Goal: Task Accomplishment & Management: Manage account settings

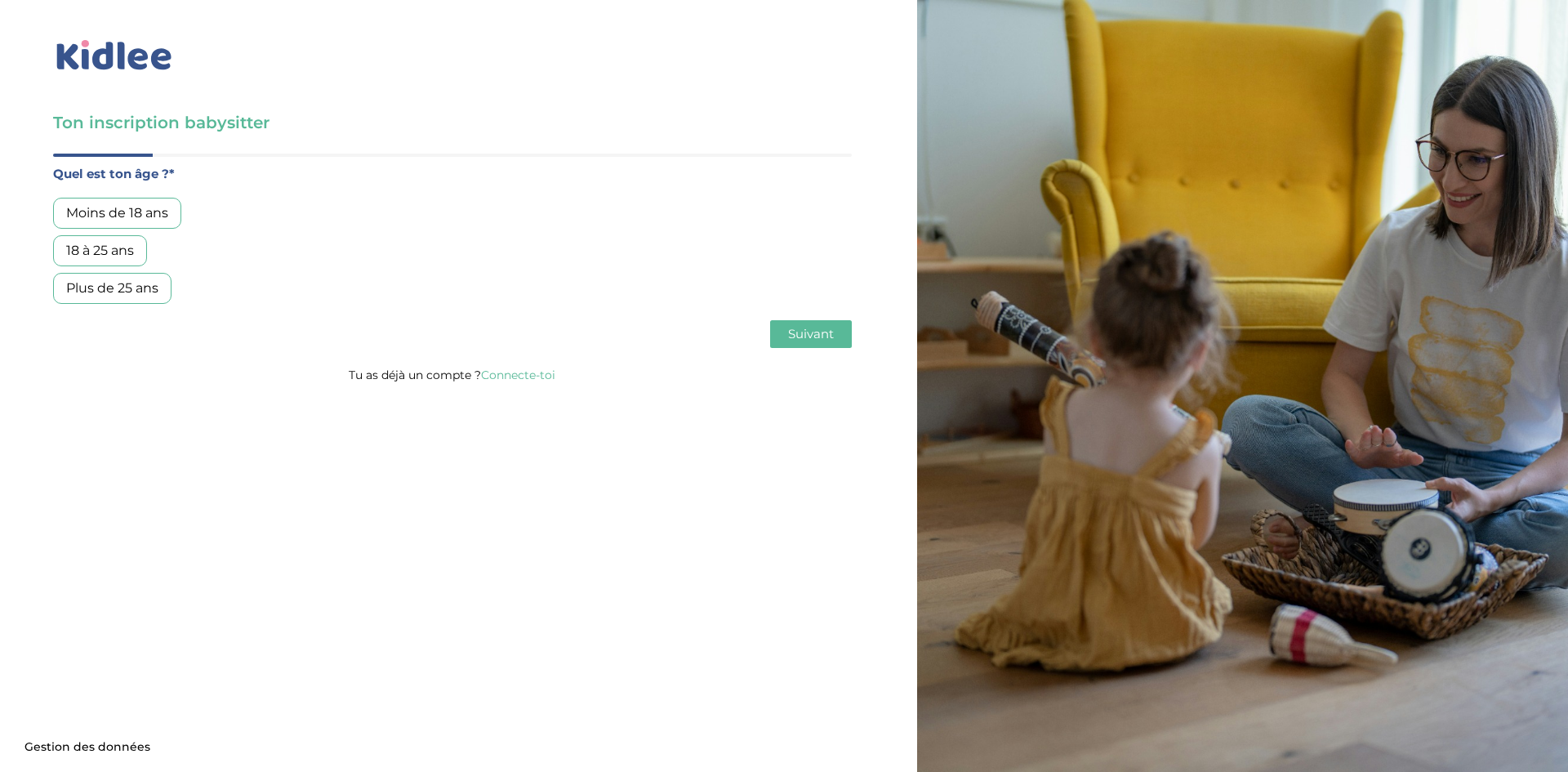
click at [531, 370] on link "Connecte-toi" at bounding box center [518, 375] width 75 height 14
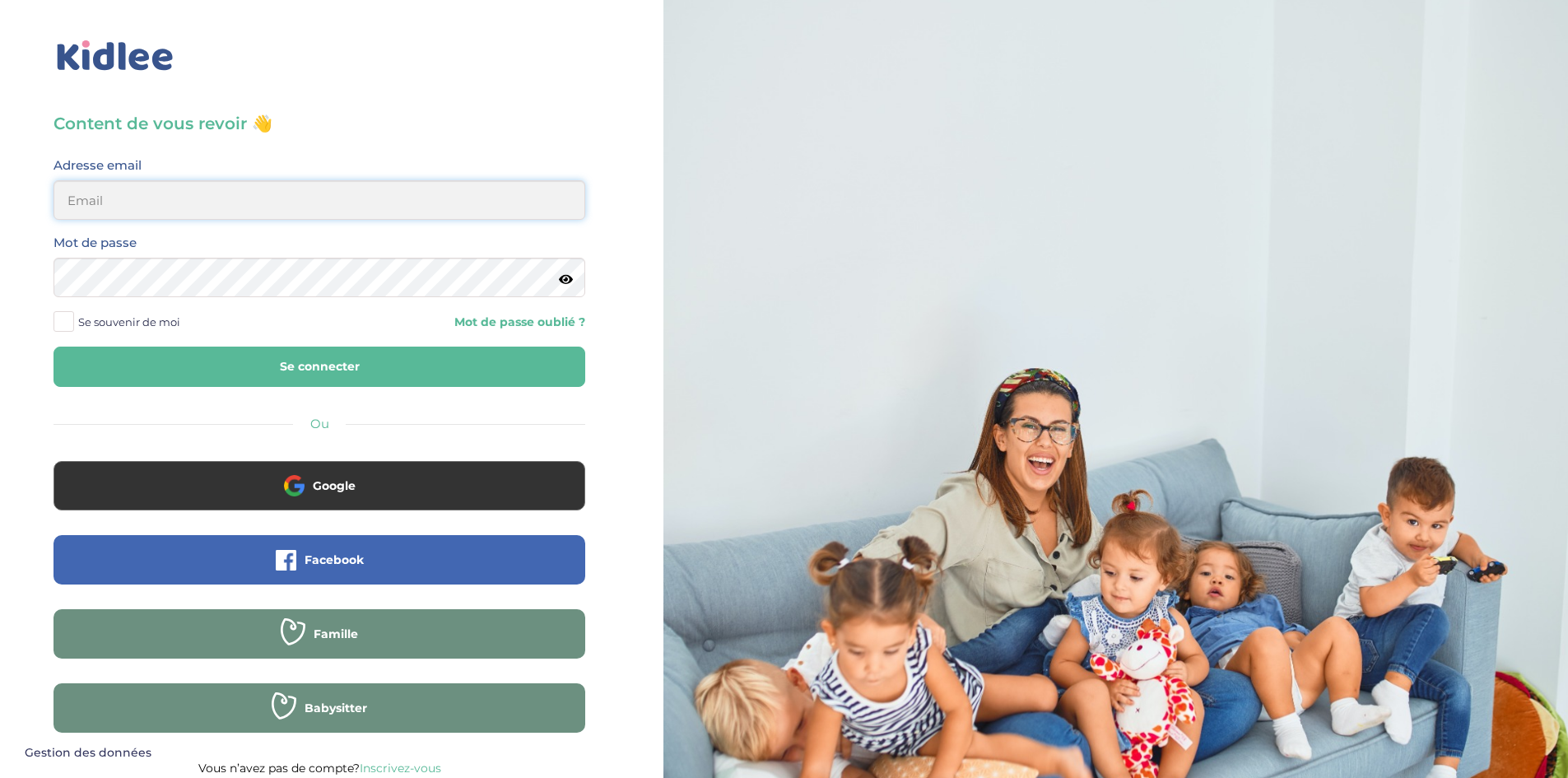
type input "[EMAIL_ADDRESS][DOMAIN_NAME]"
click at [78, 323] on span "Se souvenir de moi" at bounding box center [128, 322] width 102 height 21
click at [0, 0] on input "Se souvenir de moi" at bounding box center [0, 0] width 0 height 0
click at [292, 354] on button "Se connecter" at bounding box center [319, 366] width 532 height 40
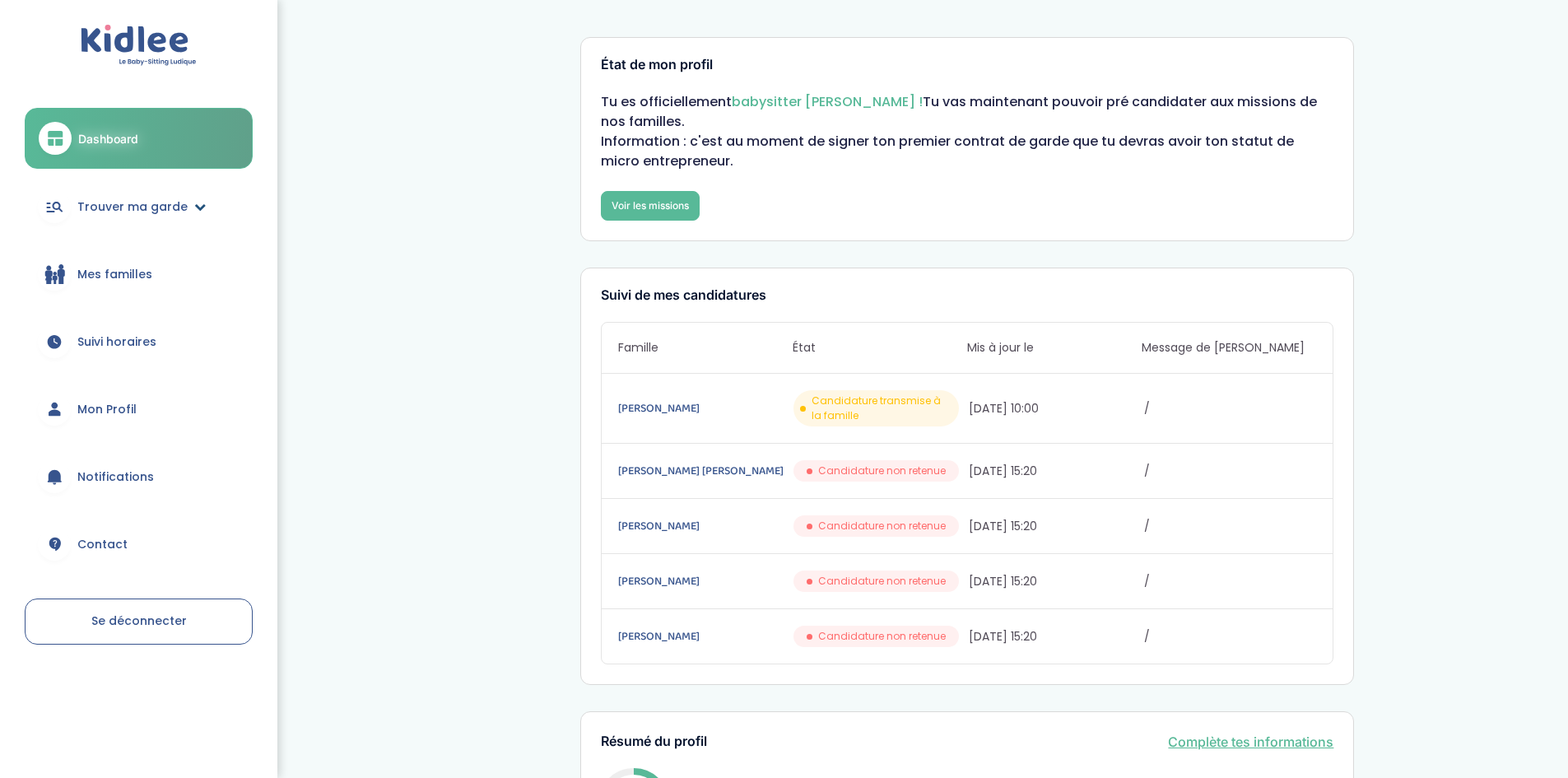
click at [129, 210] on span "Trouver ma garde" at bounding box center [132, 207] width 110 height 17
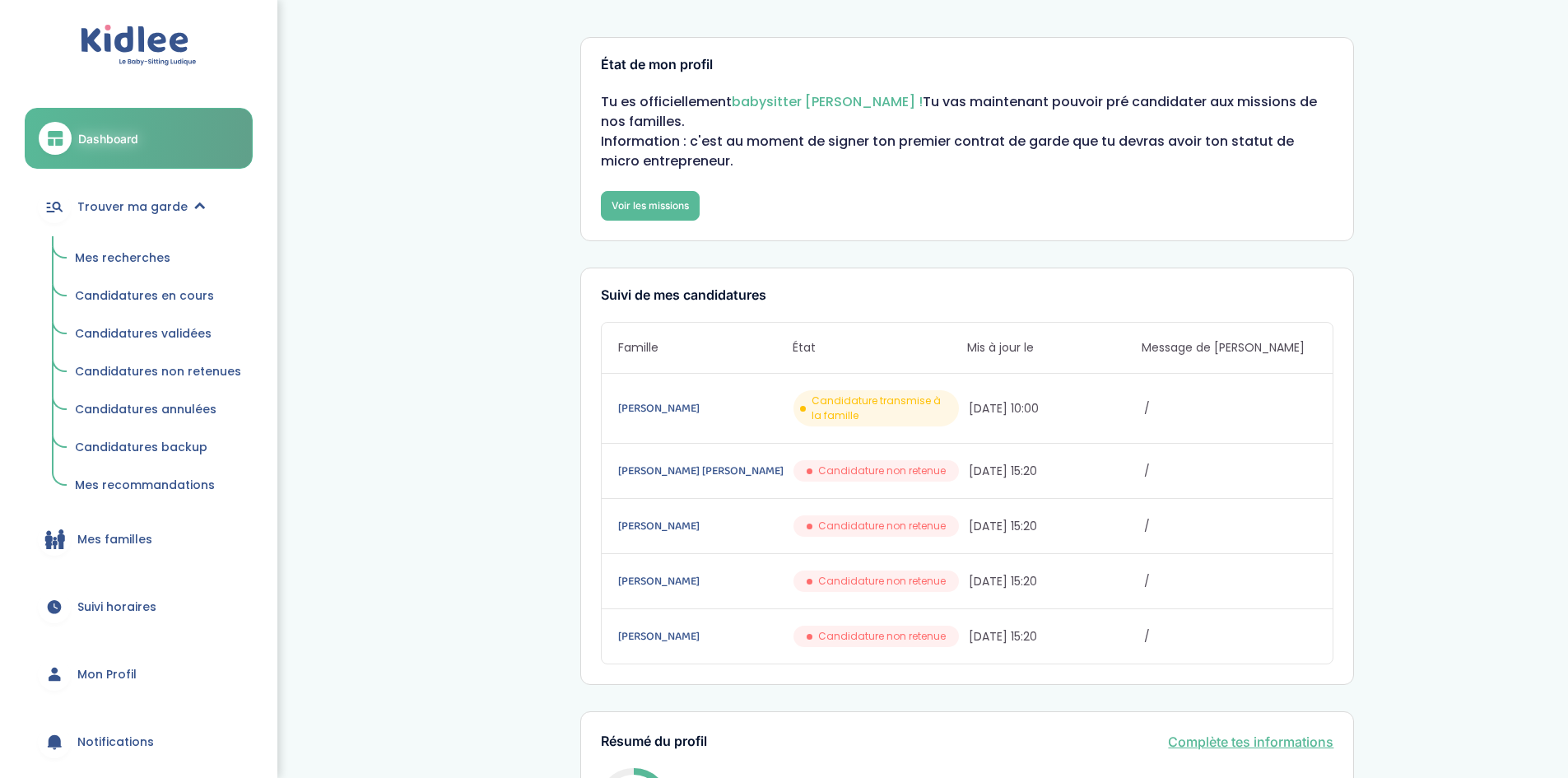
click at [108, 249] on span "Mes recherches" at bounding box center [123, 257] width 96 height 16
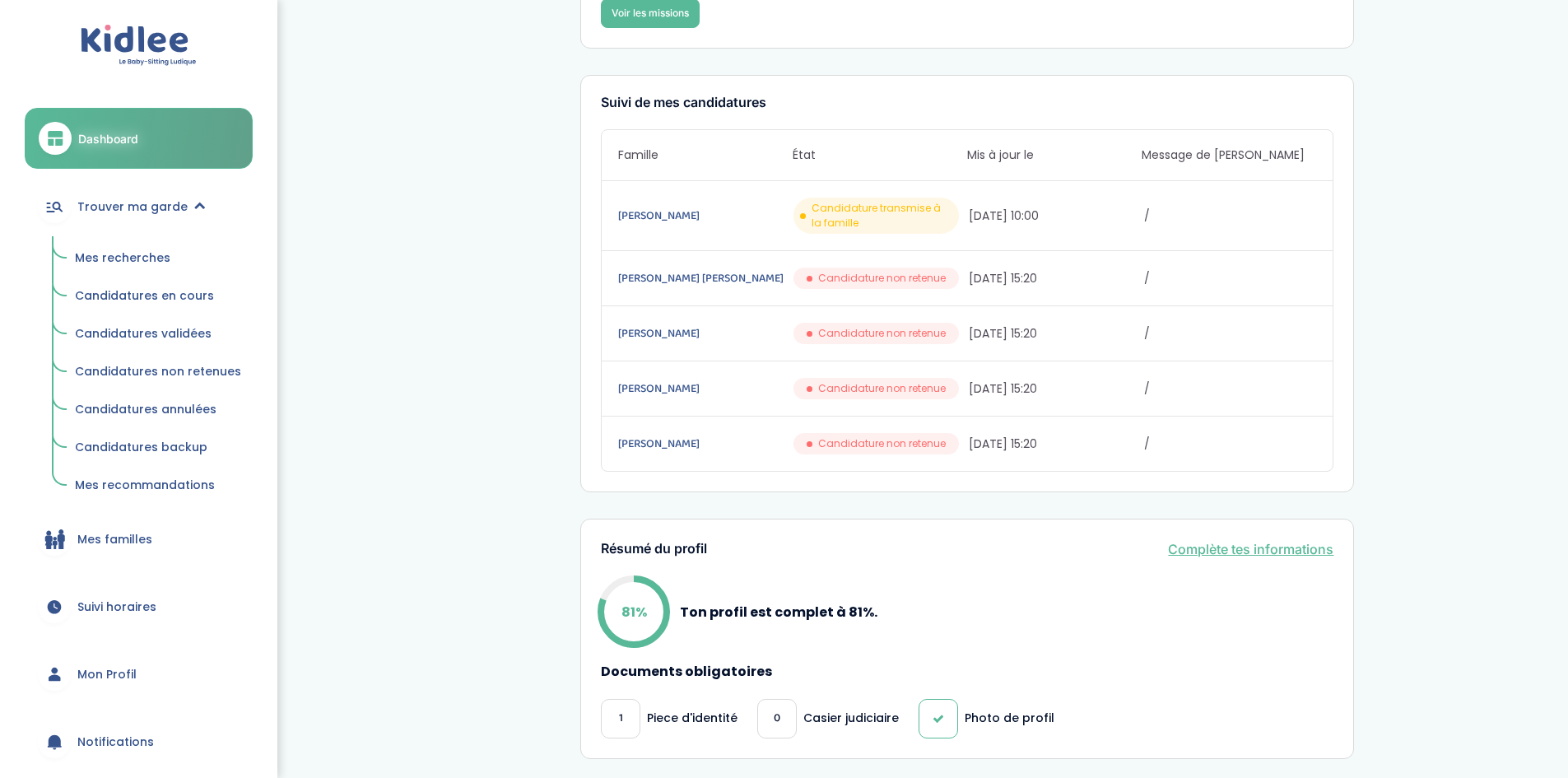
scroll to position [247, 0]
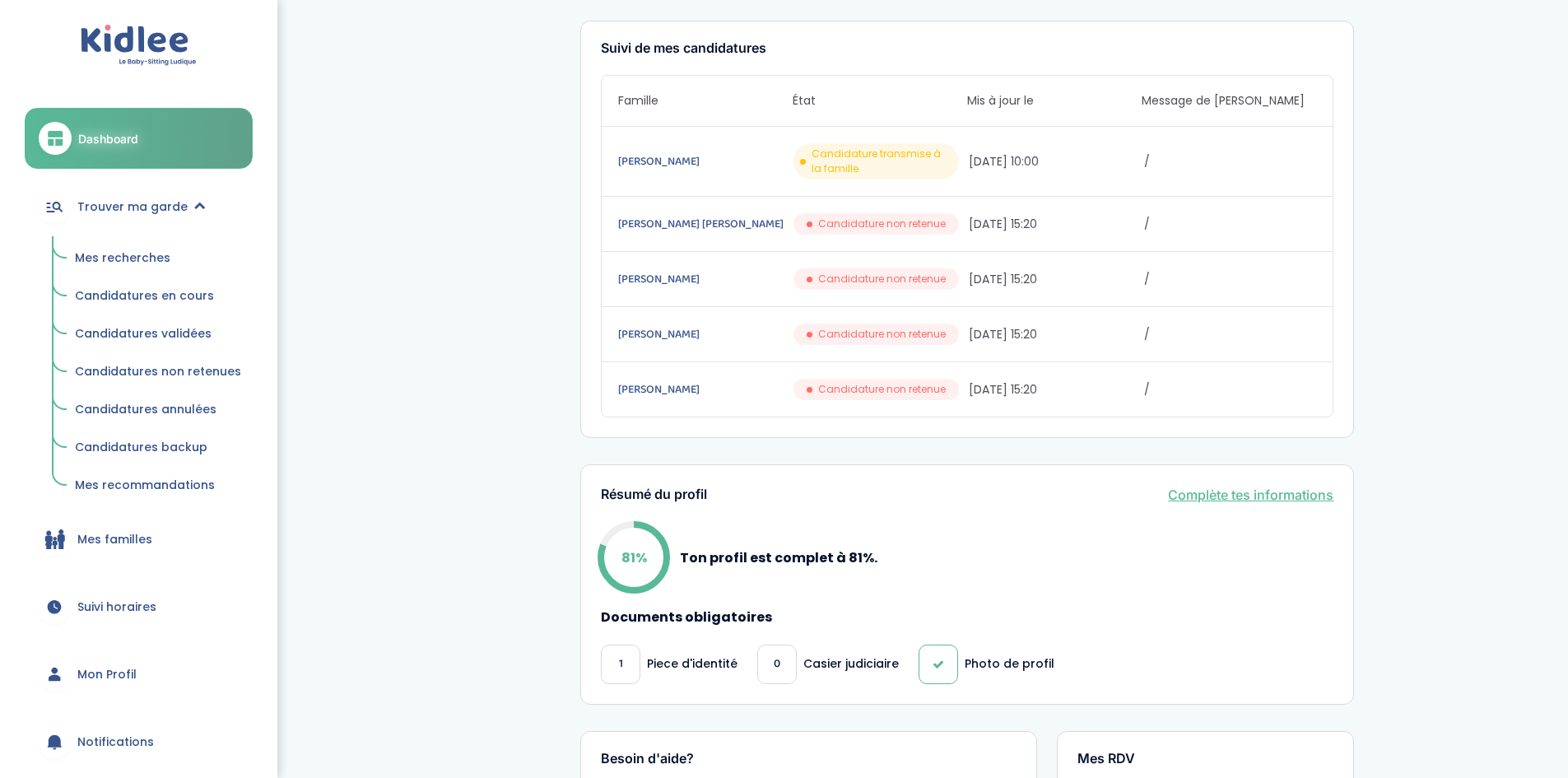
click at [127, 267] on link "Mes recherches" at bounding box center [157, 258] width 189 height 32
click at [142, 253] on span "Mes recherches" at bounding box center [123, 257] width 96 height 16
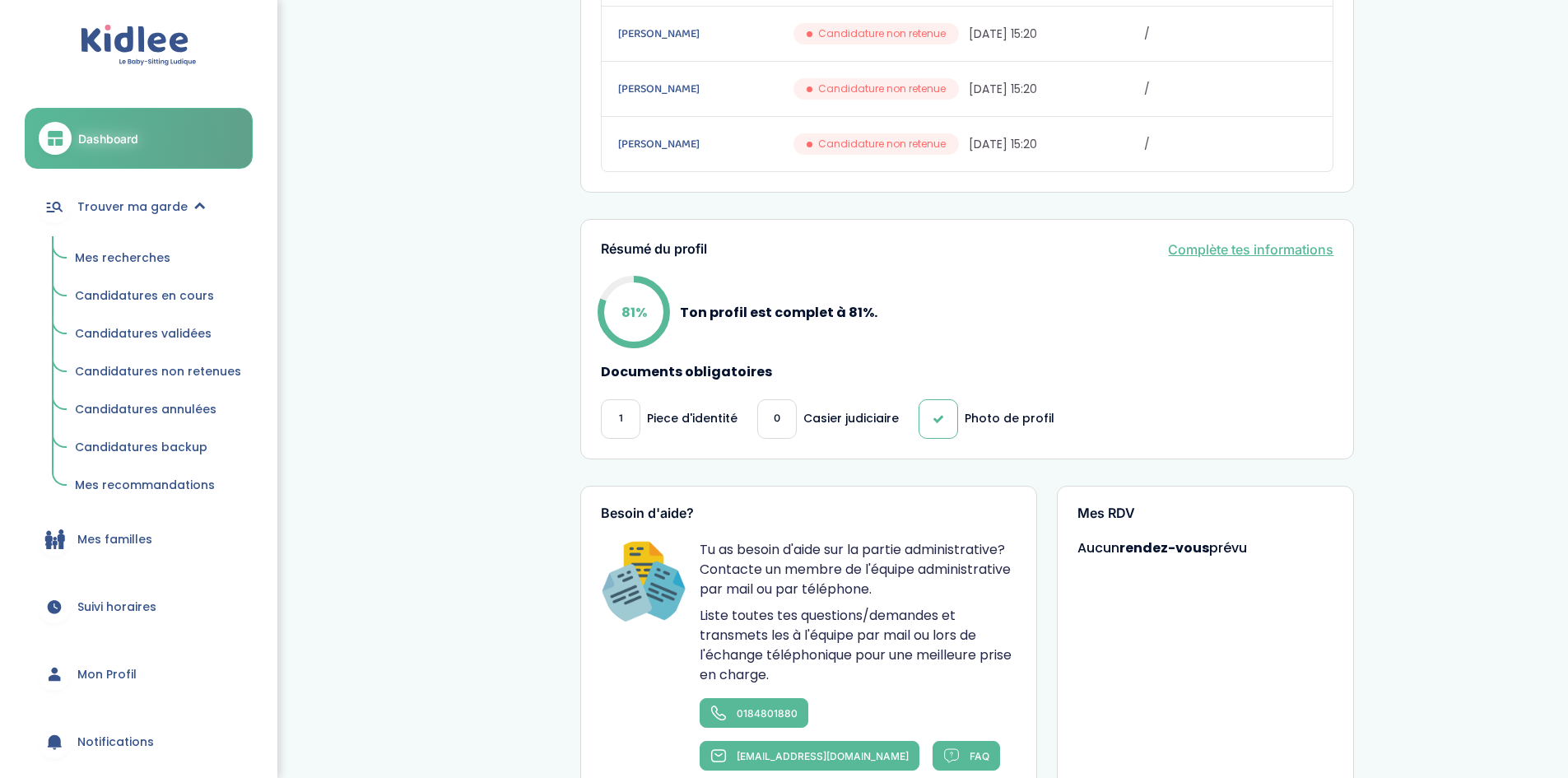
scroll to position [494, 0]
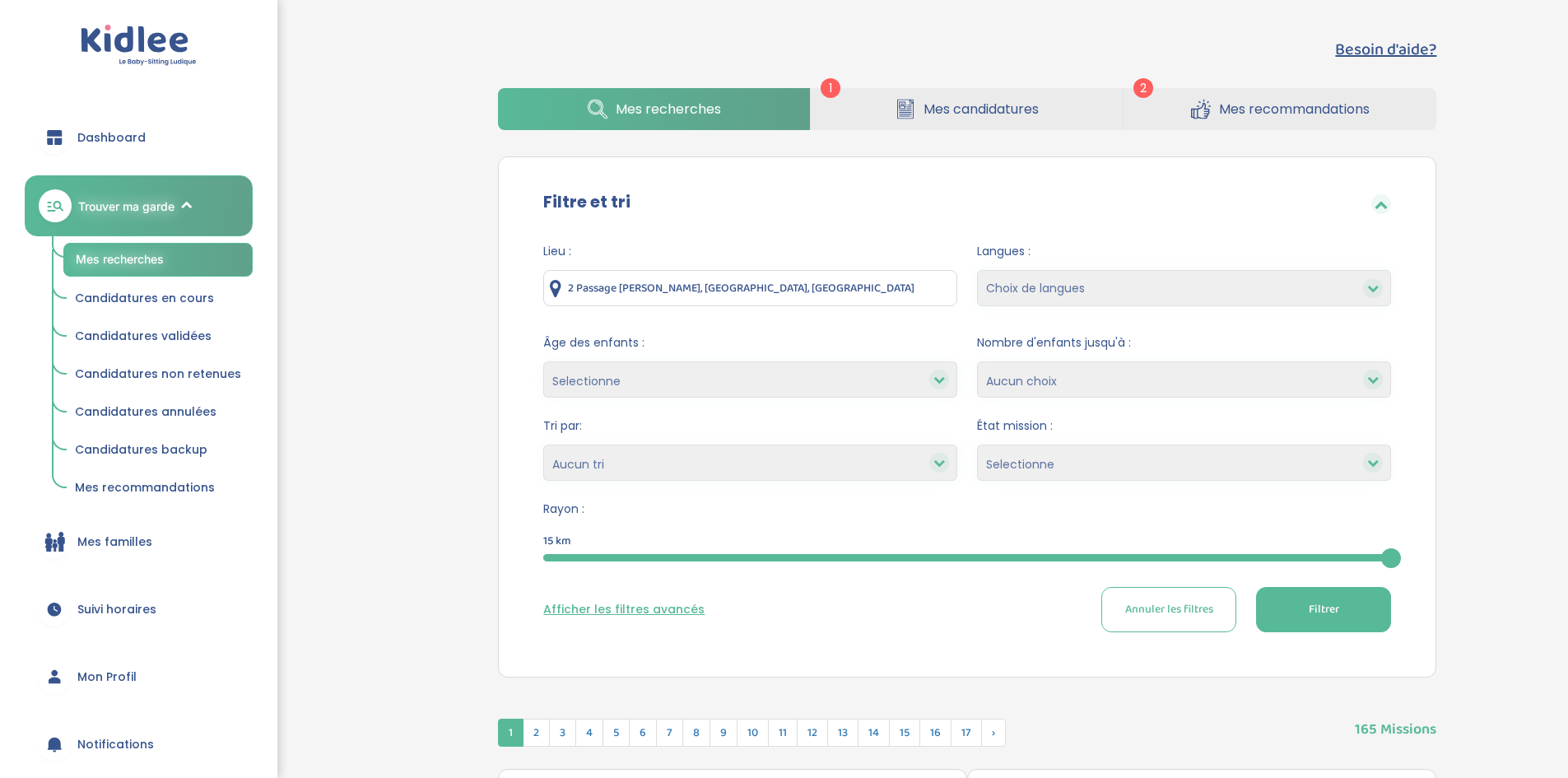
click at [789, 288] on input "2 Passage [PERSON_NAME], [GEOGRAPHIC_DATA], [GEOGRAPHIC_DATA]" at bounding box center [751, 288] width 414 height 36
drag, startPoint x: 775, startPoint y: 284, endPoint x: 538, endPoint y: 284, distance: 237.0
click at [538, 284] on div "Lieu : 2 Passage Marie Rogissart, Paris, France Langues : Choix de langues Alle…" at bounding box center [967, 443] width 897 height 426
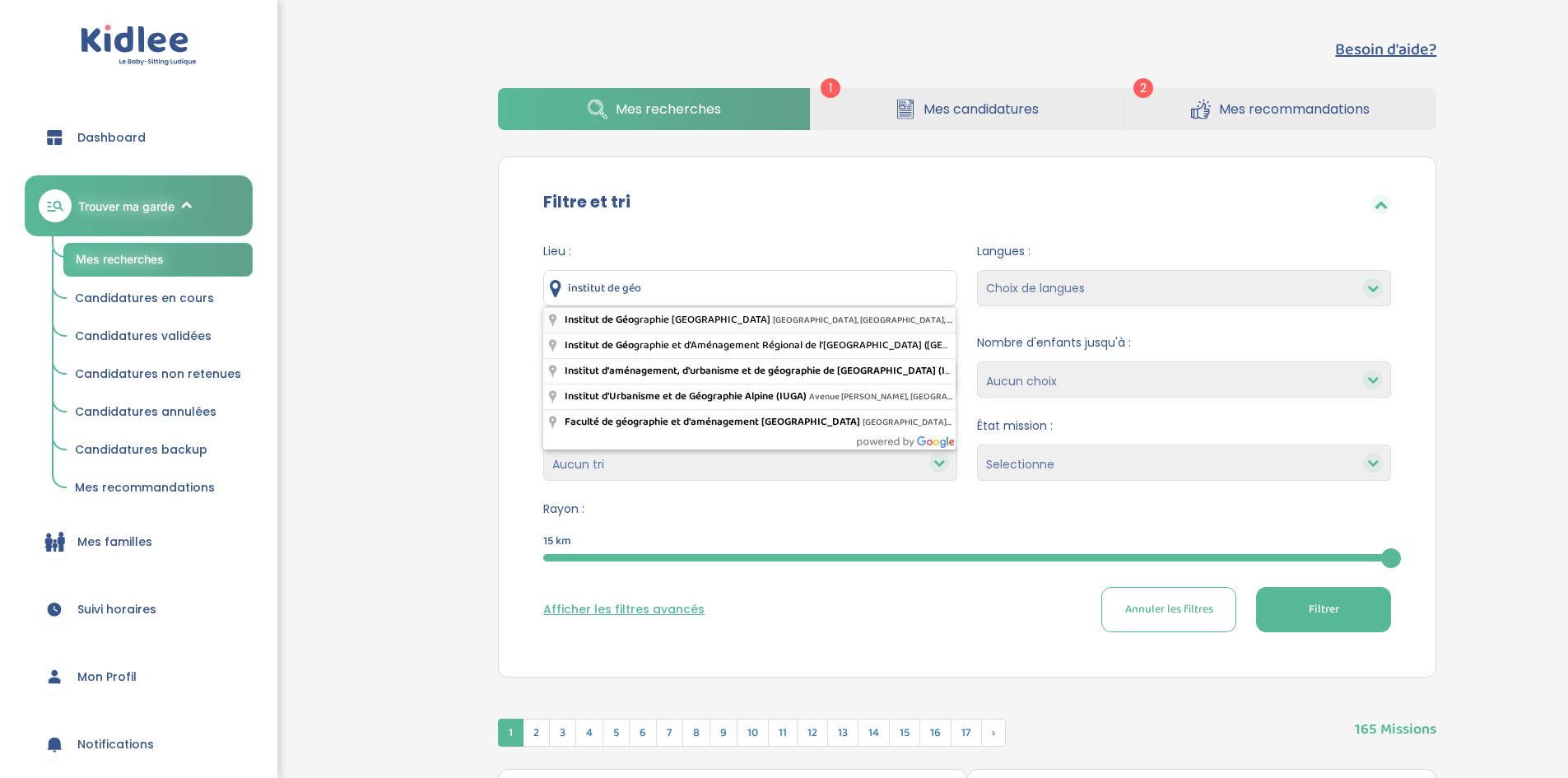
type input "Institut de Géographie Panthéon Sorbonne / Sorbonne Université, Rue Saint-Jacqu…"
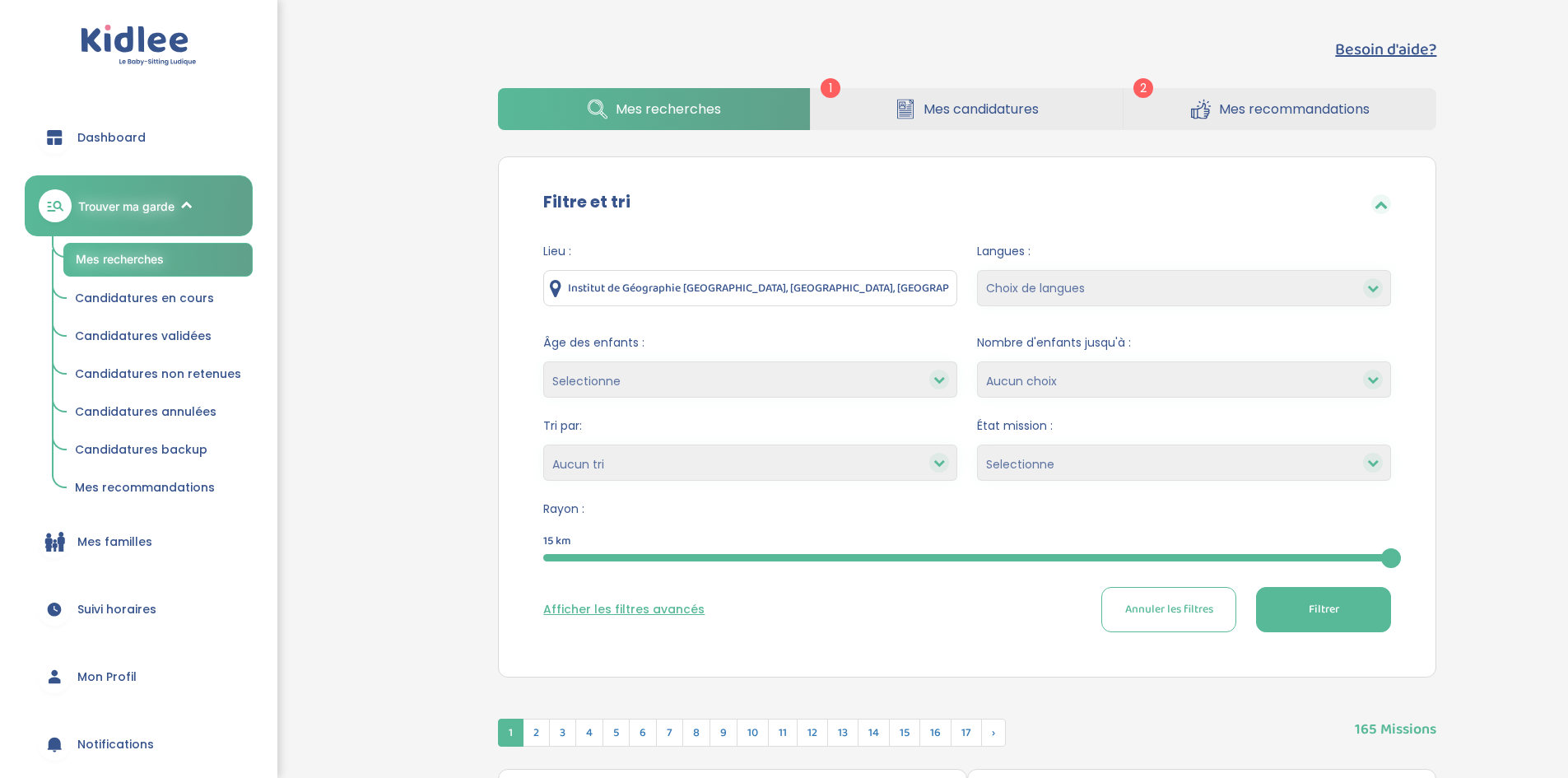
click at [1079, 283] on select "Choix de langues Allemand Anglais Espagnol Italien Russe Français Coréen" at bounding box center [1185, 288] width 414 height 36
select select "12"
click at [977, 270] on select "Choix de langues Allemand Anglais Espagnol Italien Russe Français Coréen" at bounding box center [1185, 288] width 414 height 36
select select
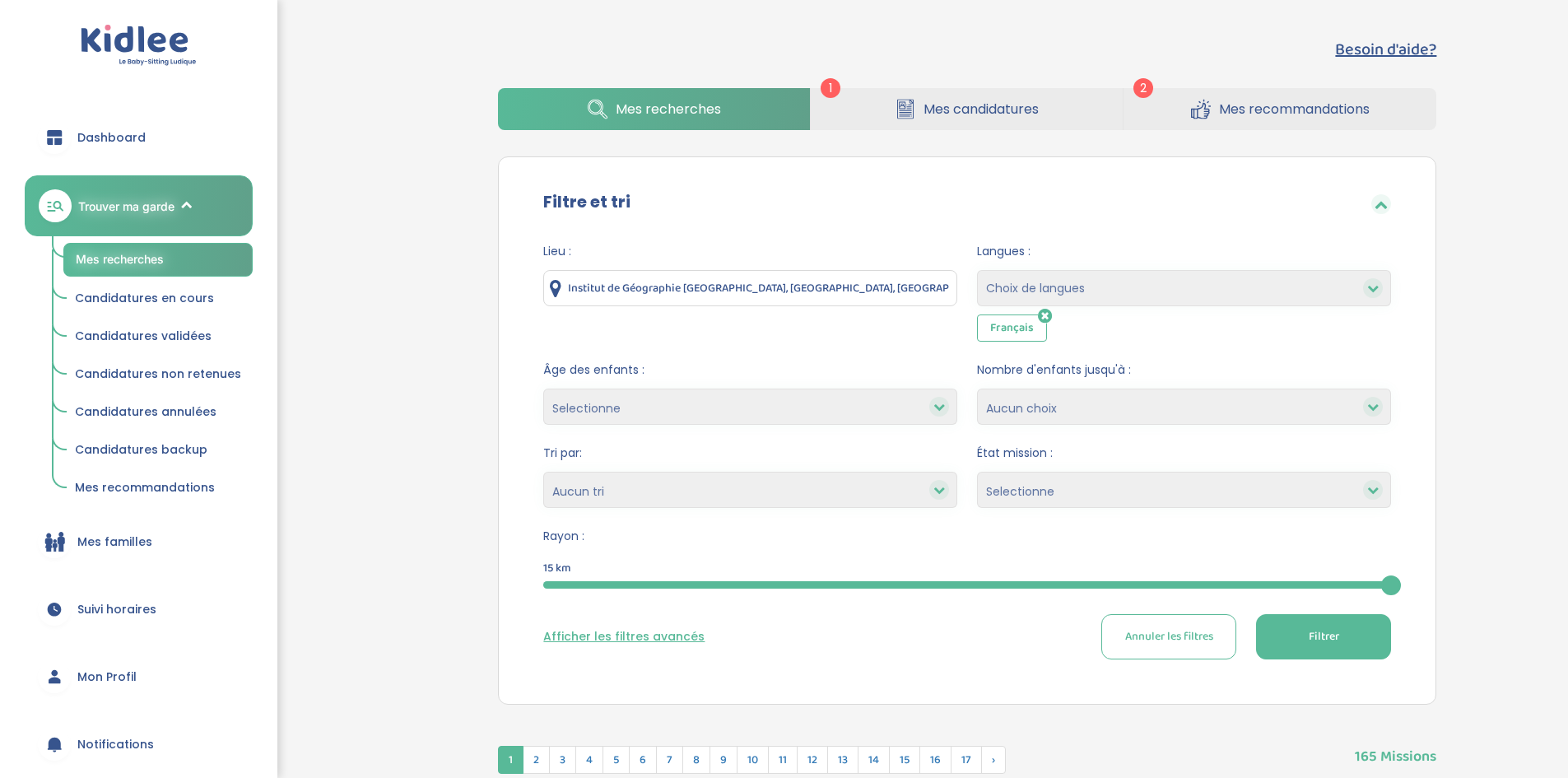
click at [652, 395] on select "Selectionne moins de 3 ans entre 3 et 6 ans plus de 6 ans" at bounding box center [751, 407] width 414 height 36
click at [668, 403] on select "Selectionne moins de 3 ans entre 3 et 6 ans plus de 6 ans" at bounding box center [751, 407] width 414 height 36
click at [1030, 406] on select "1 2 3 4 Aucun choix" at bounding box center [1185, 407] width 414 height 36
click at [1038, 403] on select "1 2 3 4 Aucun choix" at bounding box center [1185, 407] width 414 height 36
click at [1036, 487] on select "Selectionne Nouvelle Mission Peu de candidat.e.s Déjà plusieurs candidat.e.s Pr…" at bounding box center [1185, 490] width 414 height 36
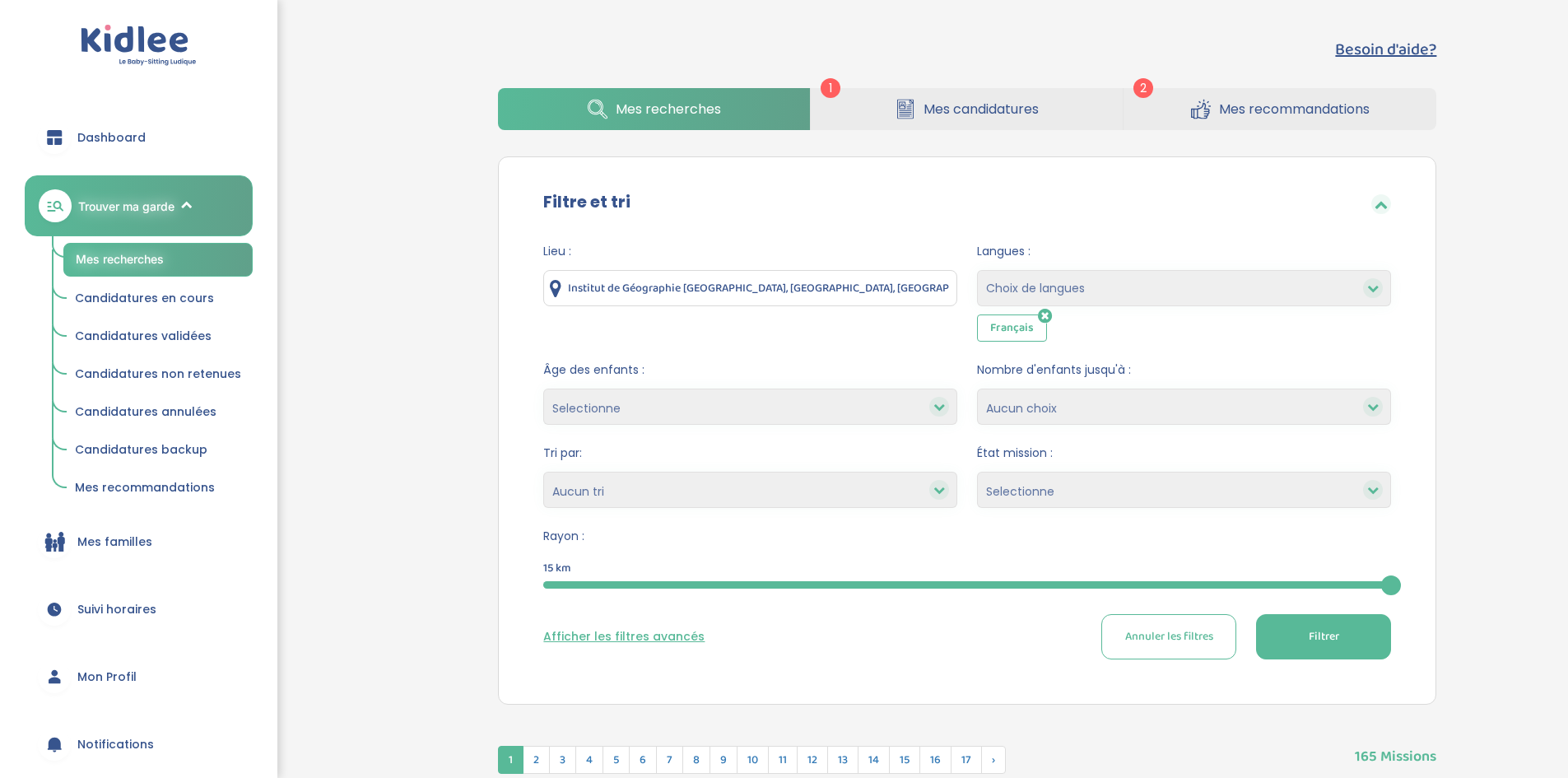
select select "Nouvelle Mission"
click at [977, 472] on select "Selectionne Nouvelle Mission Peu de candidat.e.s Déjà plusieurs candidat.e.s Pr…" at bounding box center [1185, 490] width 414 height 36
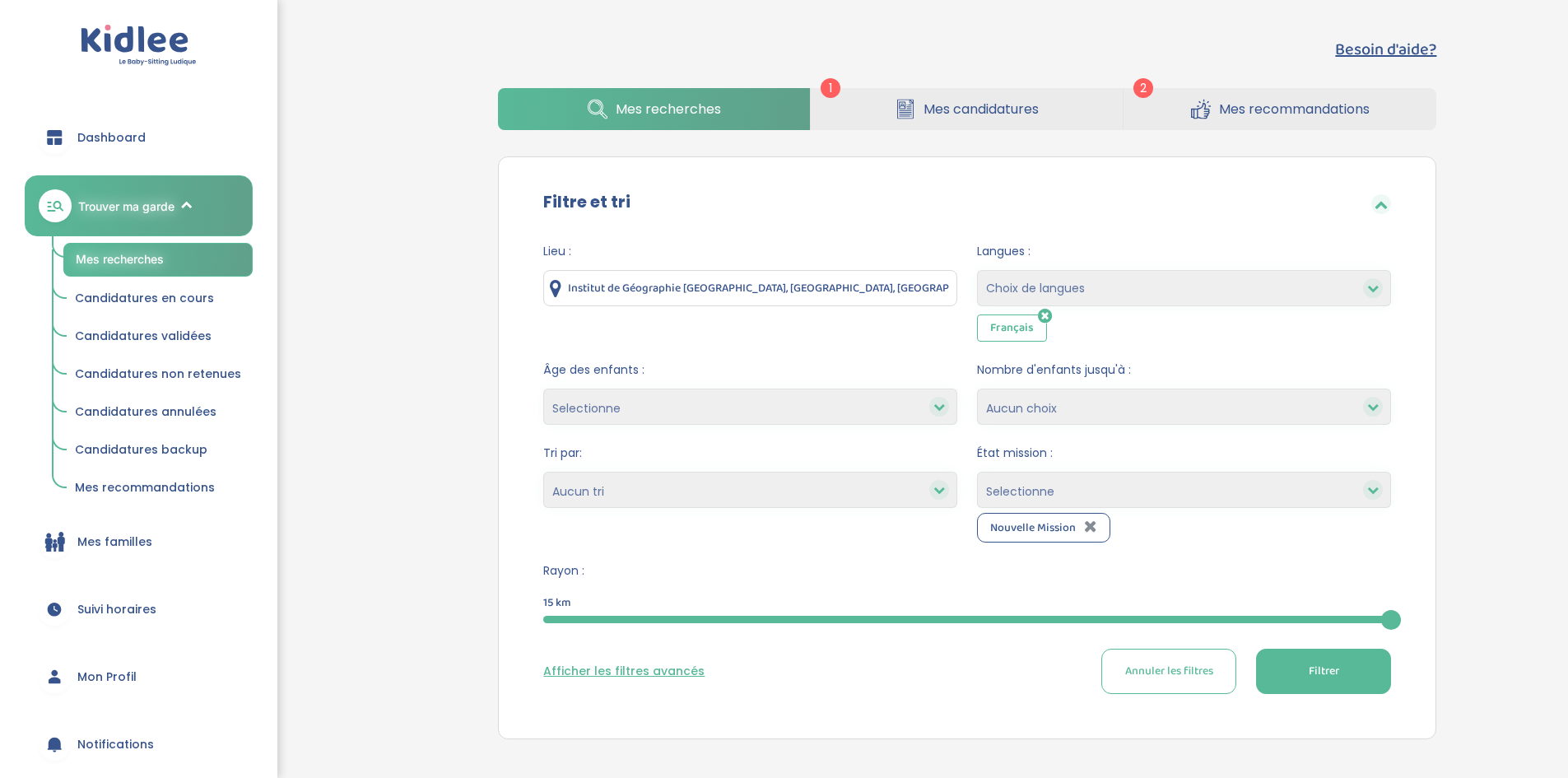
click at [1013, 504] on select "Selectionne Nouvelle Mission Peu de candidat.e.s Déjà plusieurs candidat.e.s Pr…" at bounding box center [1185, 490] width 414 height 36
select select "Peu de candidat.e.s"
click at [977, 472] on select "Selectionne Nouvelle Mission Peu de candidat.e.s Déjà plusieurs candidat.e.s Pr…" at bounding box center [1185, 490] width 414 height 36
select select
click at [642, 479] on select "Heures par semaine (croissant) Heures par semaine (décroissant) Date de démarra…" at bounding box center [751, 490] width 414 height 36
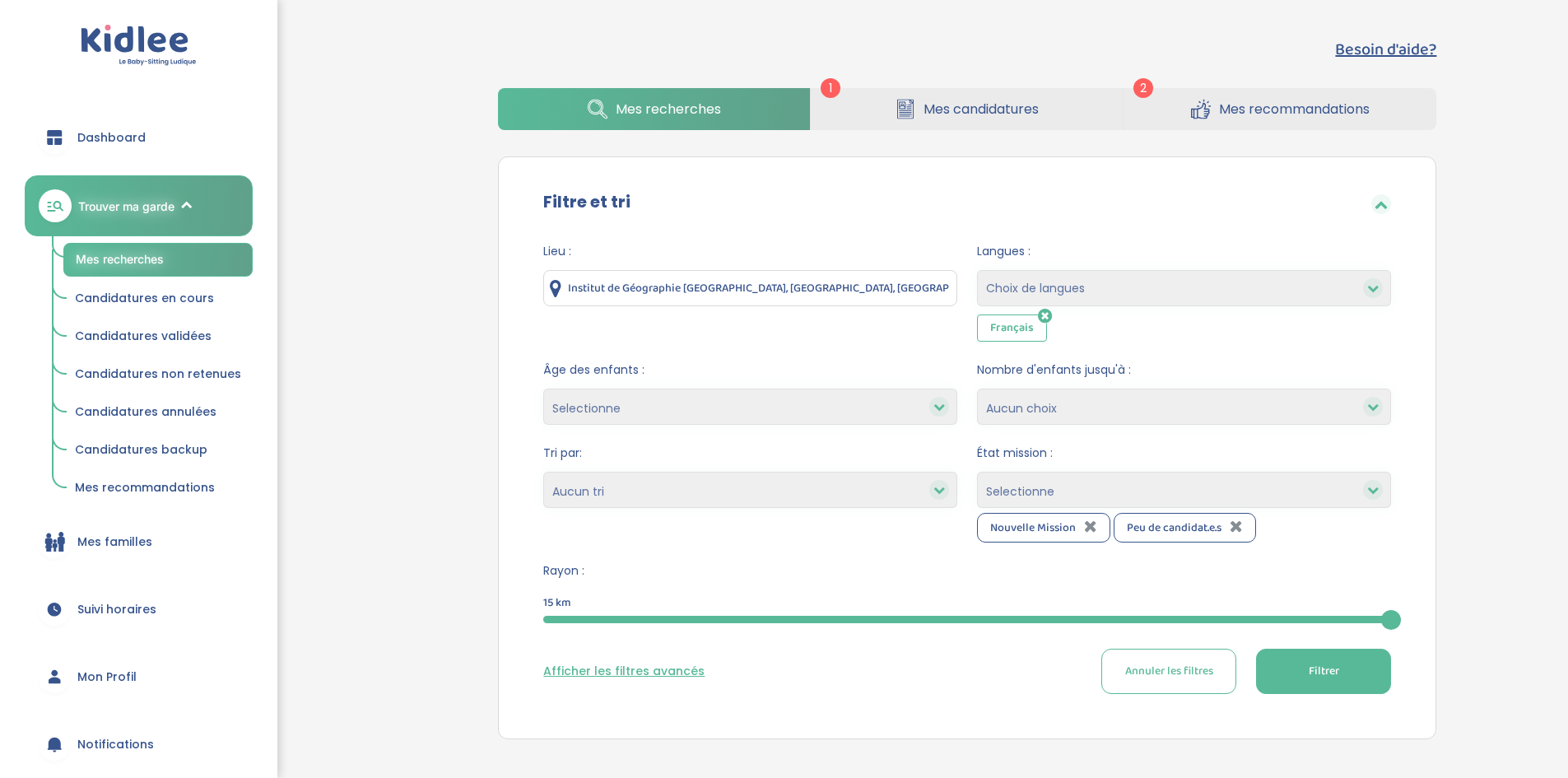
click at [642, 479] on select "Heures par semaine (croissant) Heures par semaine (décroissant) Date de démarra…" at bounding box center [751, 490] width 414 height 36
click at [631, 610] on div "Rayon : 15 km 15" at bounding box center [967, 596] width 848 height 67
click at [647, 615] on div at bounding box center [967, 619] width 848 height 8
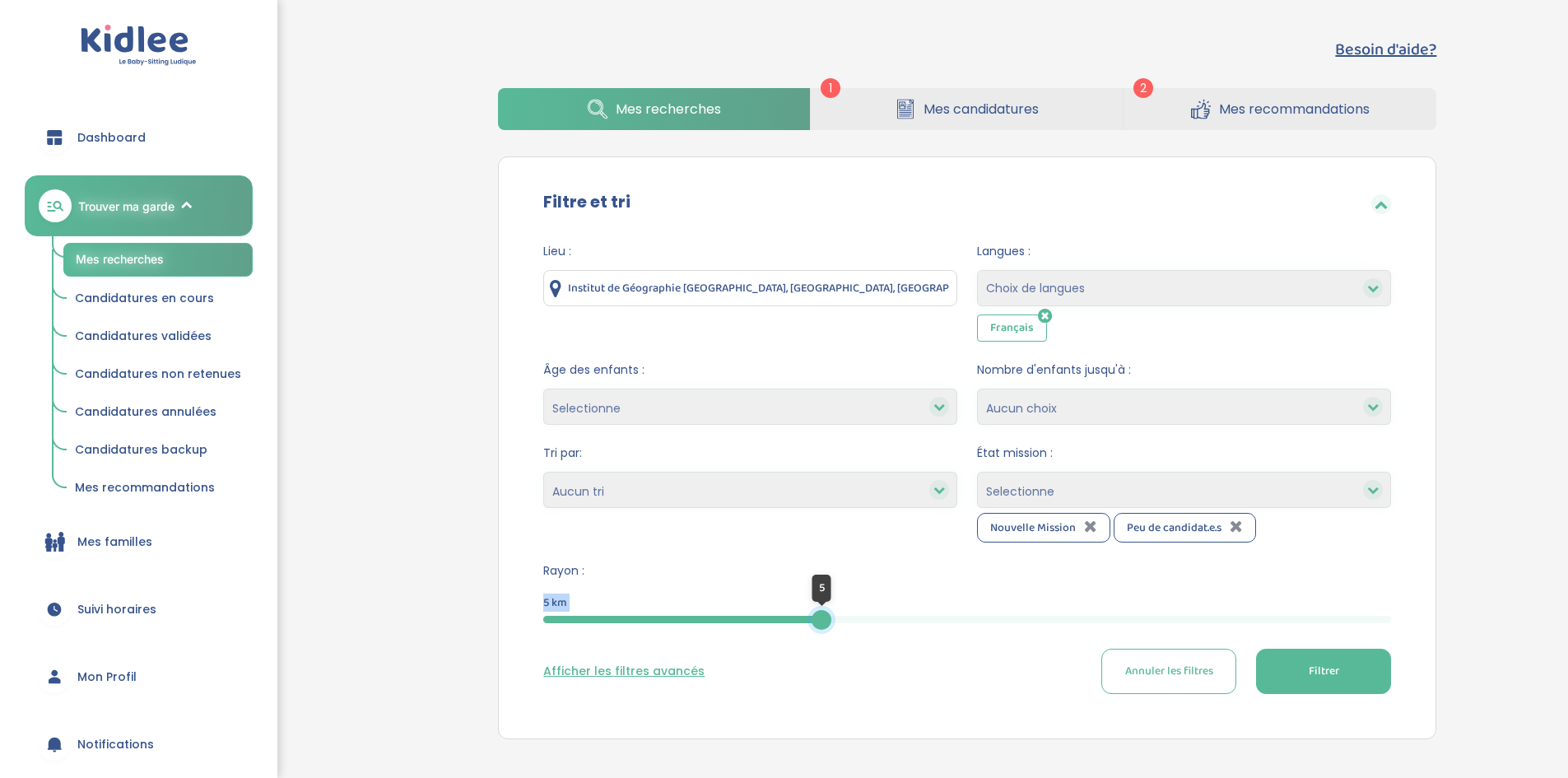
click at [821, 621] on div at bounding box center [821, 620] width 20 height 20
click at [648, 578] on span "Rayon :" at bounding box center [967, 571] width 848 height 17
click at [637, 490] on select "Heures par semaine (croissant) Heures par semaine (décroissant) Date de démarra…" at bounding box center [751, 490] width 414 height 36
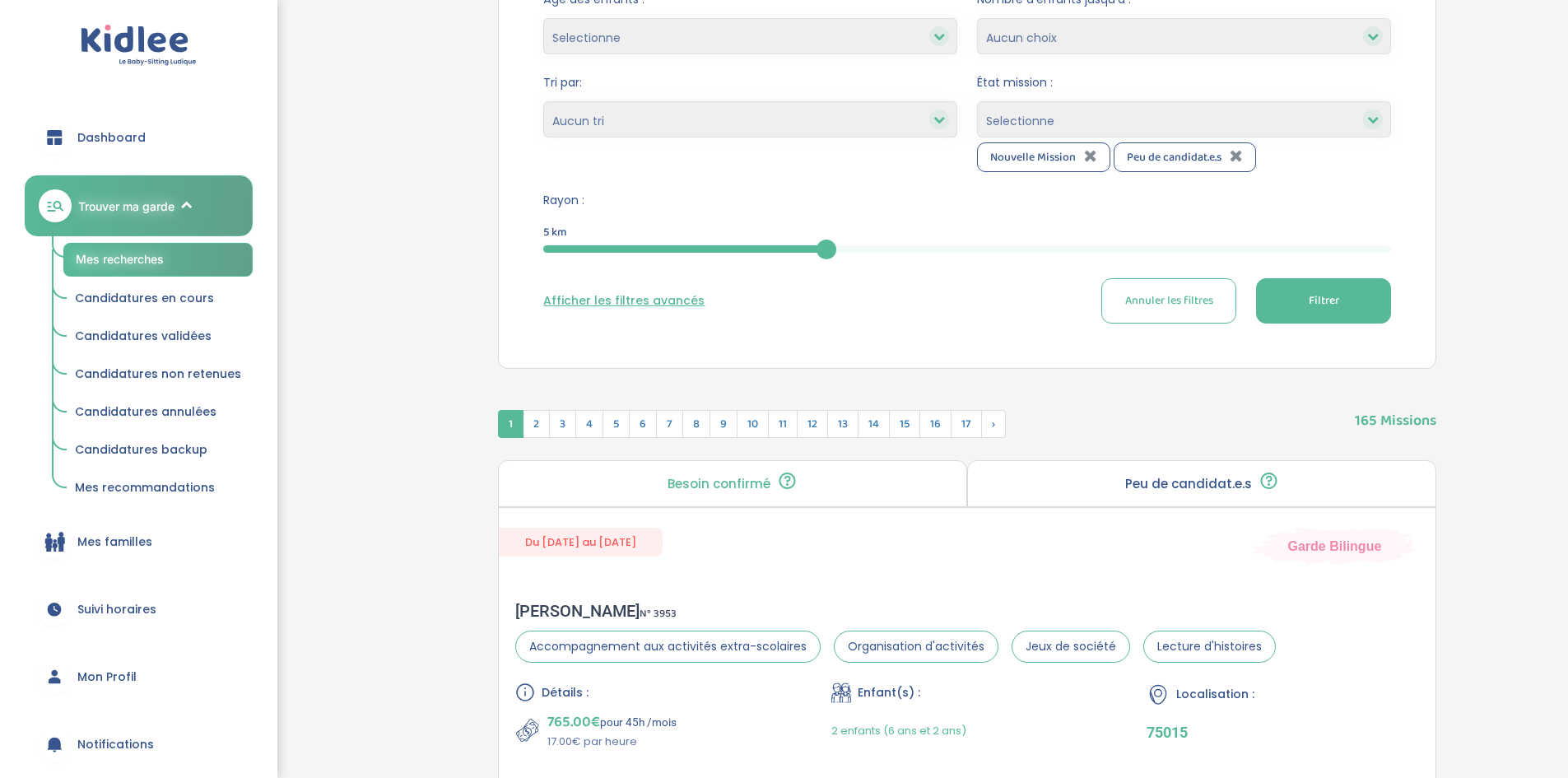
scroll to position [412, 0]
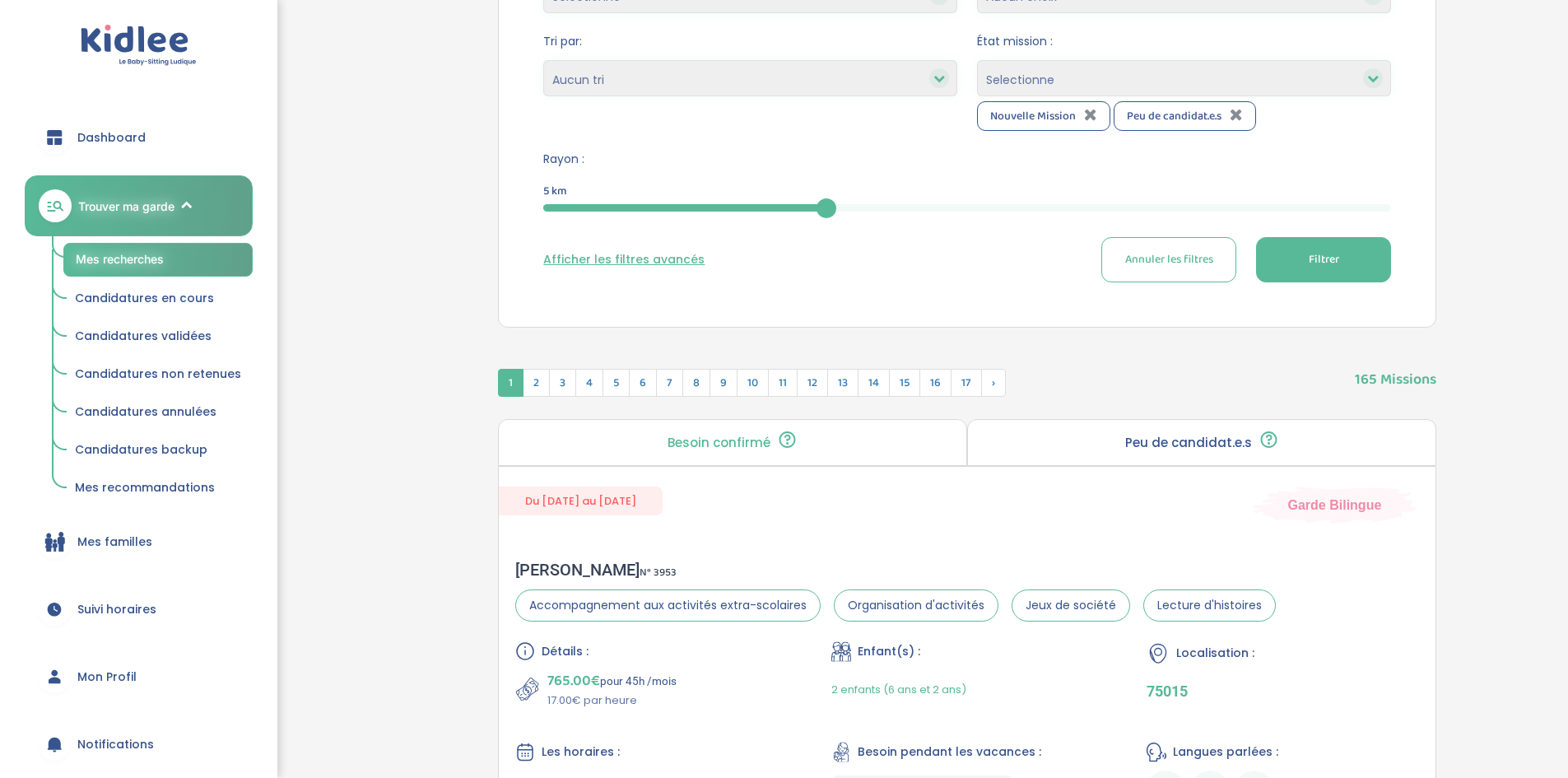
click at [1334, 254] on span "Filtrer" at bounding box center [1324, 259] width 31 height 17
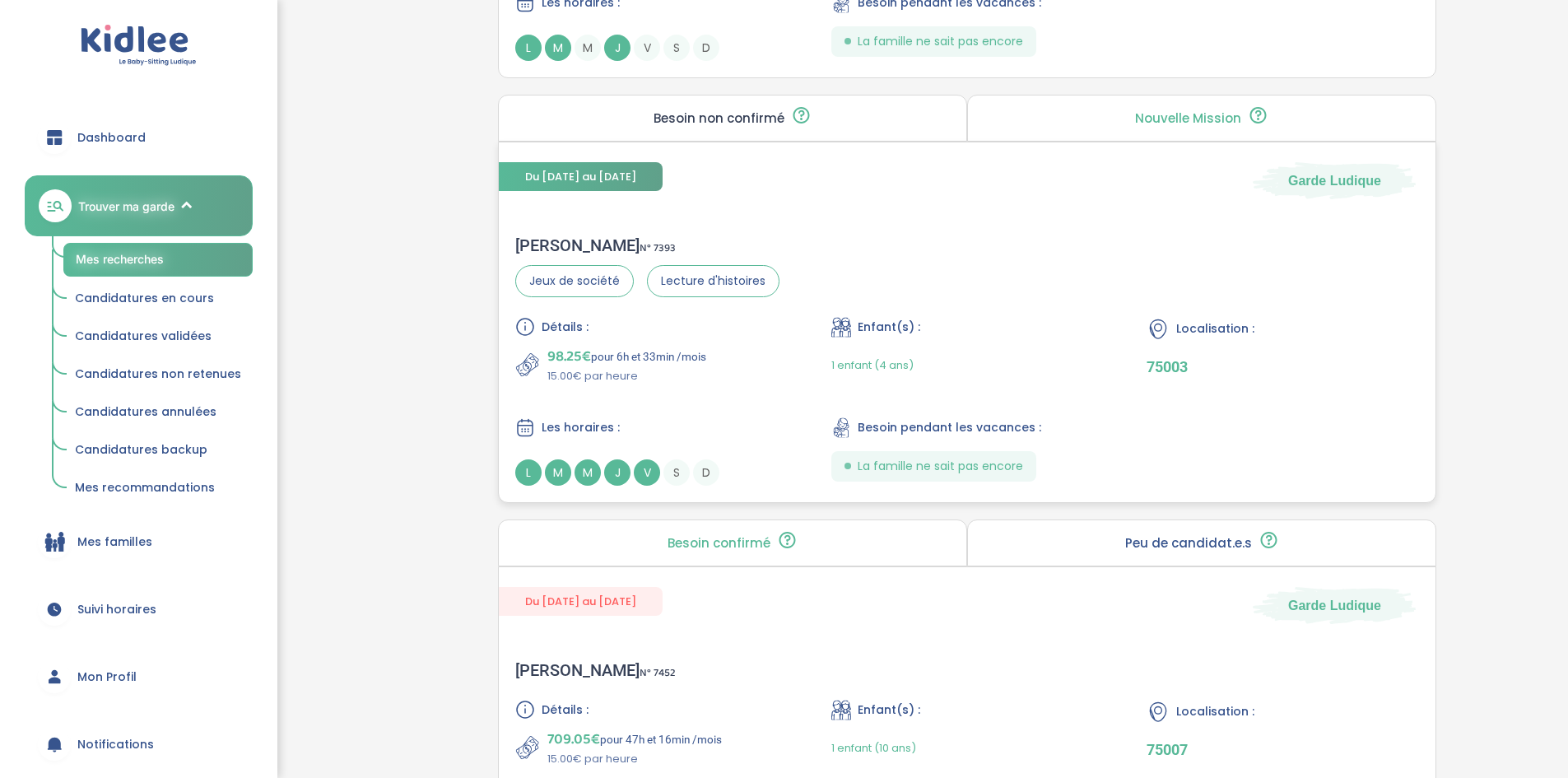
scroll to position [3210, 0]
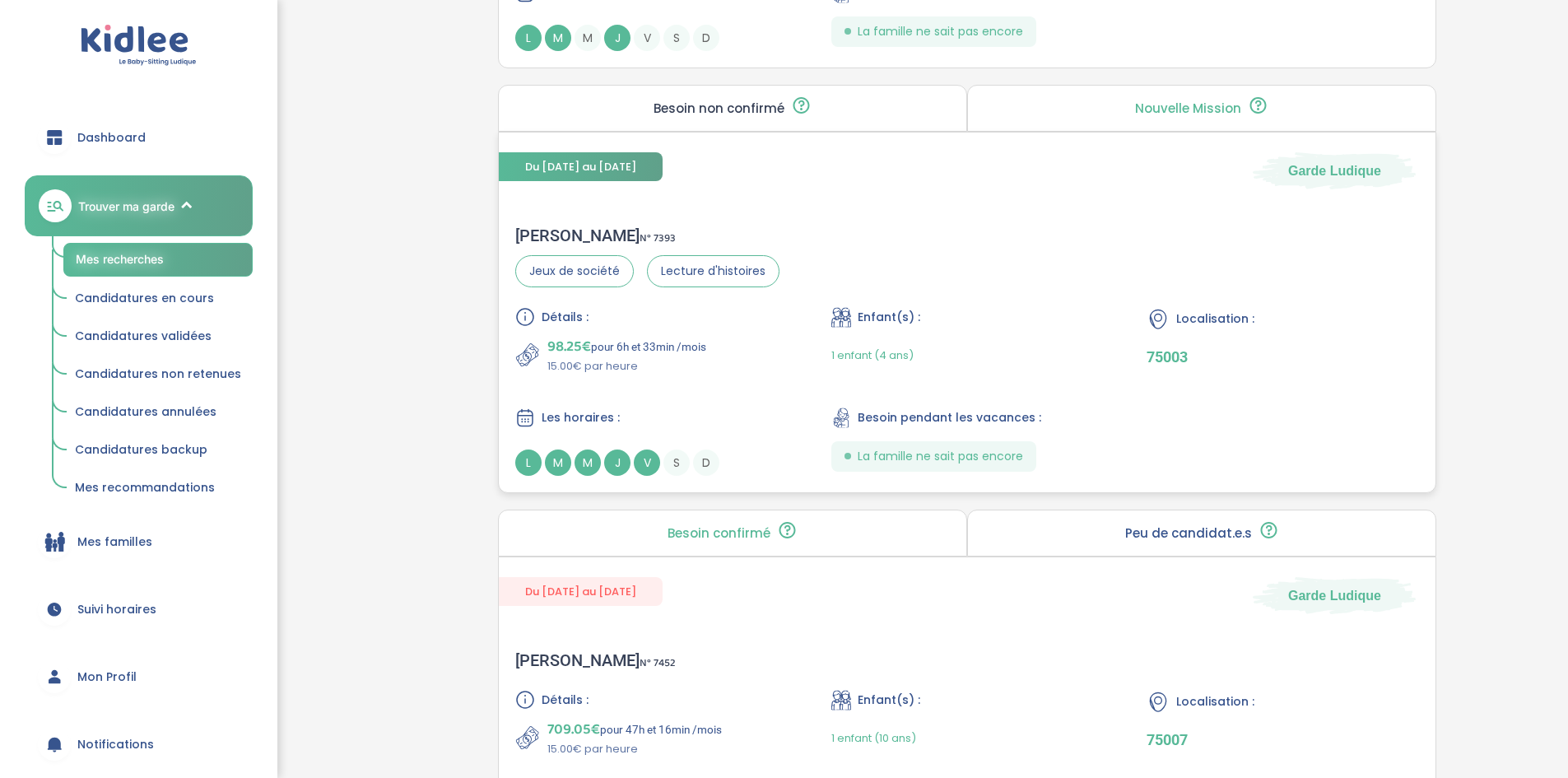
click at [668, 350] on p "98.25€ pour 6h et 33min /mois" at bounding box center [627, 346] width 159 height 23
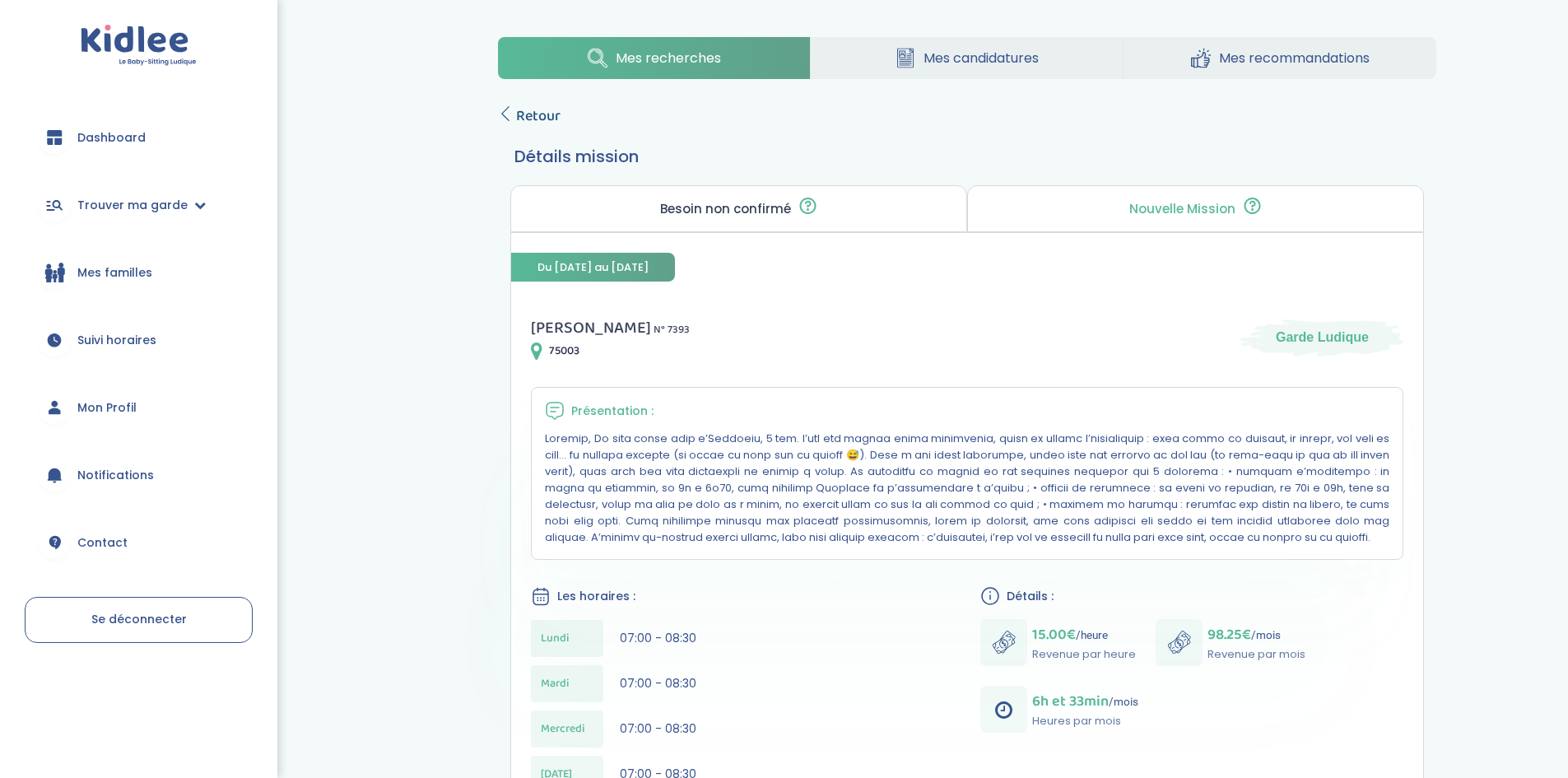
click at [530, 115] on span "Retour" at bounding box center [538, 116] width 45 height 23
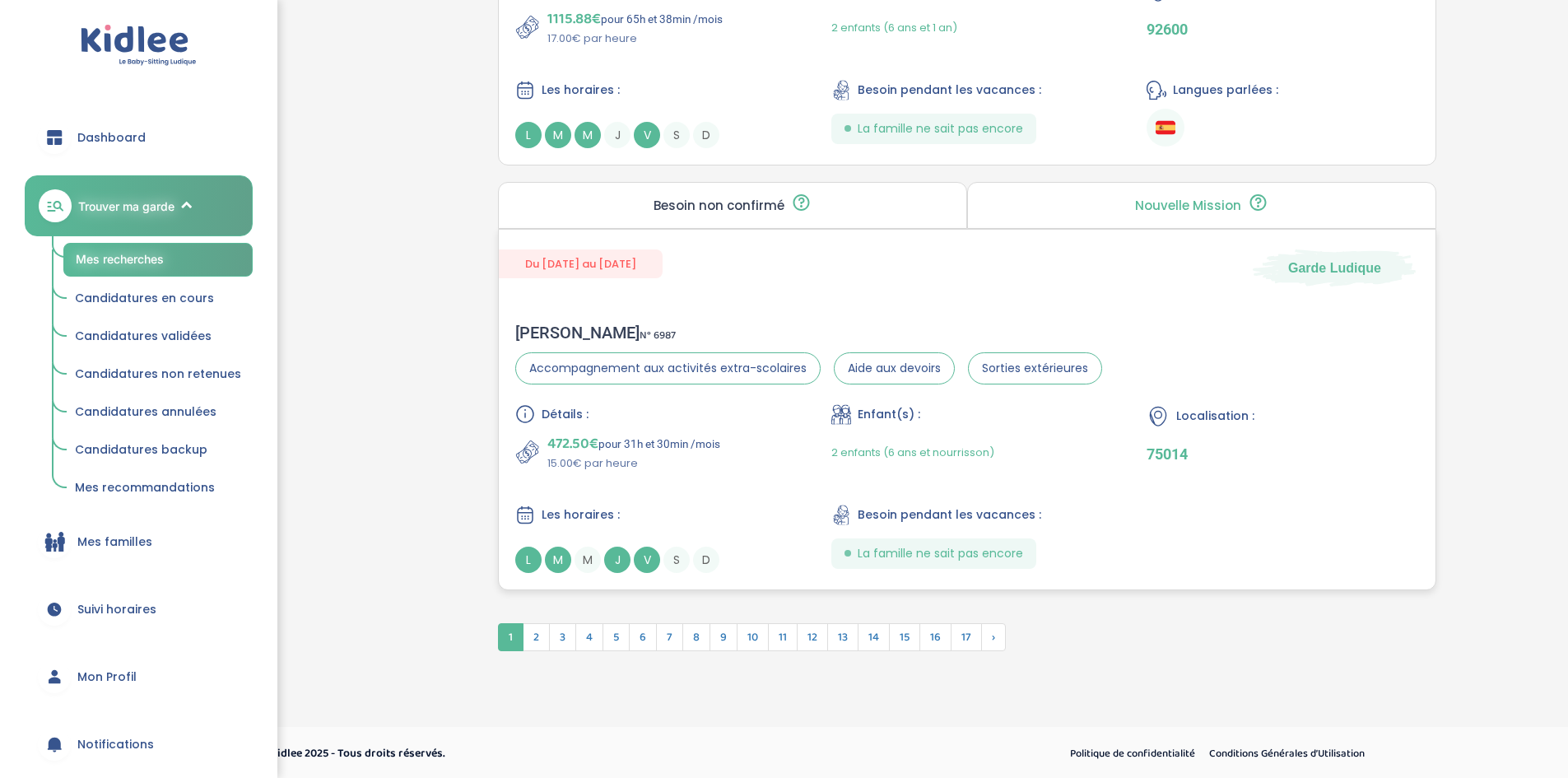
scroll to position [4432, 0]
click at [526, 627] on span "2" at bounding box center [537, 634] width 27 height 28
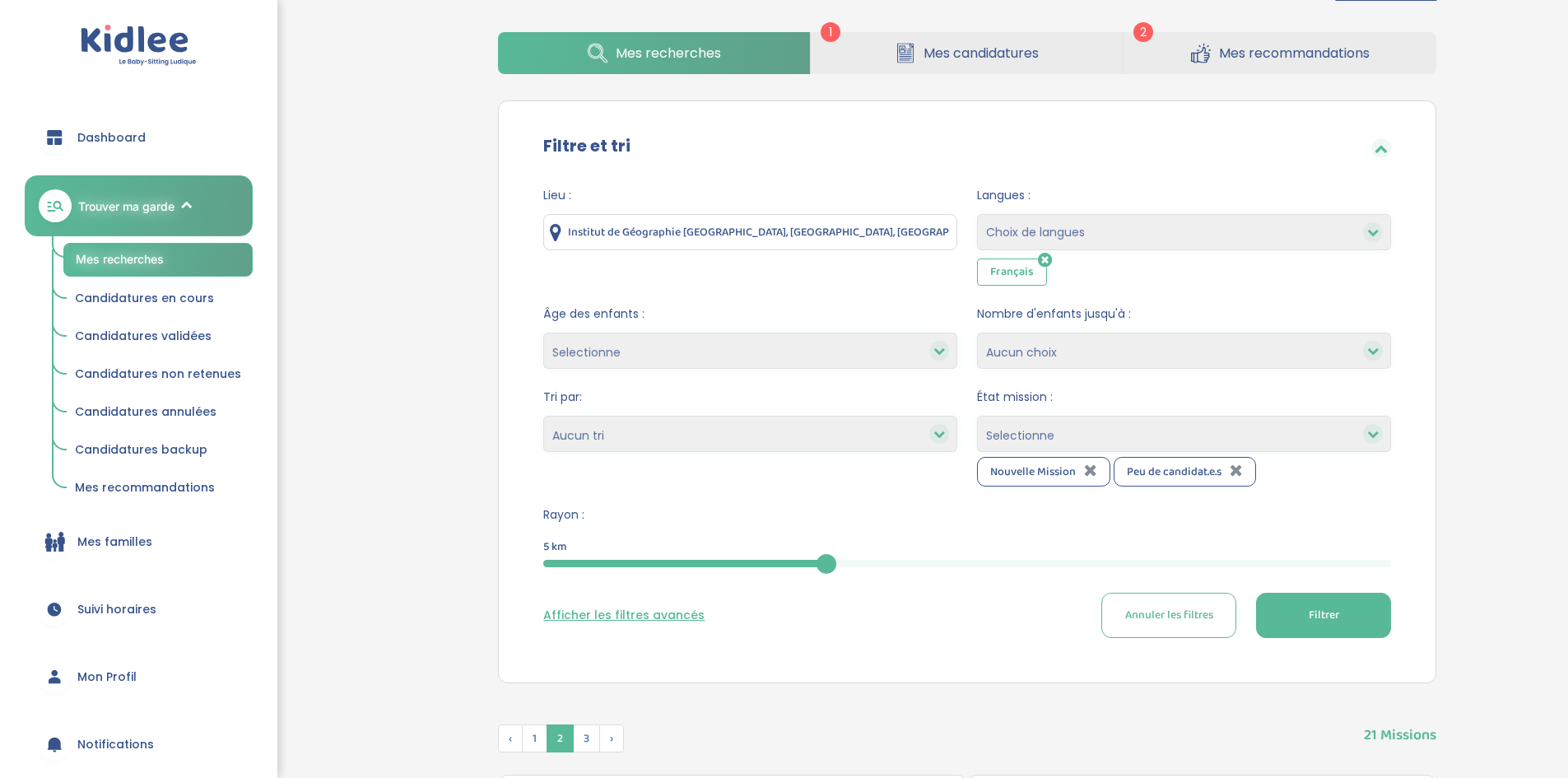
scroll to position [0, 0]
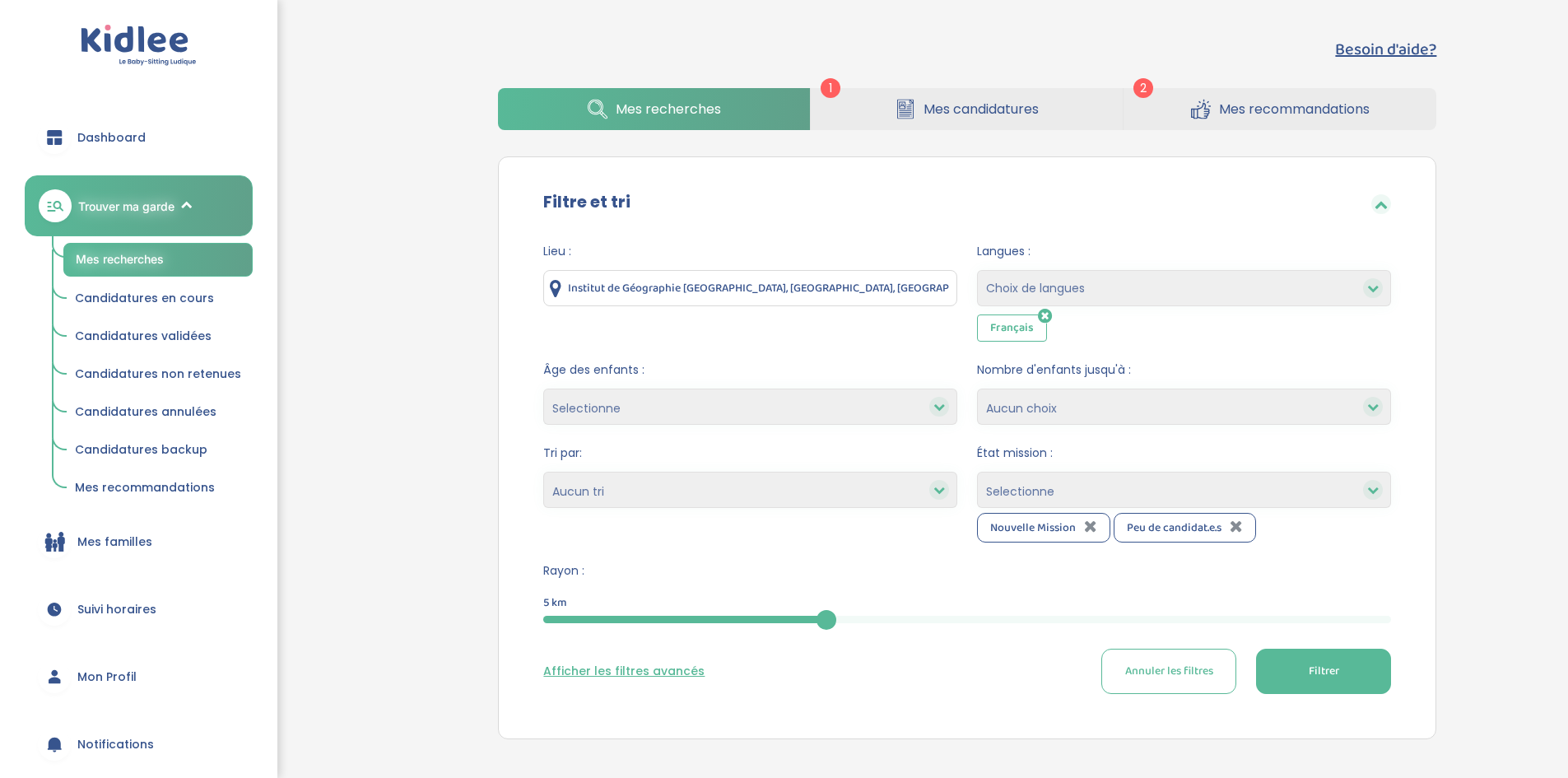
click at [624, 488] on select "Heures par semaine (croissant) Heures par semaine (décroissant) Date de démarra…" at bounding box center [751, 490] width 414 height 36
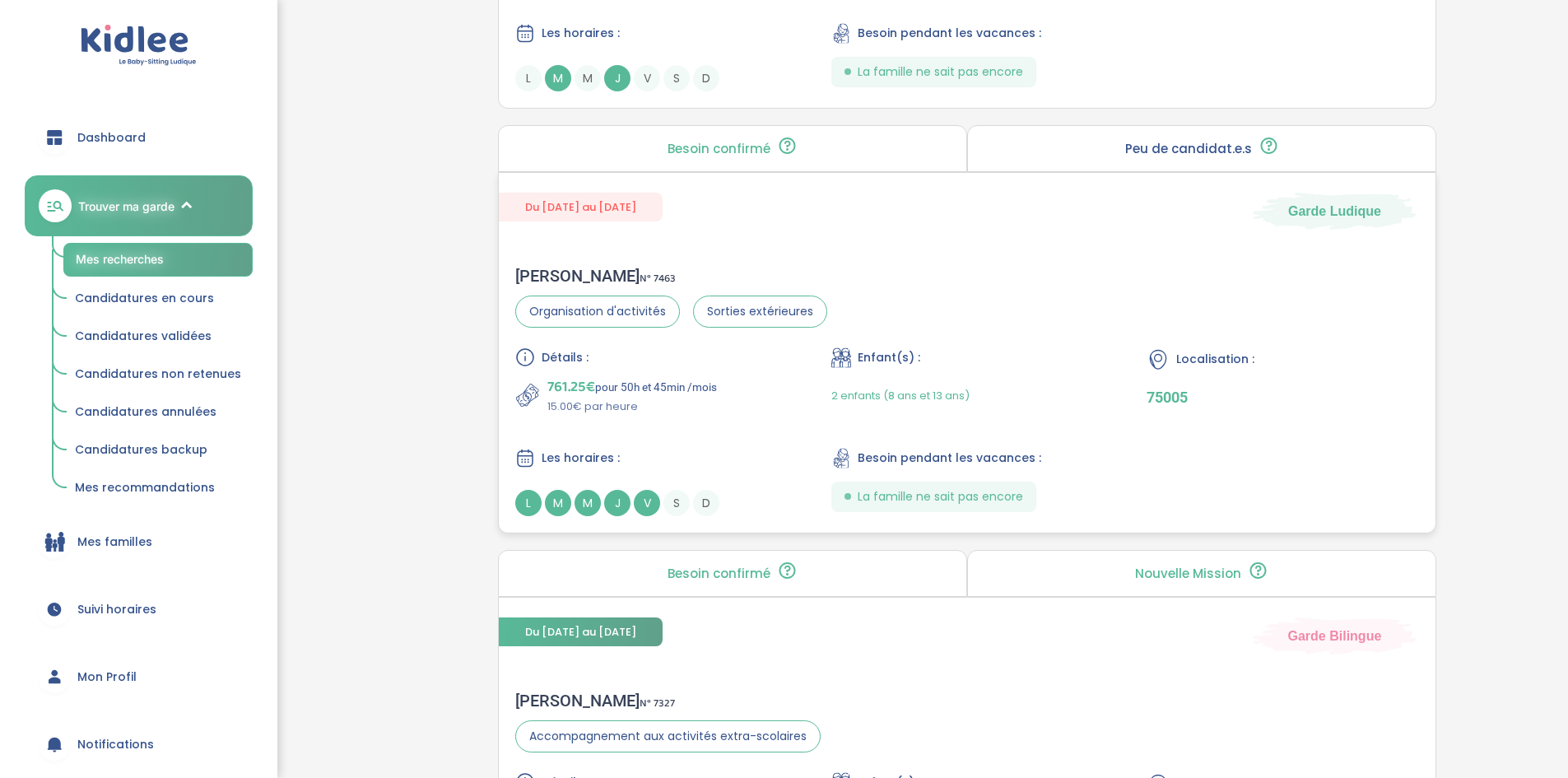
scroll to position [1564, 0]
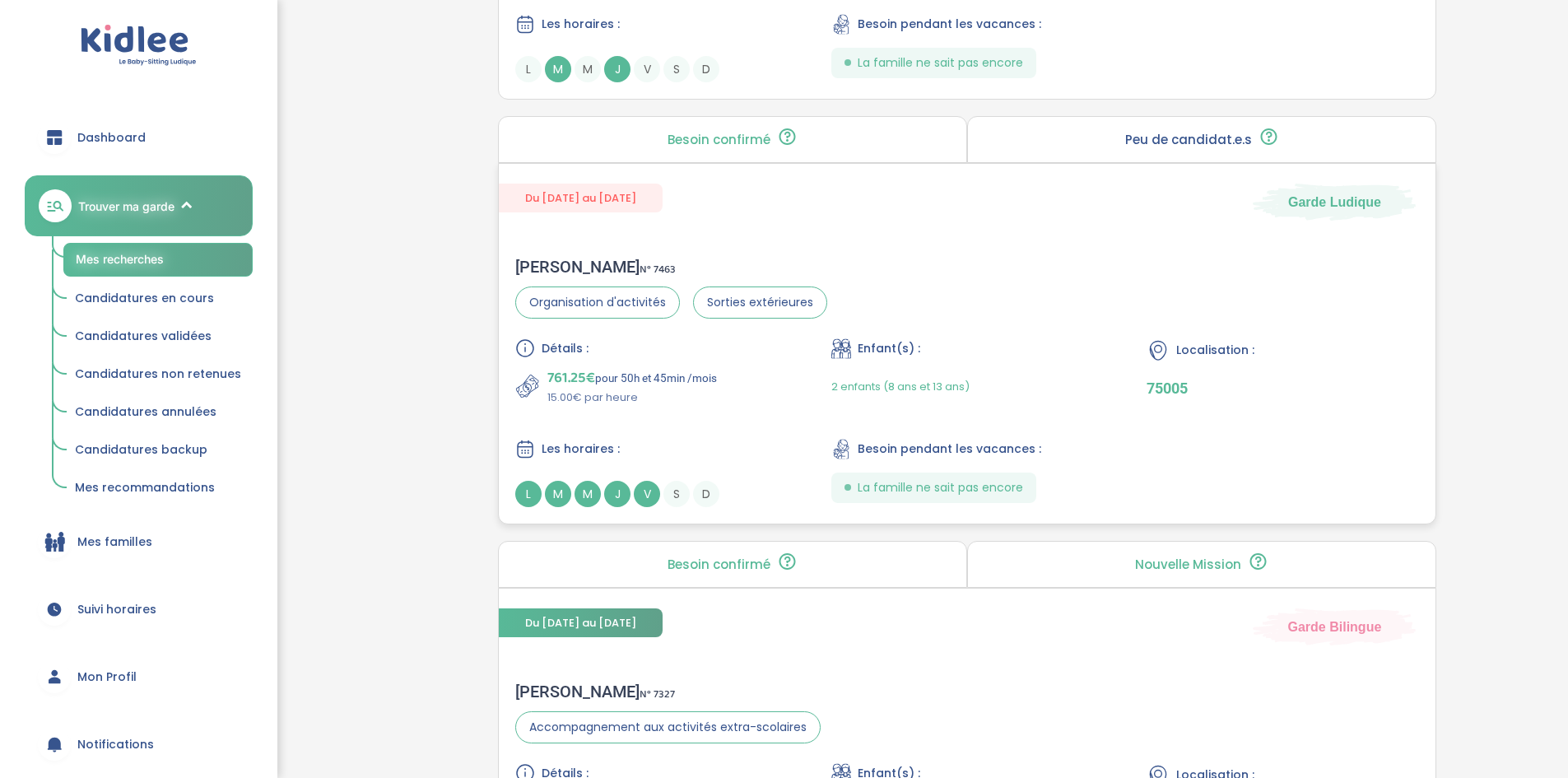
click at [633, 429] on div "Détails : 761.25€ pour 50h et 45min /mois 15.00€ par heure Enfant(s) : 2 enfant…" at bounding box center [967, 422] width 904 height 169
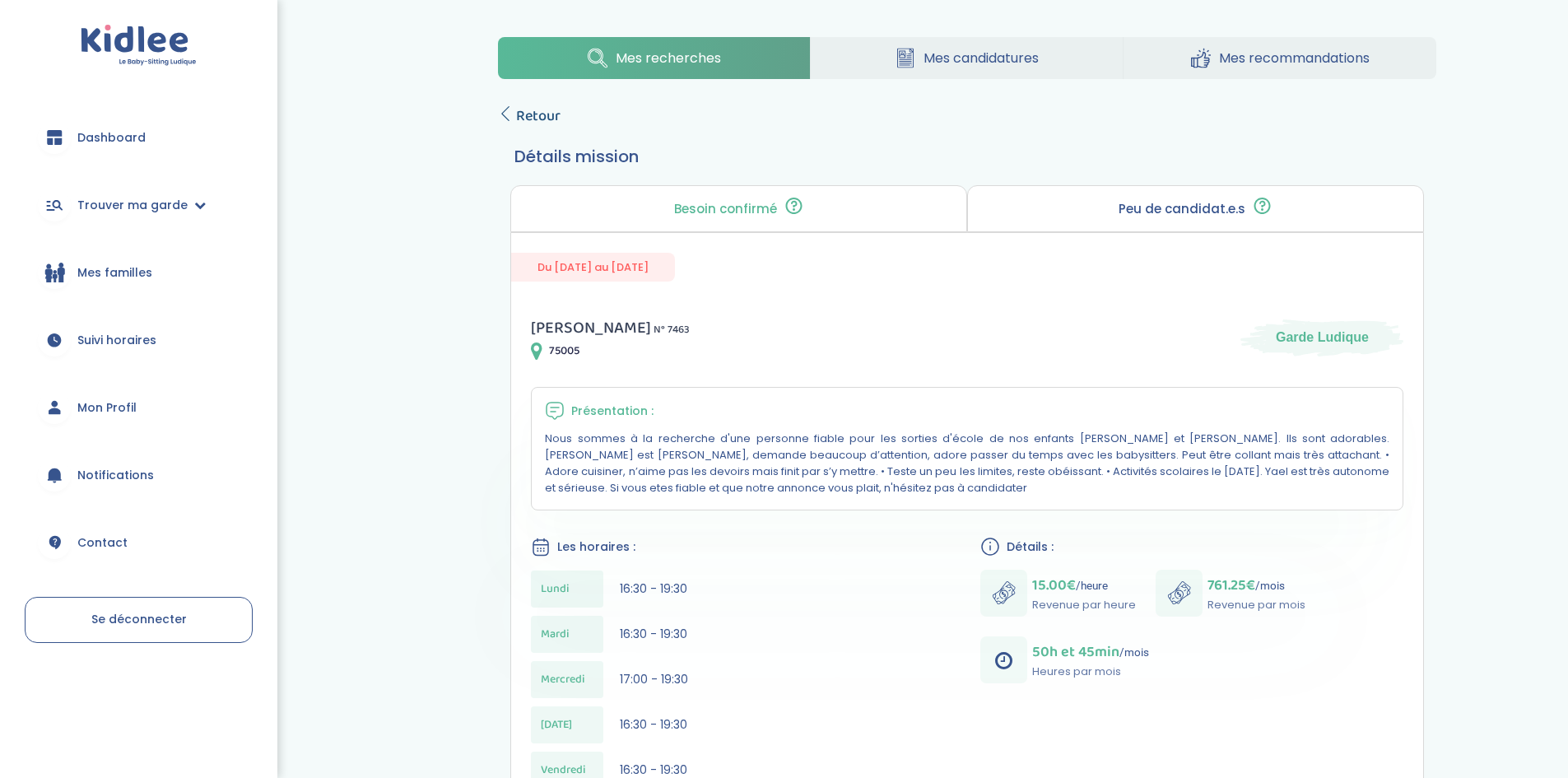
click at [530, 118] on span "Retour" at bounding box center [538, 116] width 45 height 23
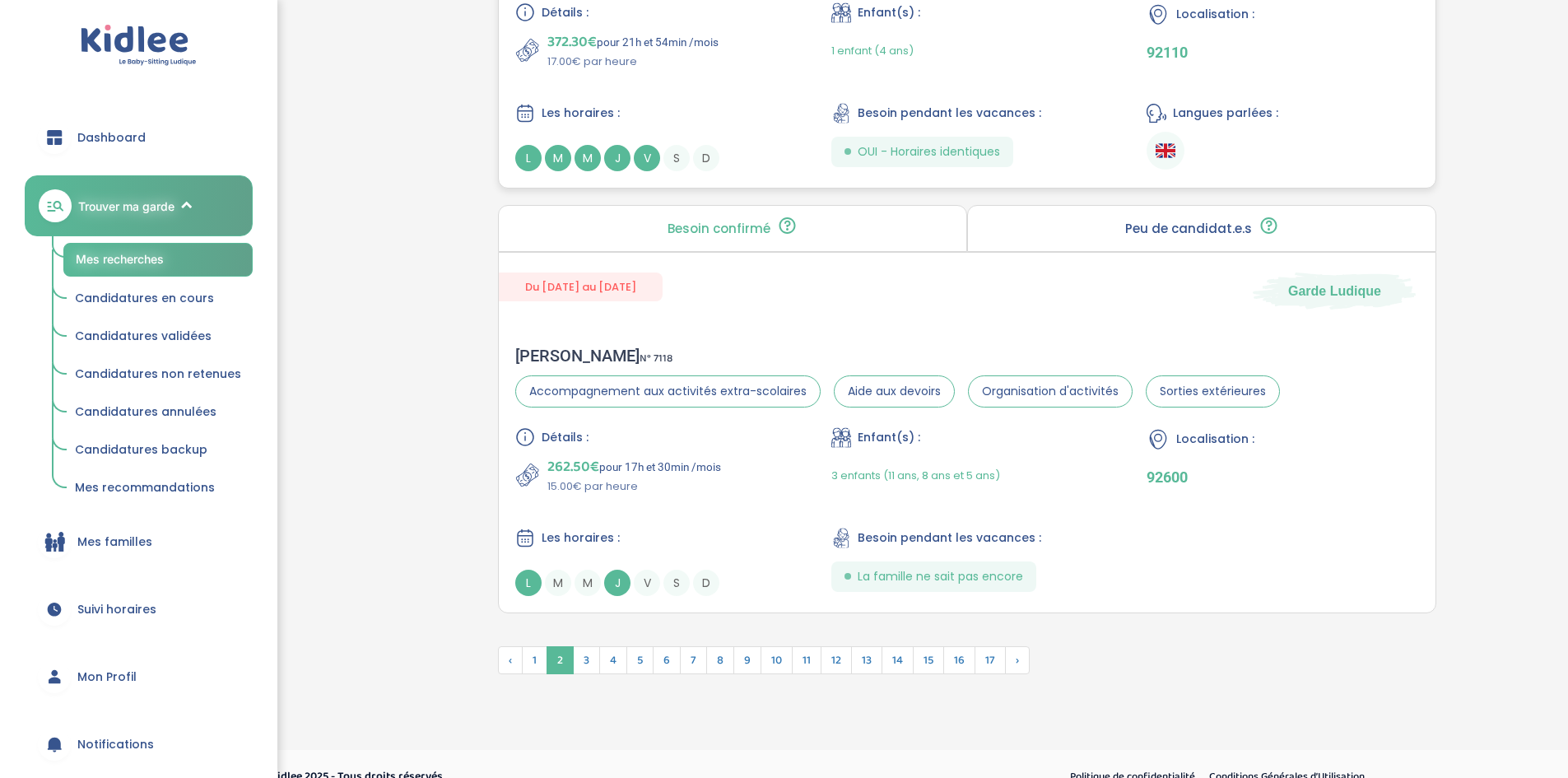
scroll to position [4390, 0]
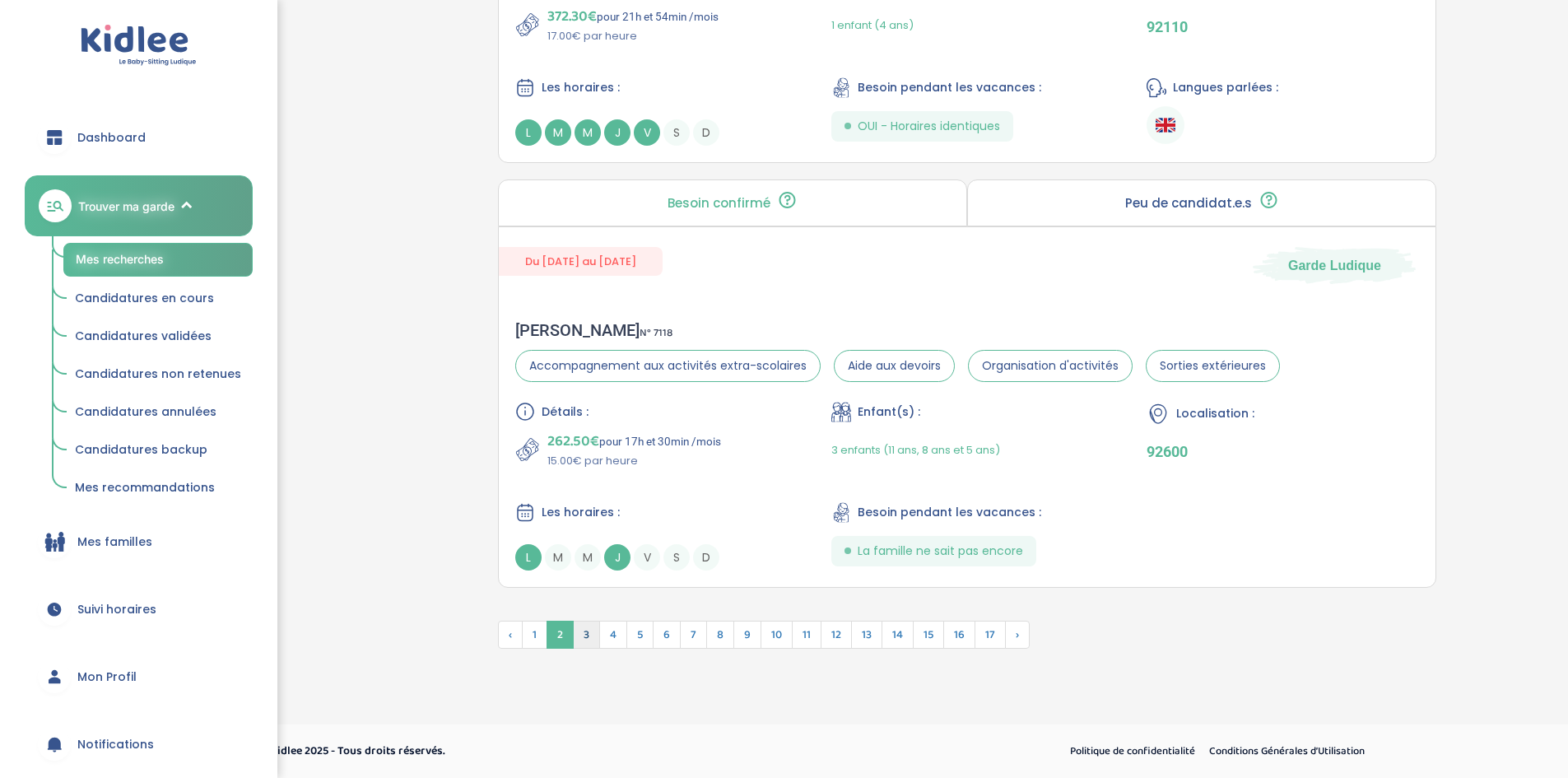
click at [581, 633] on span "3" at bounding box center [586, 634] width 27 height 28
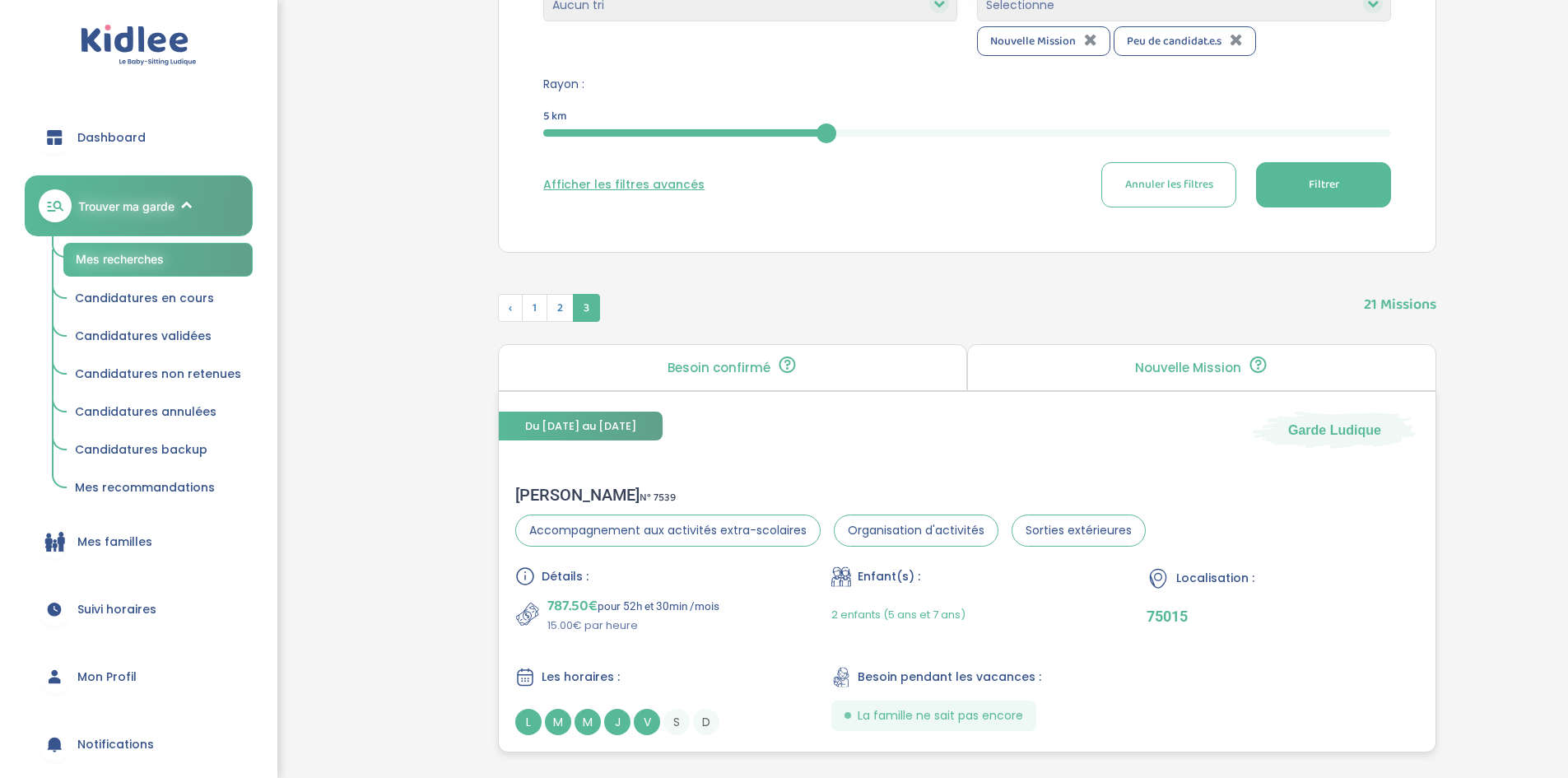
scroll to position [651, 0]
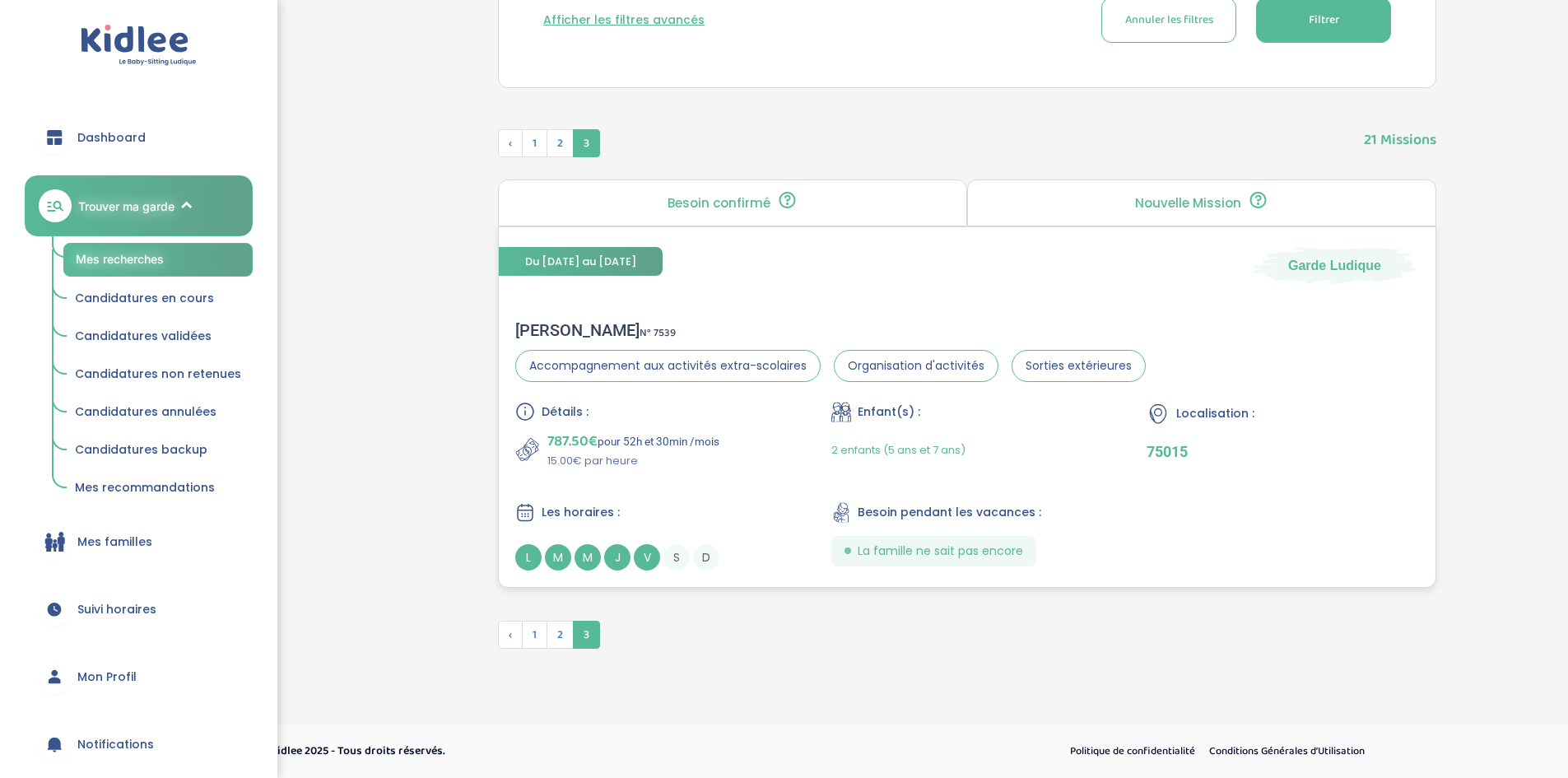
click at [706, 452] on p "787.50€ pour 52h et 30min /mois" at bounding box center [633, 441] width 172 height 23
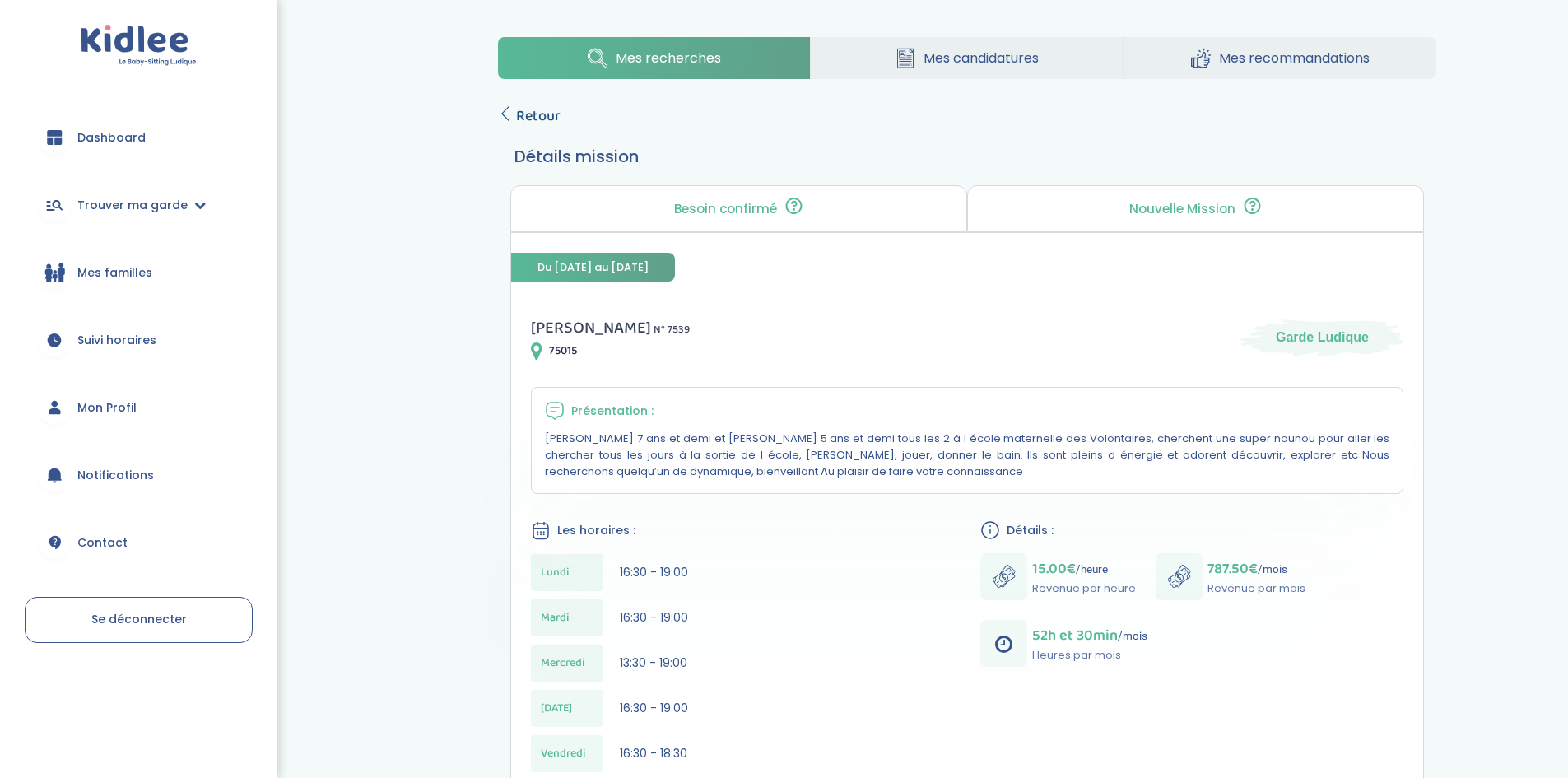
click at [529, 118] on span "Retour" at bounding box center [538, 116] width 45 height 23
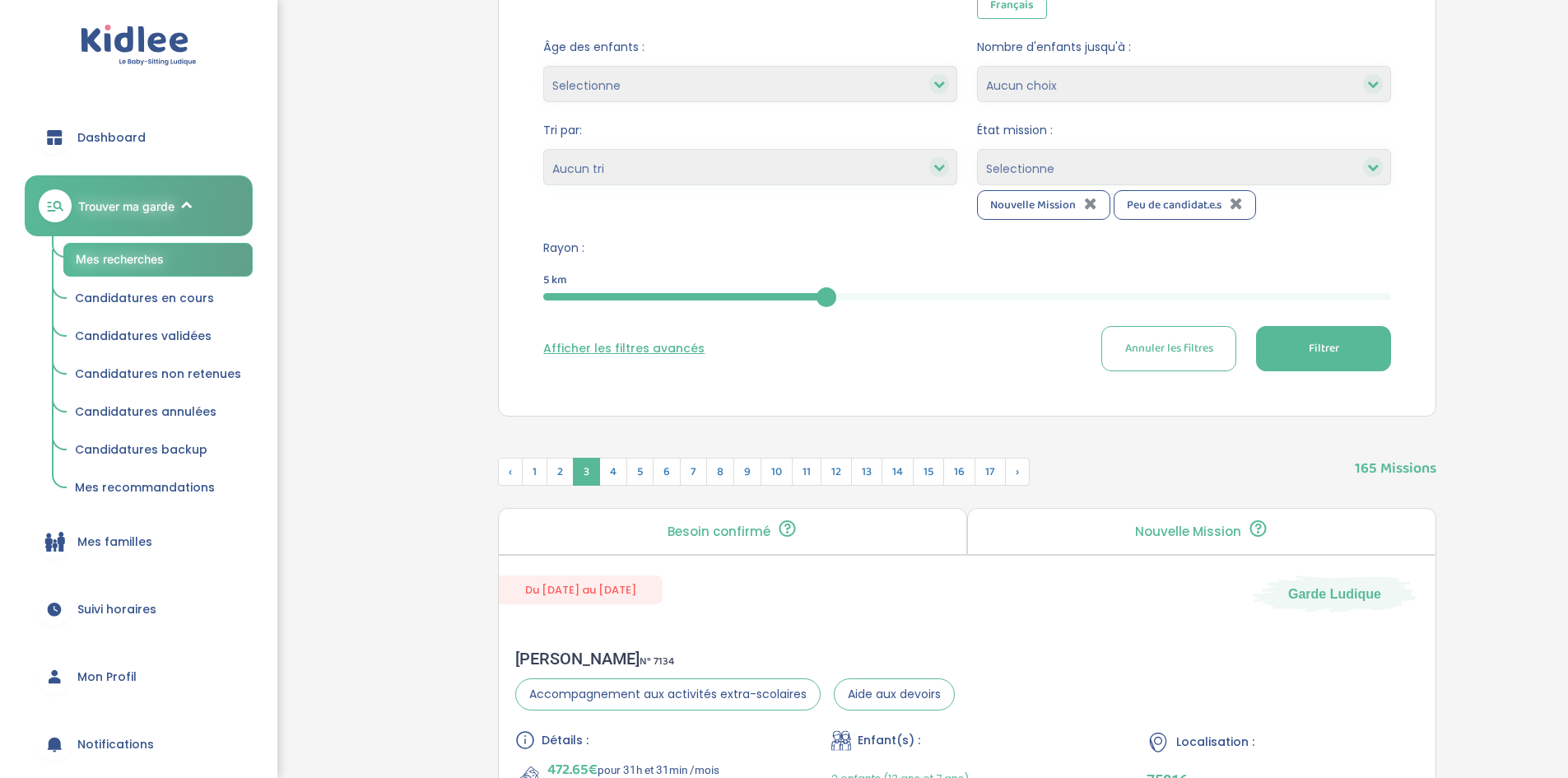
scroll to position [322, 0]
click at [614, 480] on span "4" at bounding box center [613, 472] width 28 height 28
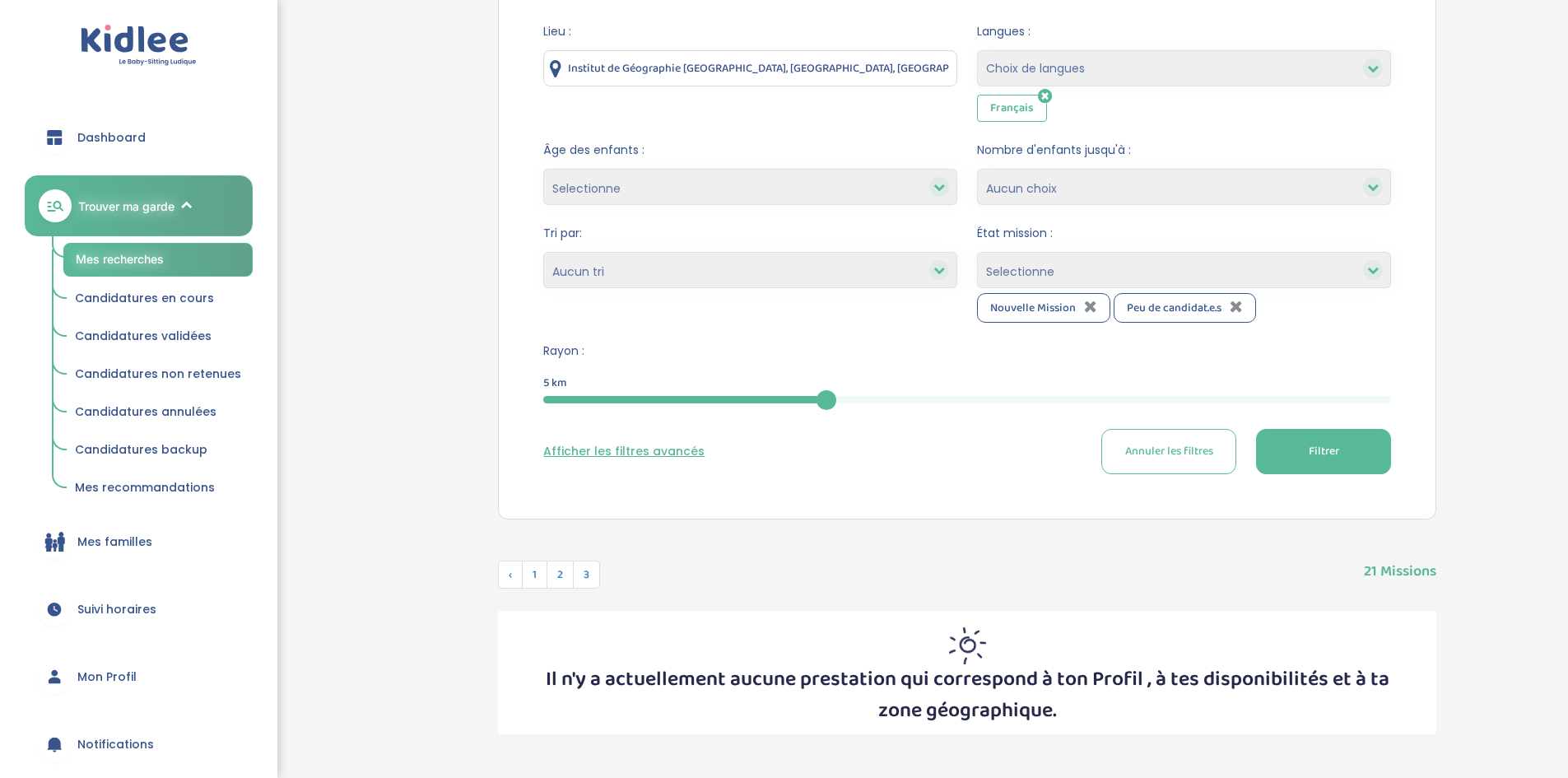
scroll to position [283, 0]
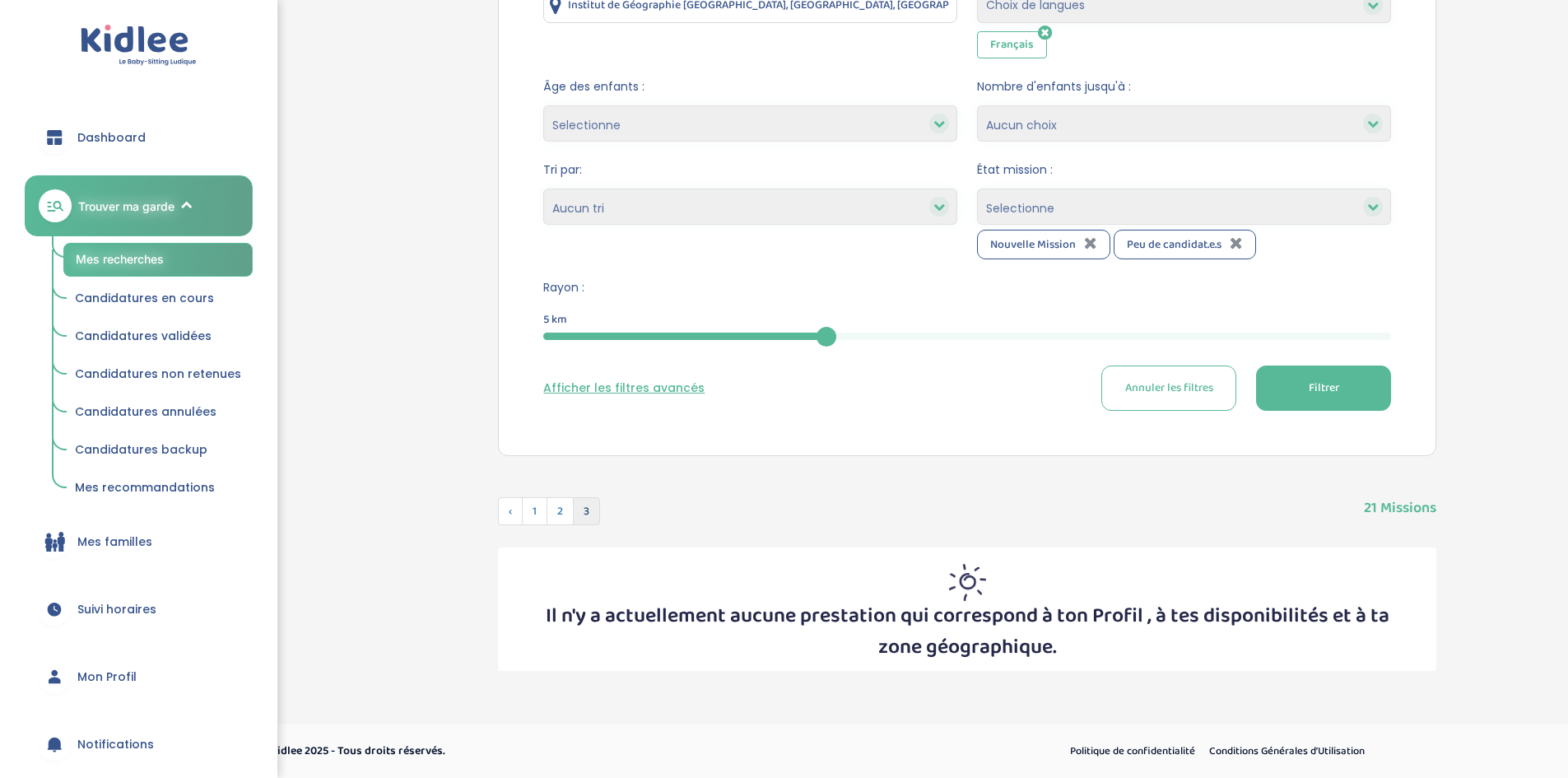
click at [589, 514] on span "3" at bounding box center [586, 511] width 27 height 28
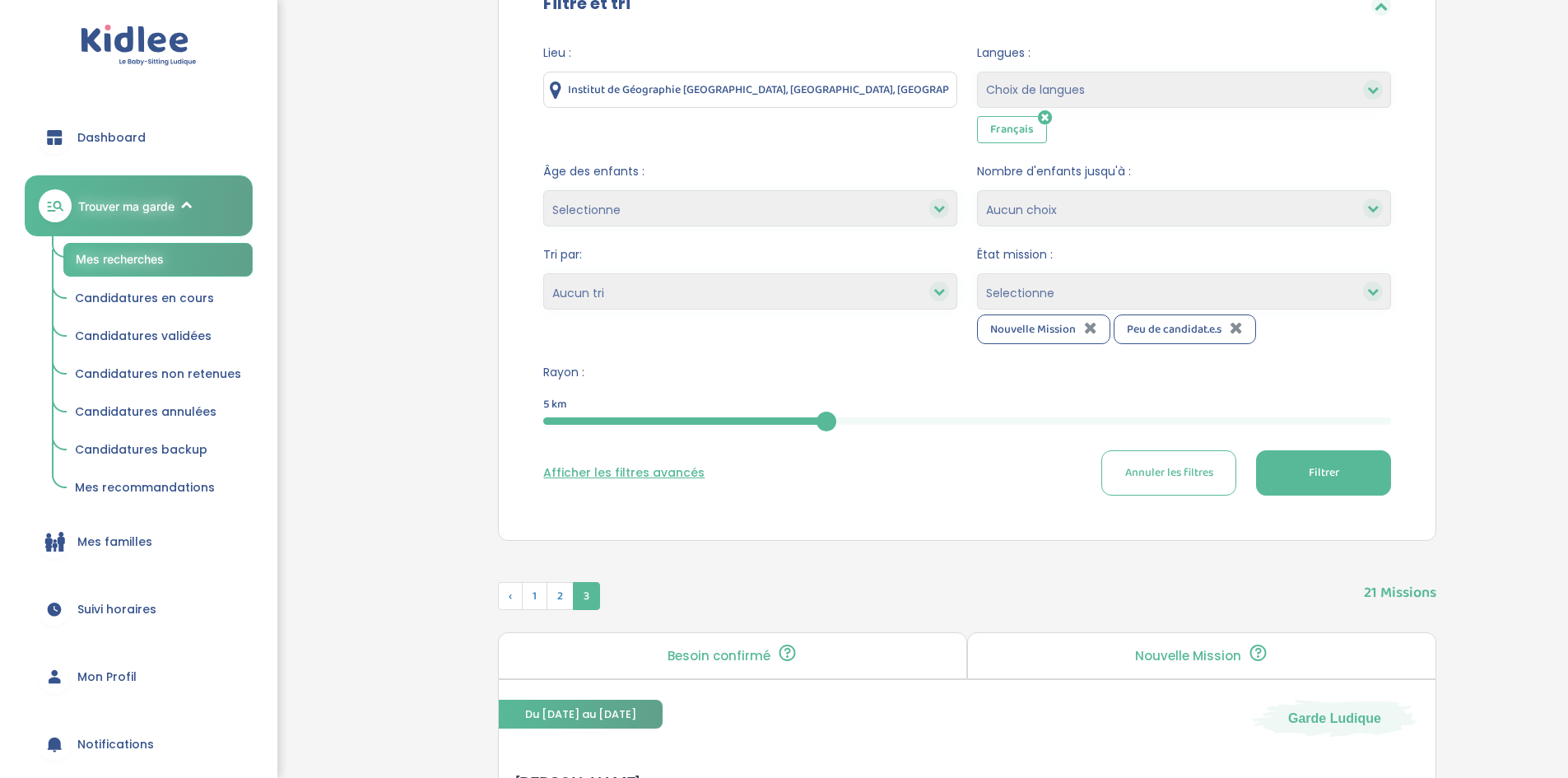
scroll to position [0, 0]
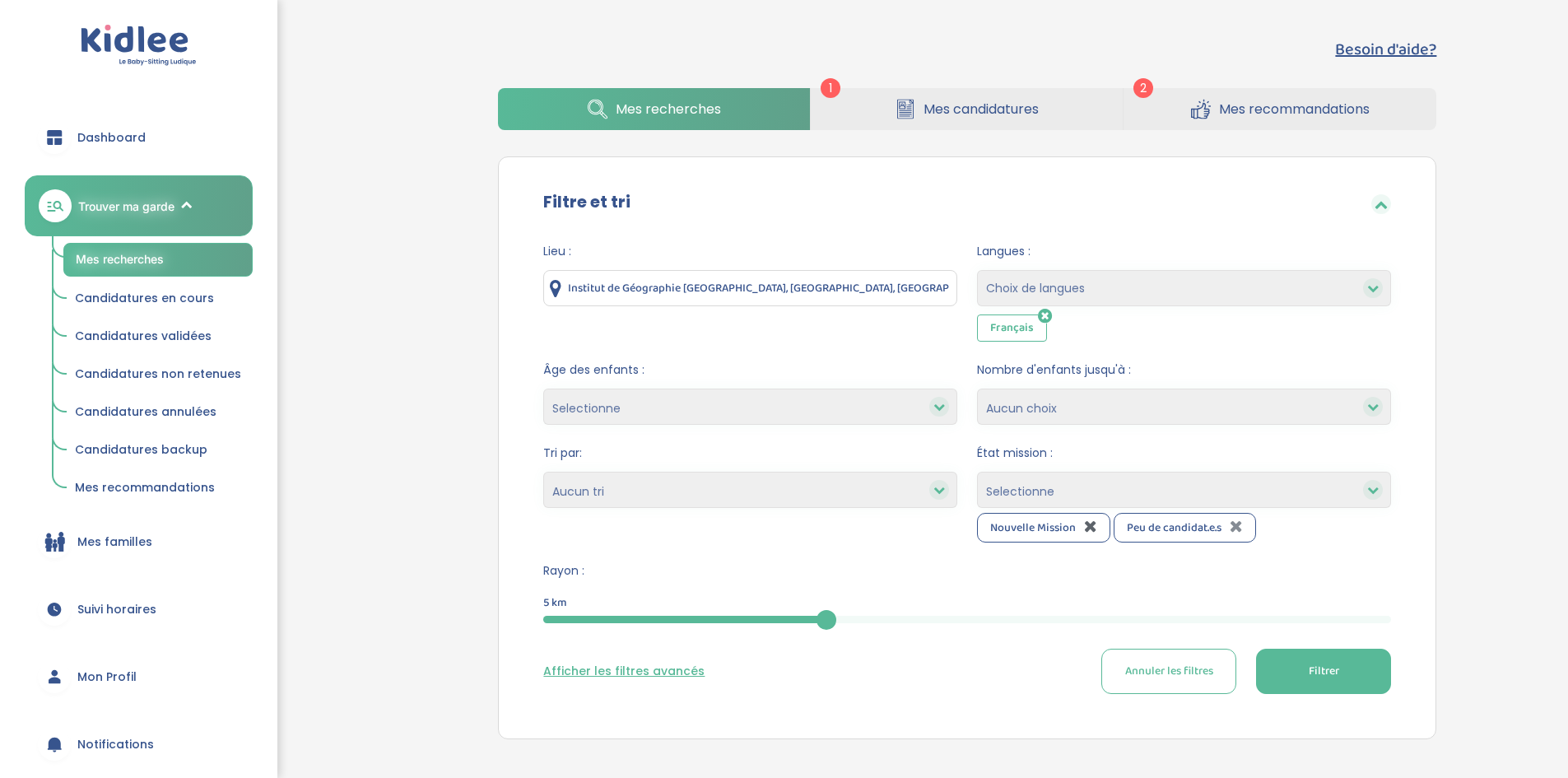
click at [1086, 526] on icon at bounding box center [1090, 526] width 13 height 16
click at [1098, 526] on icon at bounding box center [1099, 526] width 13 height 16
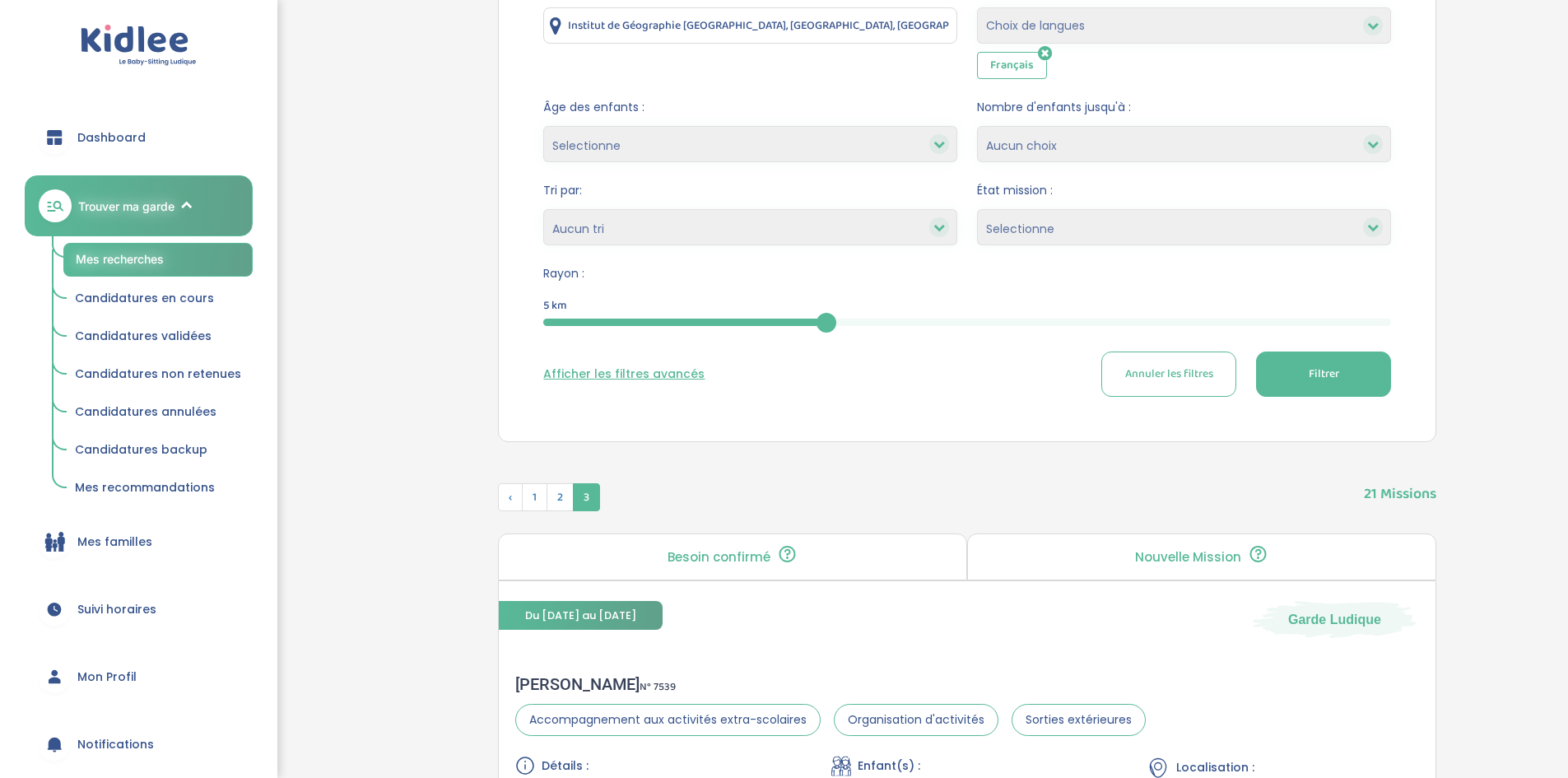
scroll to position [164, 0]
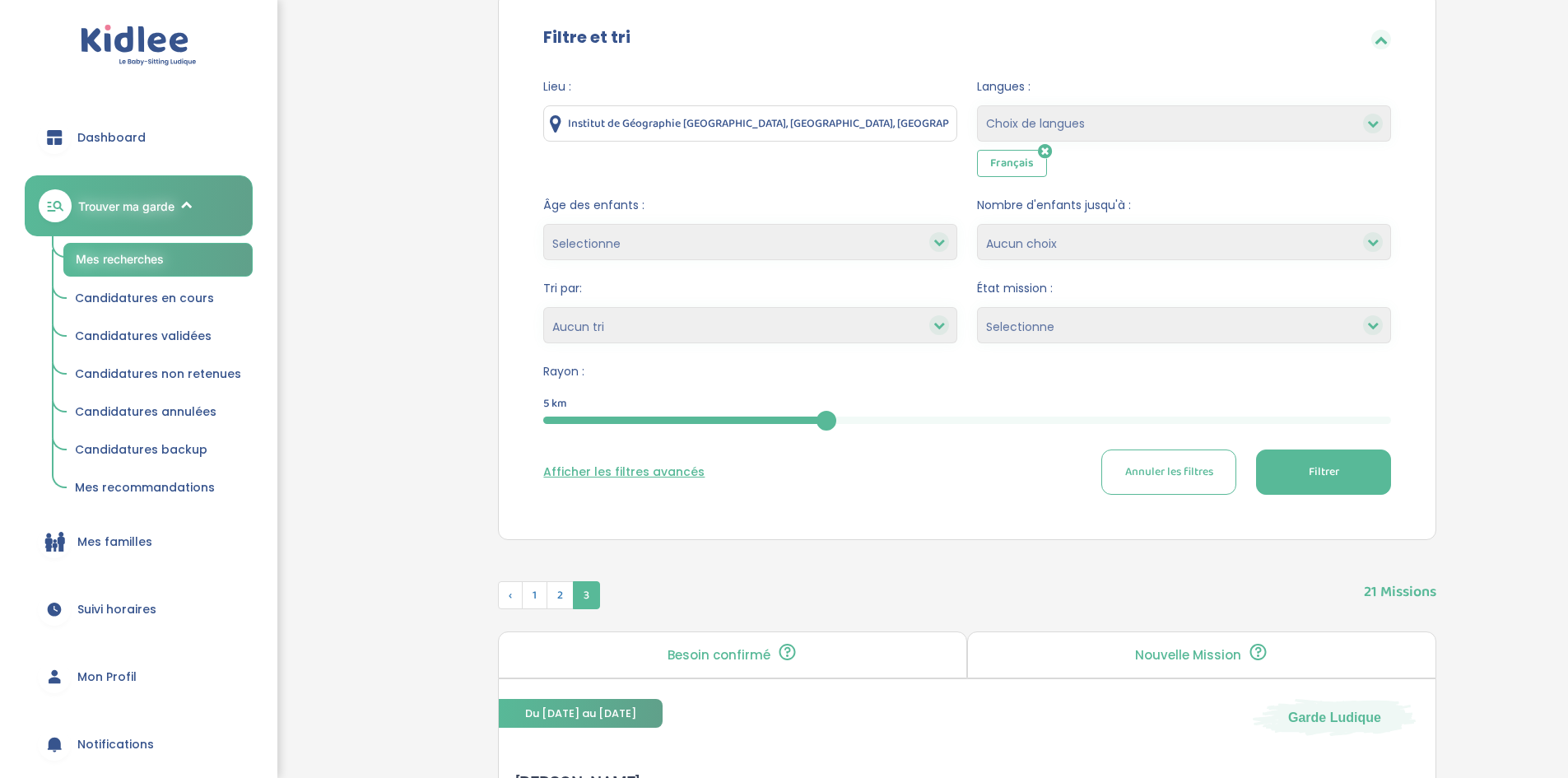
click at [1312, 476] on span "Filtrer" at bounding box center [1324, 472] width 31 height 17
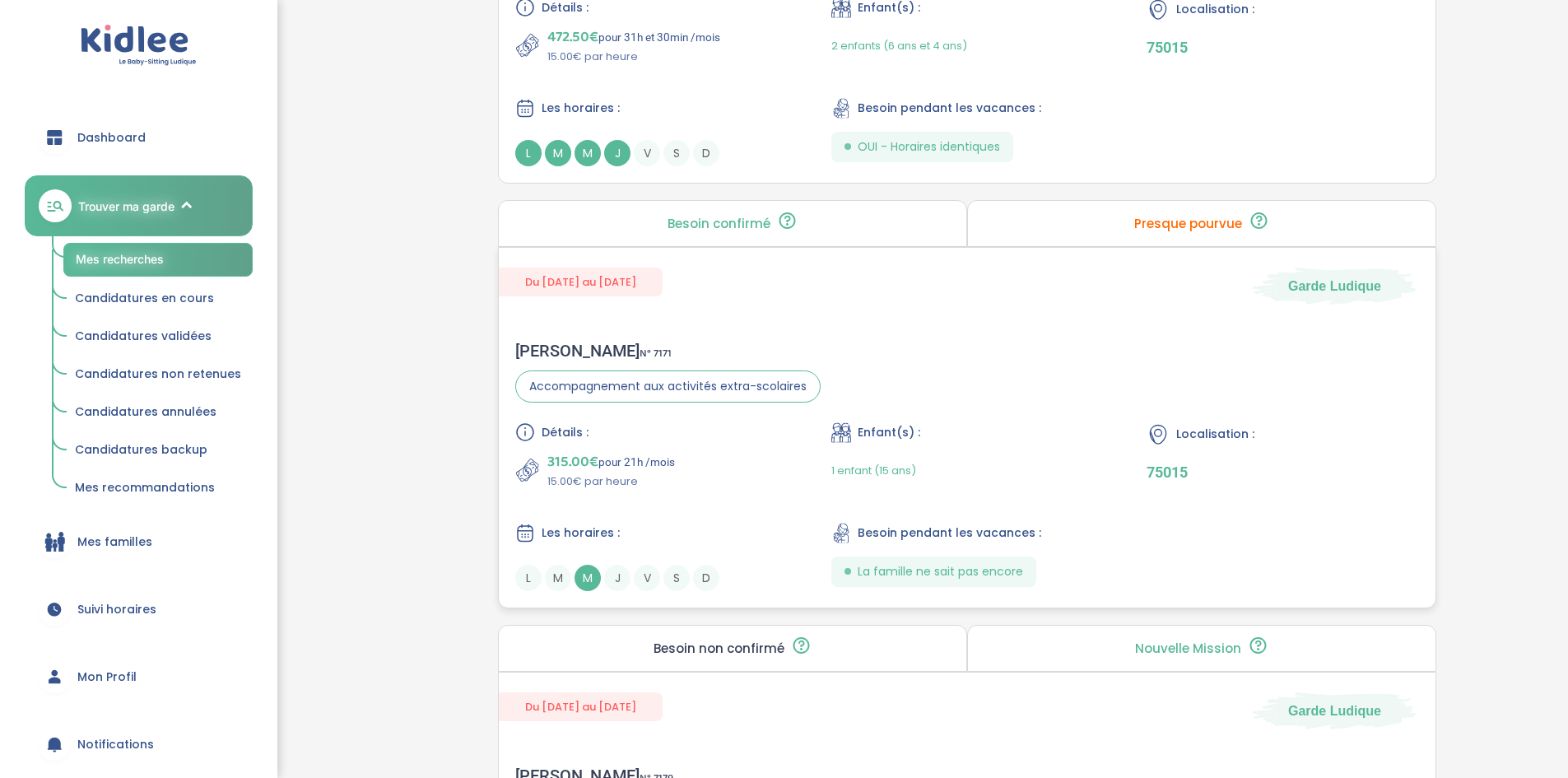
scroll to position [988, 0]
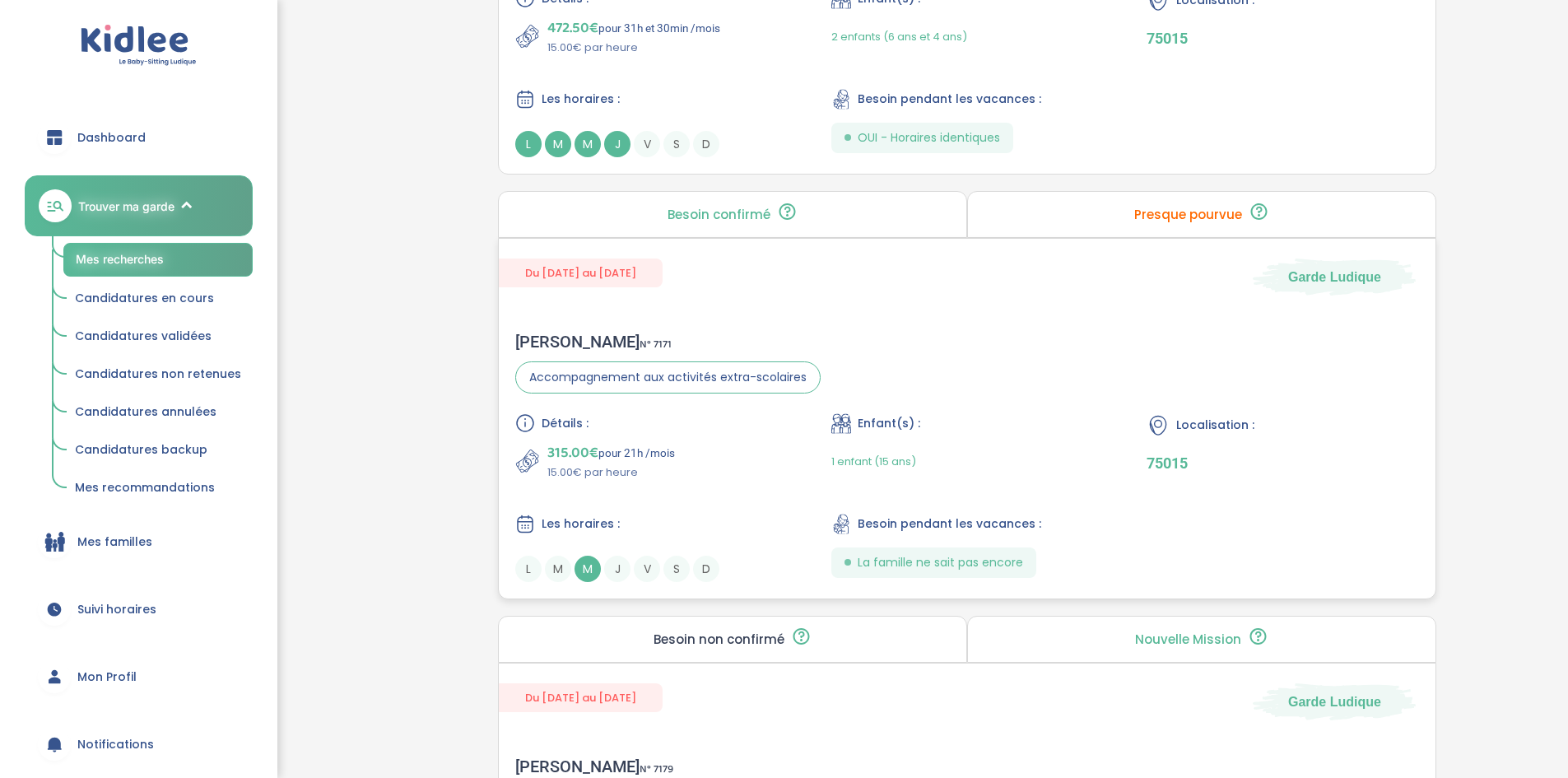
click at [690, 451] on div "315.00€ pour 21h /mois 15.00€ par heure" at bounding box center [651, 460] width 272 height 39
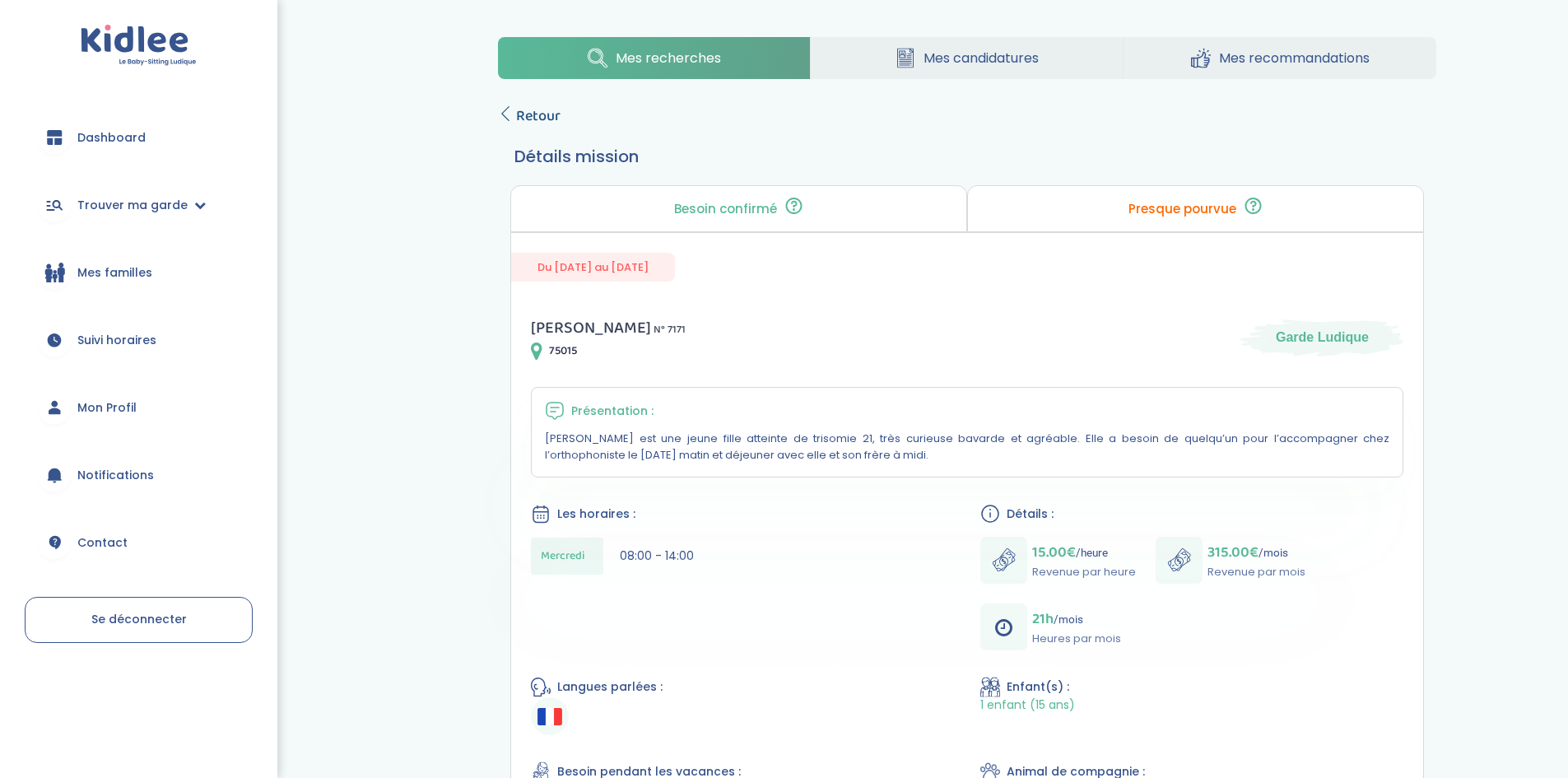
click at [521, 122] on span "Retour" at bounding box center [538, 116] width 45 height 23
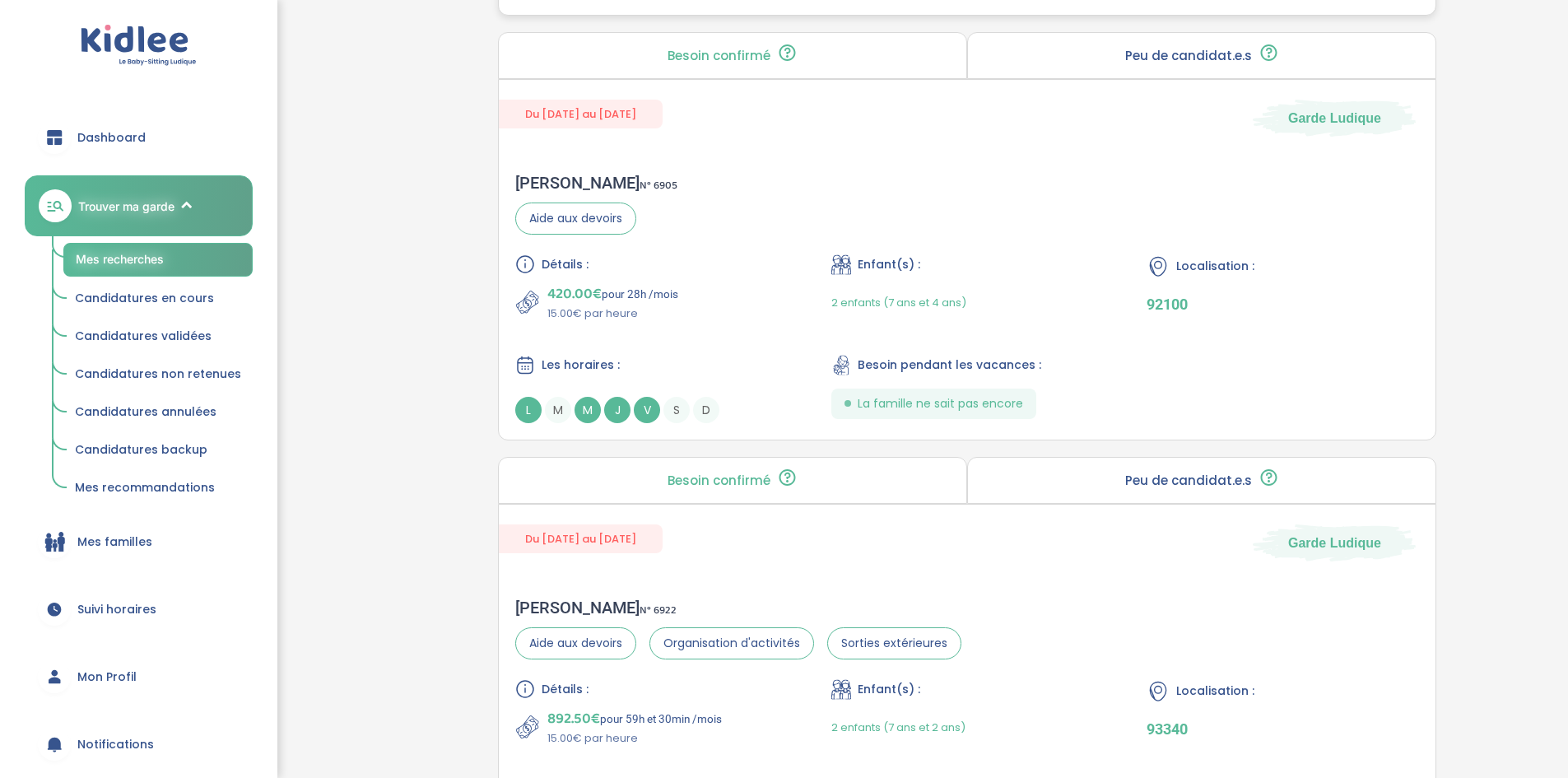
scroll to position [2429, 0]
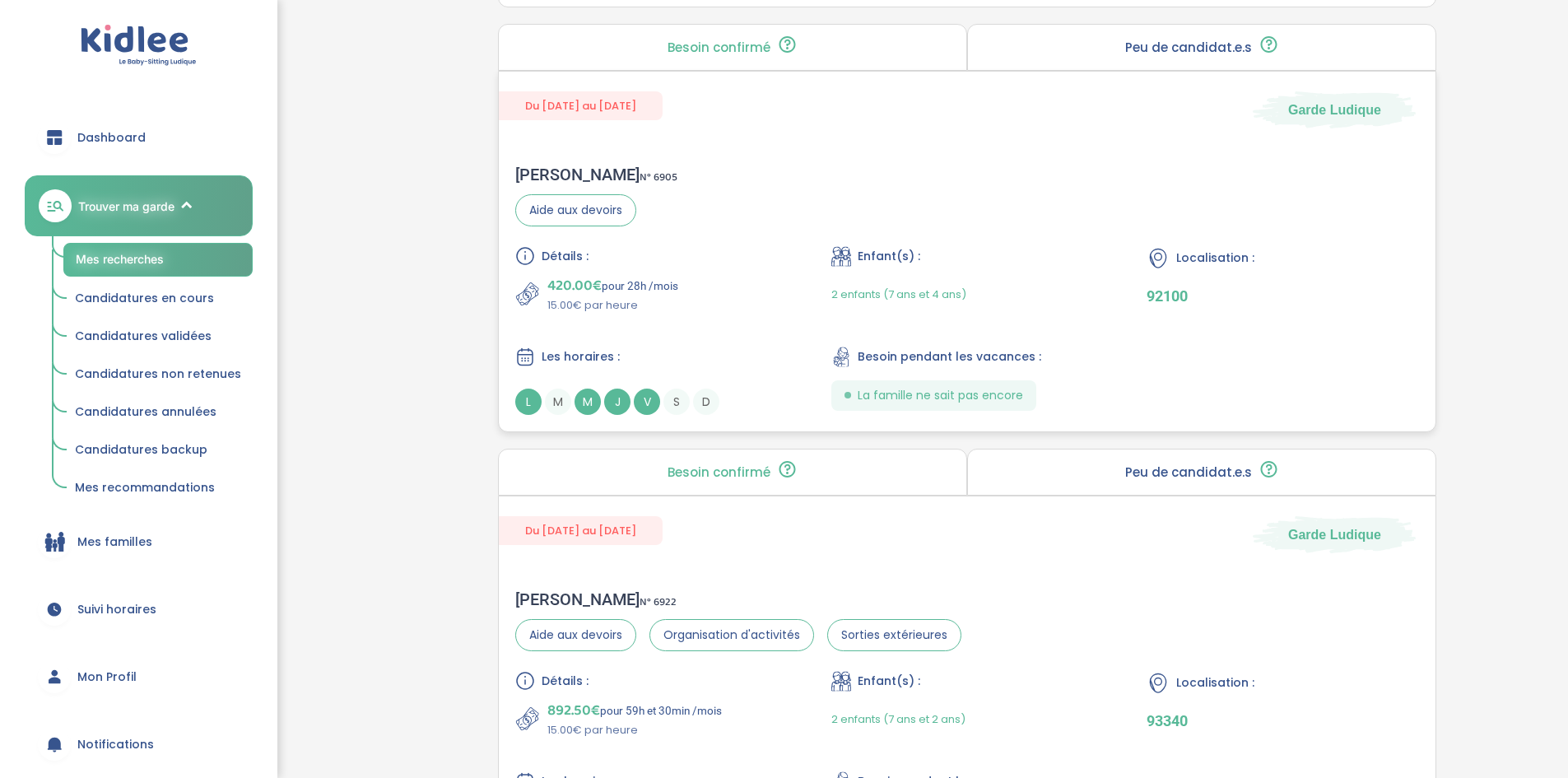
click at [621, 284] on p "420.00€ pour 28h /mois" at bounding box center [613, 285] width 131 height 23
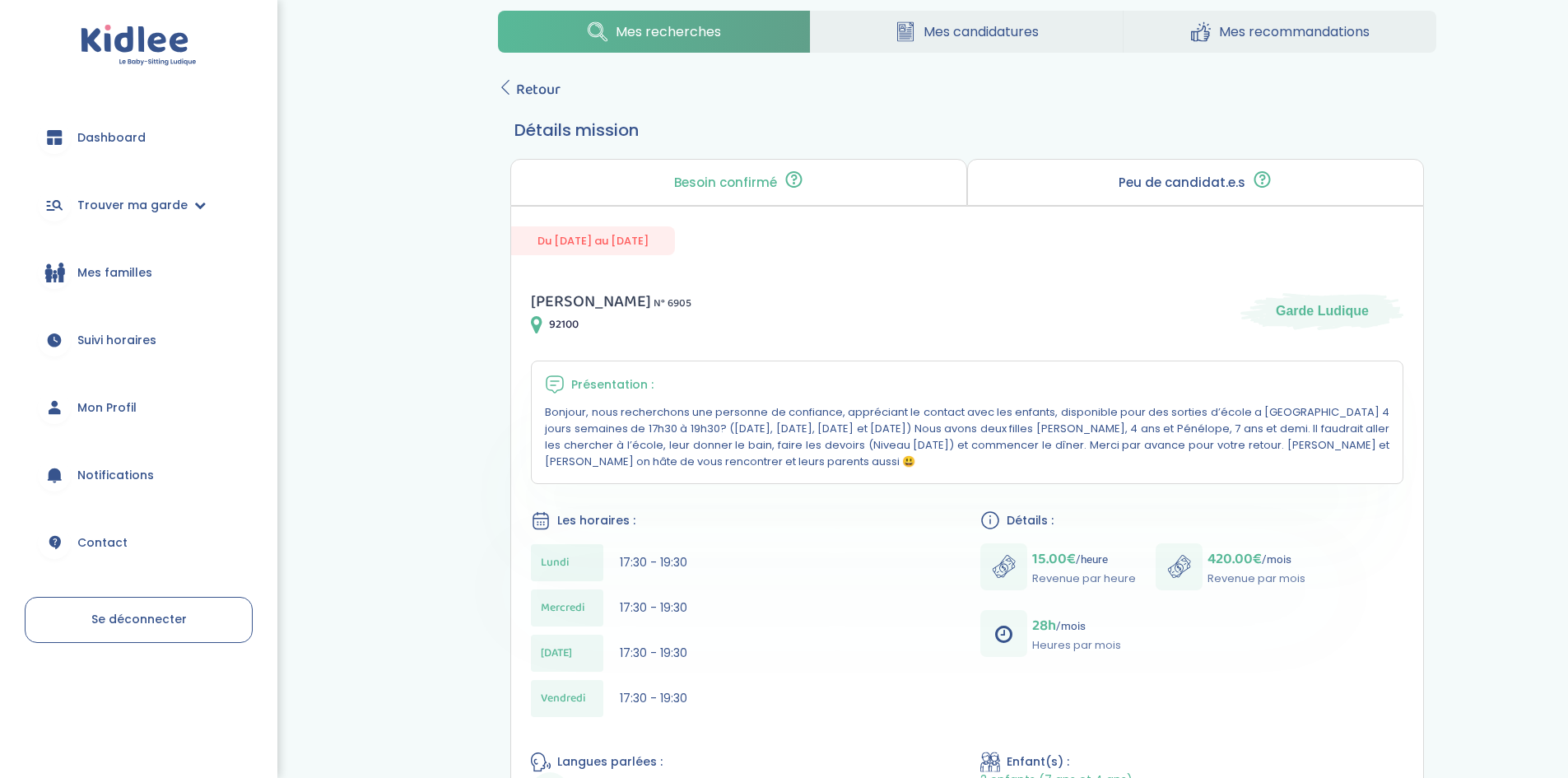
scroll to position [82, 0]
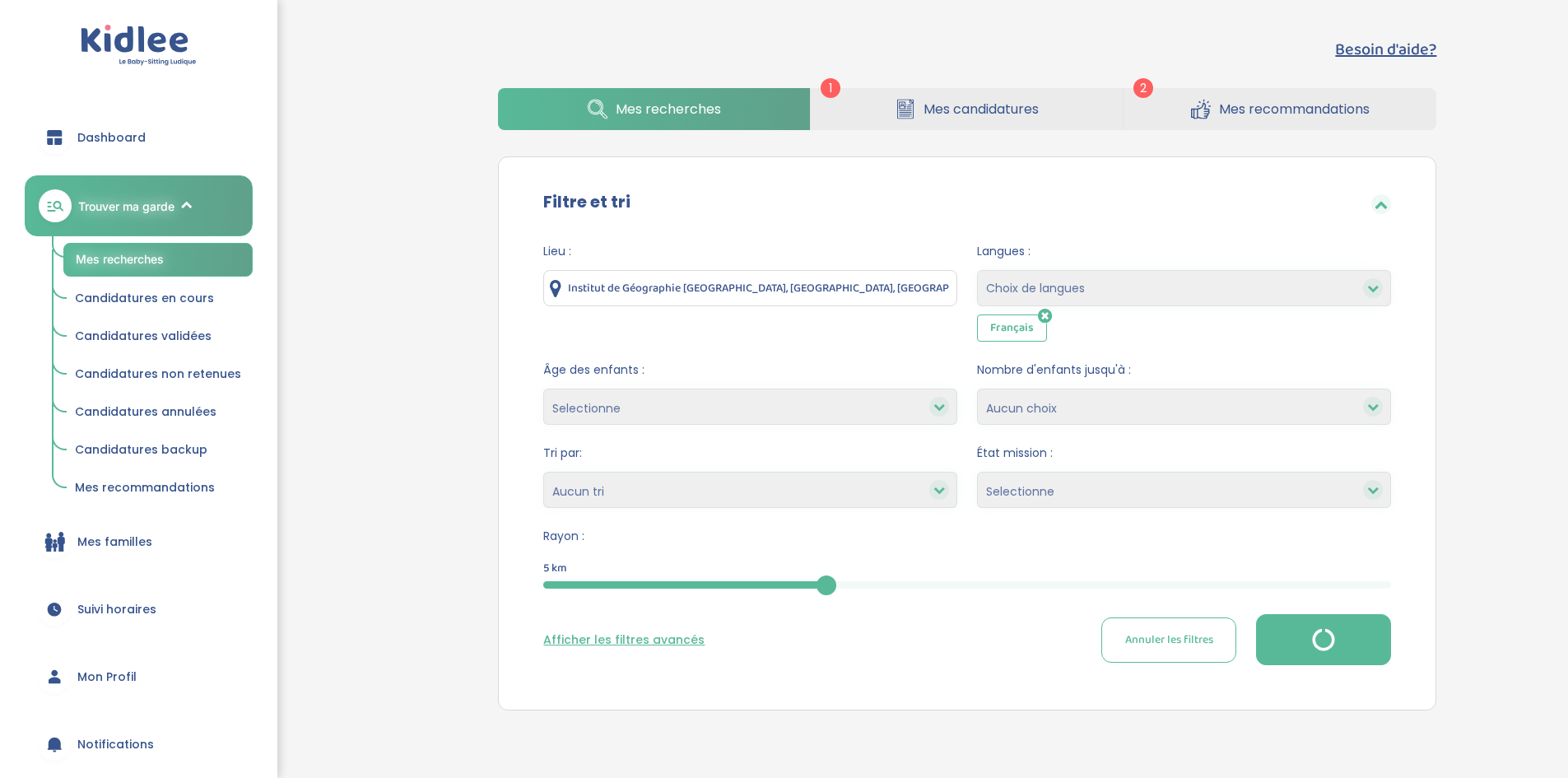
scroll to position [2387, 0]
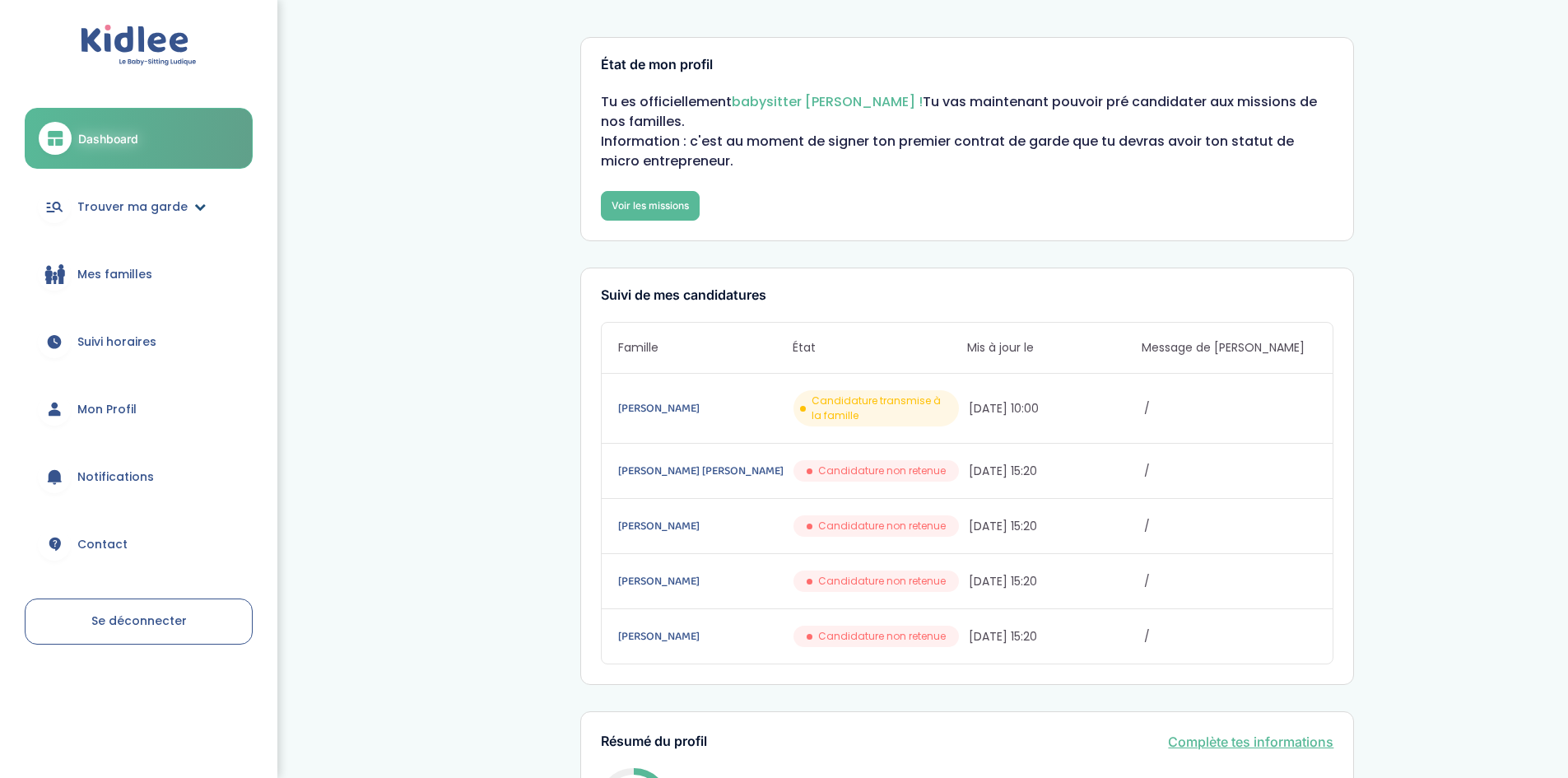
click at [134, 207] on span "Trouver ma garde" at bounding box center [132, 207] width 110 height 17
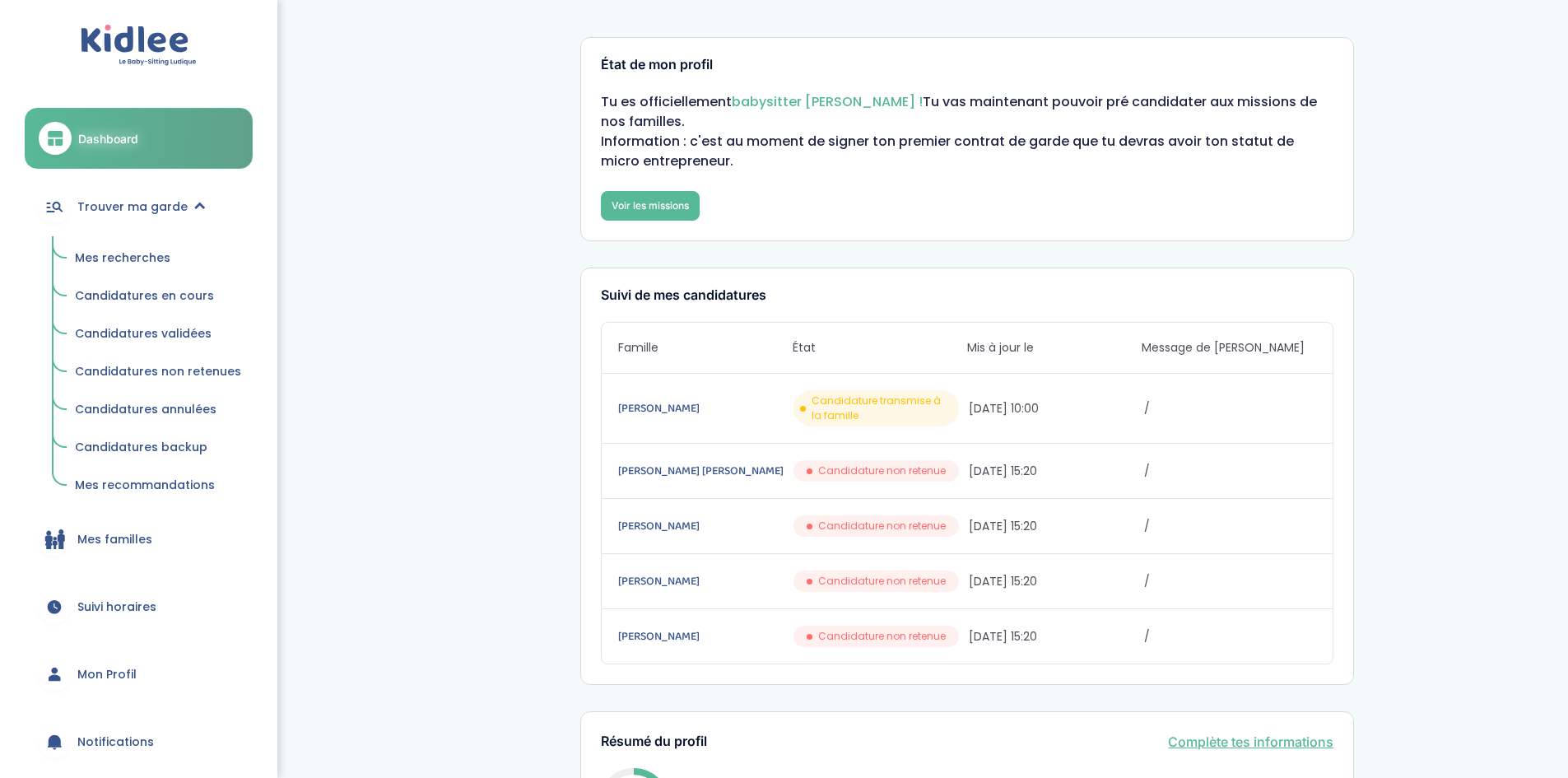
click at [97, 262] on span "Mes recherches" at bounding box center [123, 257] width 96 height 16
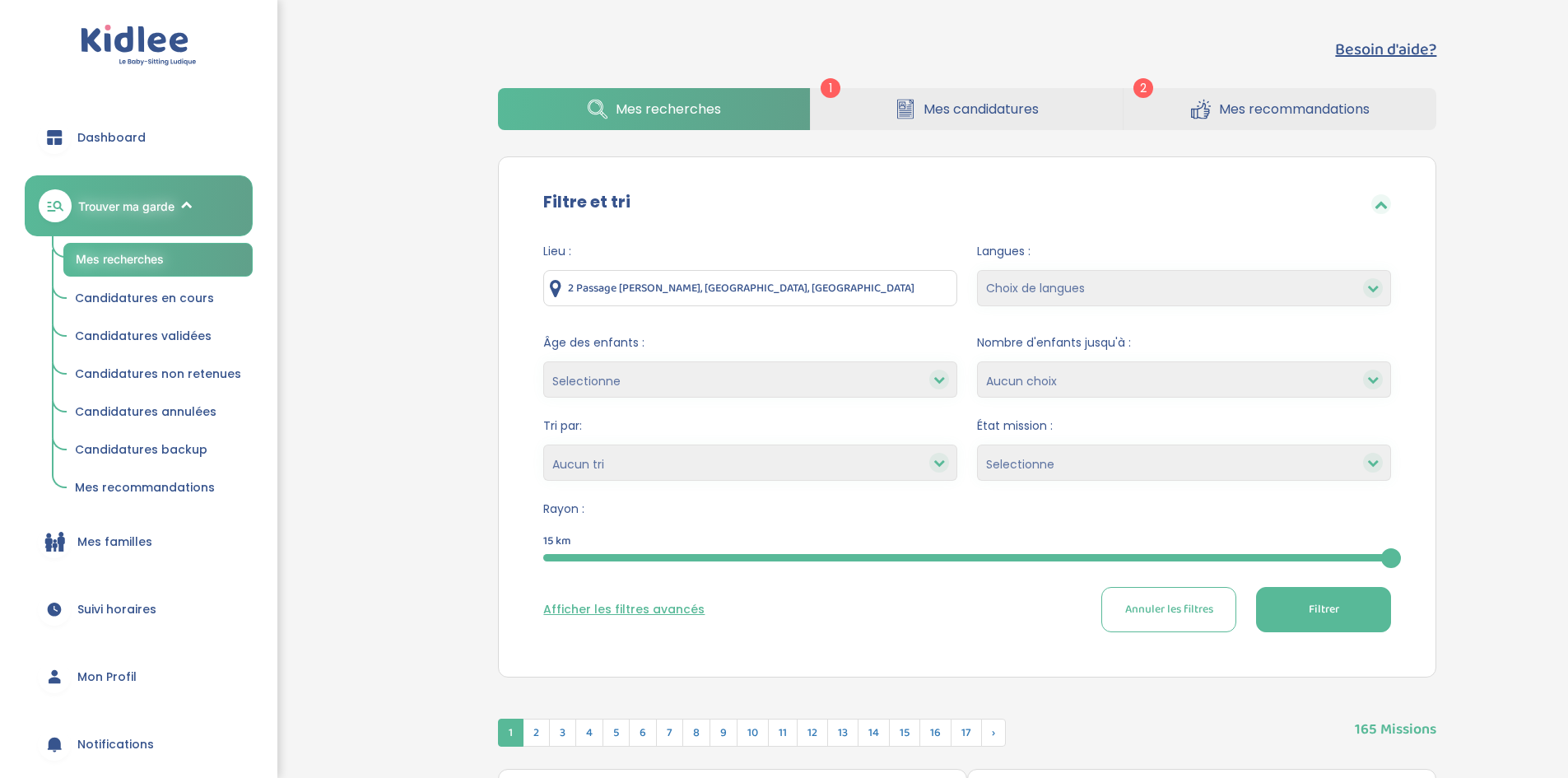
drag, startPoint x: 591, startPoint y: 552, endPoint x: 610, endPoint y: 559, distance: 20.2
click at [609, 559] on div "15" at bounding box center [967, 558] width 848 height 19
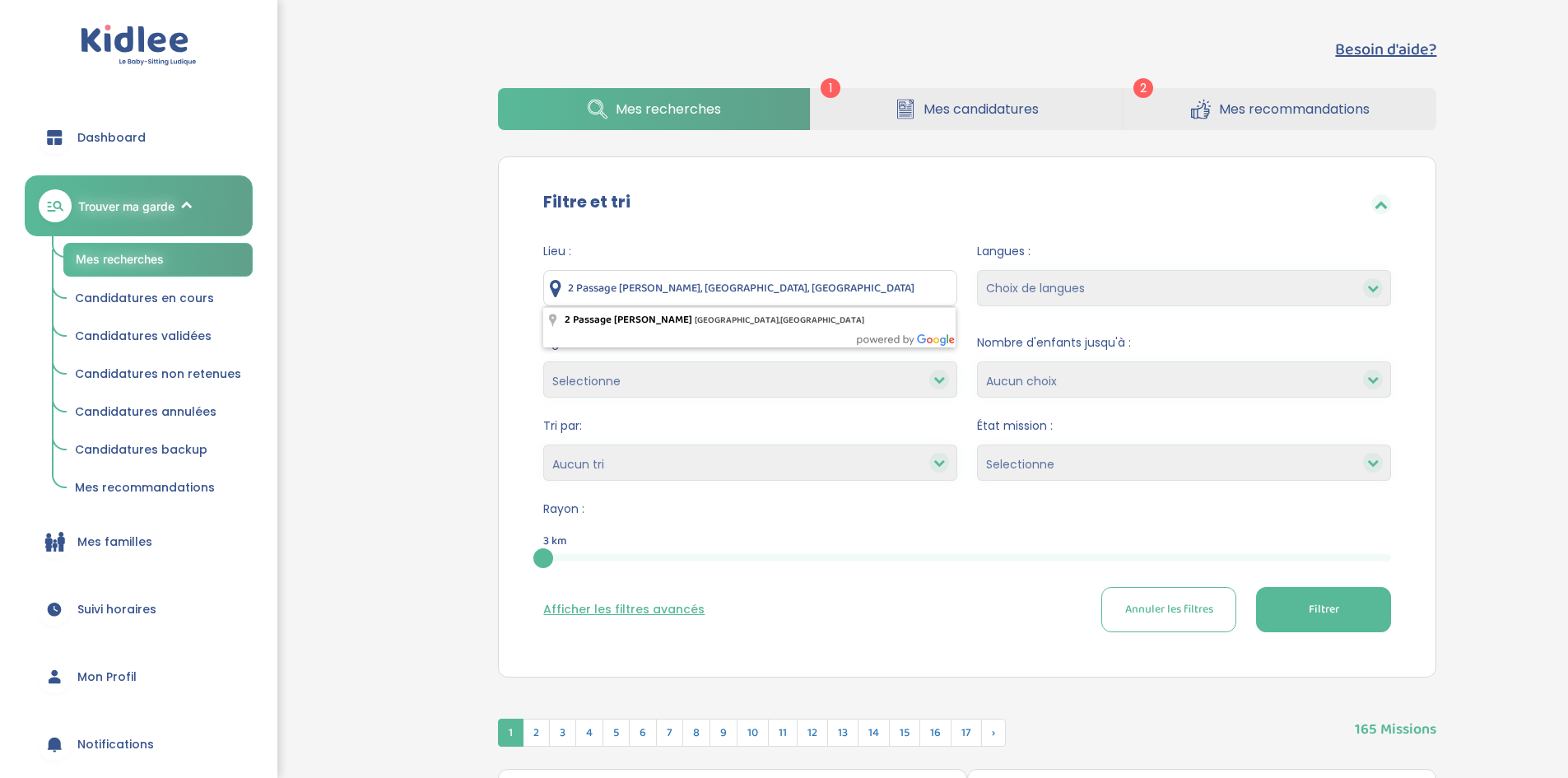
drag, startPoint x: 826, startPoint y: 293, endPoint x: 359, endPoint y: 293, distance: 467.0
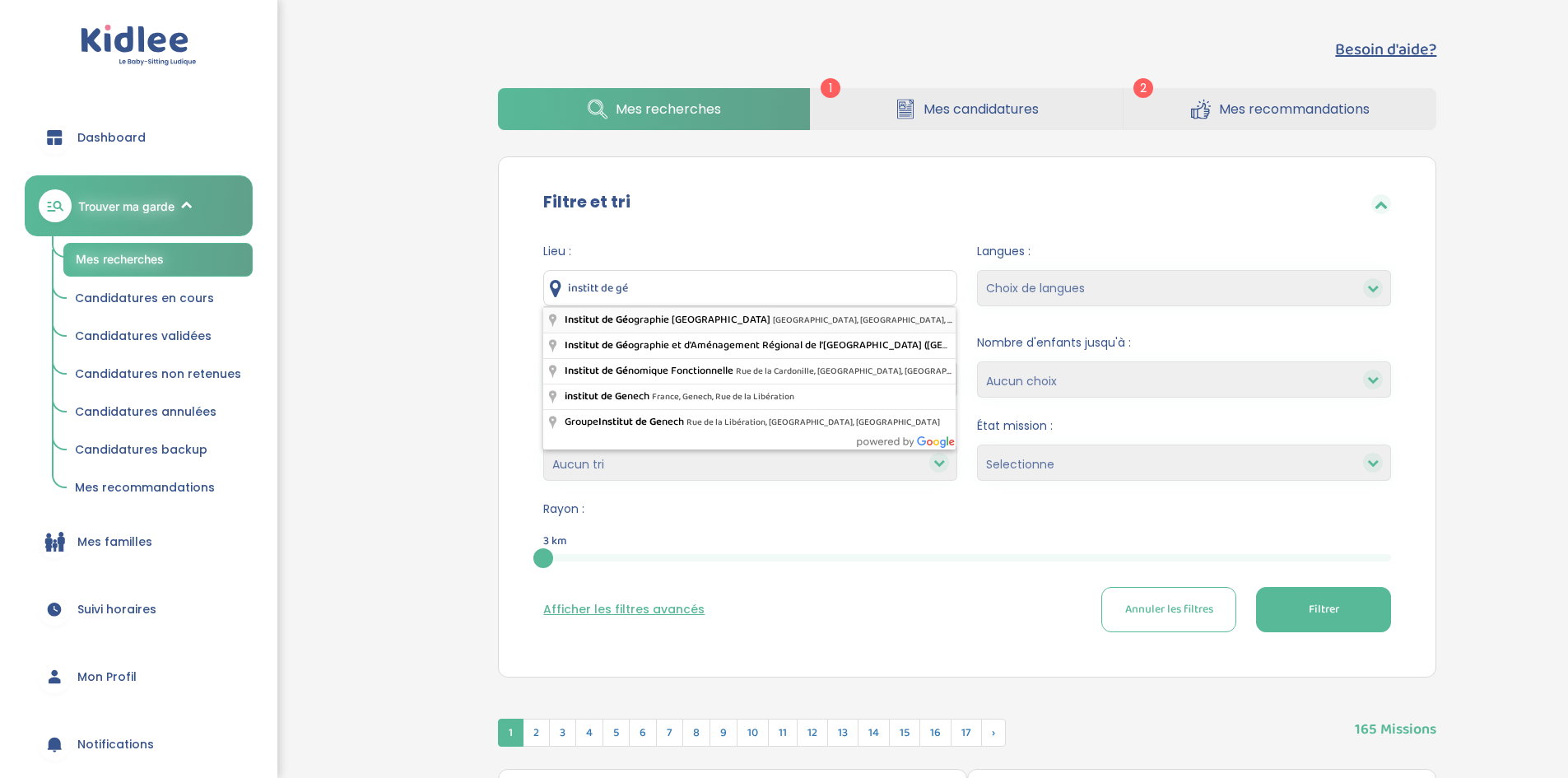
type input "Institut de Géographie Panthéon Sorbonne / Sorbonne Université, Rue Saint-Jacqu…"
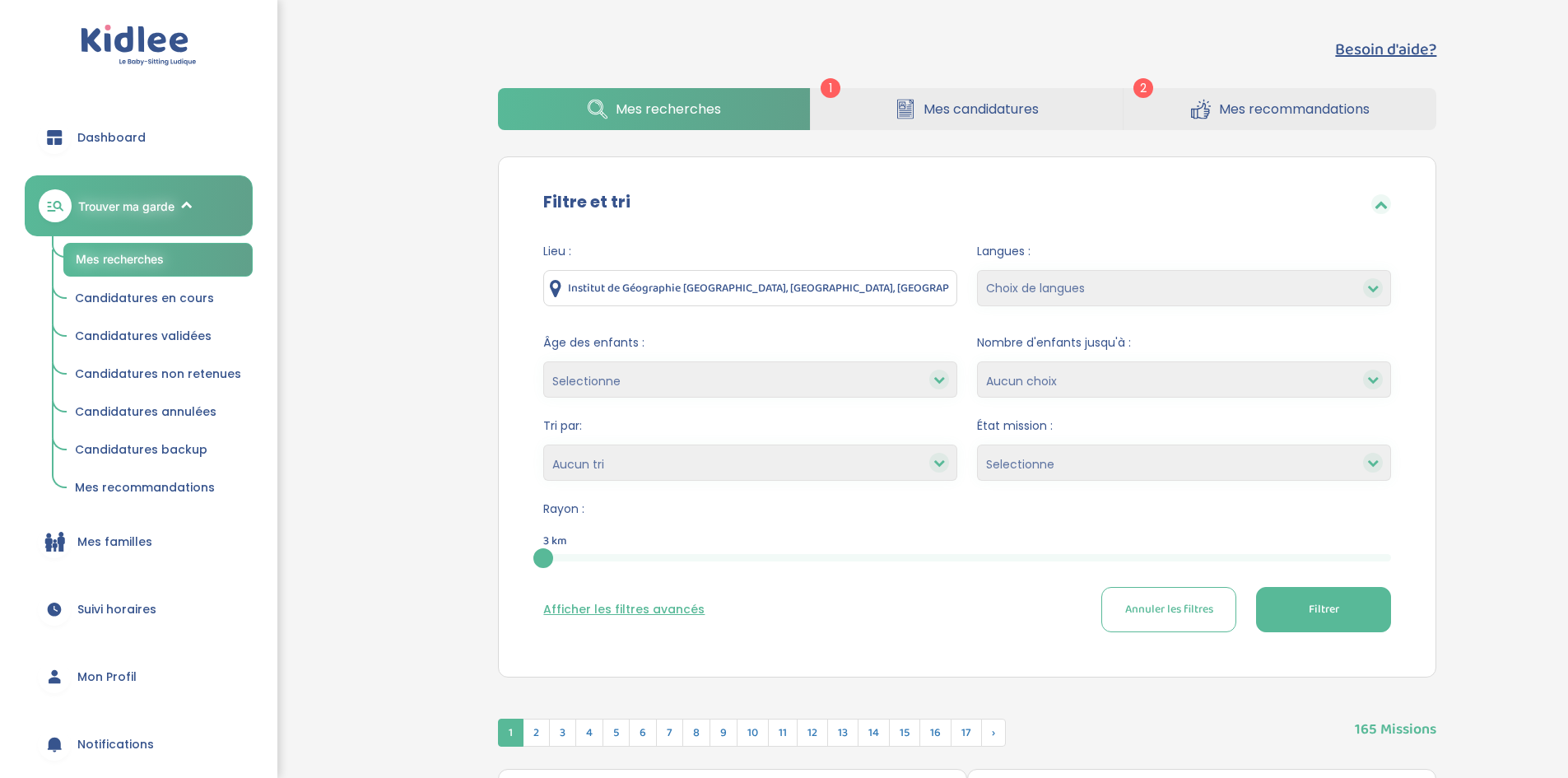
click at [1171, 290] on select "Choix de langues Allemand Anglais Espagnol Italien Russe Français Coréen" at bounding box center [1185, 288] width 414 height 36
select select "12"
click at [977, 270] on select "Choix de langues Allemand Anglais Espagnol Italien Russe Français Coréen" at bounding box center [1185, 288] width 414 height 36
select select
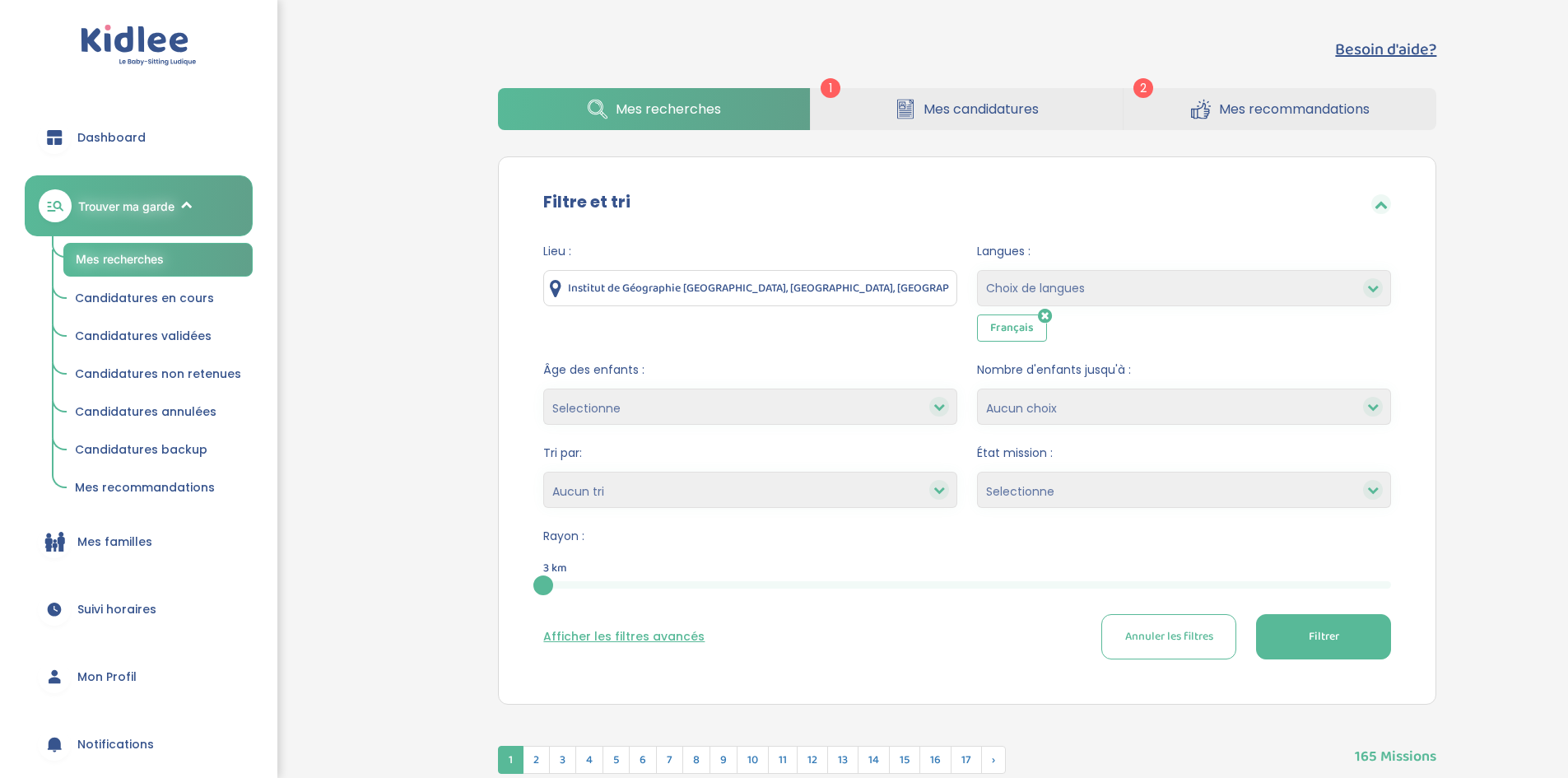
click at [749, 410] on select "Selectionne moins de 3 ans entre 3 et 6 ans plus de 6 ans" at bounding box center [751, 407] width 414 height 36
click at [1070, 488] on select "Selectionne Nouvelle Mission Peu de candidat.e.s Déjà plusieurs candidat.e.s Pr…" at bounding box center [1185, 490] width 414 height 36
select select "Peu de candidat.e.s"
click at [977, 472] on select "Selectionne Nouvelle Mission Peu de candidat.e.s Déjà plusieurs candidat.e.s Pr…" at bounding box center [1185, 490] width 414 height 36
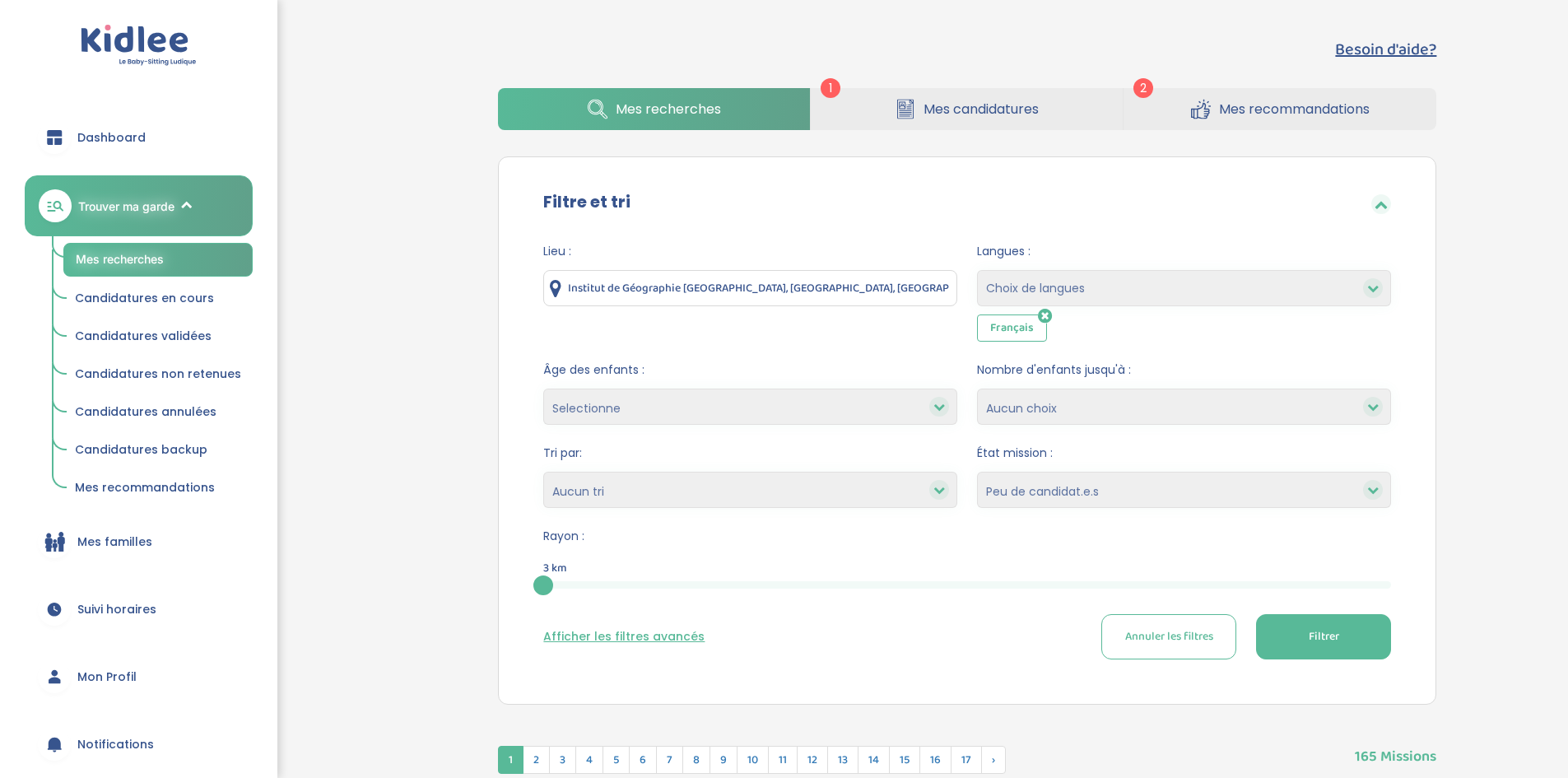
select select
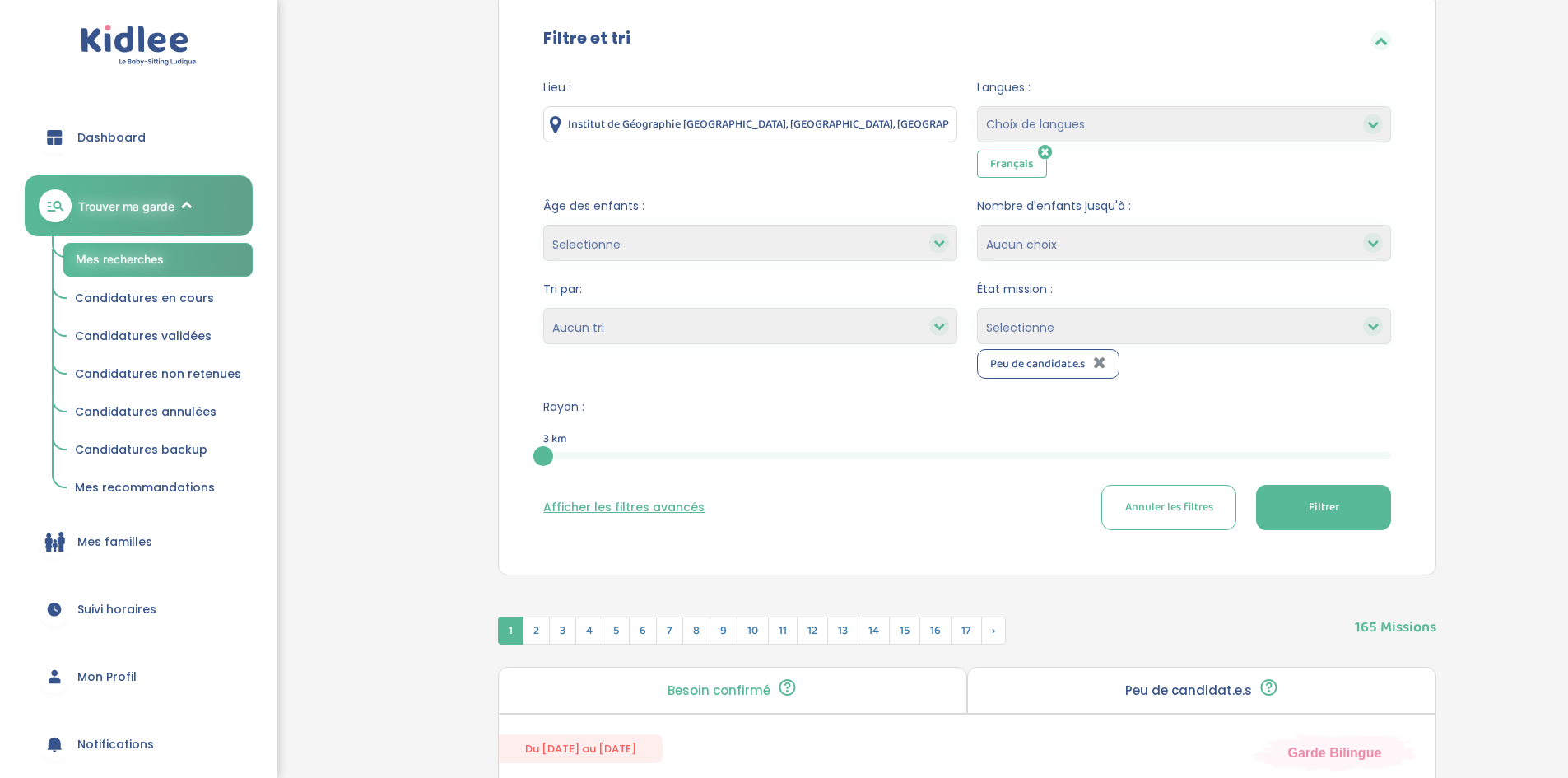
scroll to position [164, 0]
click at [1318, 514] on span "Filtrer" at bounding box center [1324, 507] width 31 height 17
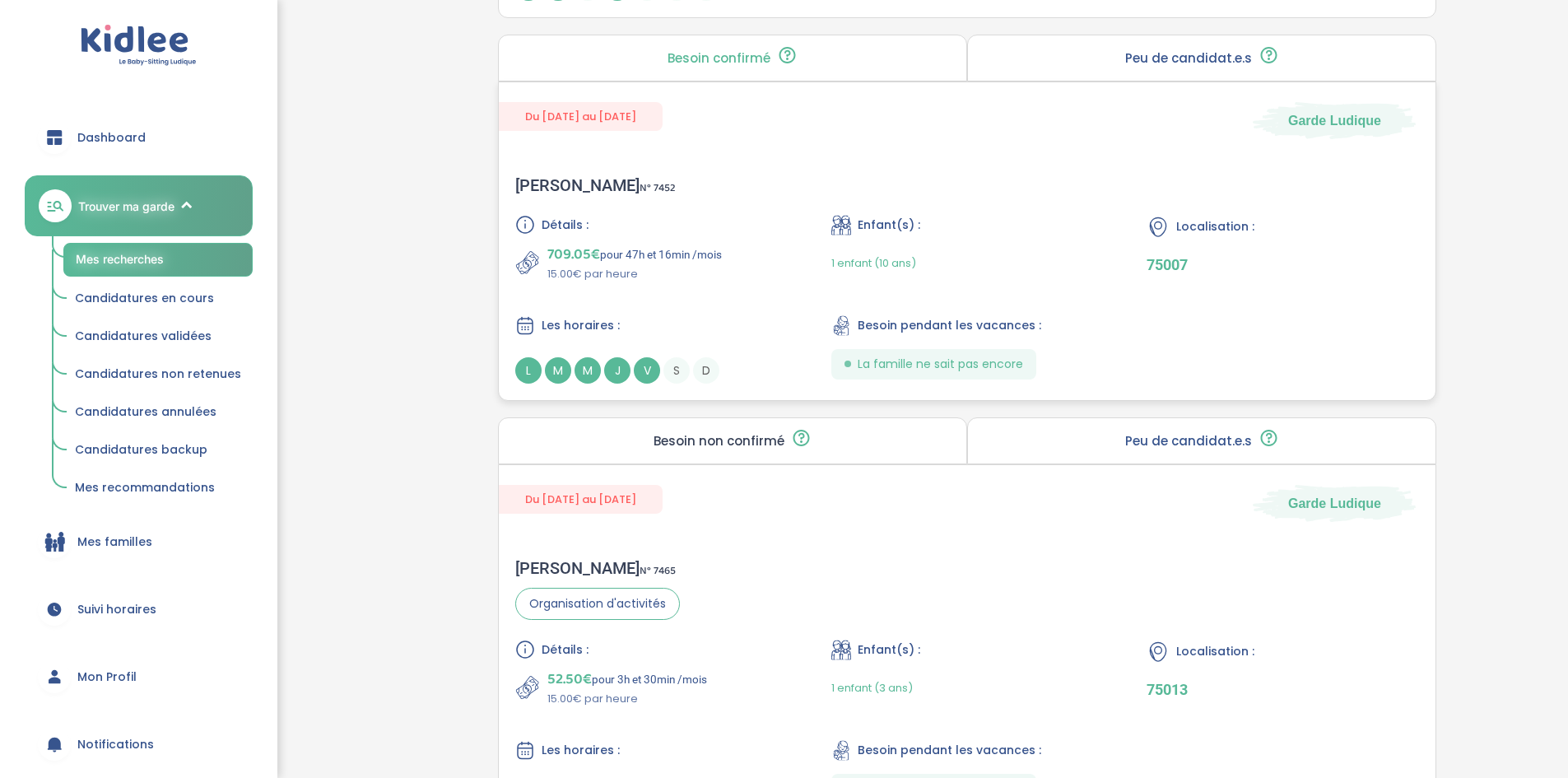
scroll to position [2058, 0]
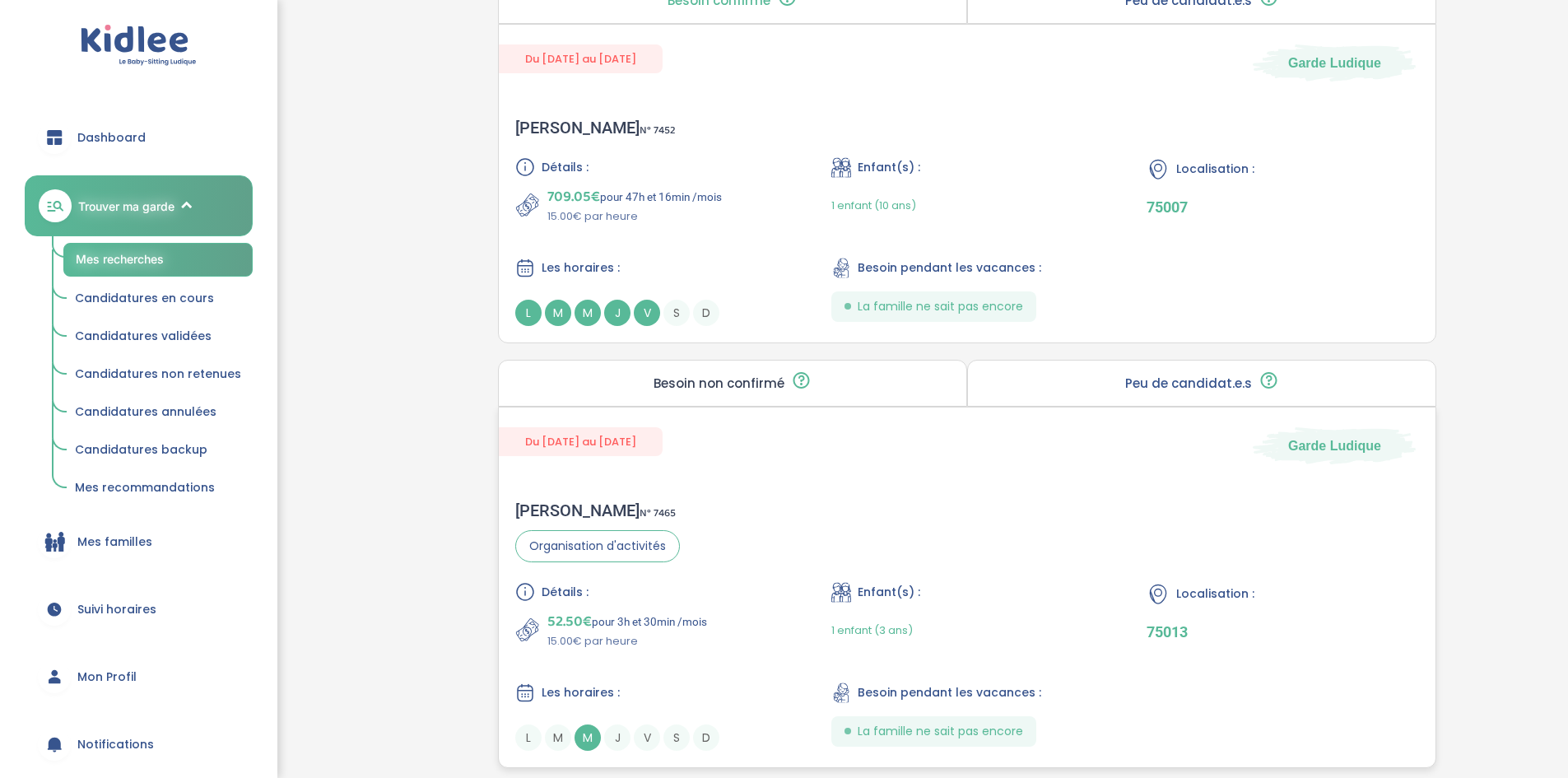
click at [819, 495] on div "Léa M . N° 7465 Organisation d'activités Détails : 52.50€ pour 3h et 30min /moi…" at bounding box center [967, 625] width 936 height 283
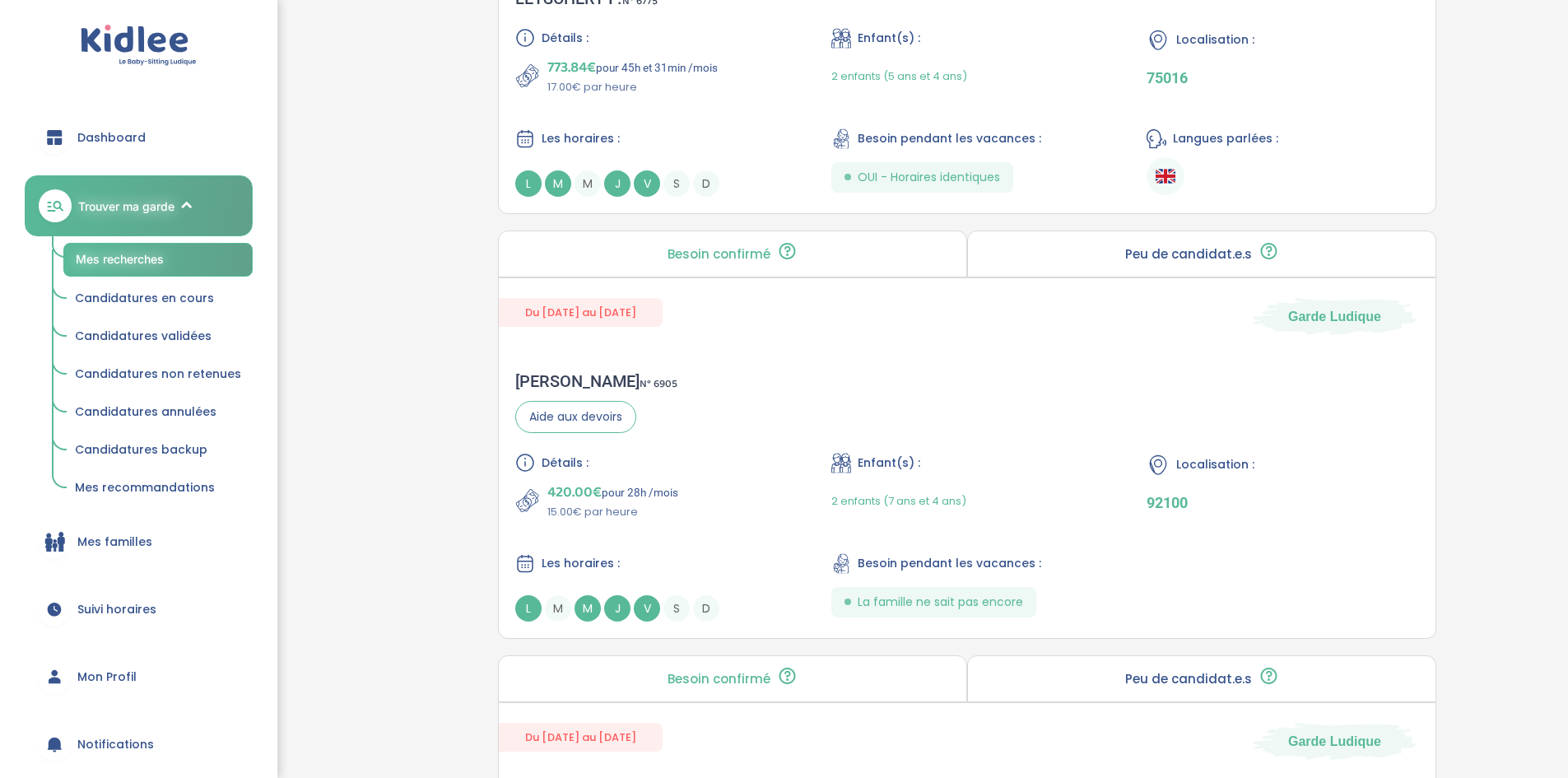
scroll to position [2212, 0]
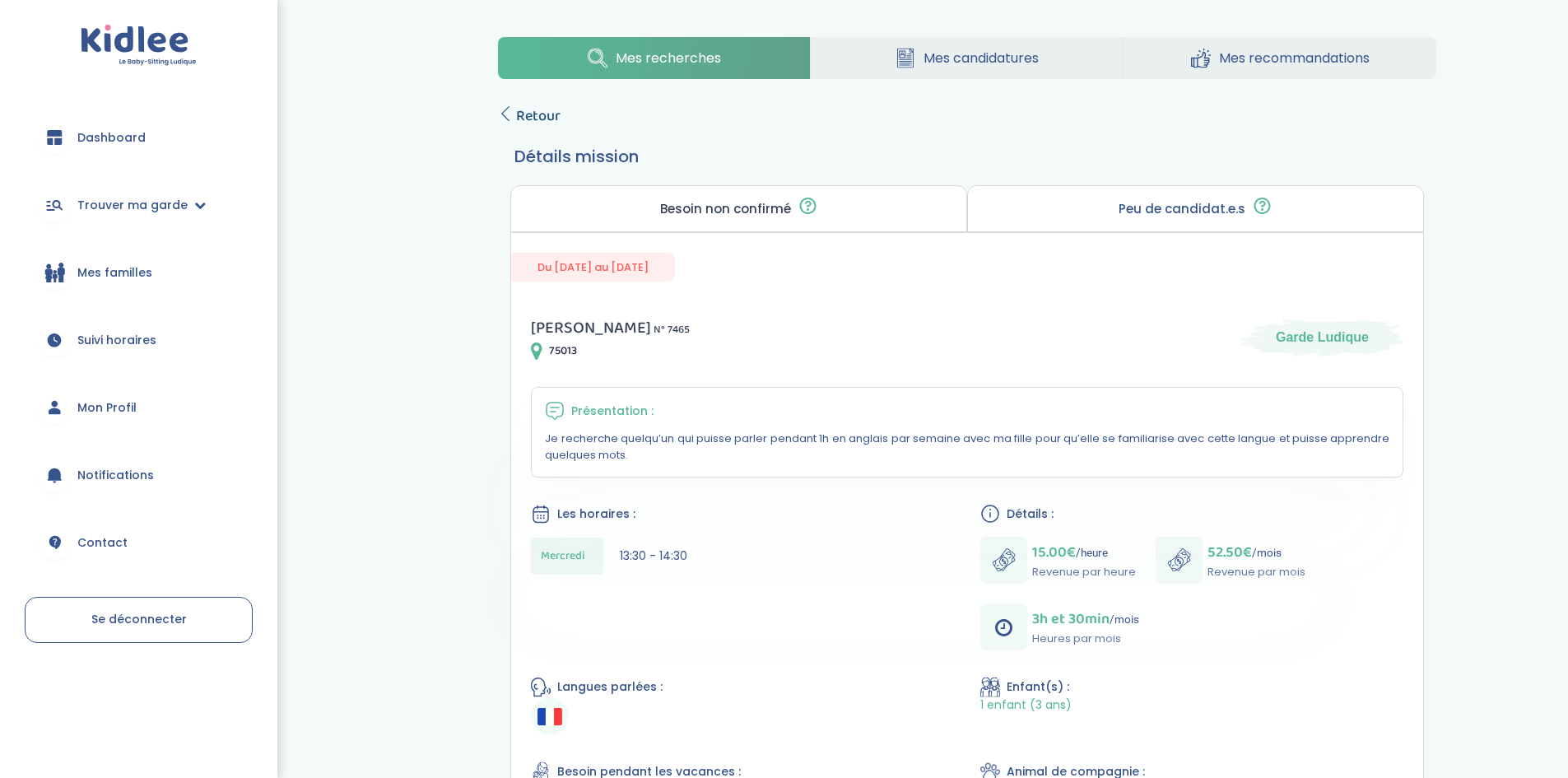
click at [539, 118] on span "Retour" at bounding box center [538, 116] width 45 height 23
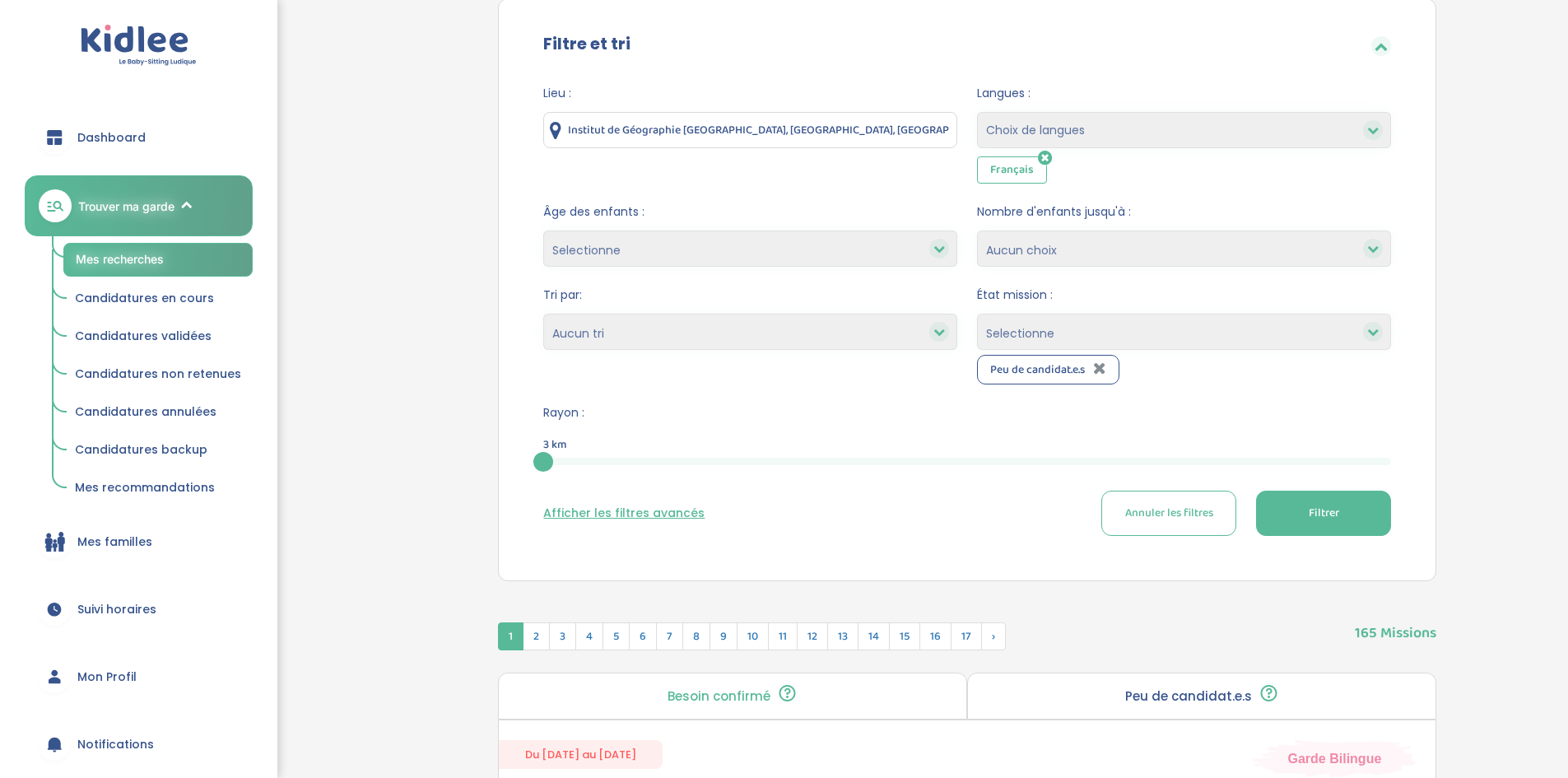
scroll to position [164, 0]
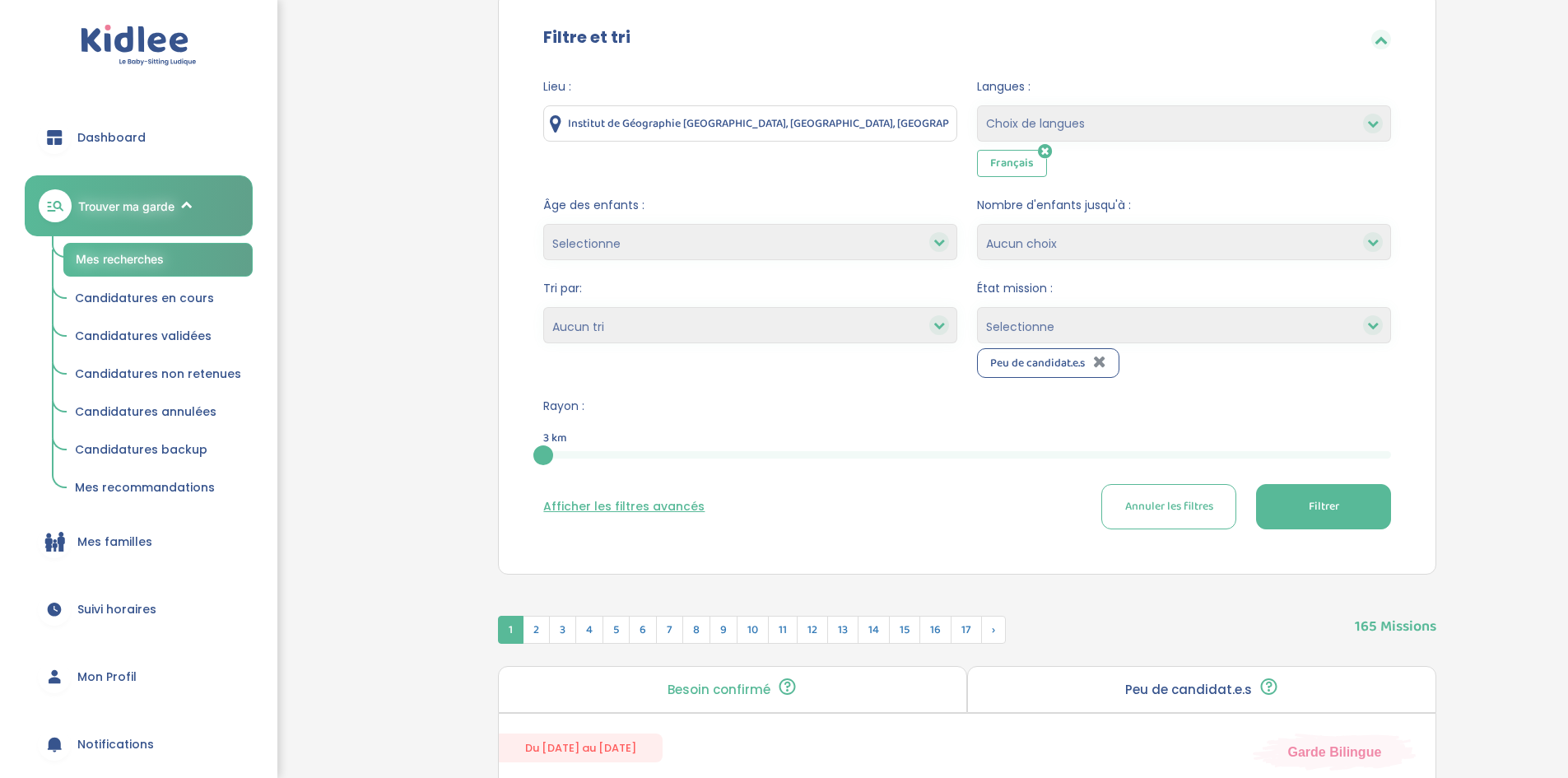
click at [1313, 489] on button "Filtrer" at bounding box center [1324, 506] width 135 height 45
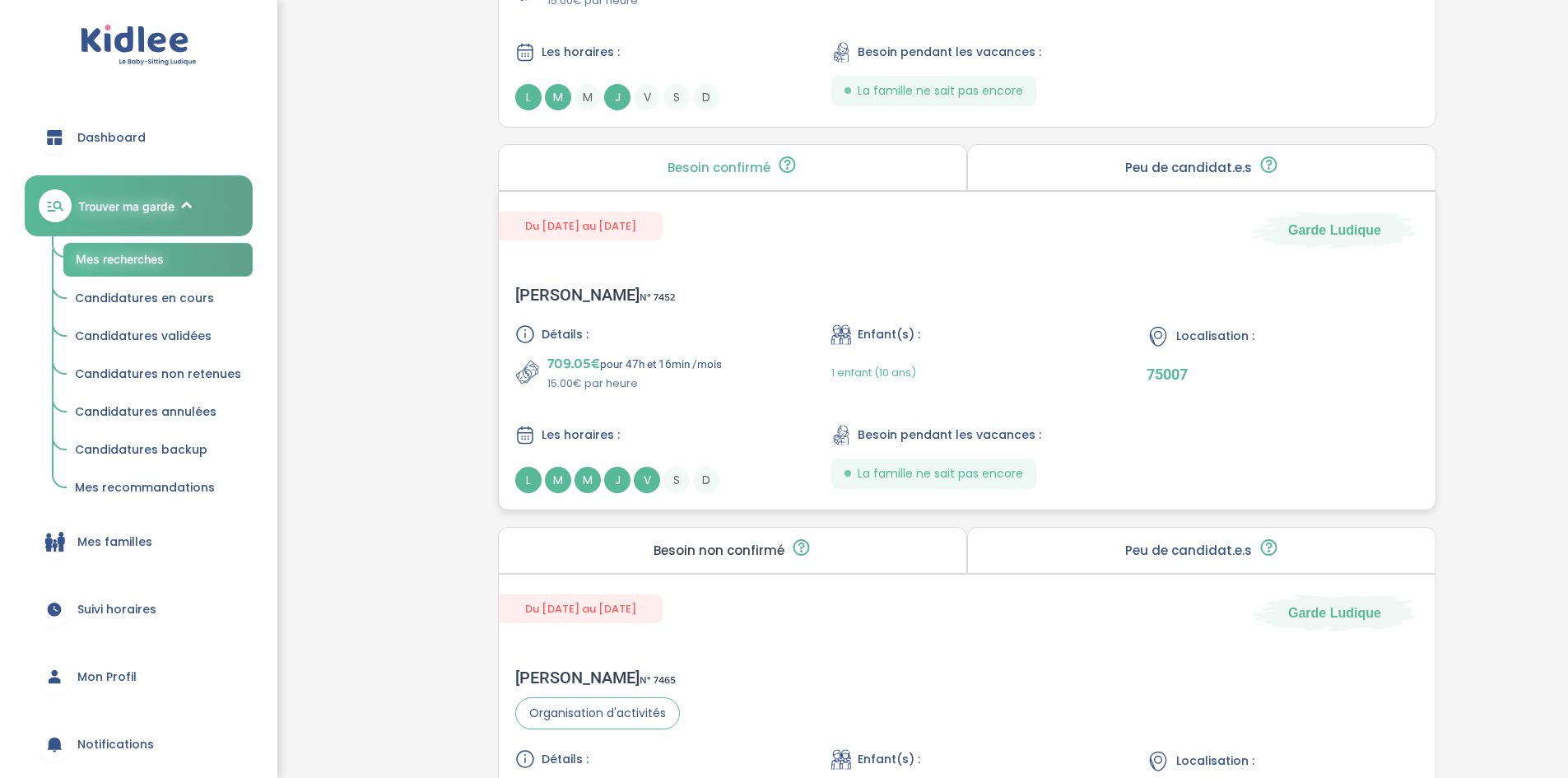
scroll to position [1907, 0]
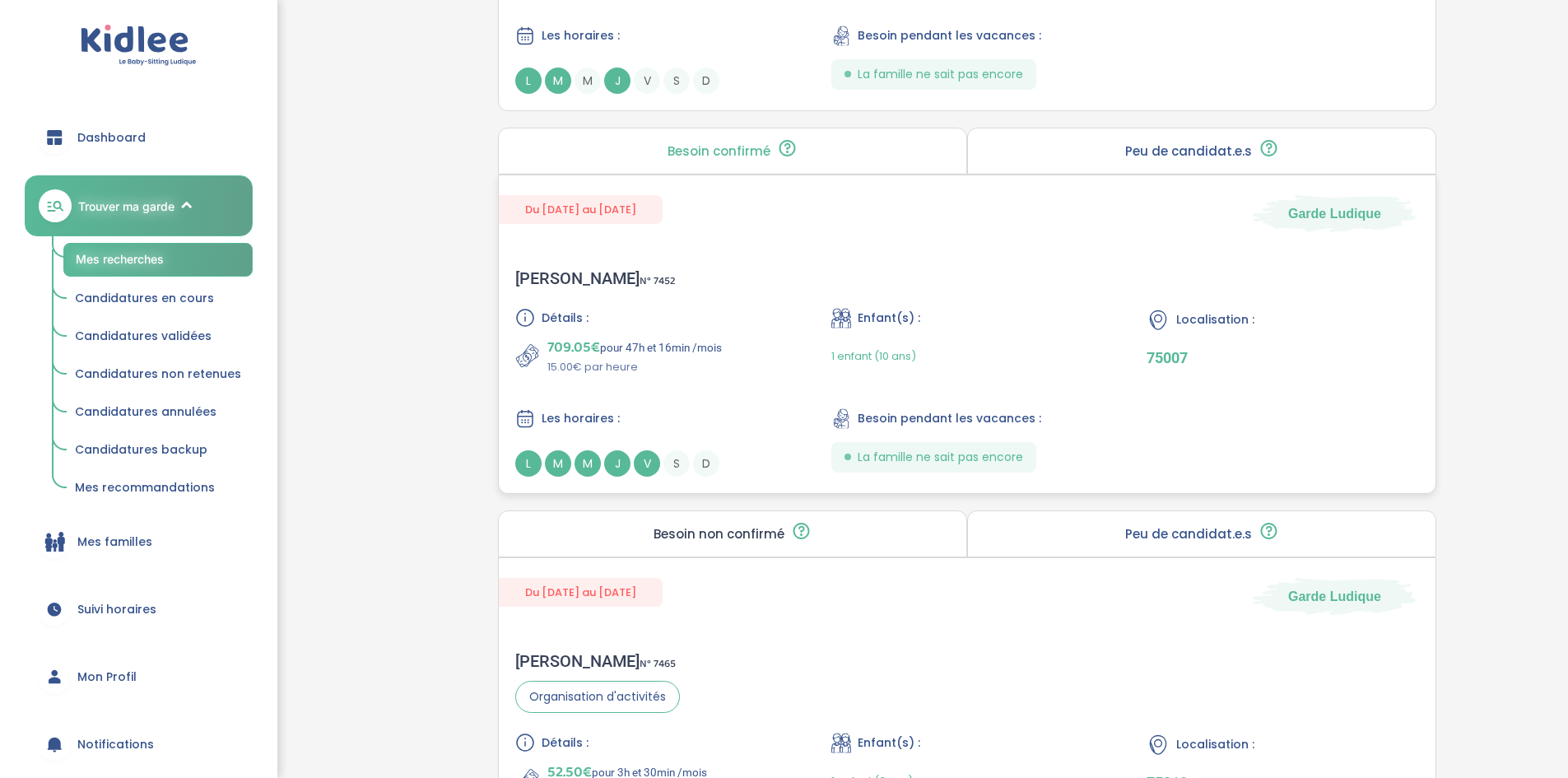
click at [823, 324] on div "Détails : 709.05€ pour 47h et 16min /mois 15.00€ par heure Enfant(s) : 1 enfant…" at bounding box center [967, 392] width 904 height 169
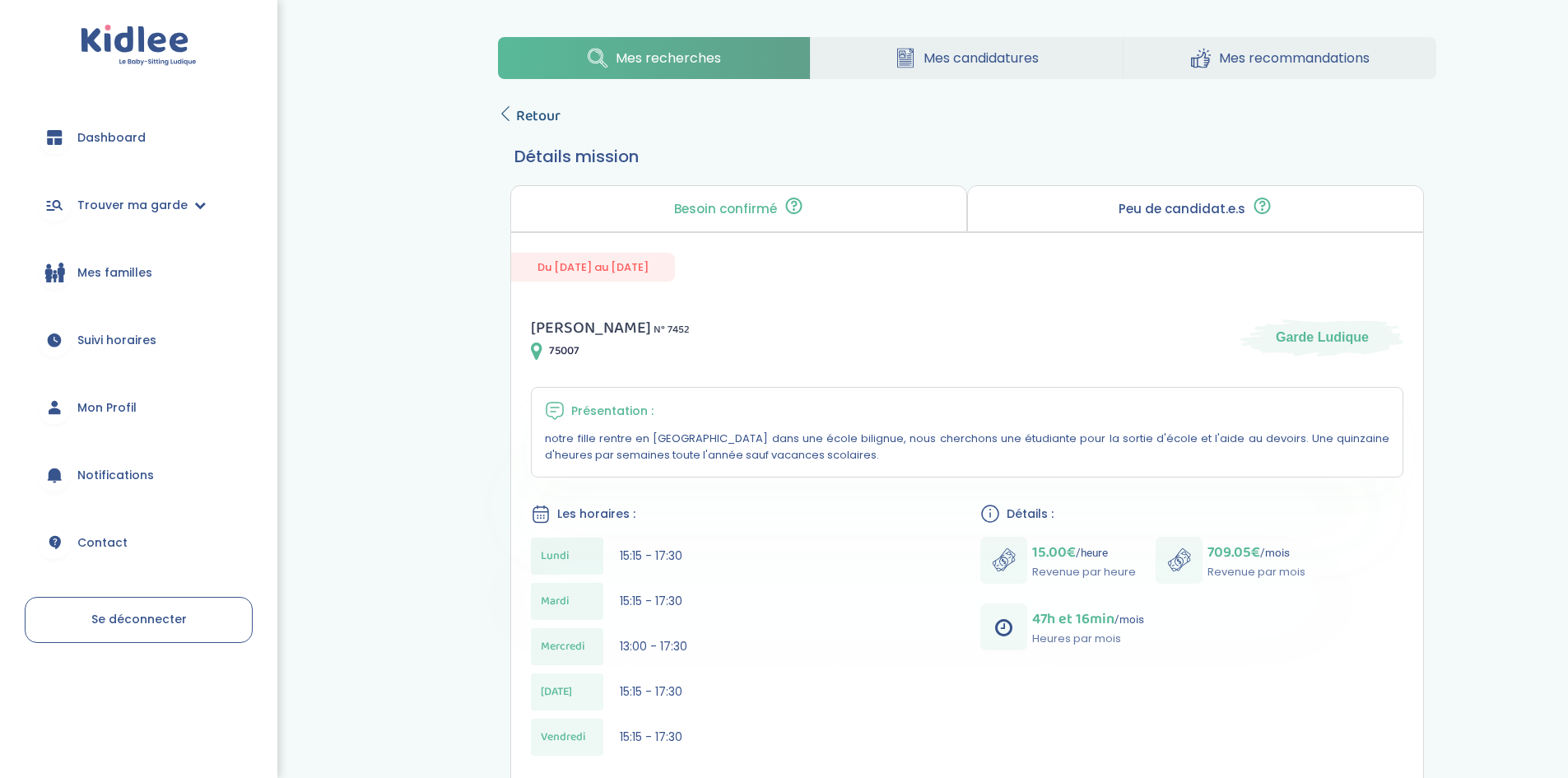
click at [520, 114] on span "Retour" at bounding box center [538, 116] width 45 height 23
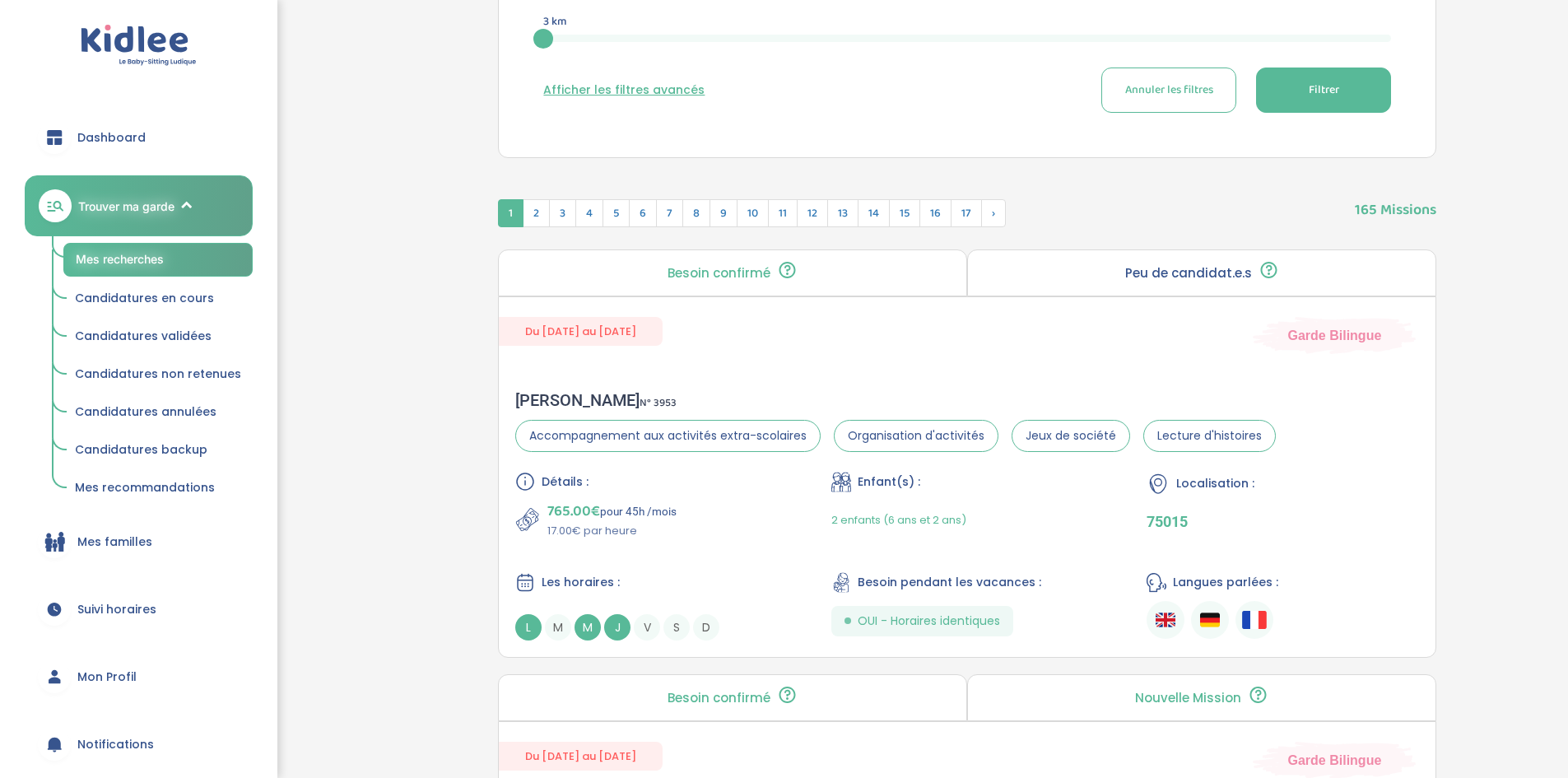
scroll to position [316, 0]
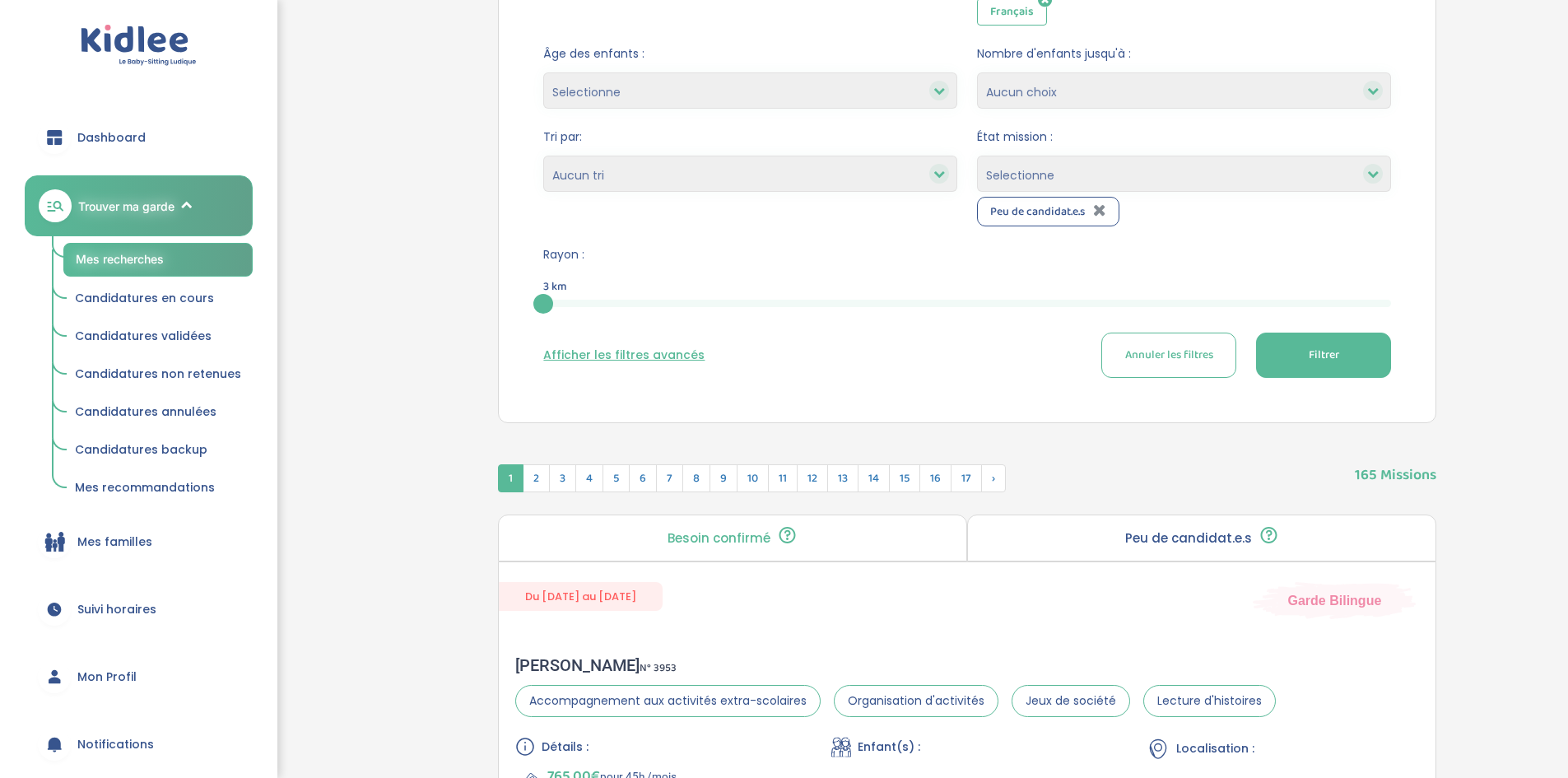
click at [1326, 355] on span "Filtrer" at bounding box center [1324, 355] width 31 height 17
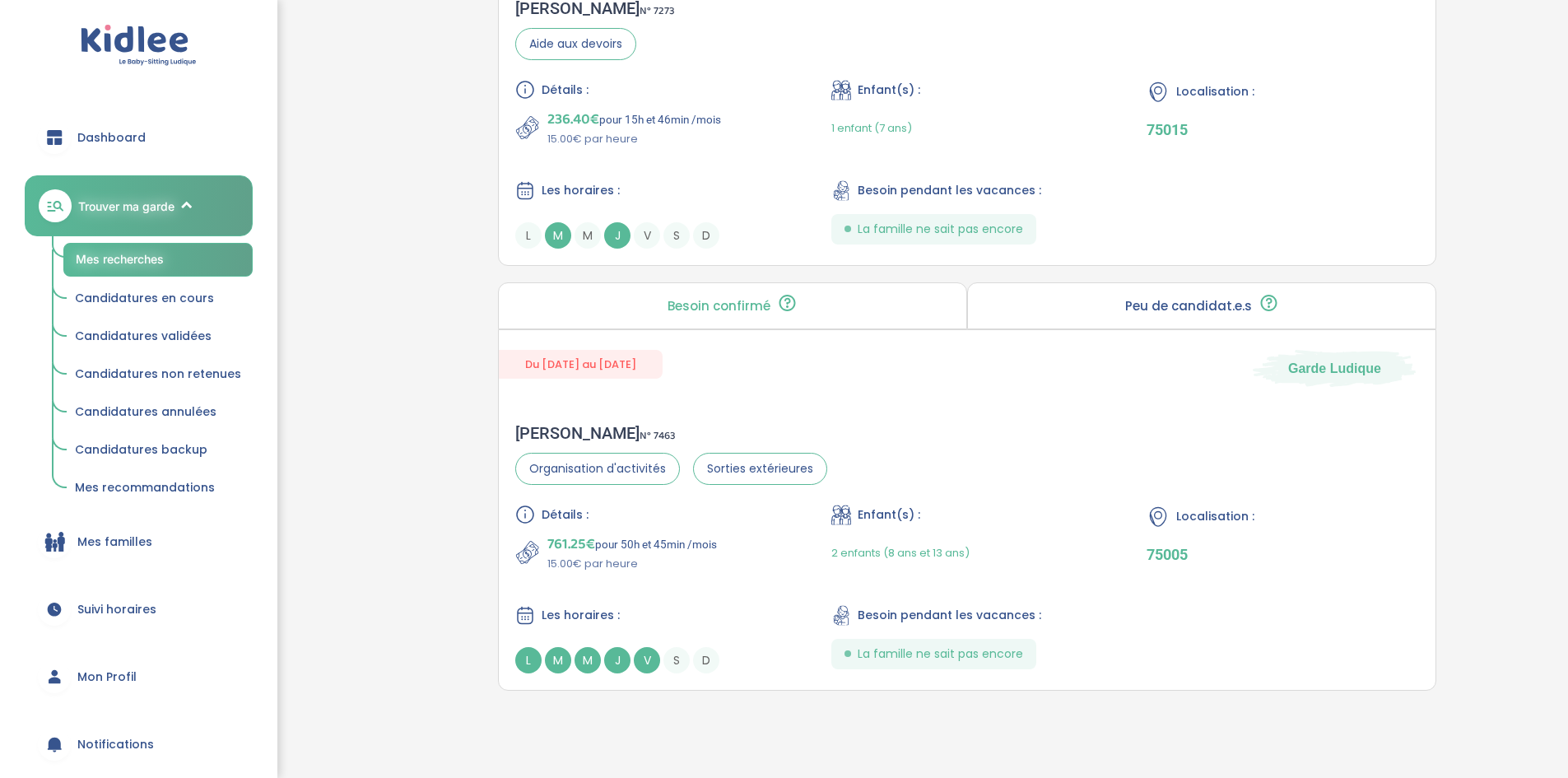
scroll to position [3060, 0]
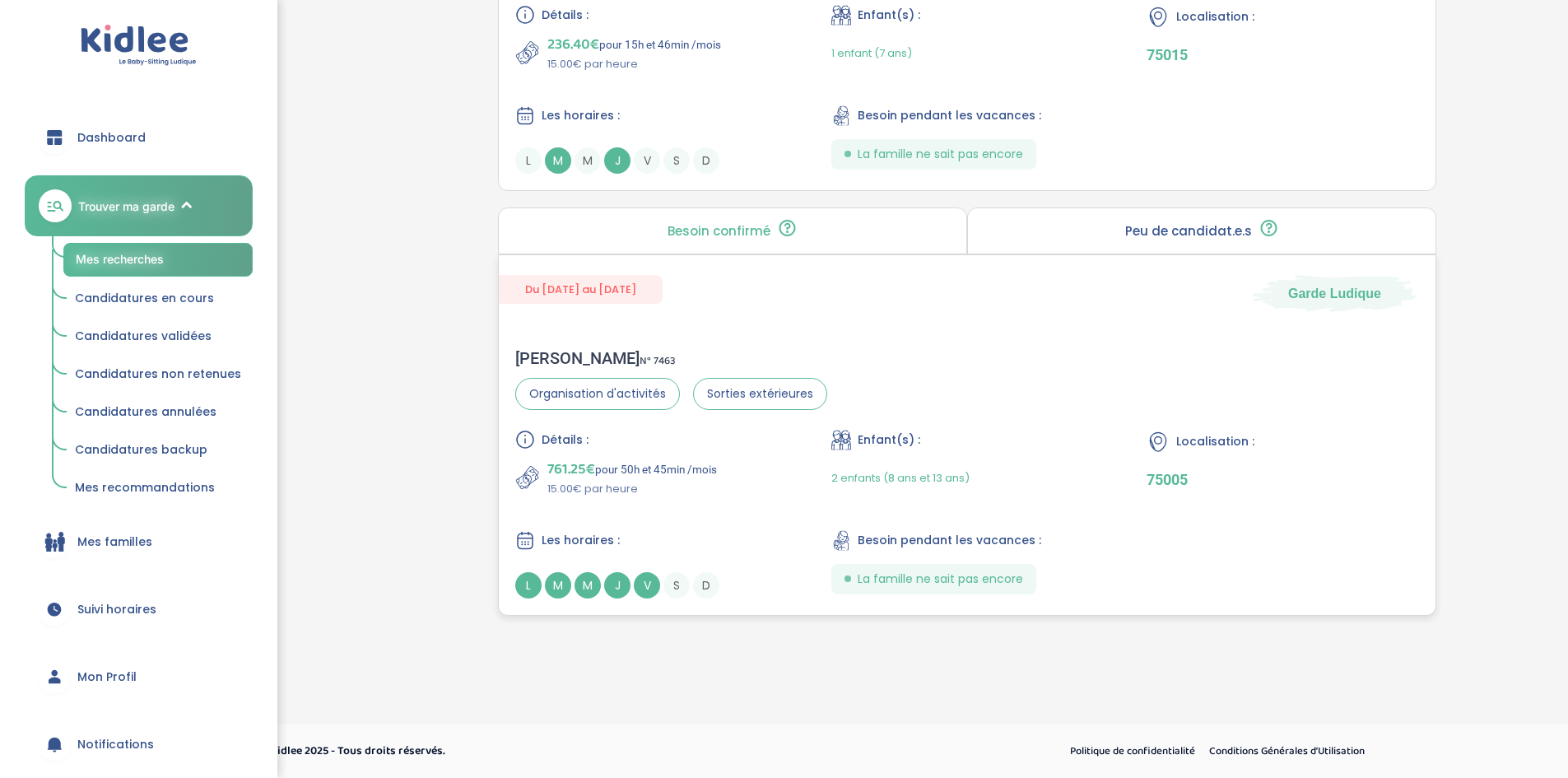
click at [853, 460] on div "2 enfants (8 ans et 13 ans)" at bounding box center [900, 478] width 139 height 39
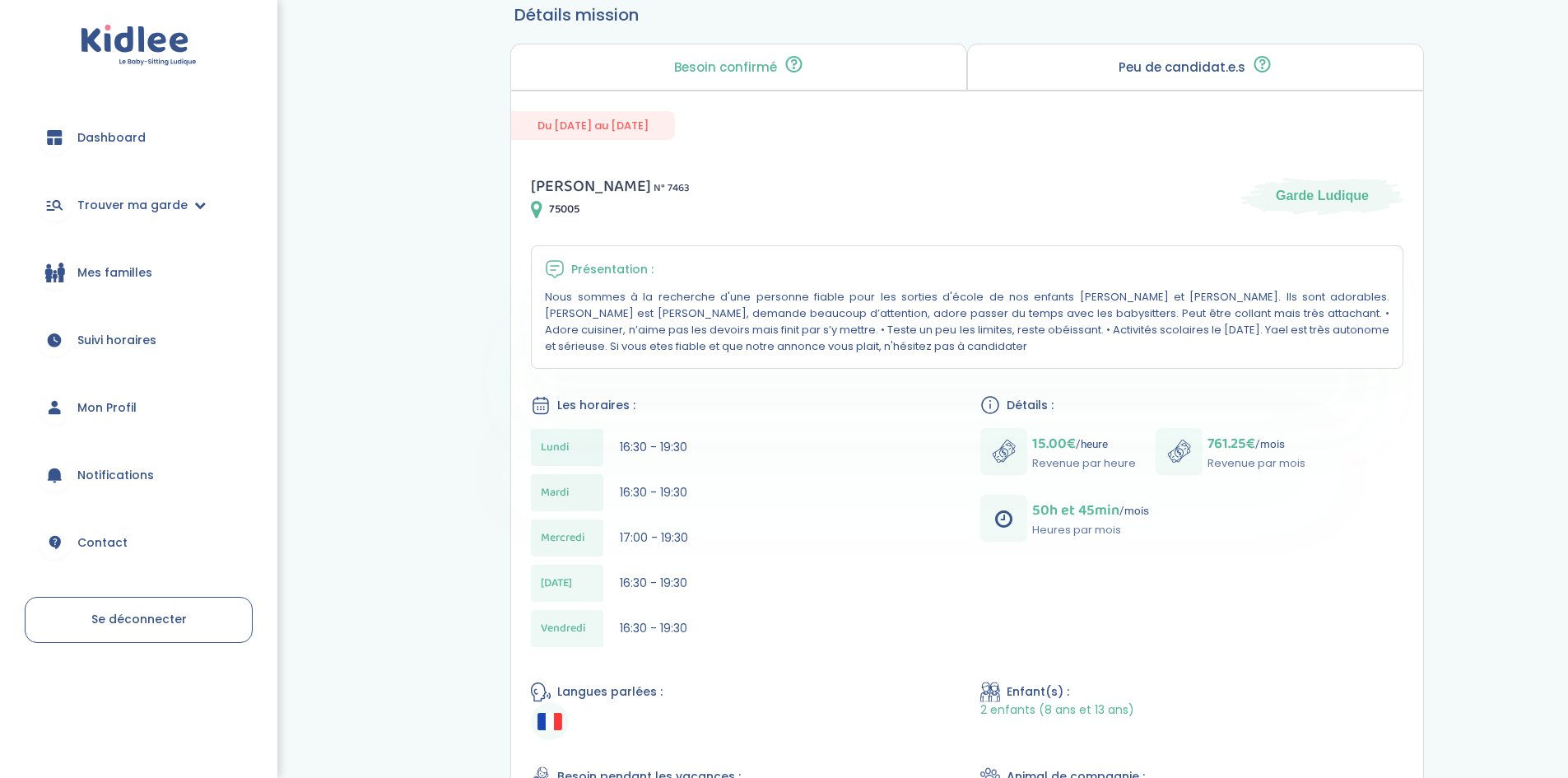
scroll to position [82, 0]
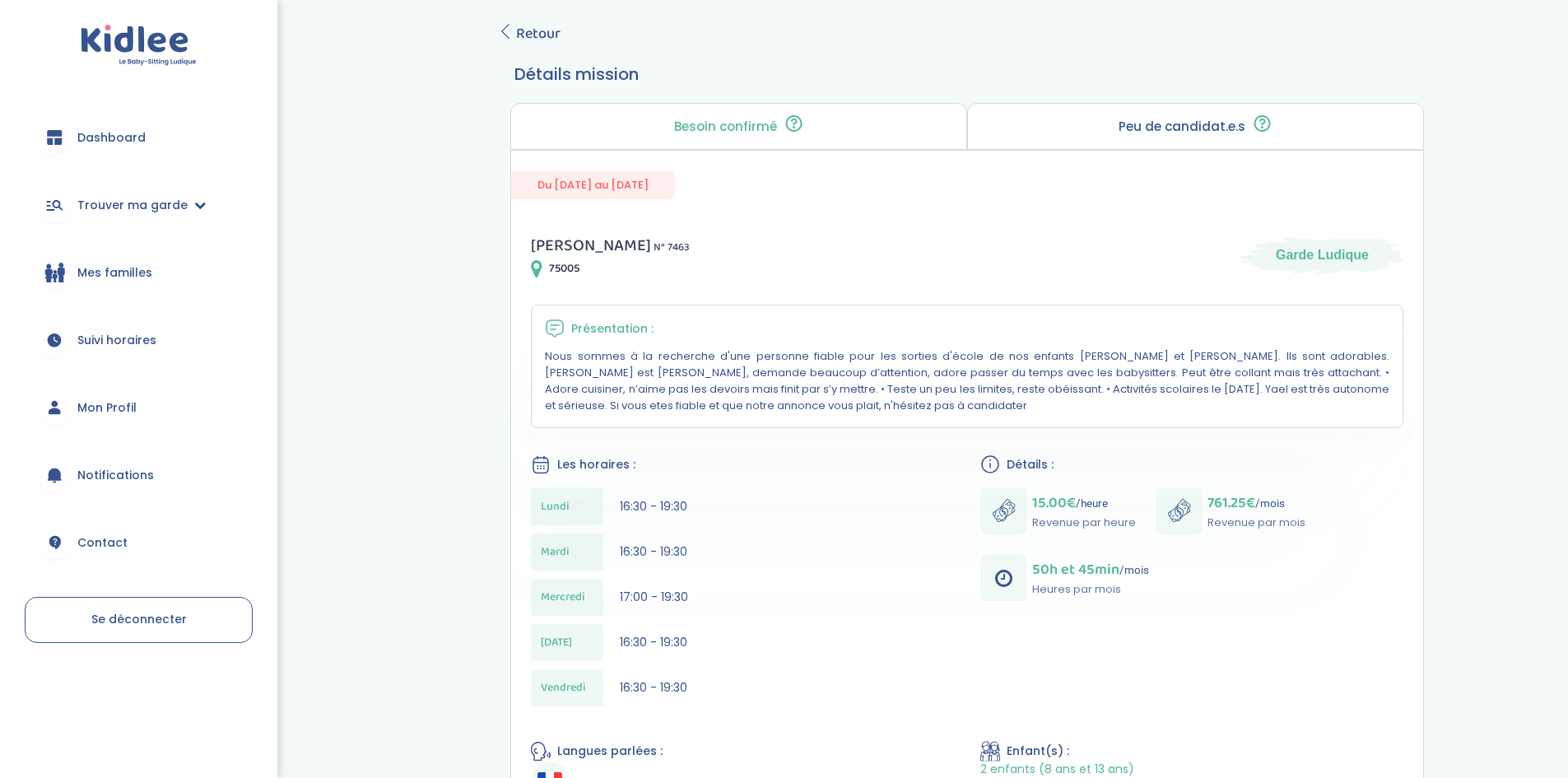
click at [158, 199] on span "Trouver ma garde" at bounding box center [132, 205] width 110 height 17
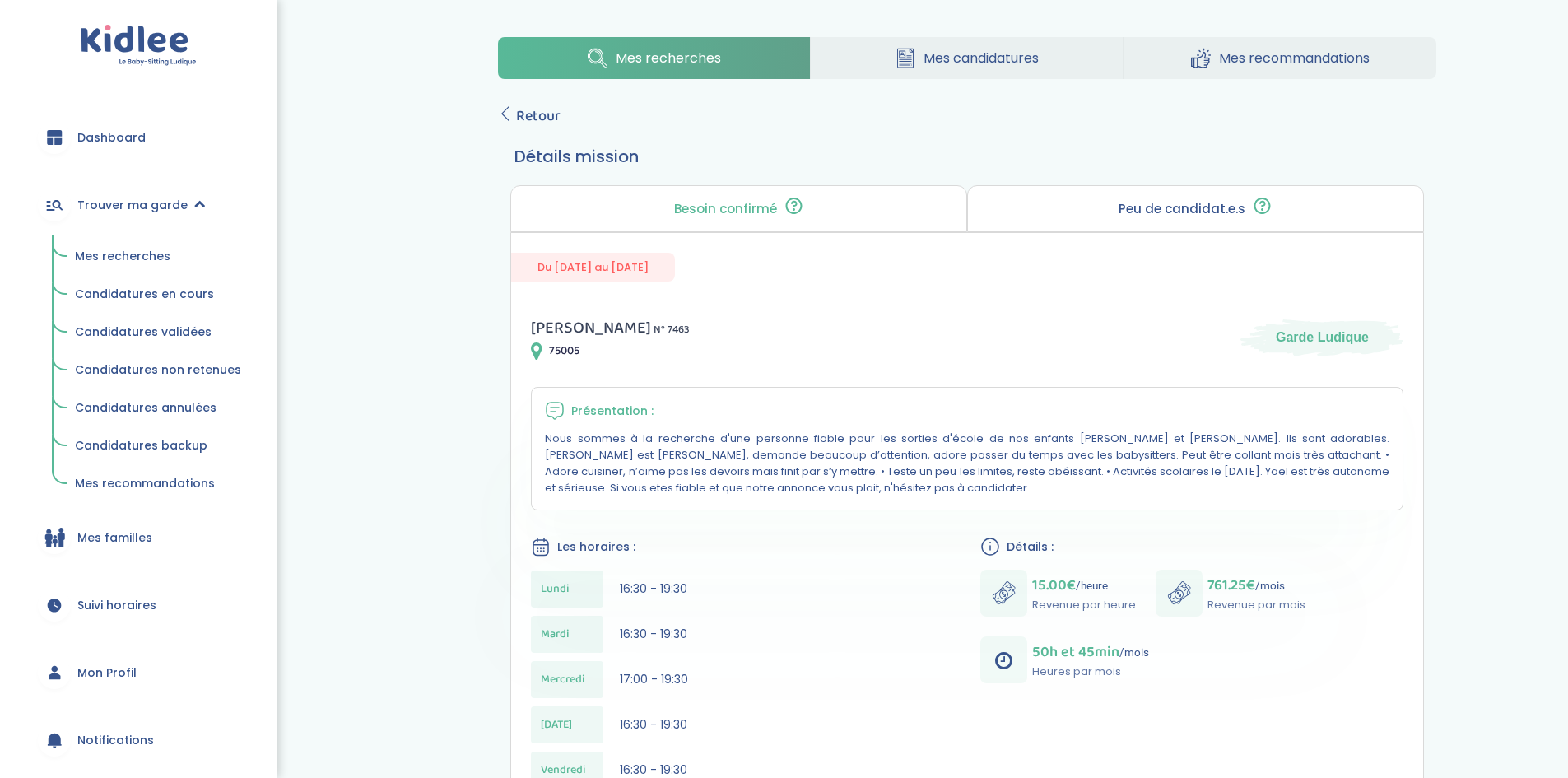
click at [128, 258] on span "Mes recherches" at bounding box center [123, 255] width 96 height 16
click at [877, 72] on link "Mes candidatures" at bounding box center [966, 57] width 312 height 42
click at [892, 62] on link "Mes candidatures" at bounding box center [966, 57] width 312 height 42
click at [89, 140] on span "Dashboard" at bounding box center [111, 138] width 68 height 17
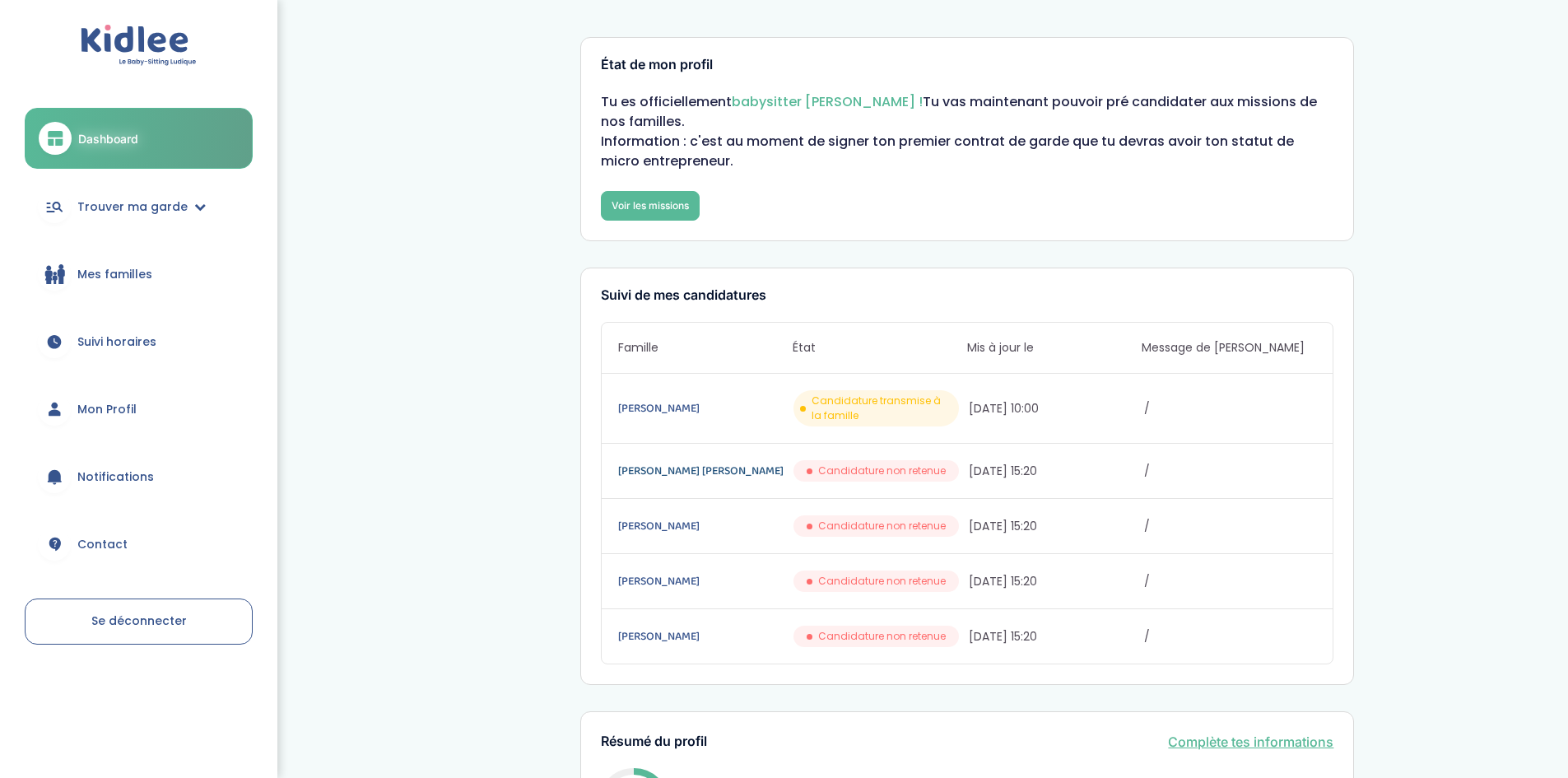
click at [769, 463] on link "[PERSON_NAME] [PERSON_NAME]" at bounding box center [704, 471] width 172 height 18
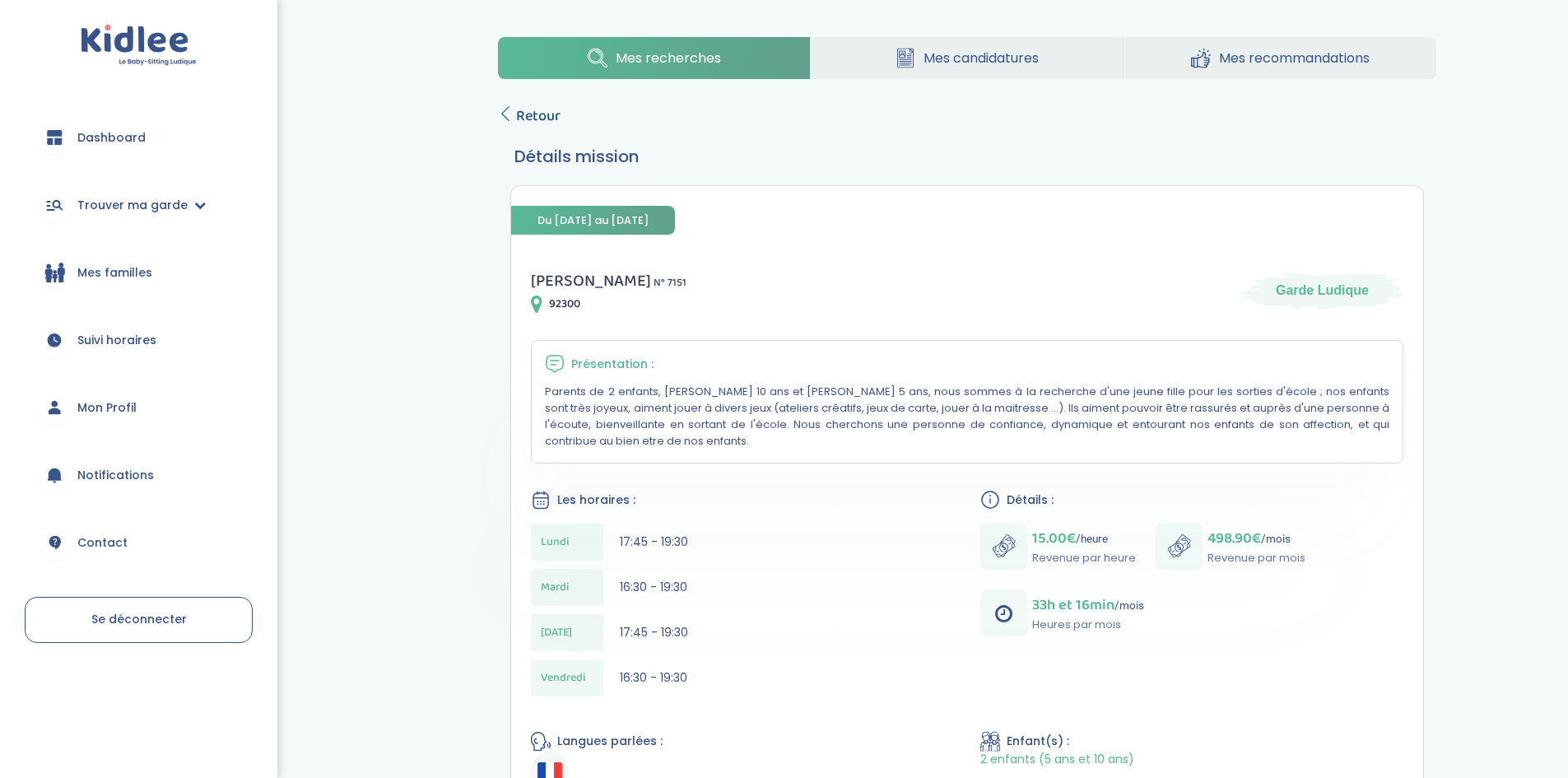
click at [525, 115] on span "Retour" at bounding box center [538, 116] width 45 height 23
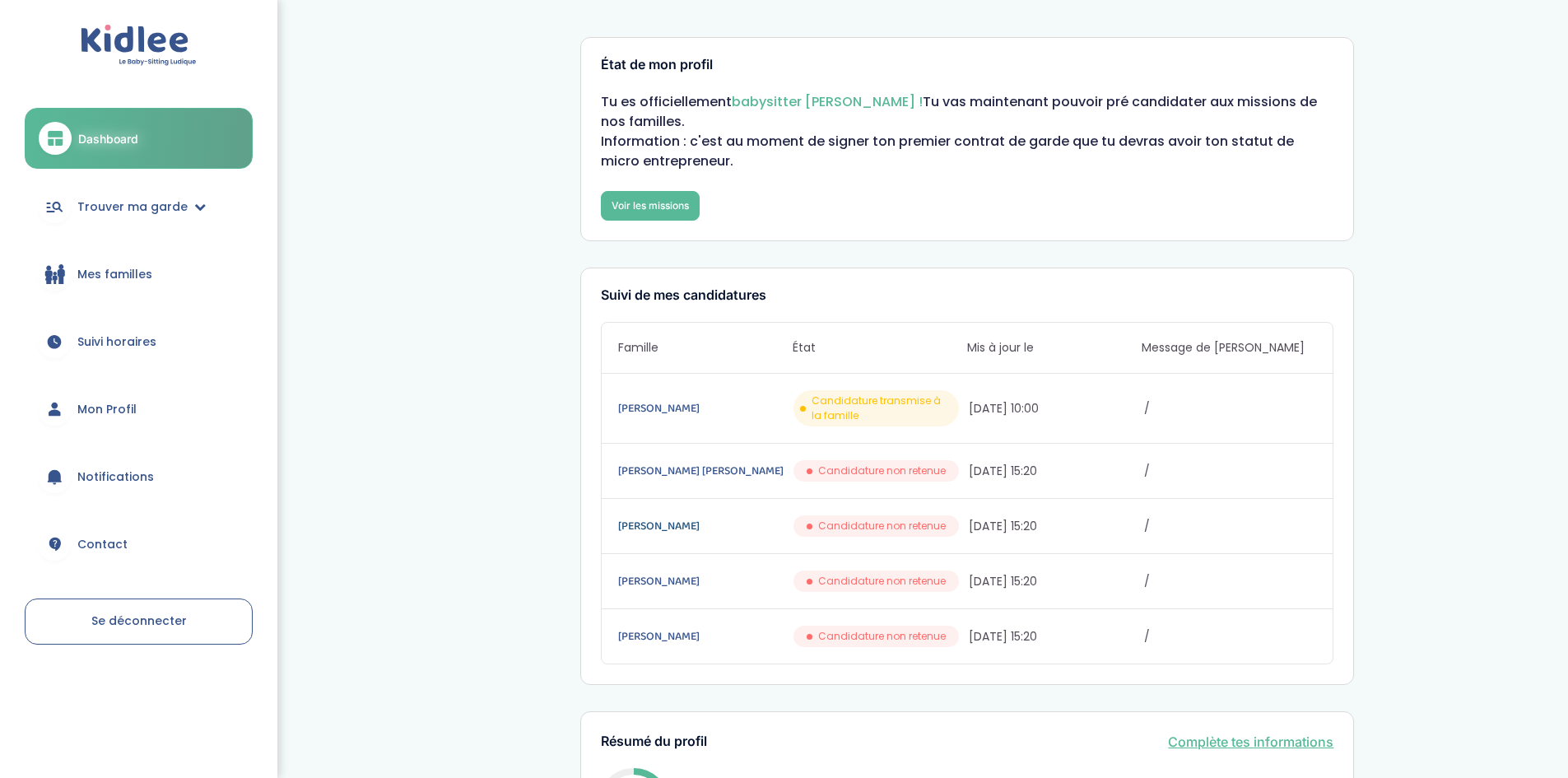
click at [650, 527] on link "[PERSON_NAME]" at bounding box center [704, 526] width 172 height 18
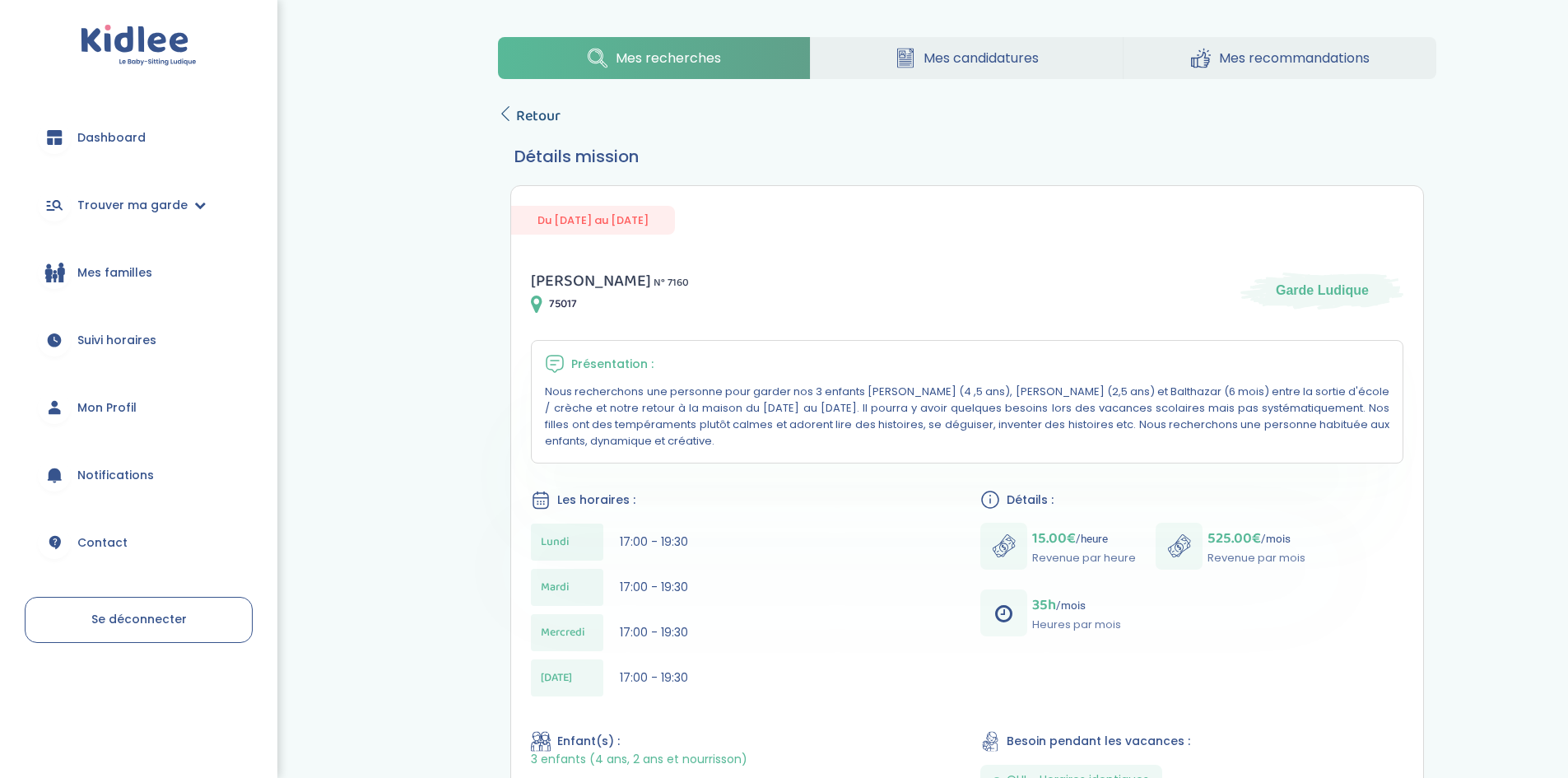
click at [521, 110] on span "Retour" at bounding box center [538, 116] width 45 height 23
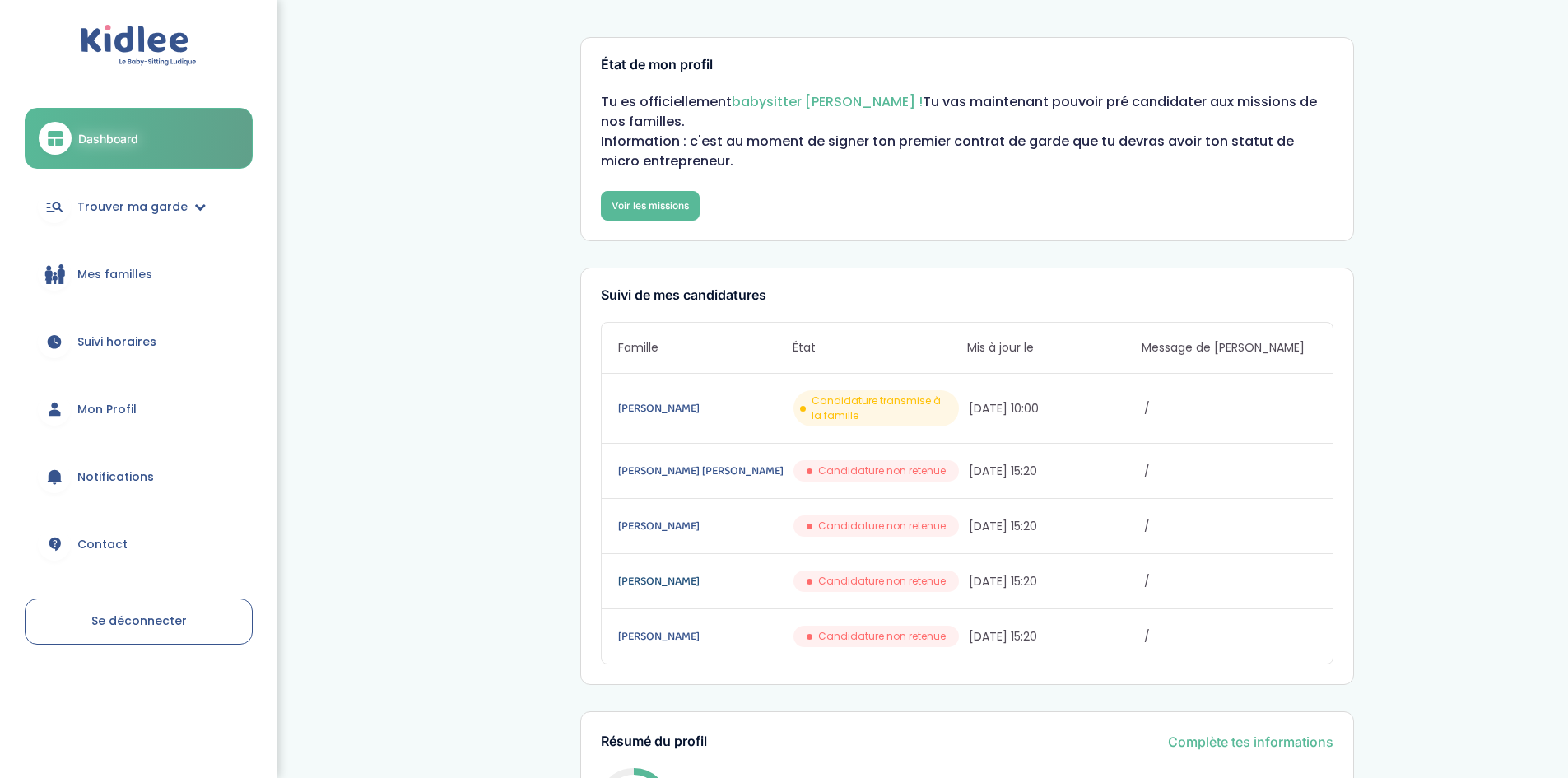
click at [658, 581] on link "[PERSON_NAME]" at bounding box center [704, 580] width 172 height 18
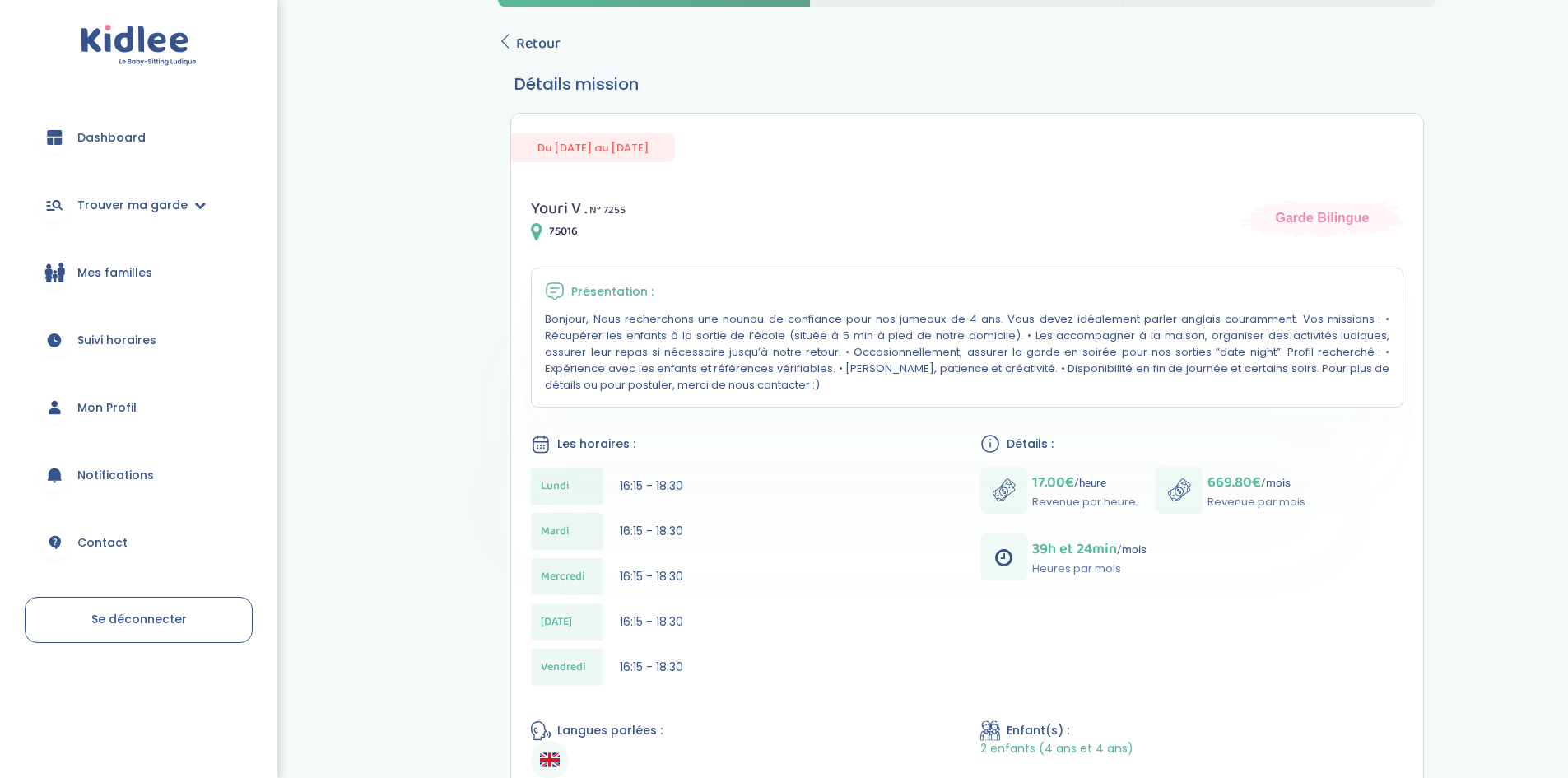
scroll to position [82, 0]
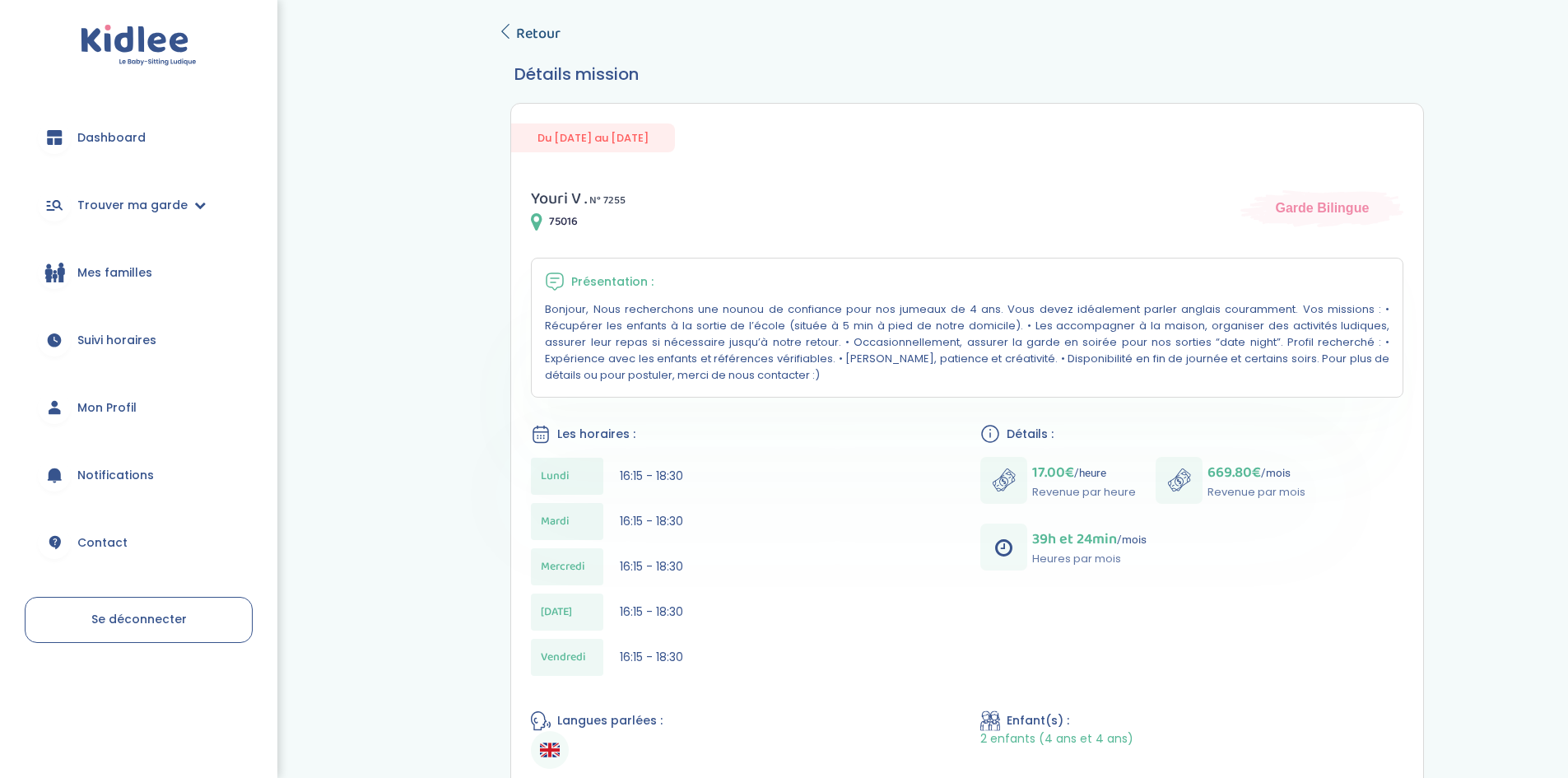
click at [514, 29] on link "Retour" at bounding box center [529, 33] width 62 height 23
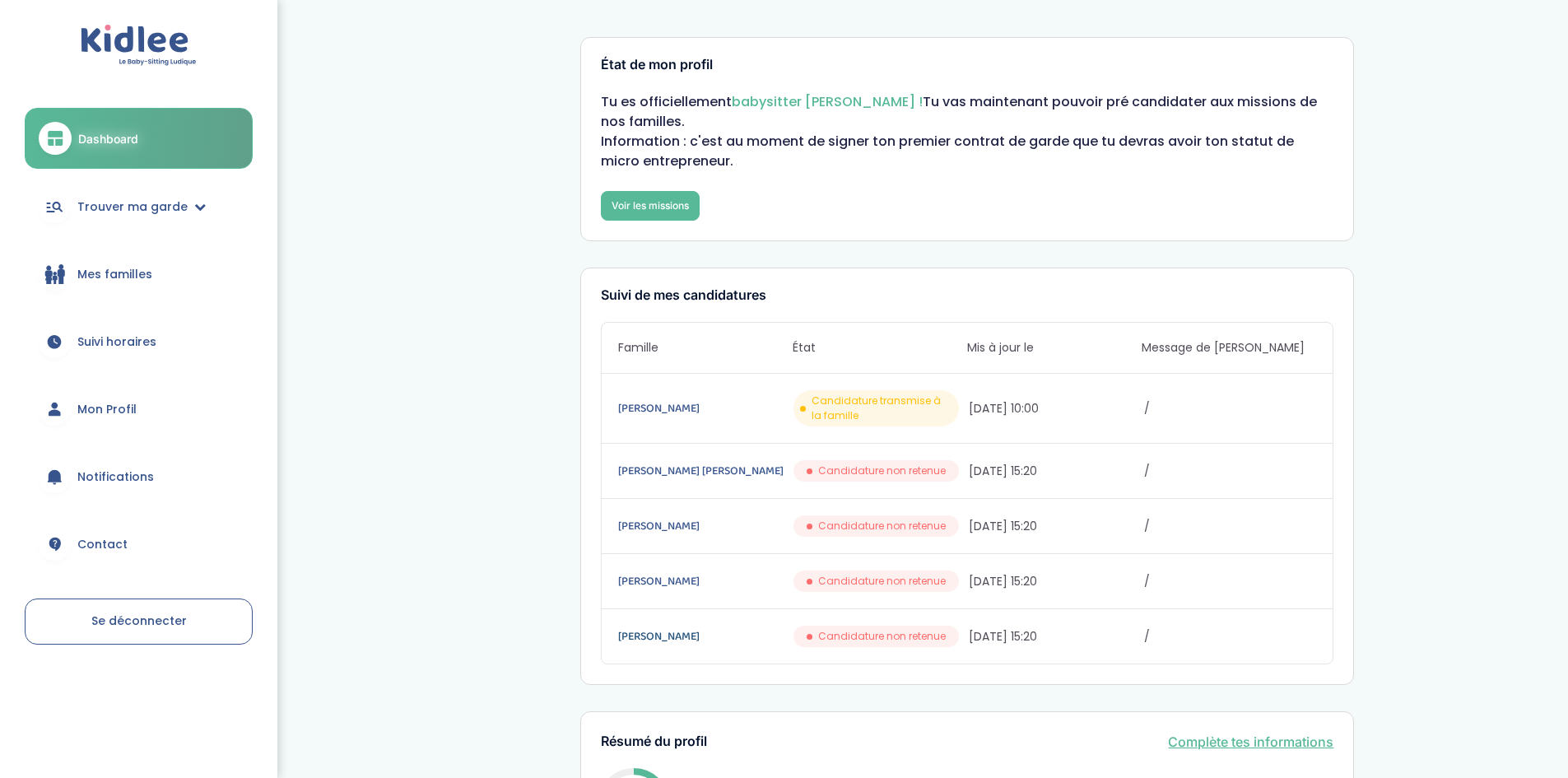
click at [658, 633] on link "[PERSON_NAME]" at bounding box center [704, 636] width 172 height 18
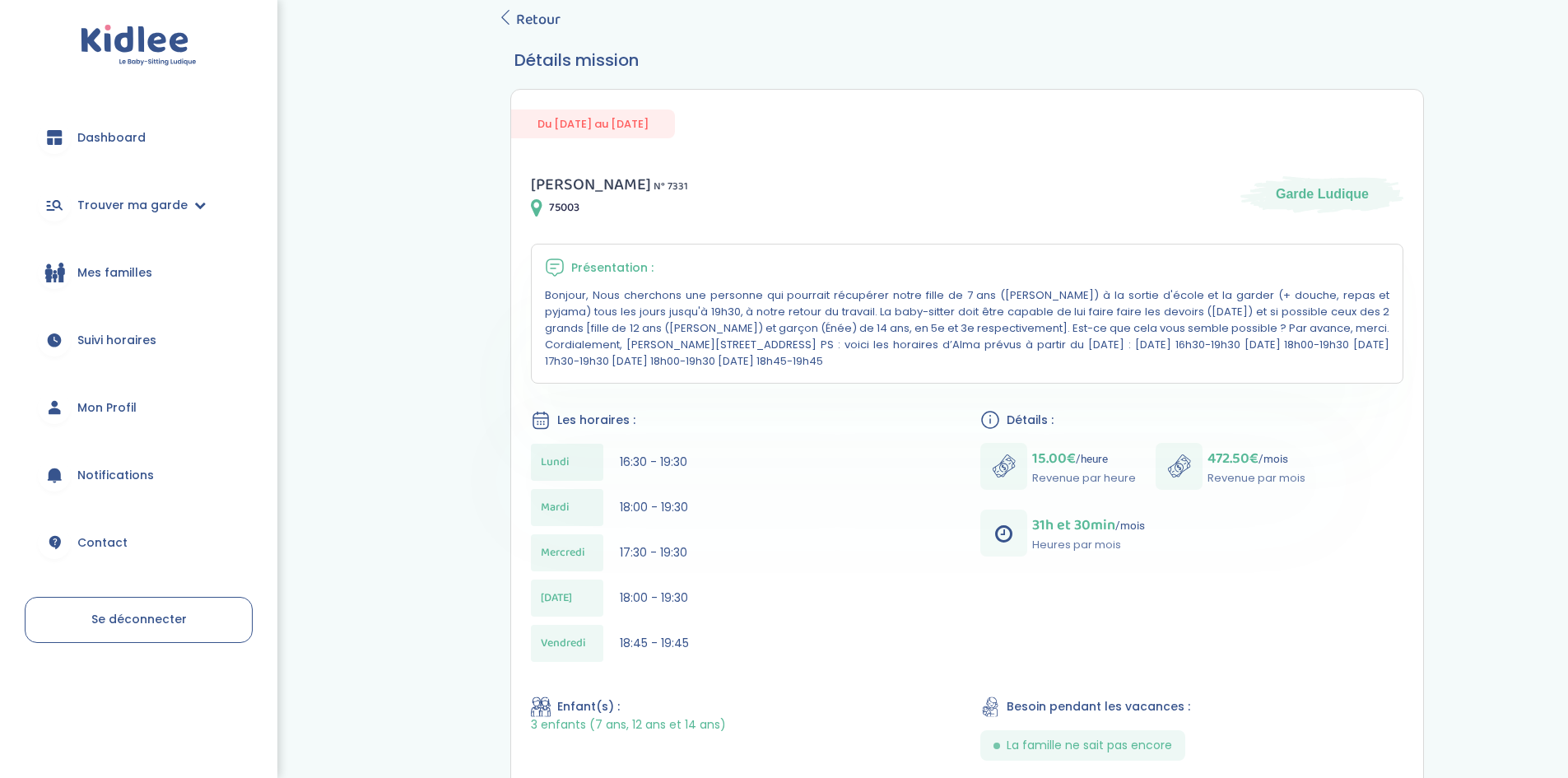
scroll to position [52, 0]
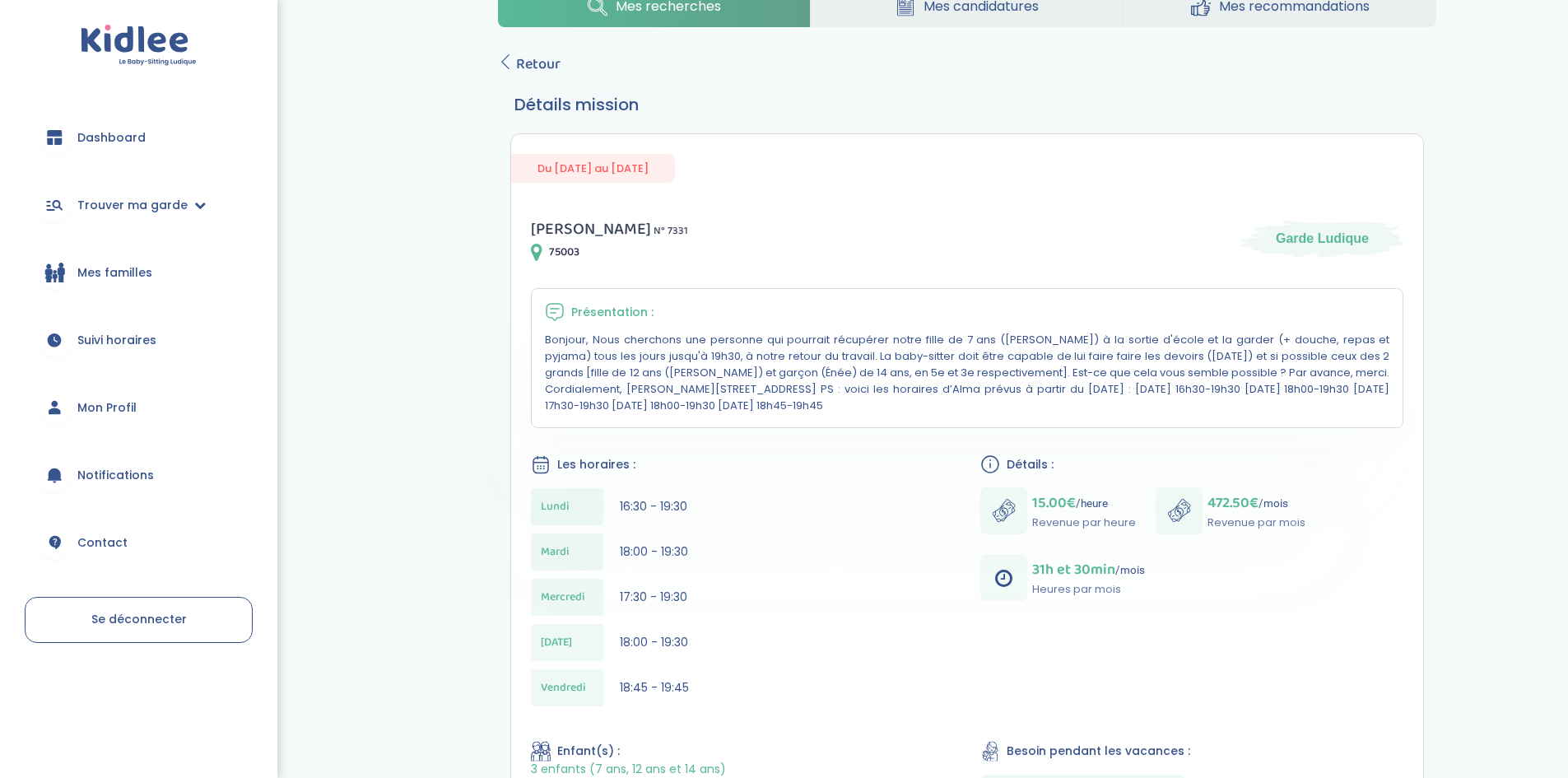
click at [589, 550] on div "Mardi" at bounding box center [567, 551] width 73 height 37
click at [1050, 543] on div "15.00€ /heure Revenue par heure 472.50€ /mois Revenue par mois 31h et 30min /mo…" at bounding box center [1191, 543] width 423 height 114
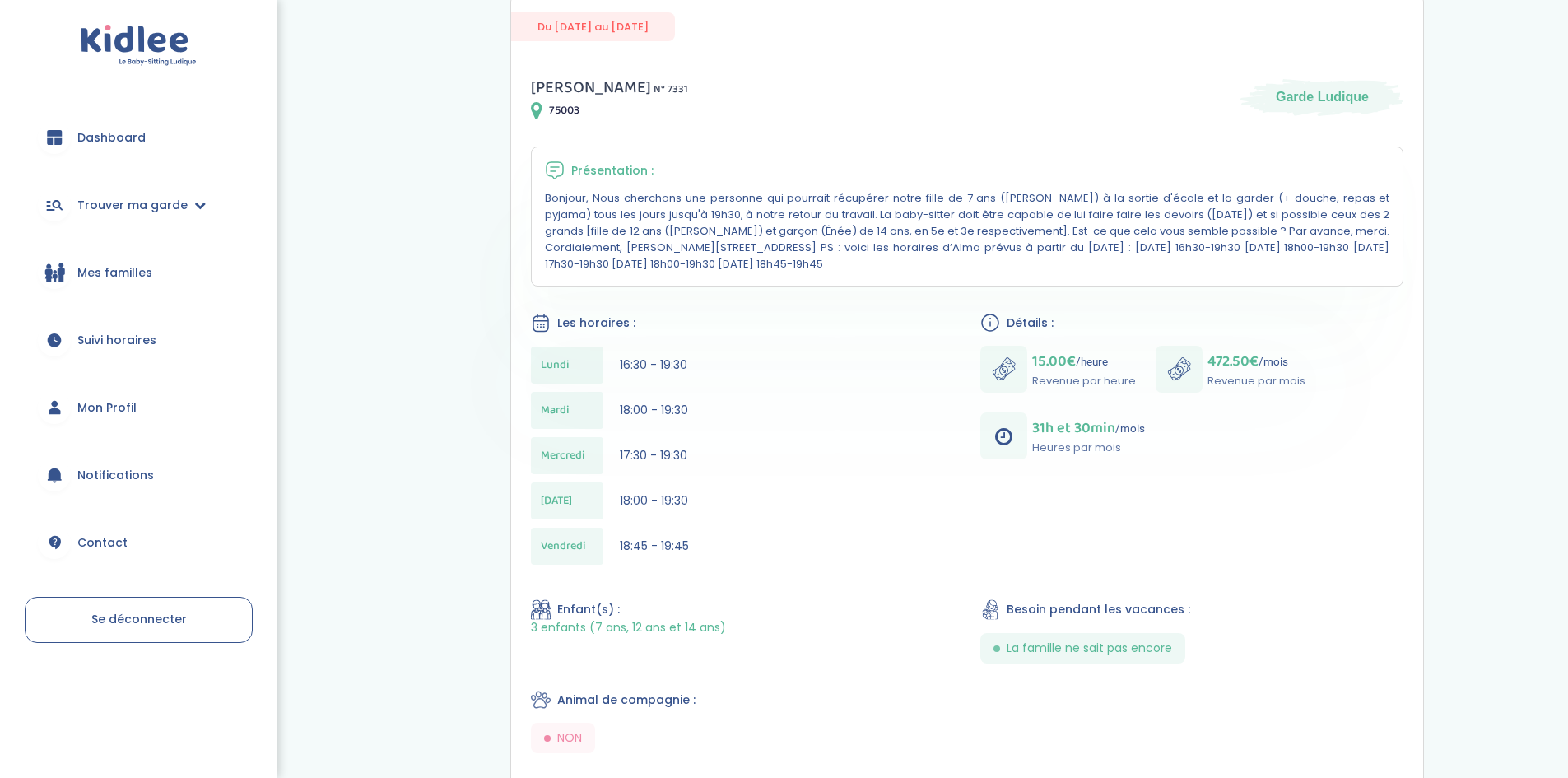
scroll to position [381, 0]
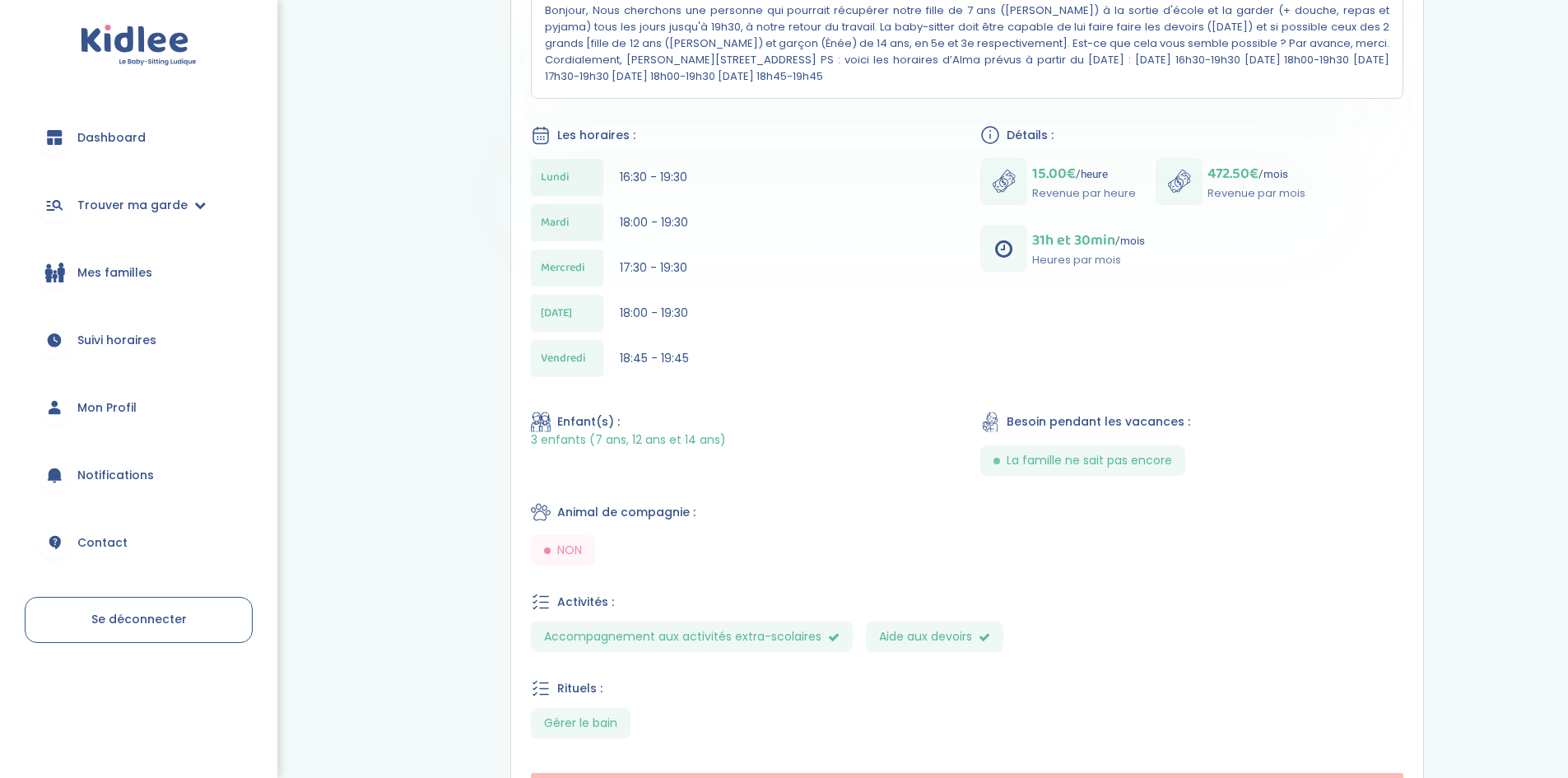
click at [592, 518] on span "Animal de compagnie :" at bounding box center [627, 513] width 139 height 17
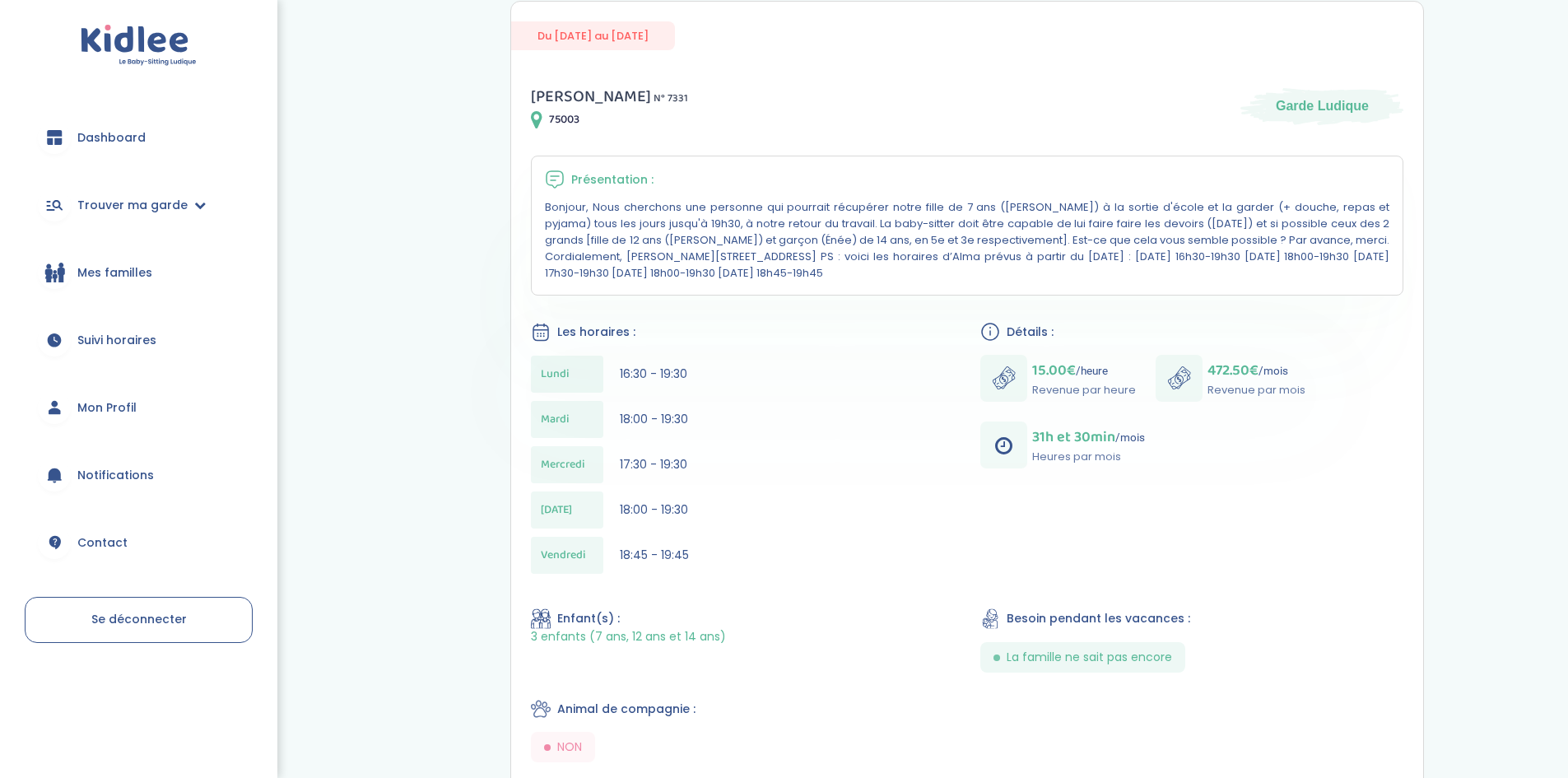
scroll to position [0, 0]
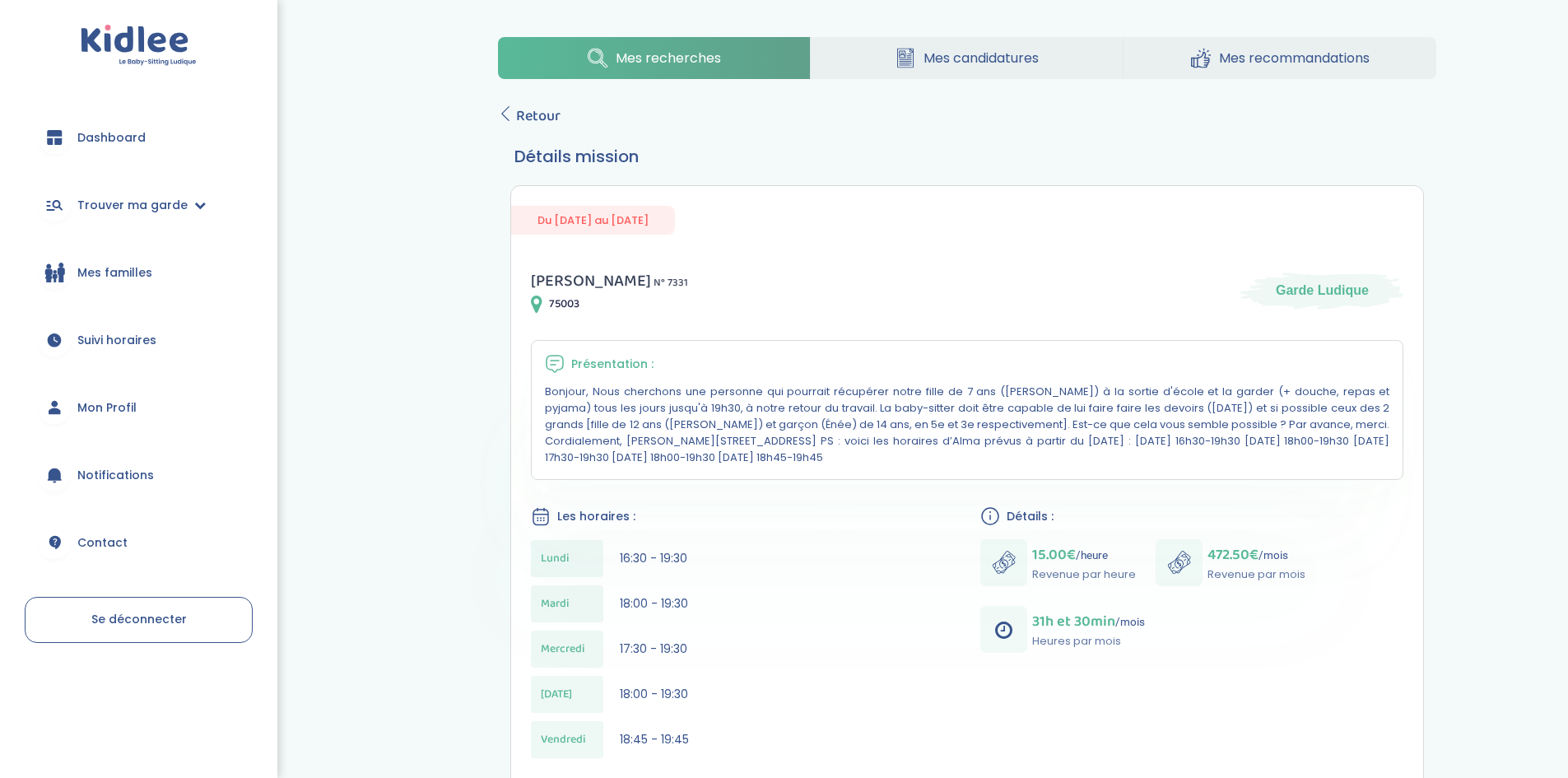
click at [497, 110] on div "Mes recherches Mes candidatures Mes recommandations Retour Détails mission Du 0…" at bounding box center [967, 627] width 988 height 1204
click at [505, 112] on icon at bounding box center [505, 113] width 15 height 15
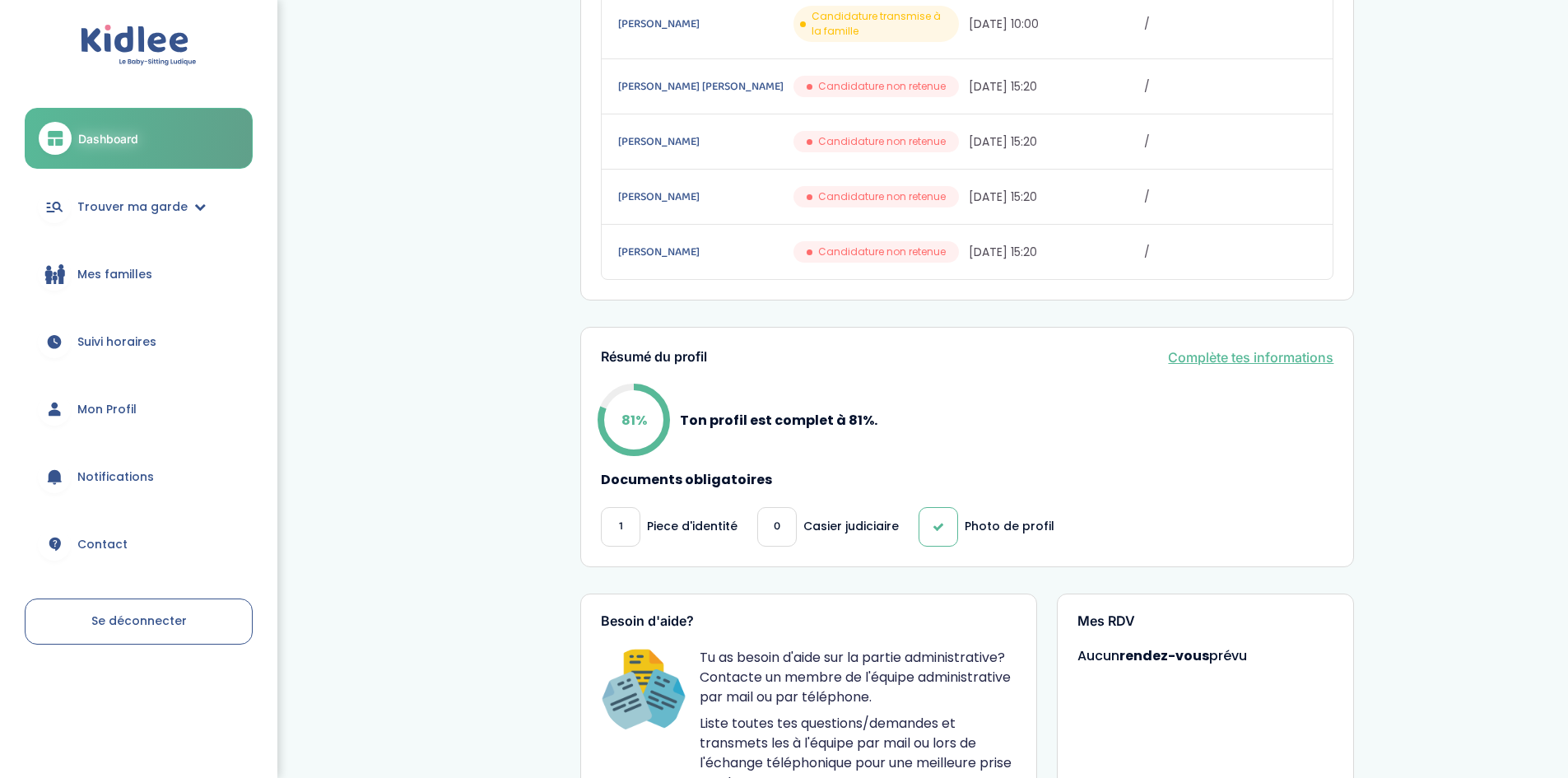
scroll to position [412, 0]
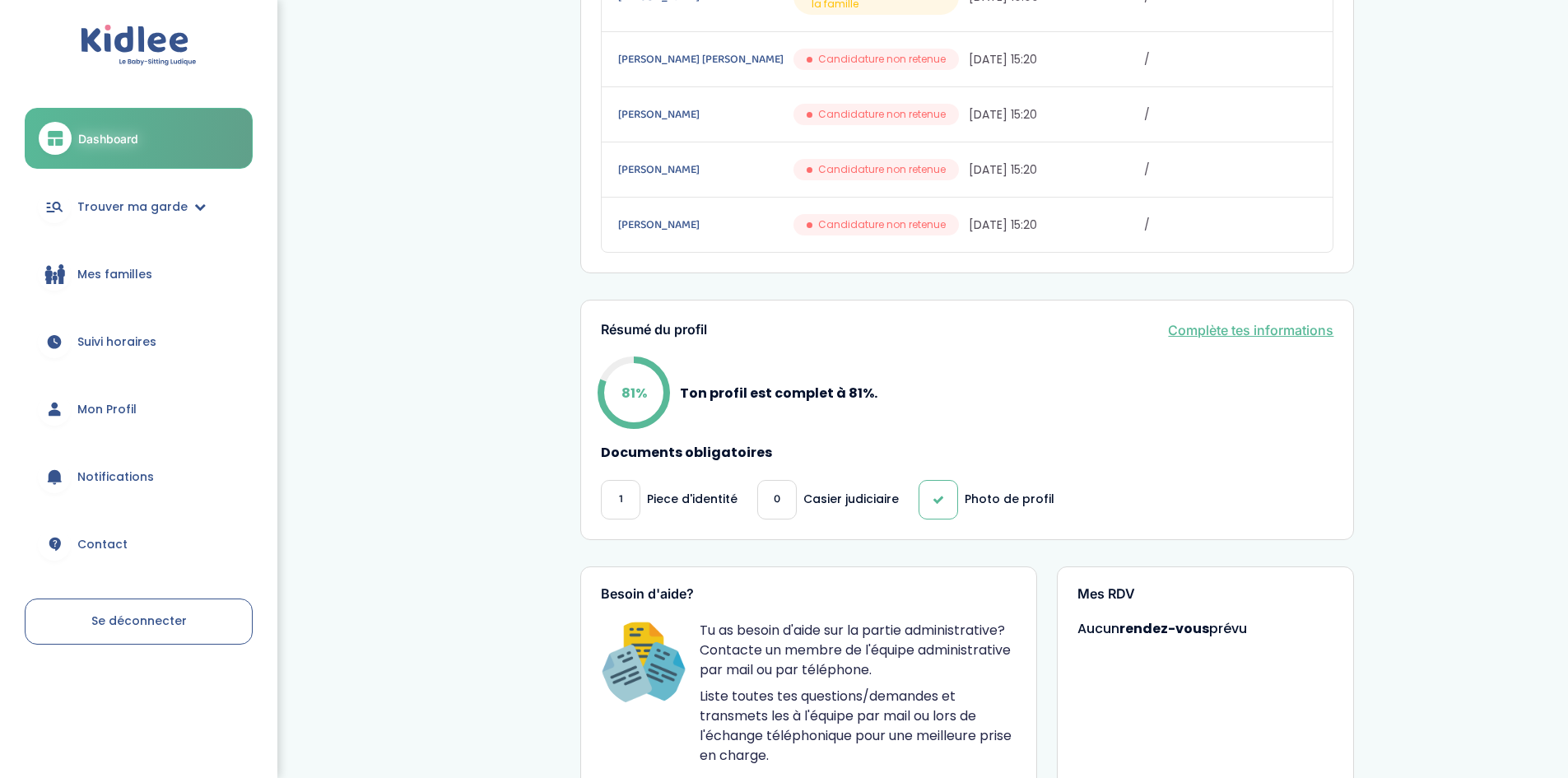
click at [782, 501] on div "0" at bounding box center [777, 500] width 39 height 39
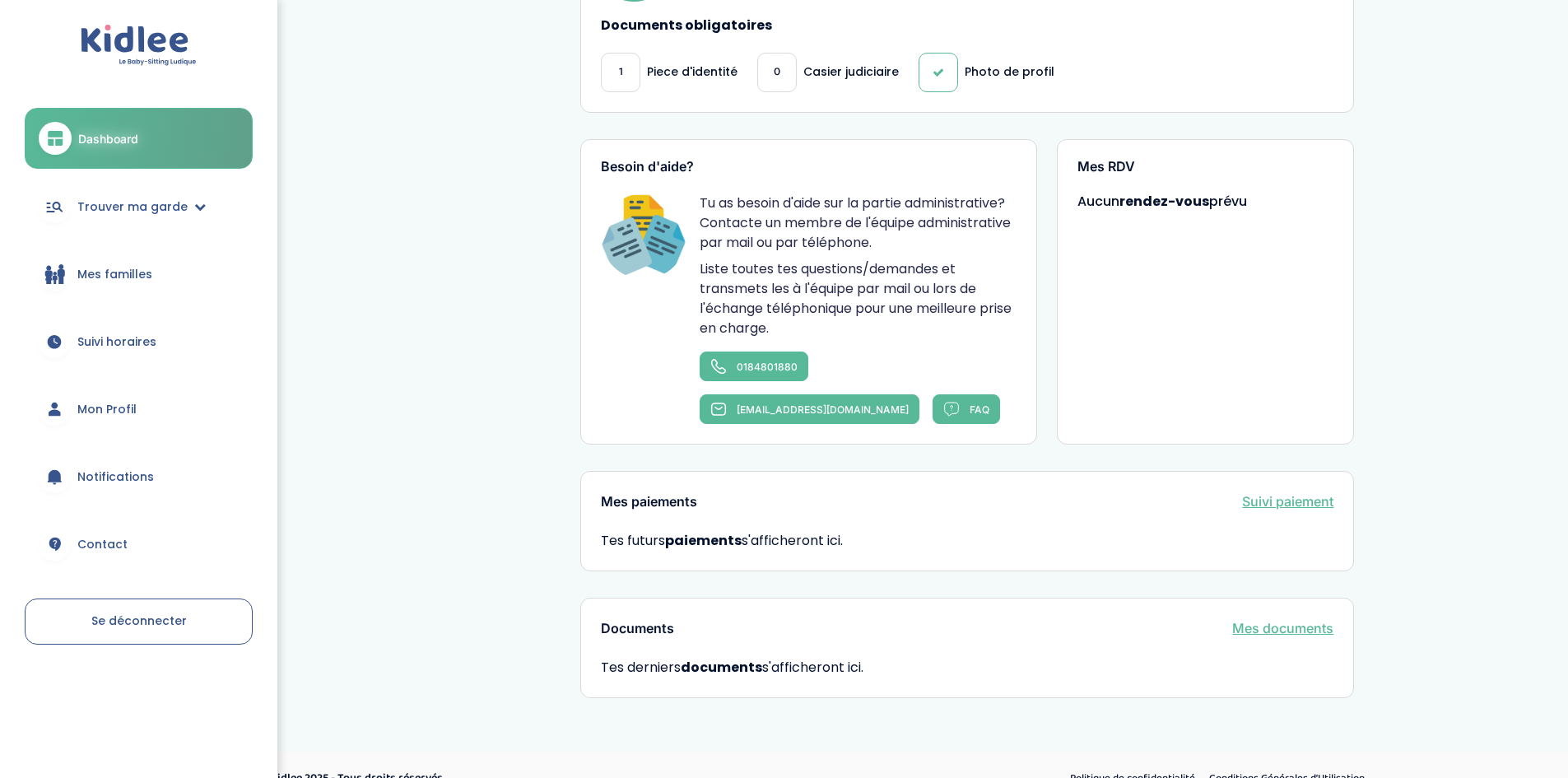
scroll to position [866, 0]
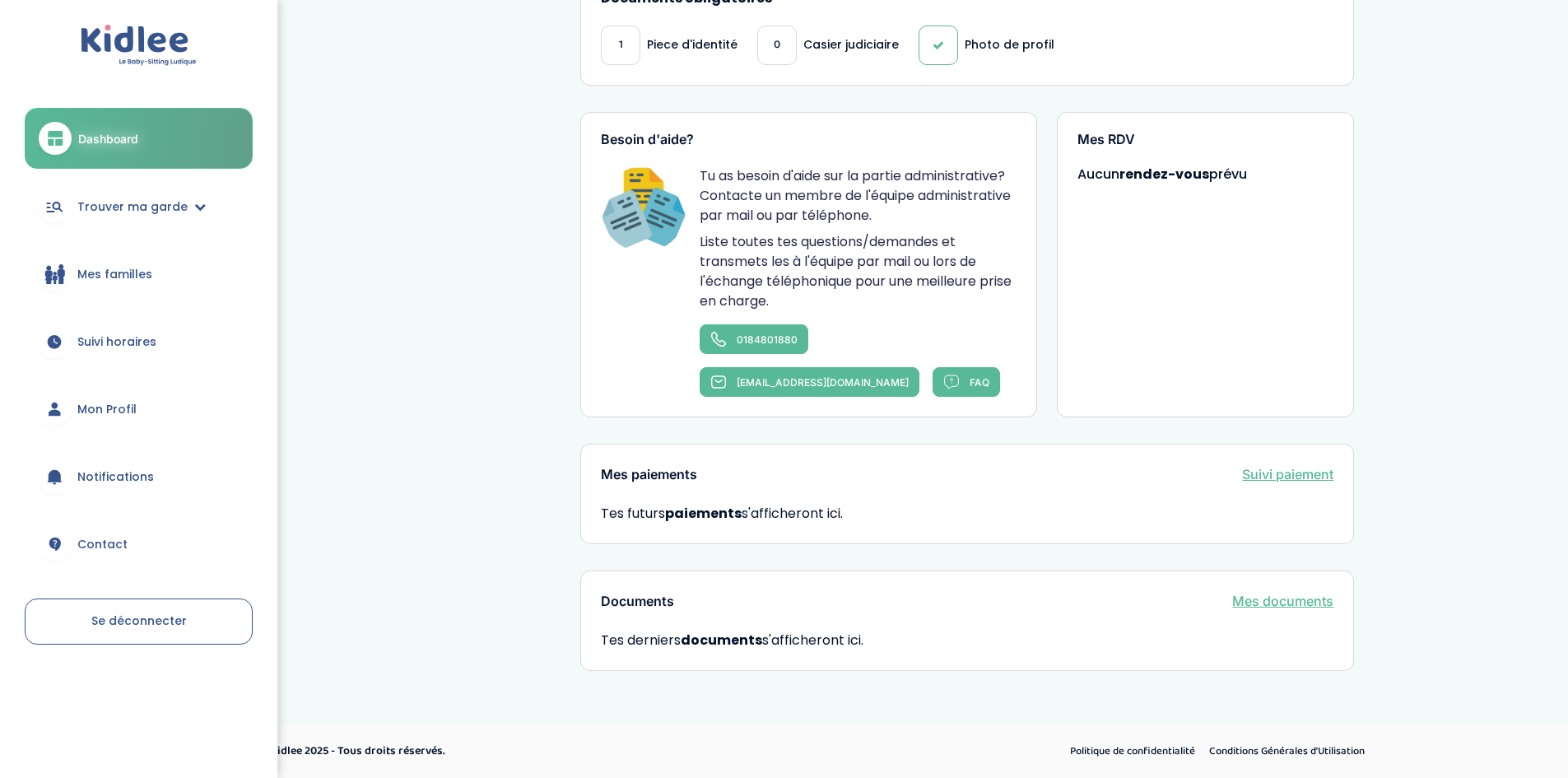
click at [113, 341] on span "Suivi horaires" at bounding box center [116, 341] width 79 height 17
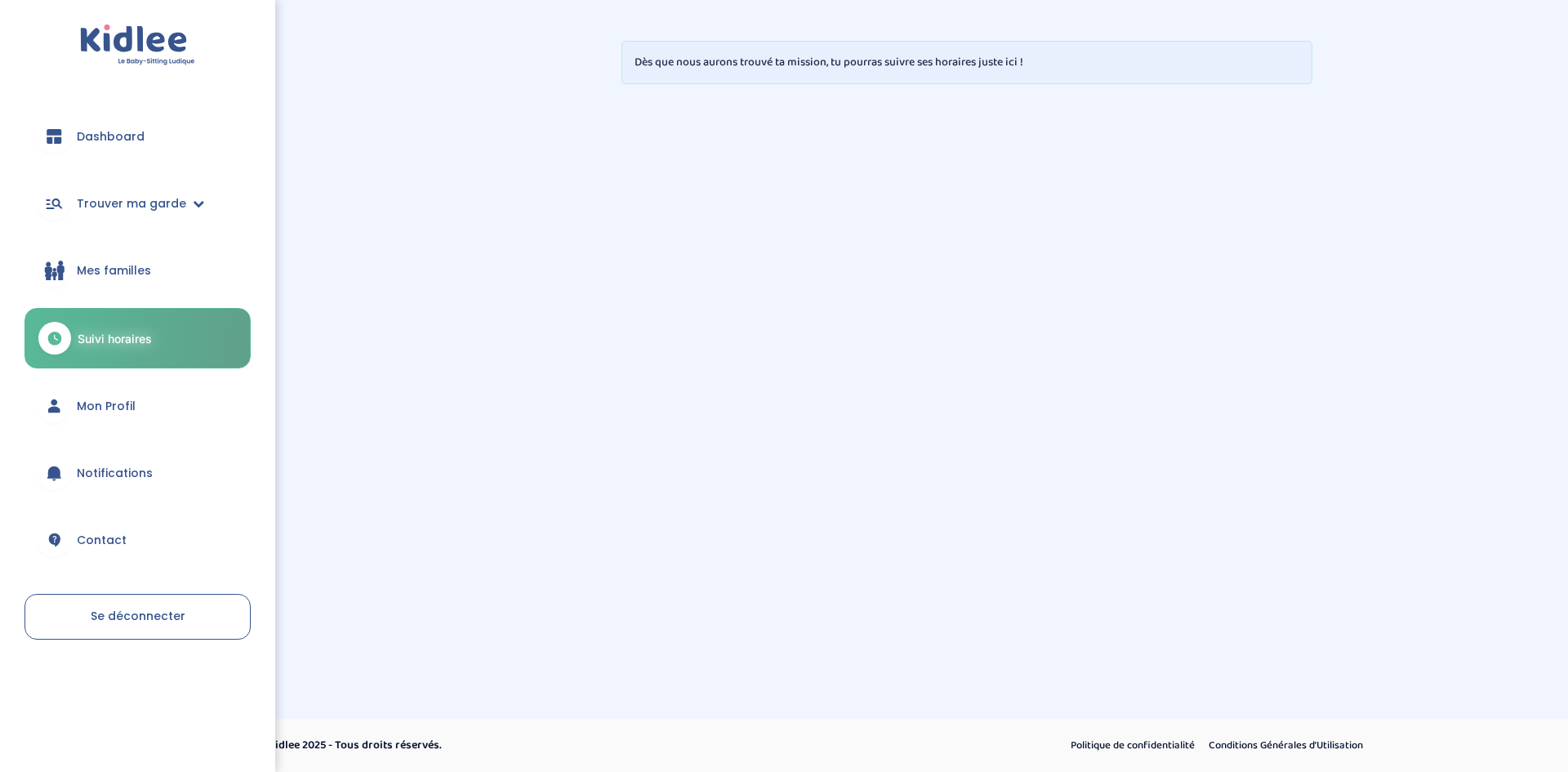
click at [99, 260] on link "Mes familles" at bounding box center [138, 270] width 226 height 59
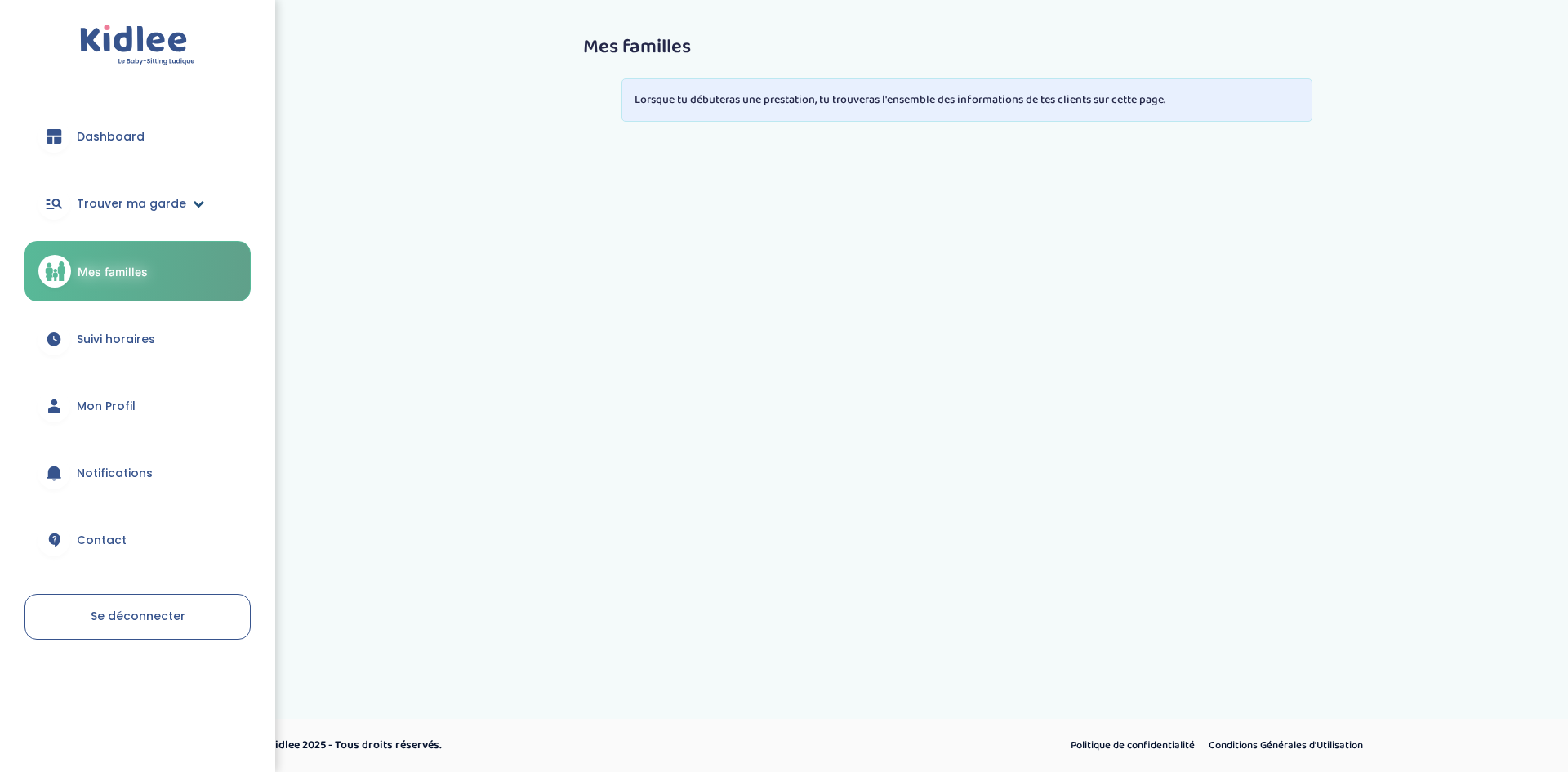
click at [139, 201] on span "Trouver ma garde" at bounding box center [131, 204] width 110 height 17
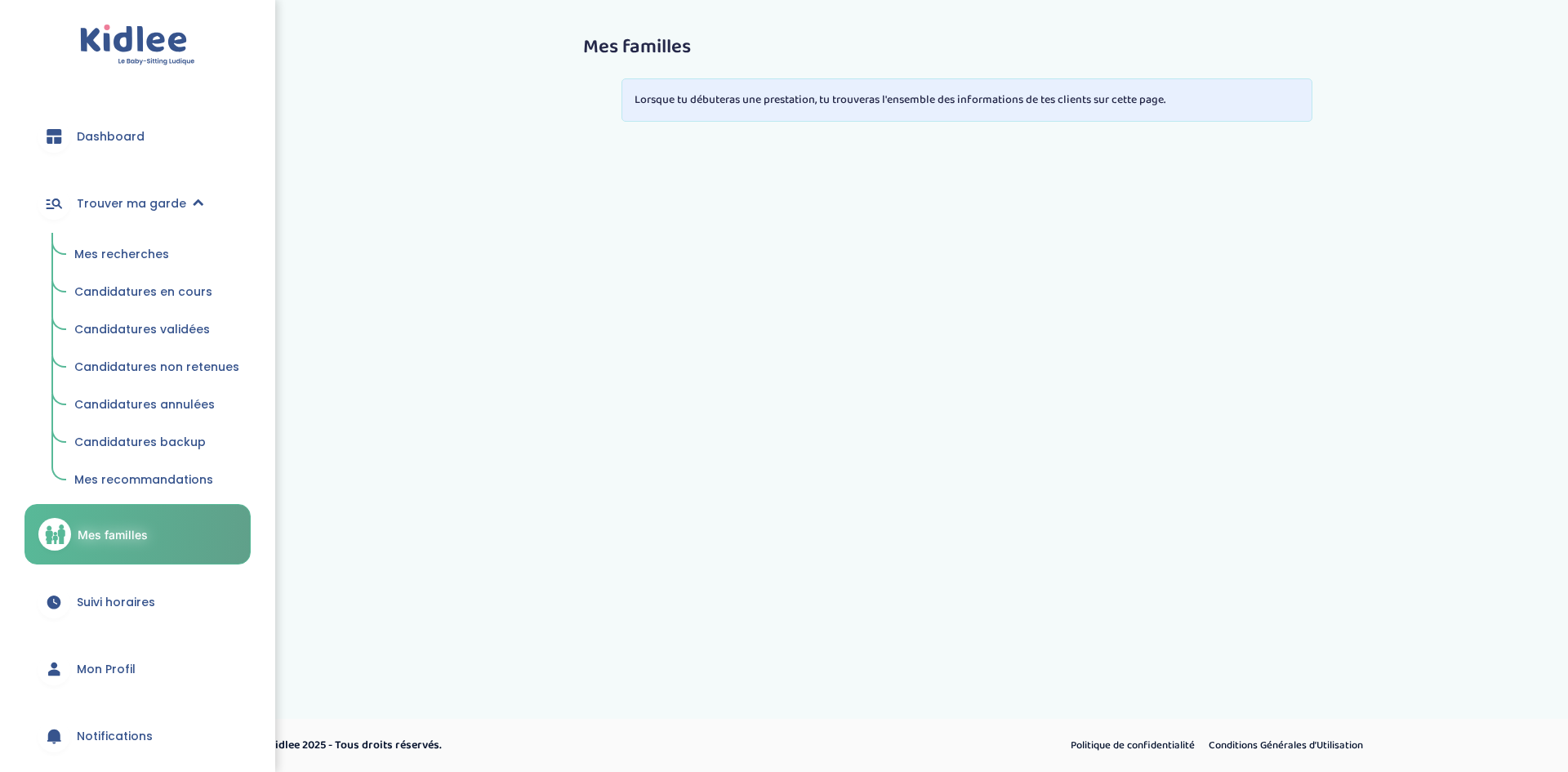
click at [167, 397] on span "Candidatures annulées" at bounding box center [144, 403] width 140 height 16
click at [167, 409] on span "Candidatures annulées" at bounding box center [144, 403] width 140 height 16
click at [164, 399] on span "Candidatures annulées" at bounding box center [144, 403] width 140 height 16
click at [163, 404] on span "Candidatures annulées" at bounding box center [144, 403] width 140 height 16
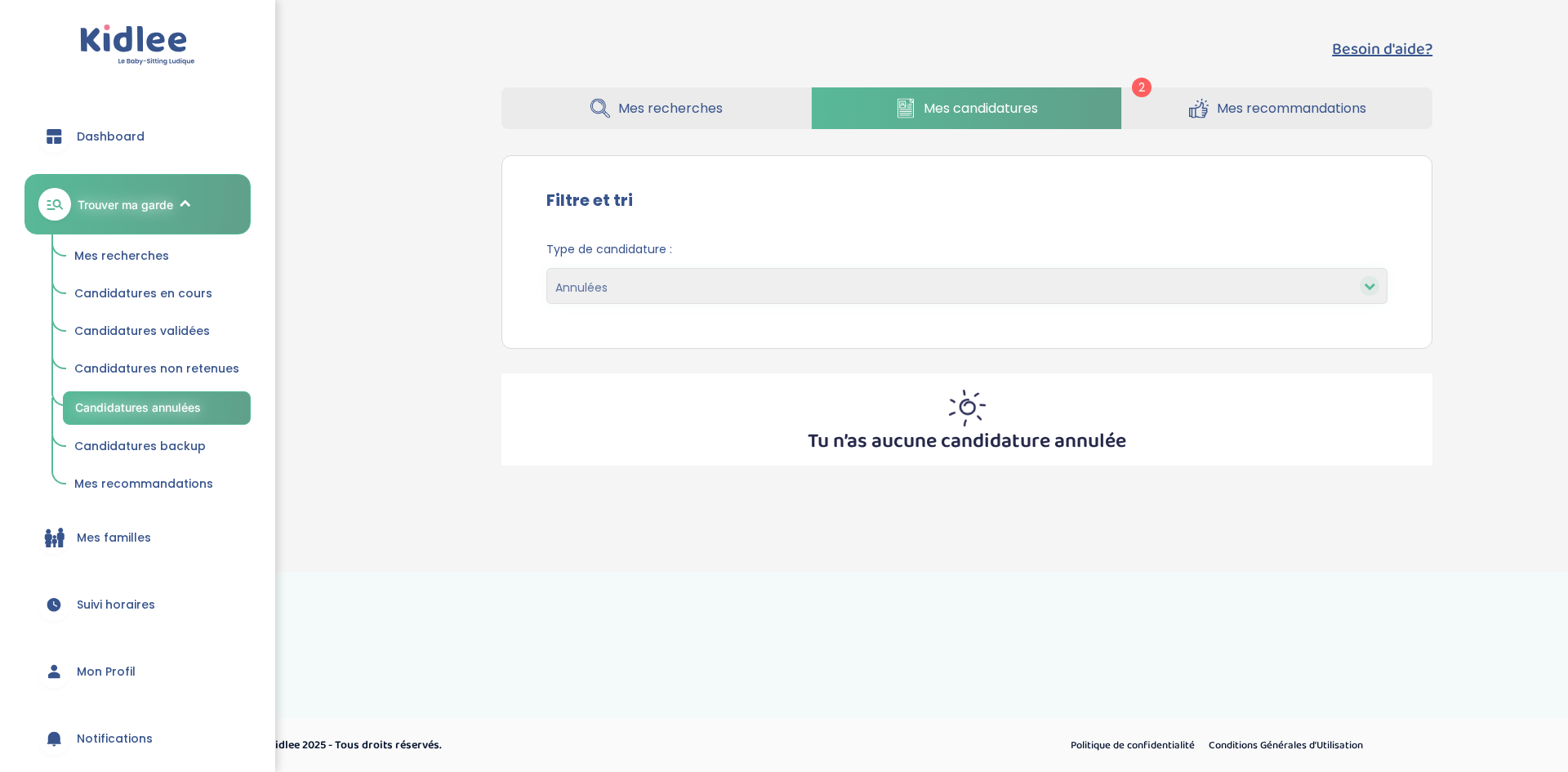
click at [1206, 311] on div "Type de candidature : En cours Validées Non retenues Annulées Backup" at bounding box center [967, 278] width 890 height 99
click at [1199, 295] on select "En cours Validées Non retenues Annulées Backup" at bounding box center [967, 285] width 842 height 36
click at [546, 268] on select "En cours Validées Non retenues Annulées Backup" at bounding box center [967, 285] width 842 height 36
click at [732, 283] on select "En cours Validées Non retenues Annulées Backup" at bounding box center [967, 285] width 842 height 36
select select "pending"
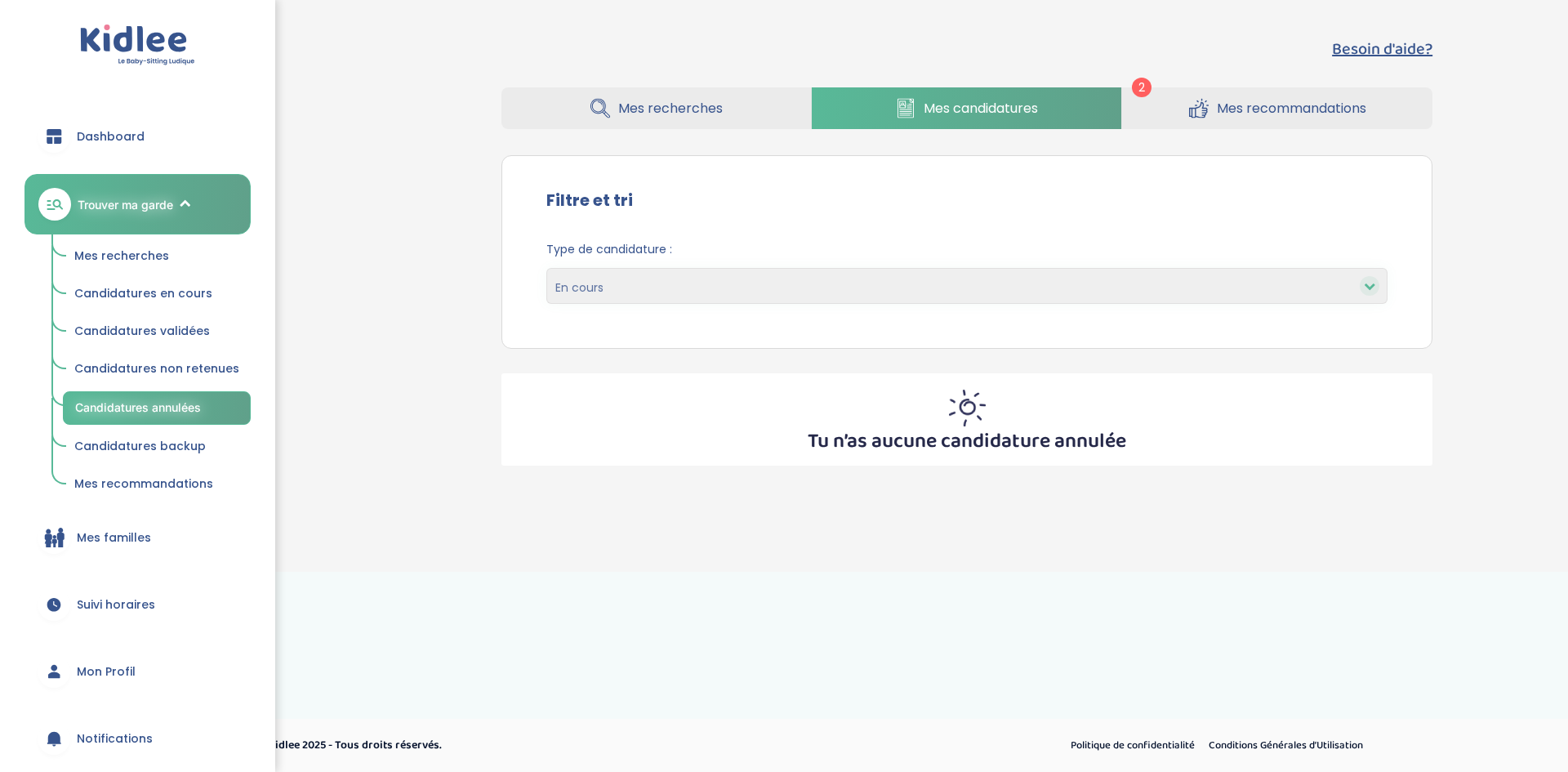
click at [546, 268] on select "En cours Validées Non retenues Annulées Backup" at bounding box center [967, 285] width 842 height 36
click at [693, 288] on select "En cours Validées Non retenues Annulées Backup" at bounding box center [967, 285] width 842 height 36
click at [714, 285] on select "En cours Validées Non retenues Annulées Backup" at bounding box center [967, 285] width 842 height 36
click at [1268, 118] on link "Mes recommandations" at bounding box center [1277, 108] width 310 height 42
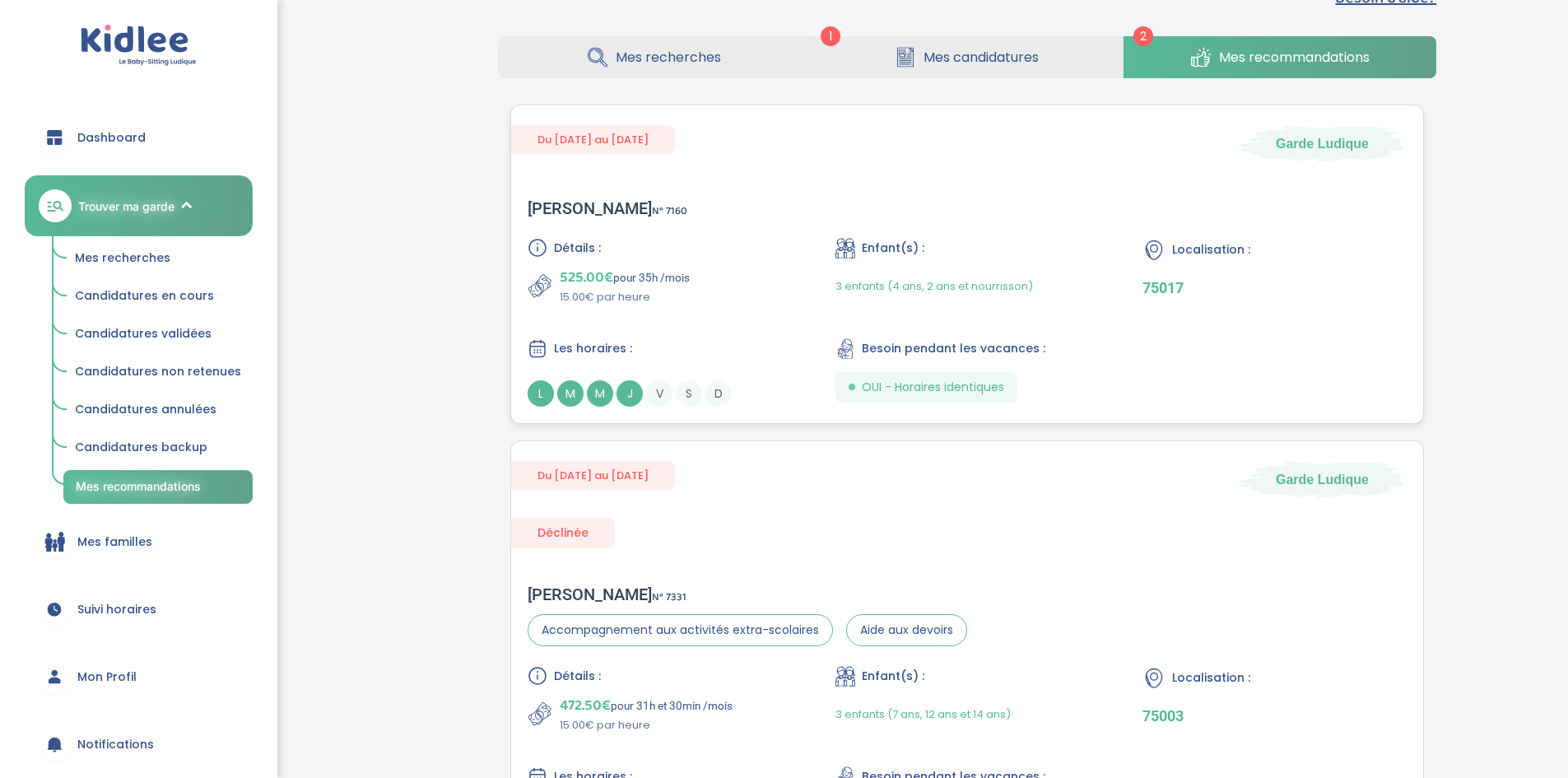
scroll to position [237, 0]
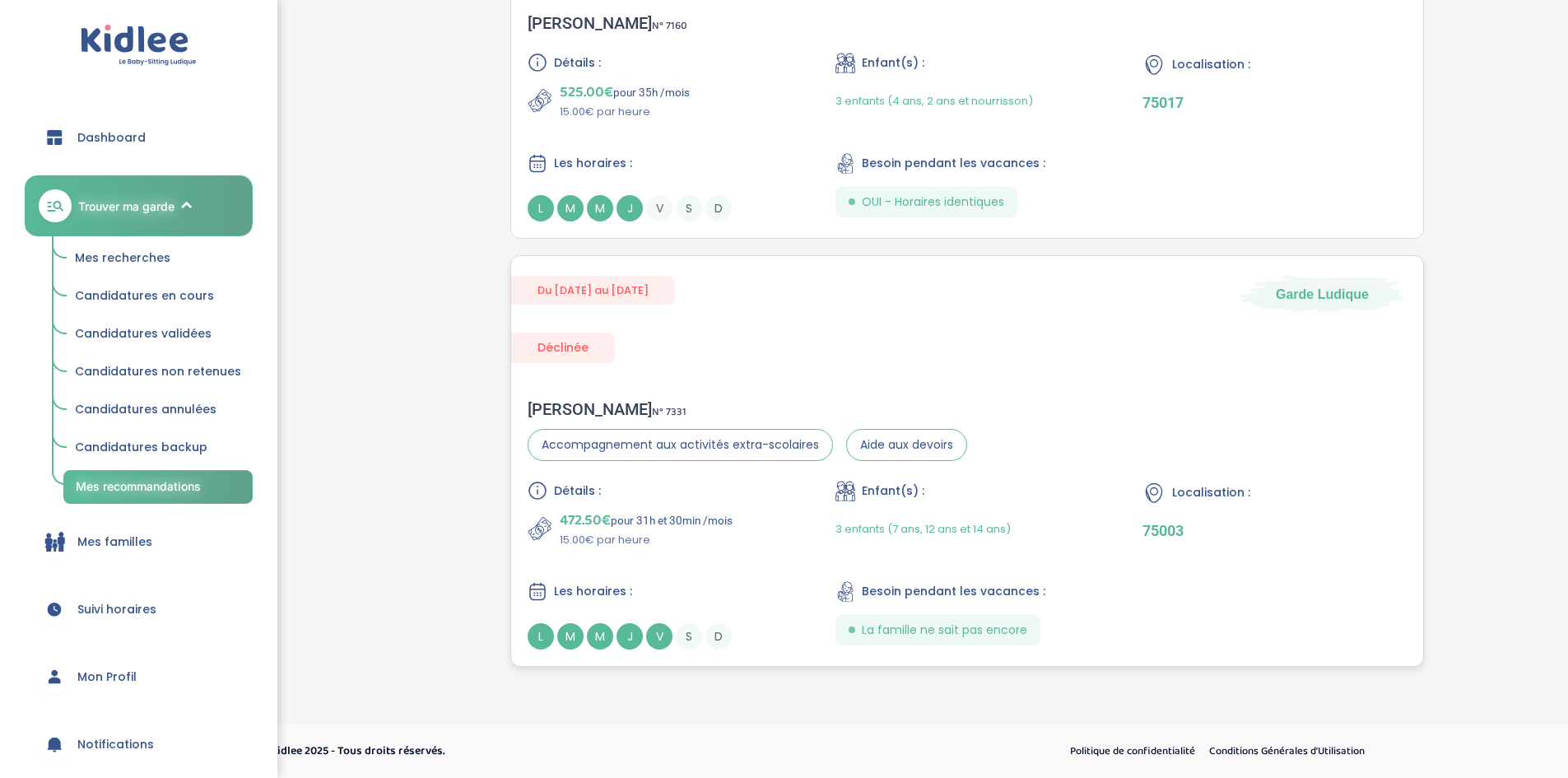
click at [999, 371] on div "Du [DATE] au [DATE] Garde Ludique Déclinée [PERSON_NAME] N° 7331 Accompagnement…" at bounding box center [967, 460] width 914 height 412
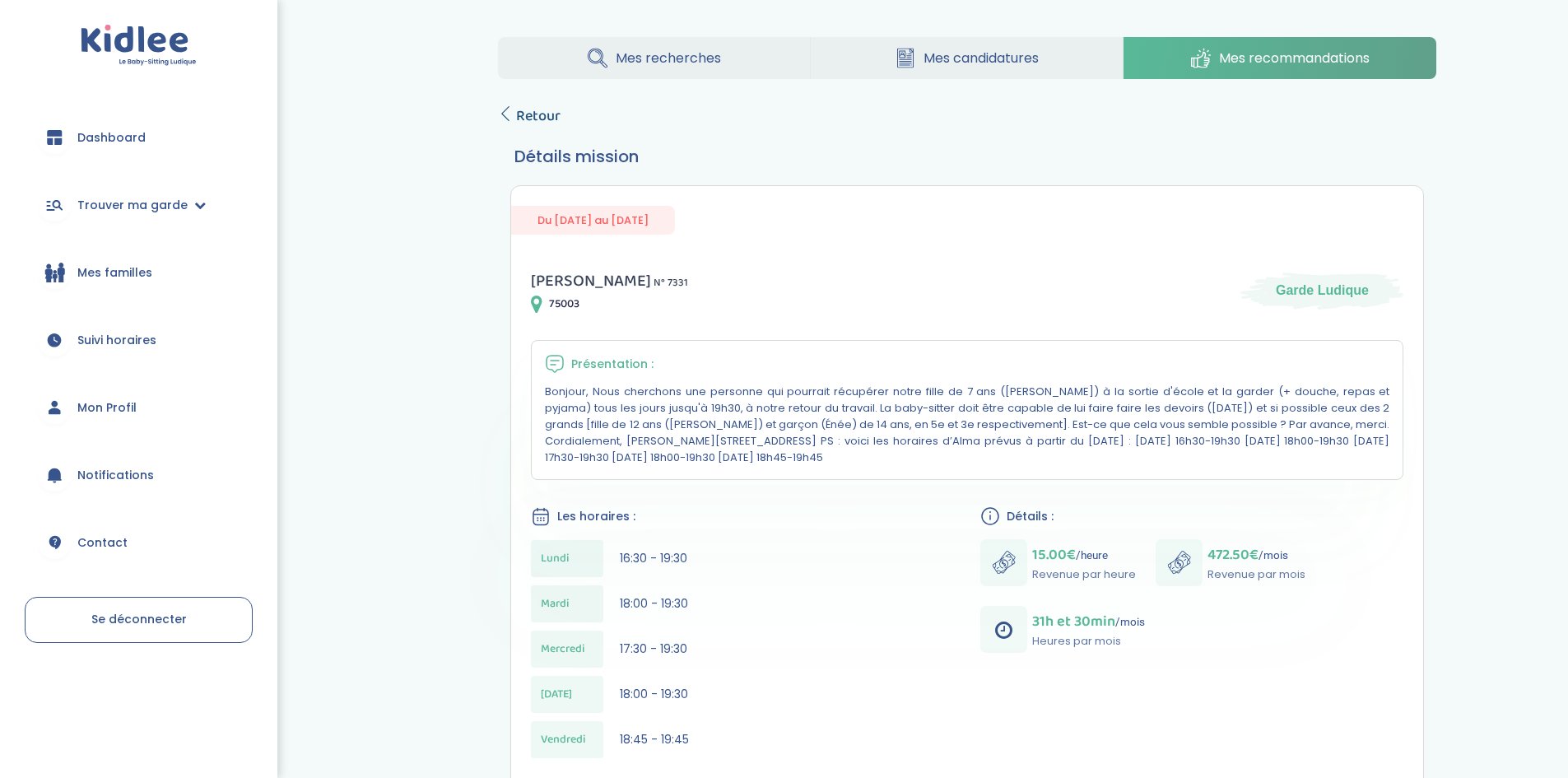
click at [510, 116] on icon at bounding box center [505, 113] width 15 height 15
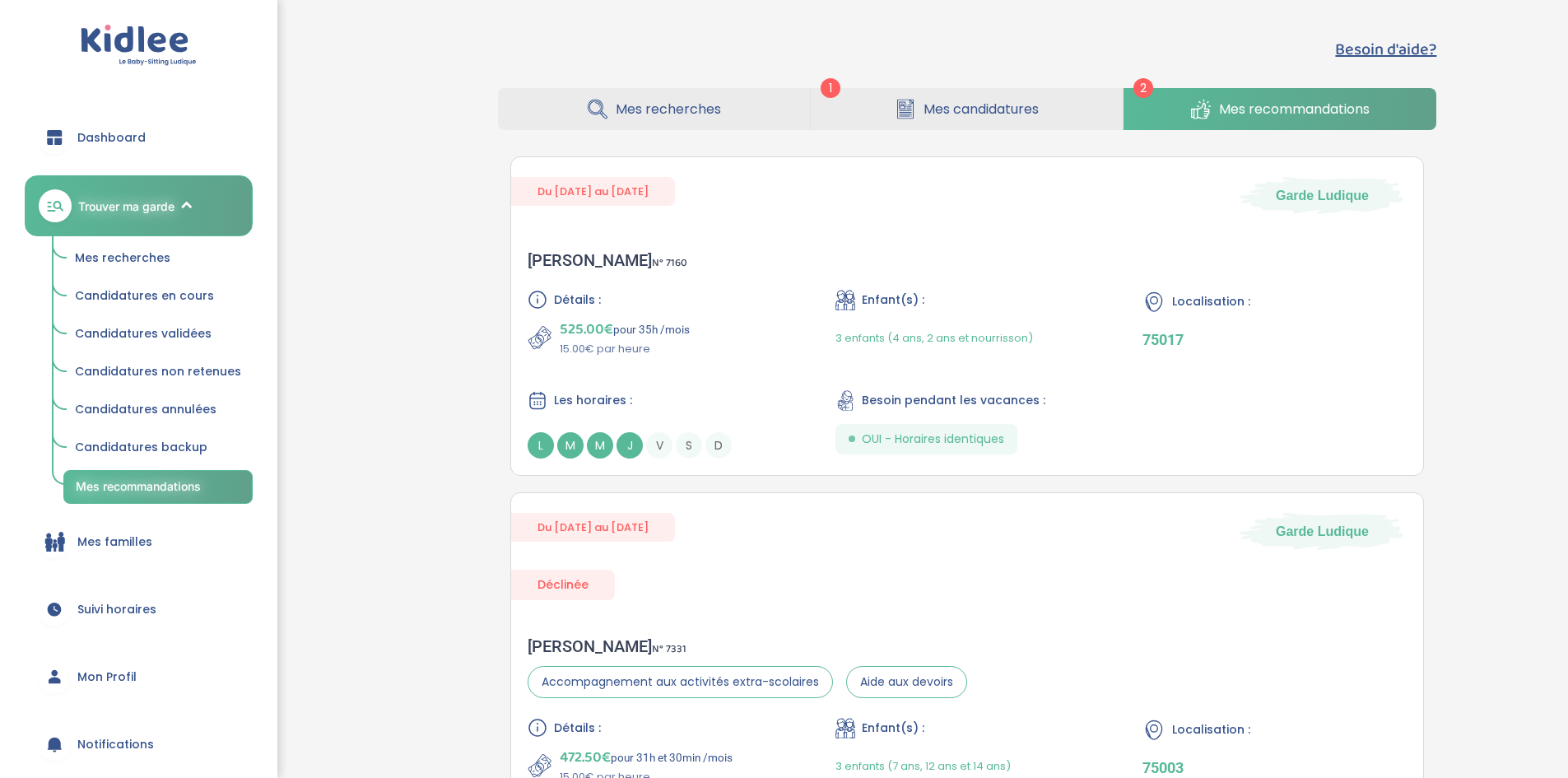
click at [908, 115] on icon at bounding box center [905, 114] width 12 height 1
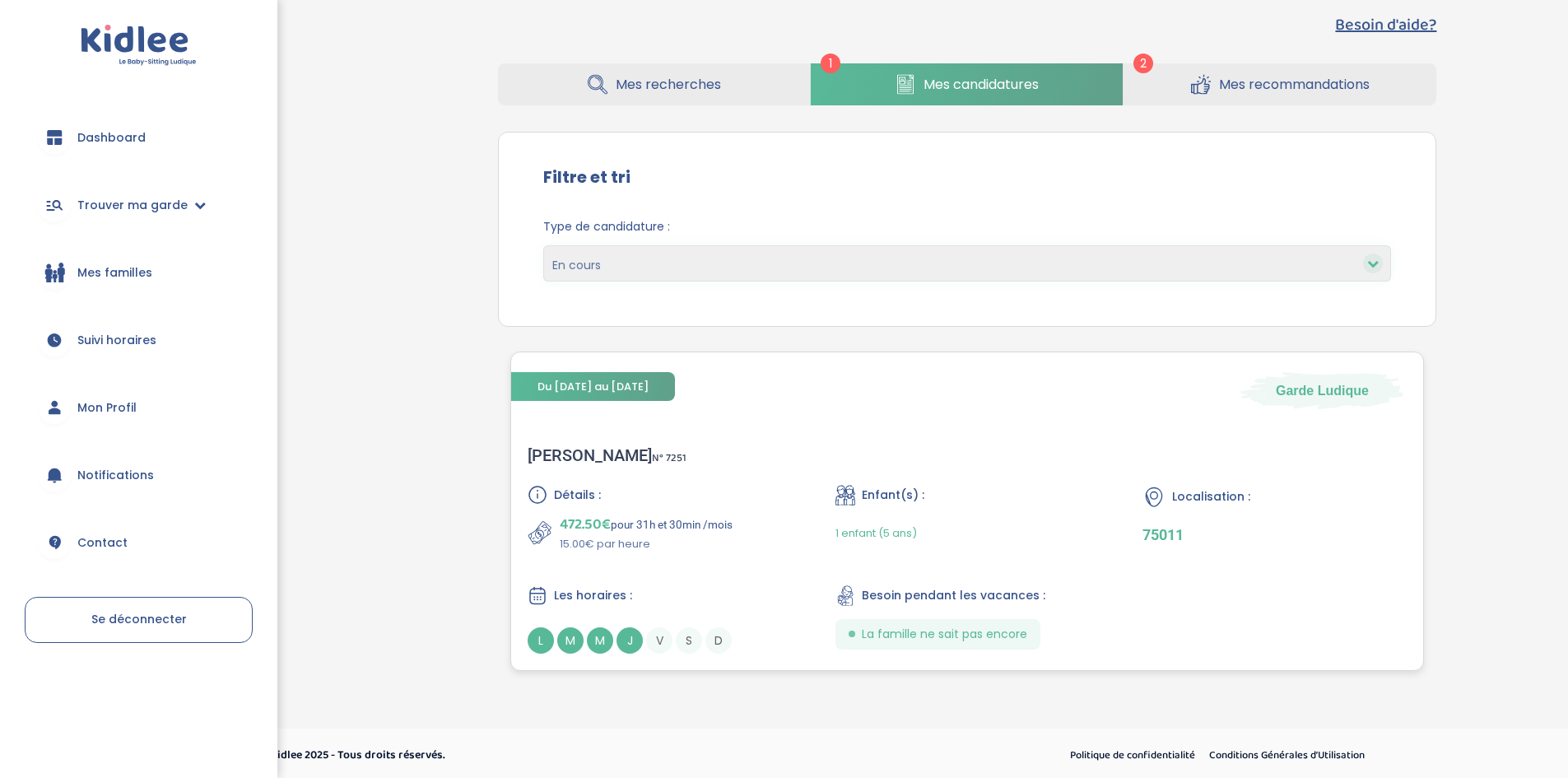
scroll to position [29, 0]
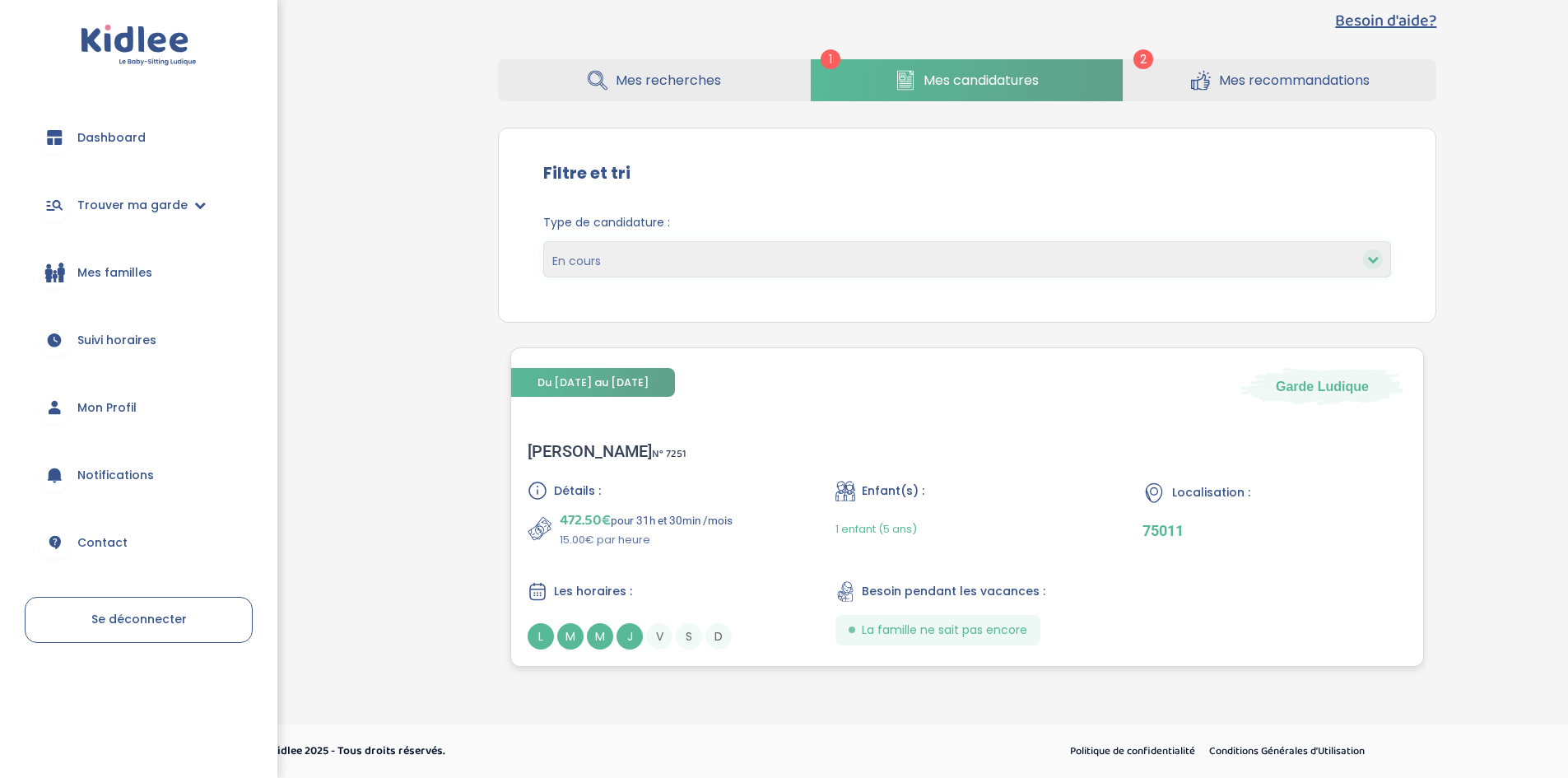
click at [661, 506] on div "Détails : 472.50€ pour 31h et 30min /mois 15.00€ par heure" at bounding box center [659, 514] width 264 height 68
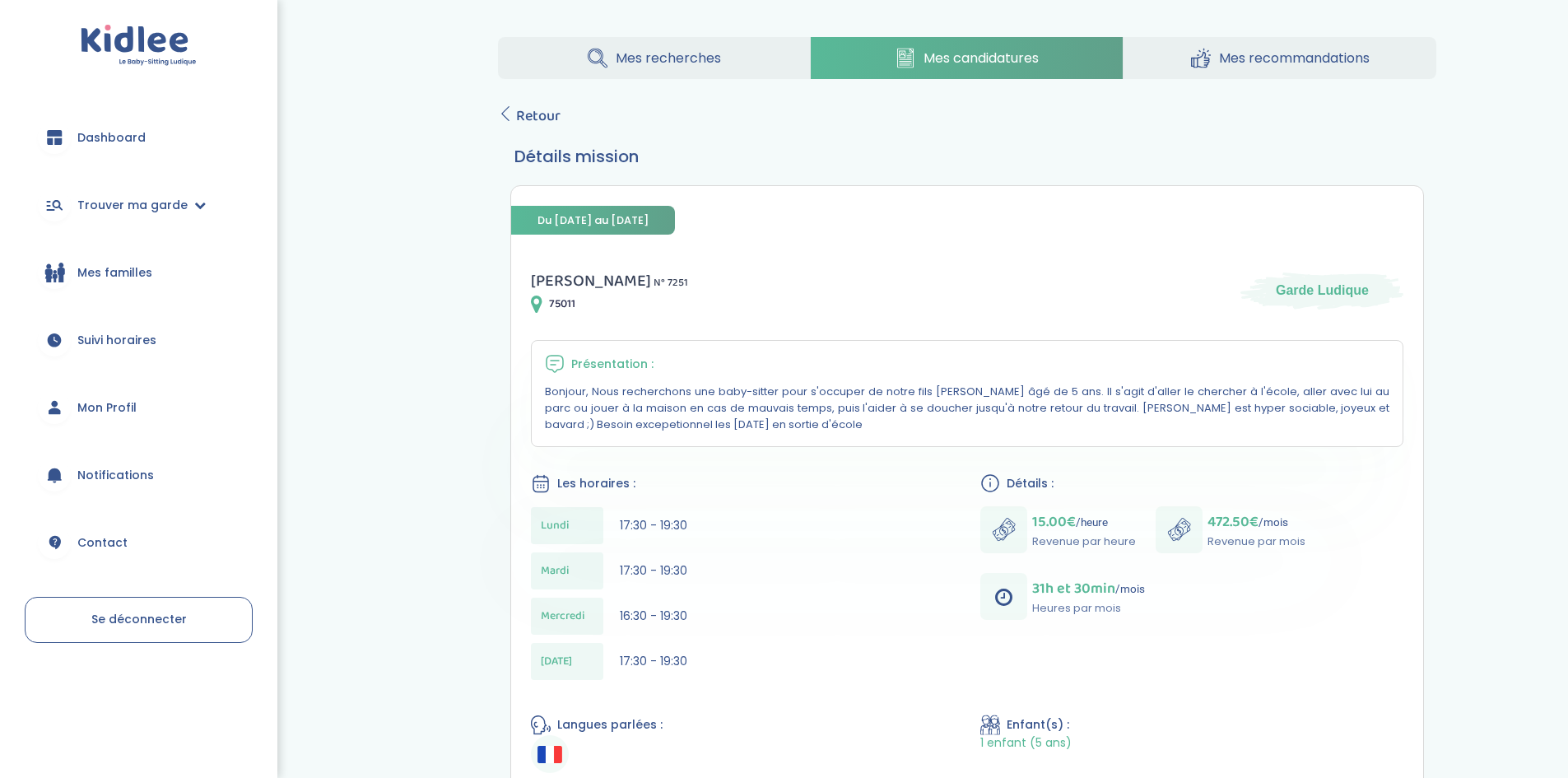
click at [146, 409] on link "Mon Profil" at bounding box center [139, 407] width 228 height 59
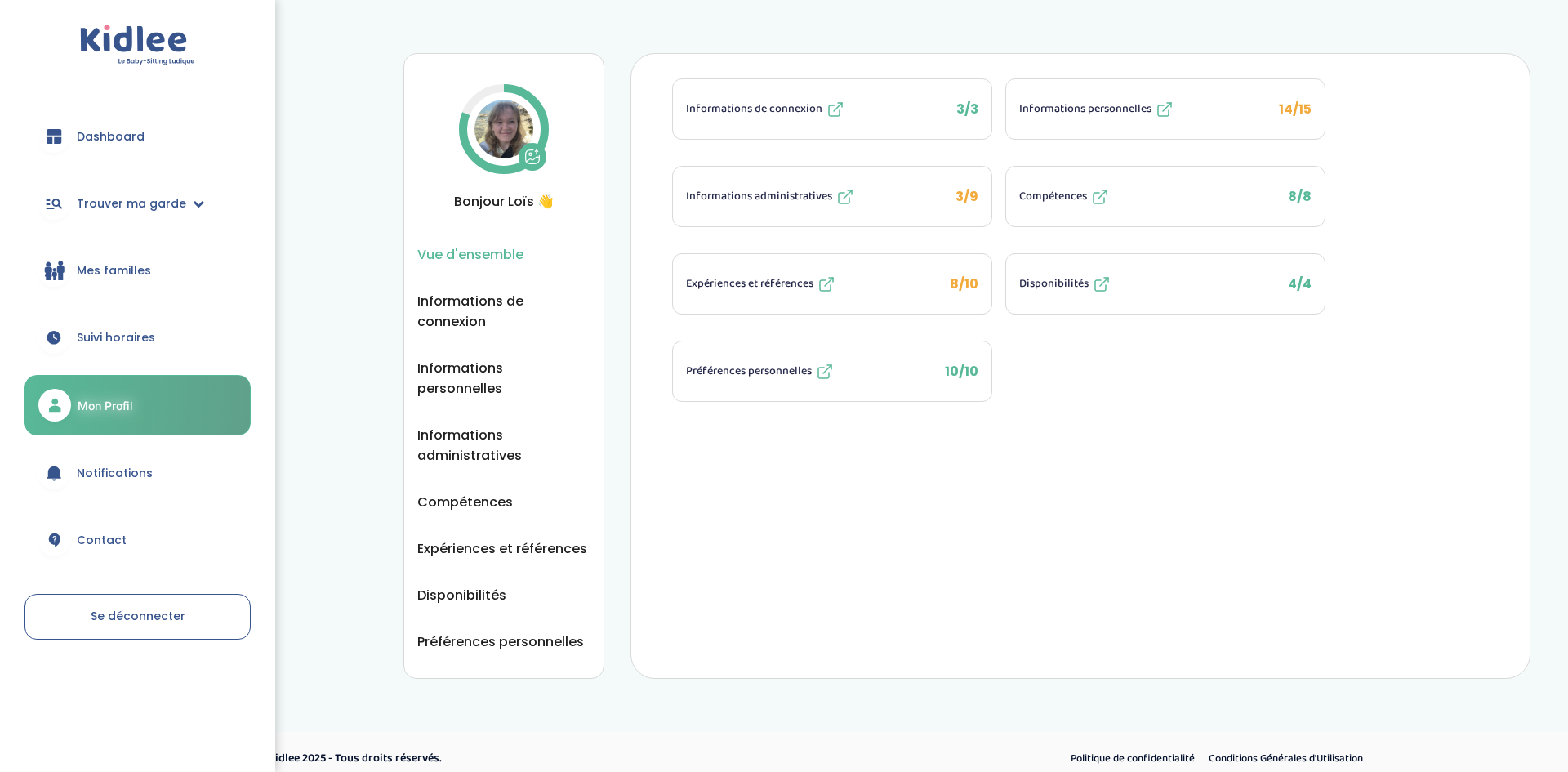
click at [1078, 113] on span "Informations personnelles" at bounding box center [1086, 109] width 133 height 17
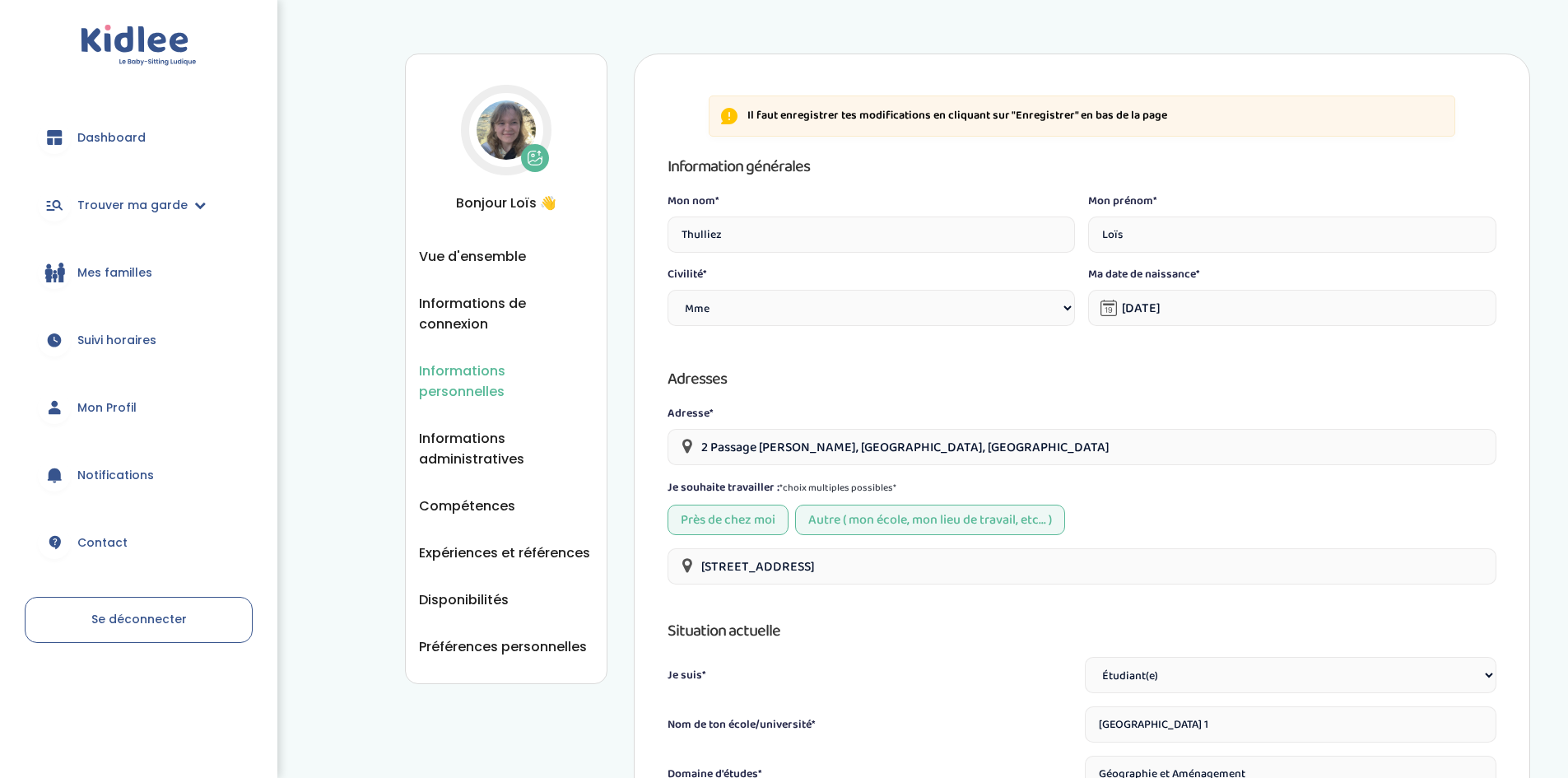
select select "1"
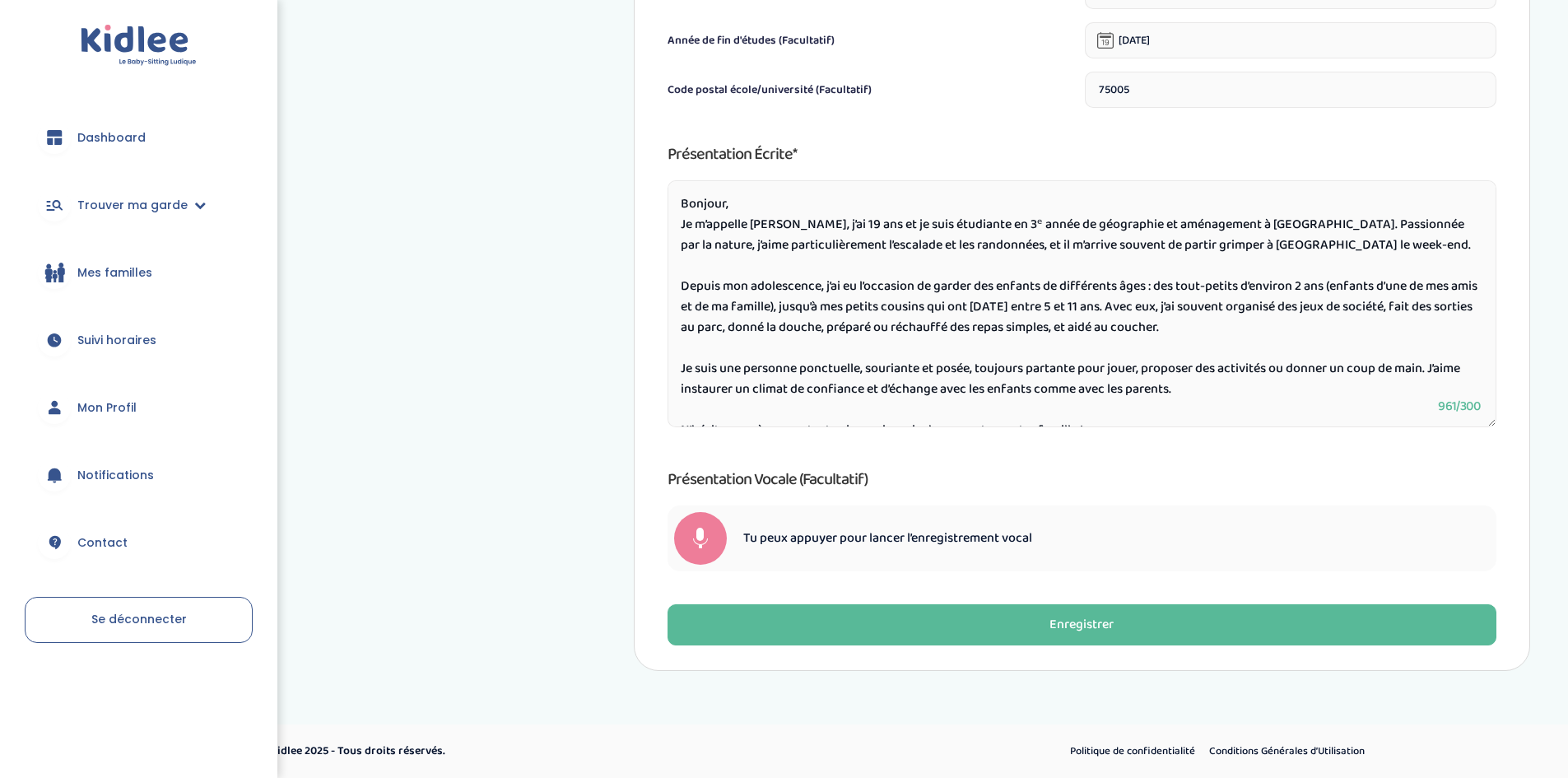
click at [134, 478] on span "Notifications" at bounding box center [115, 475] width 76 height 17
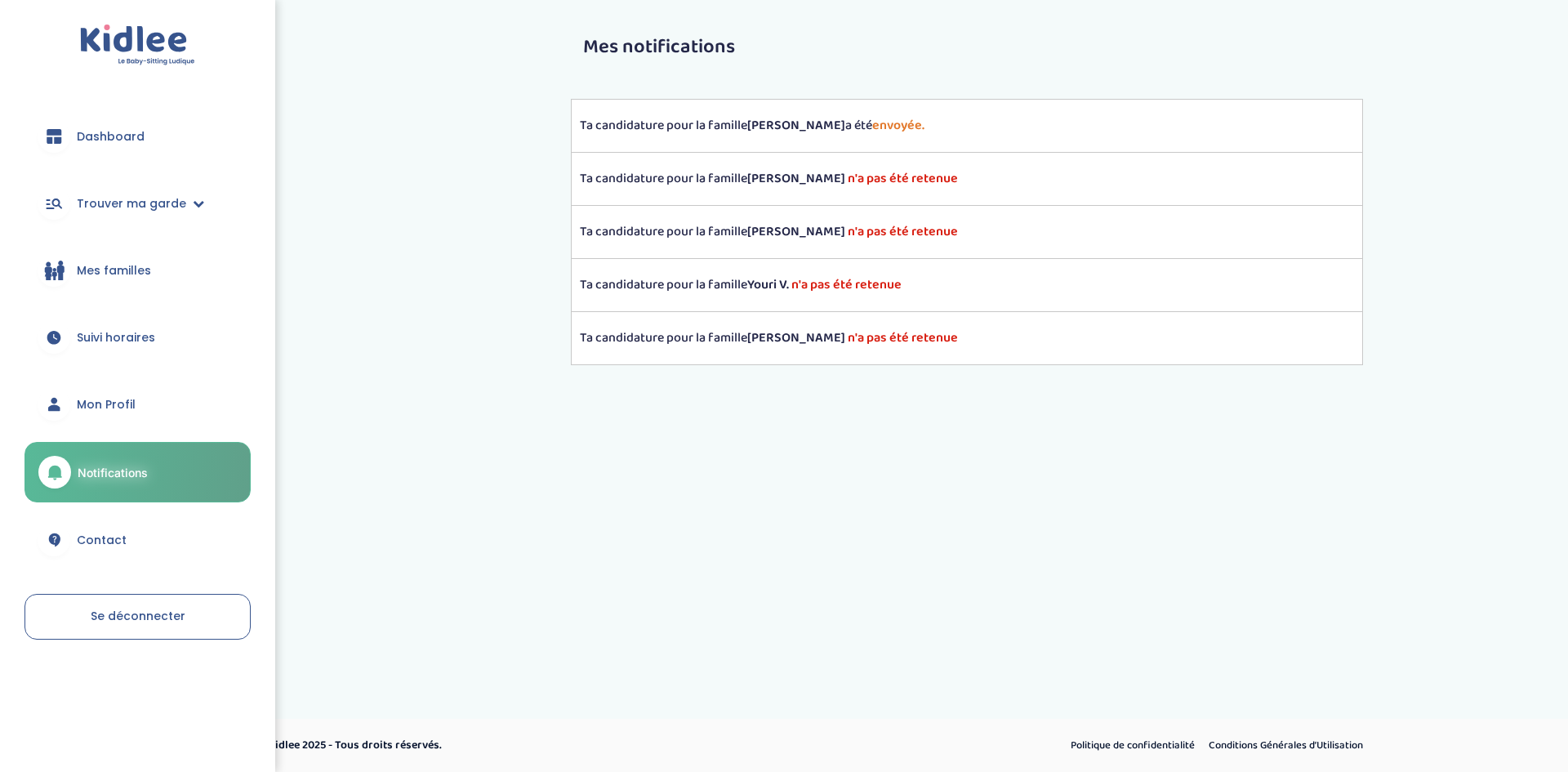
click at [780, 328] on strong "[PERSON_NAME]" at bounding box center [796, 338] width 98 height 20
click at [81, 387] on link "Mon Profil" at bounding box center [138, 403] width 226 height 59
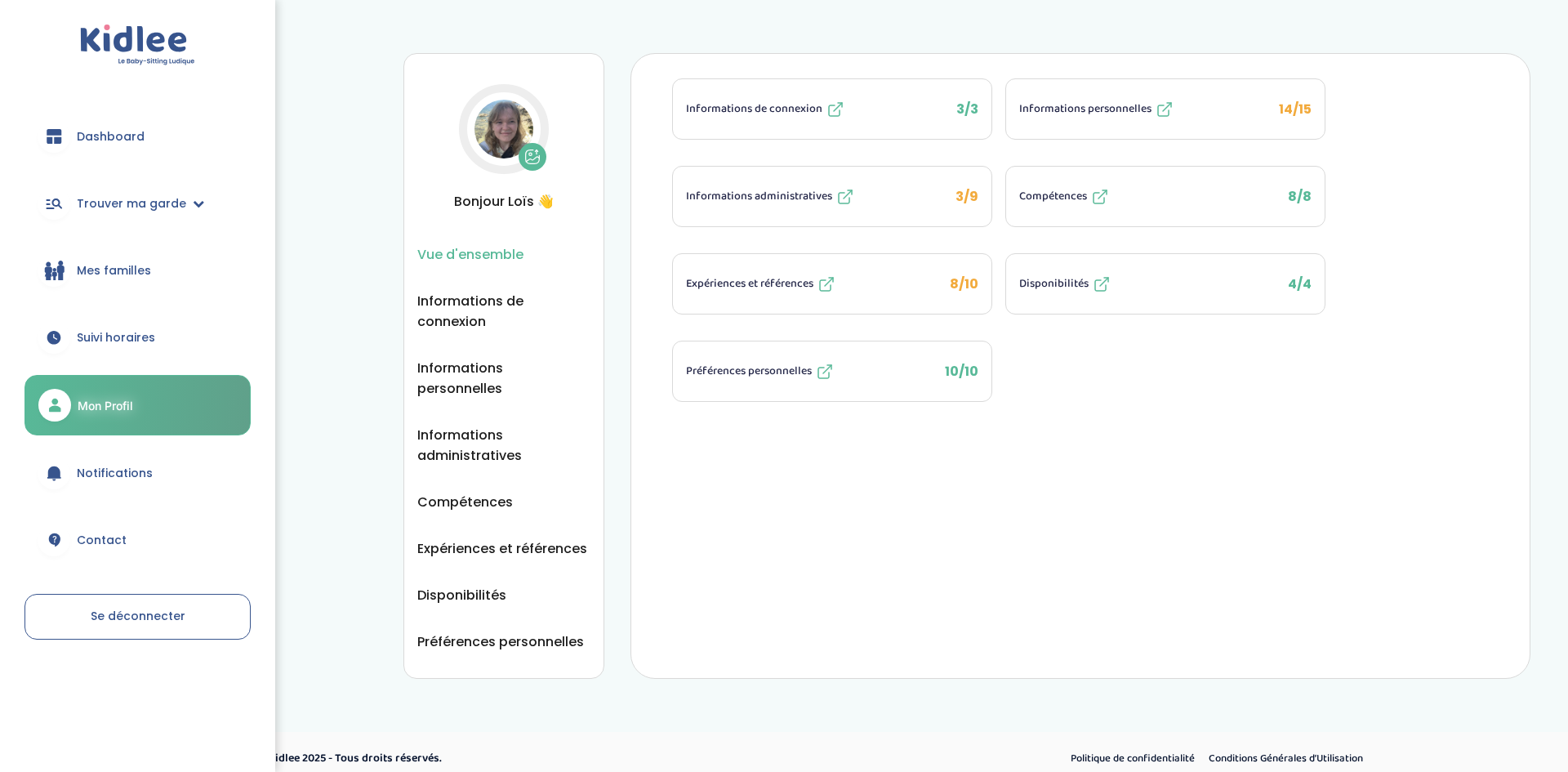
click at [118, 331] on span "Suivi horaires" at bounding box center [116, 338] width 78 height 17
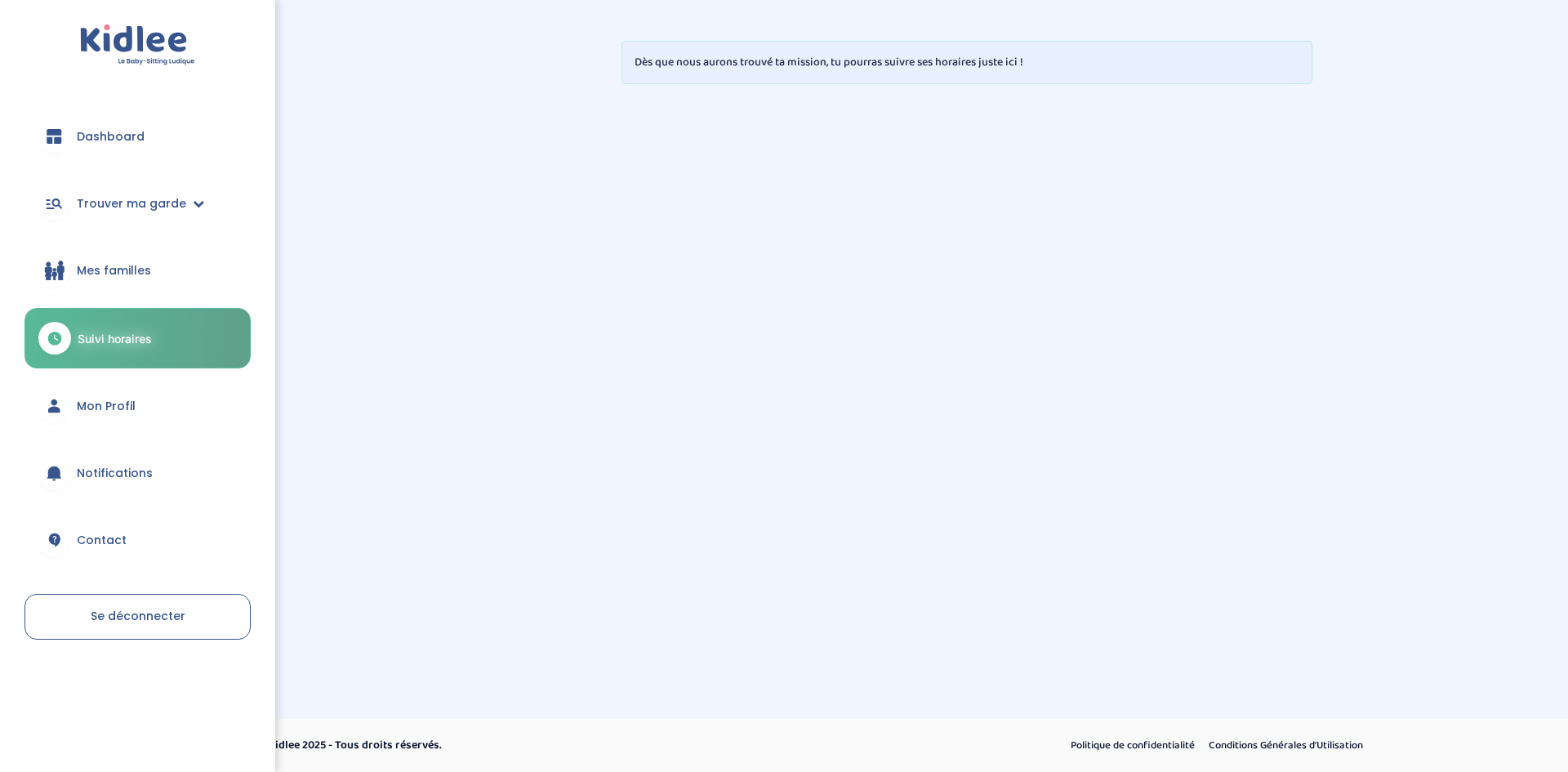
click at [122, 257] on link "Mes familles" at bounding box center [138, 270] width 226 height 59
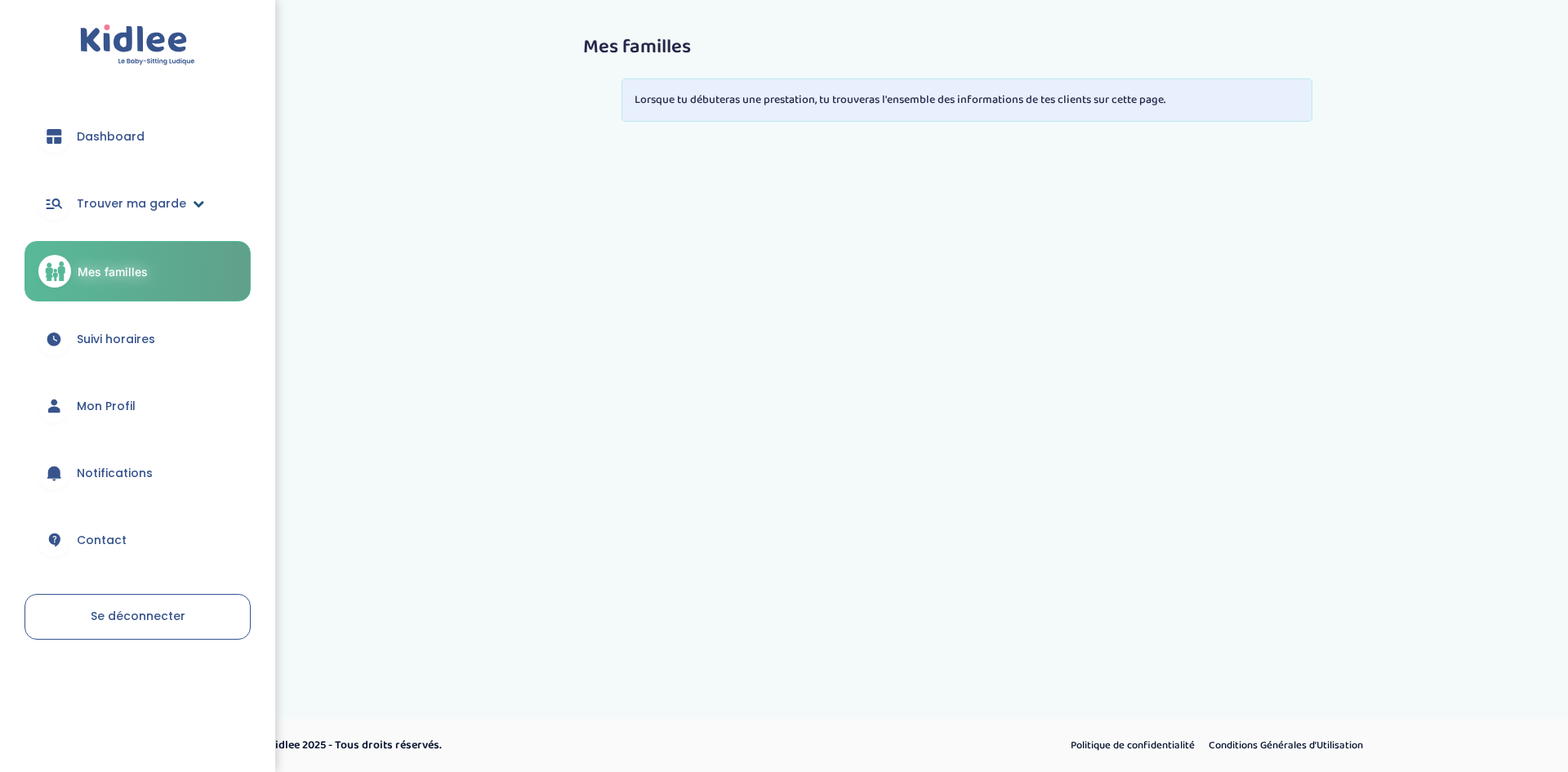
click at [123, 198] on span "Trouver ma garde" at bounding box center [131, 204] width 110 height 17
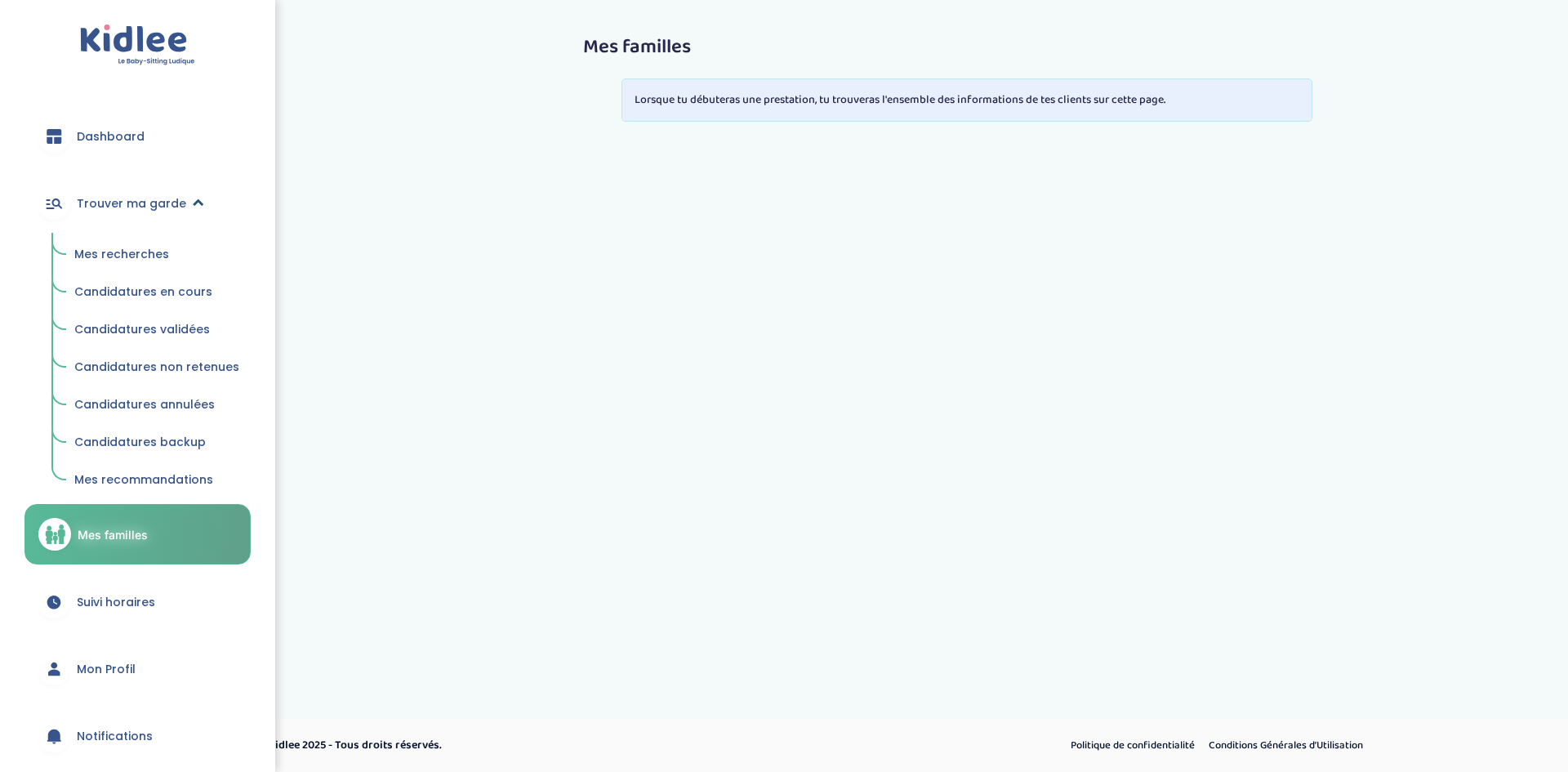
click at [123, 198] on span "Trouver ma garde" at bounding box center [131, 204] width 110 height 17
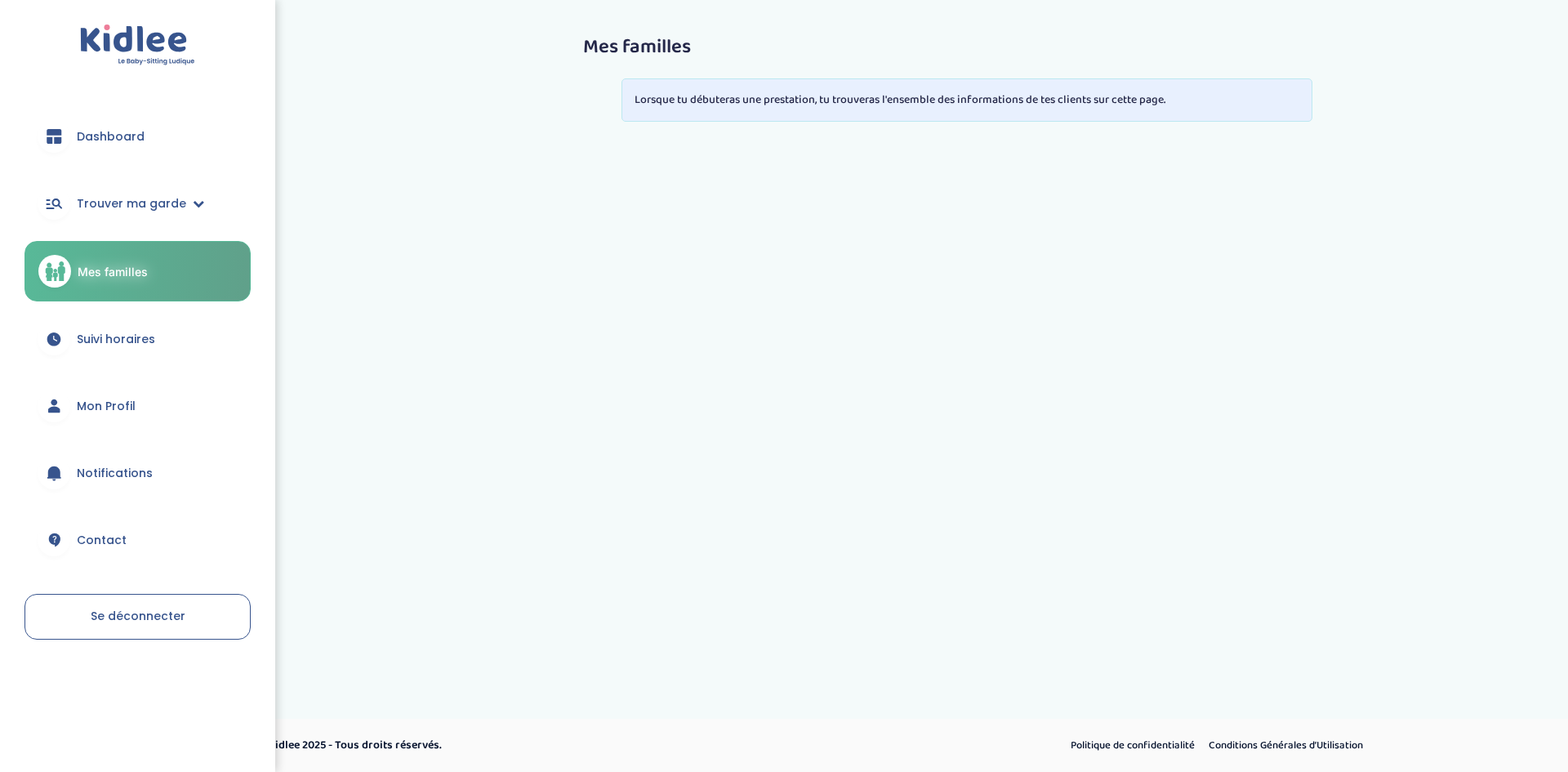
click at [107, 116] on link "Dashboard" at bounding box center [138, 136] width 226 height 59
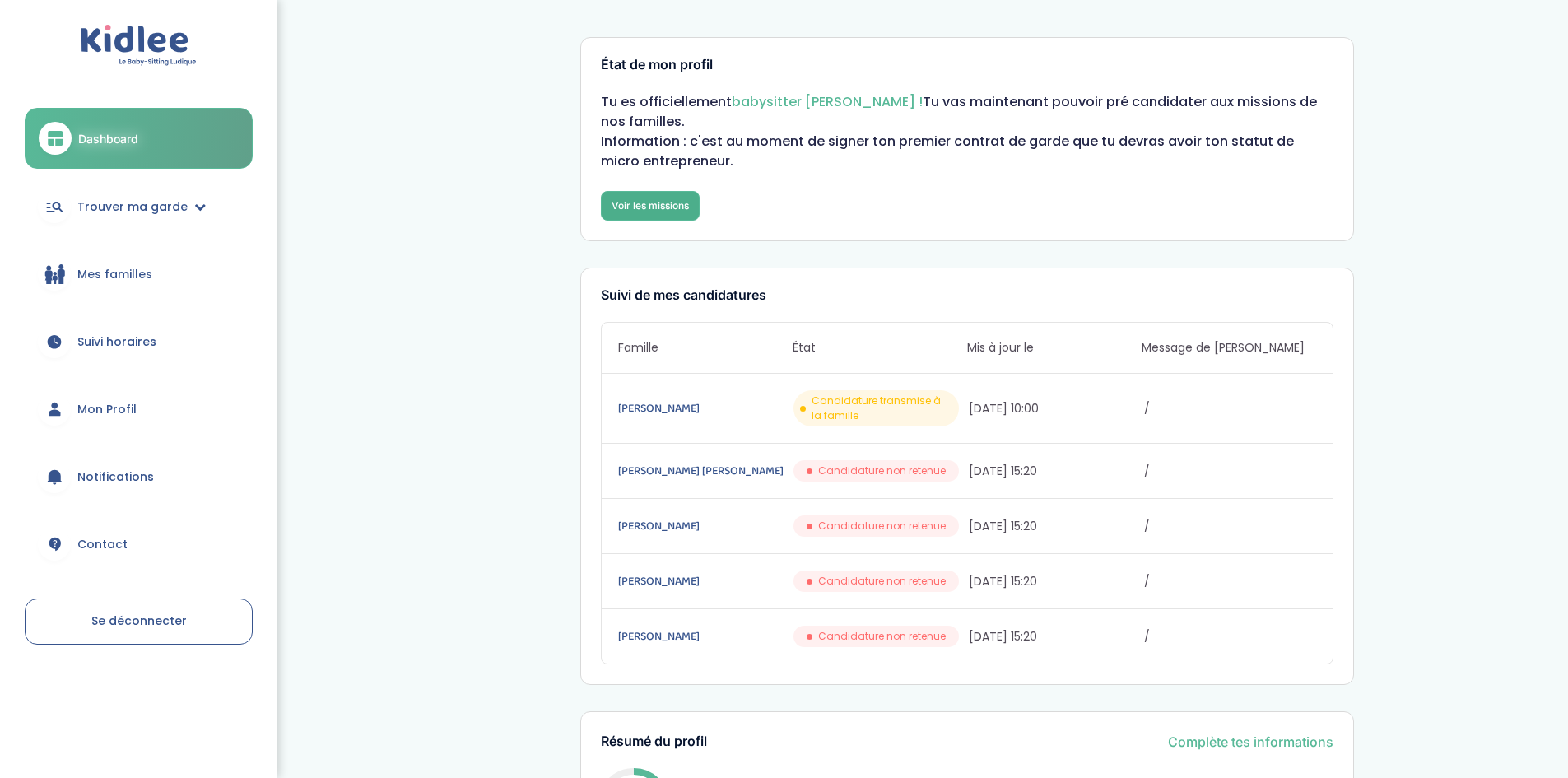
click at [620, 213] on link "Voir les missions" at bounding box center [650, 205] width 98 height 30
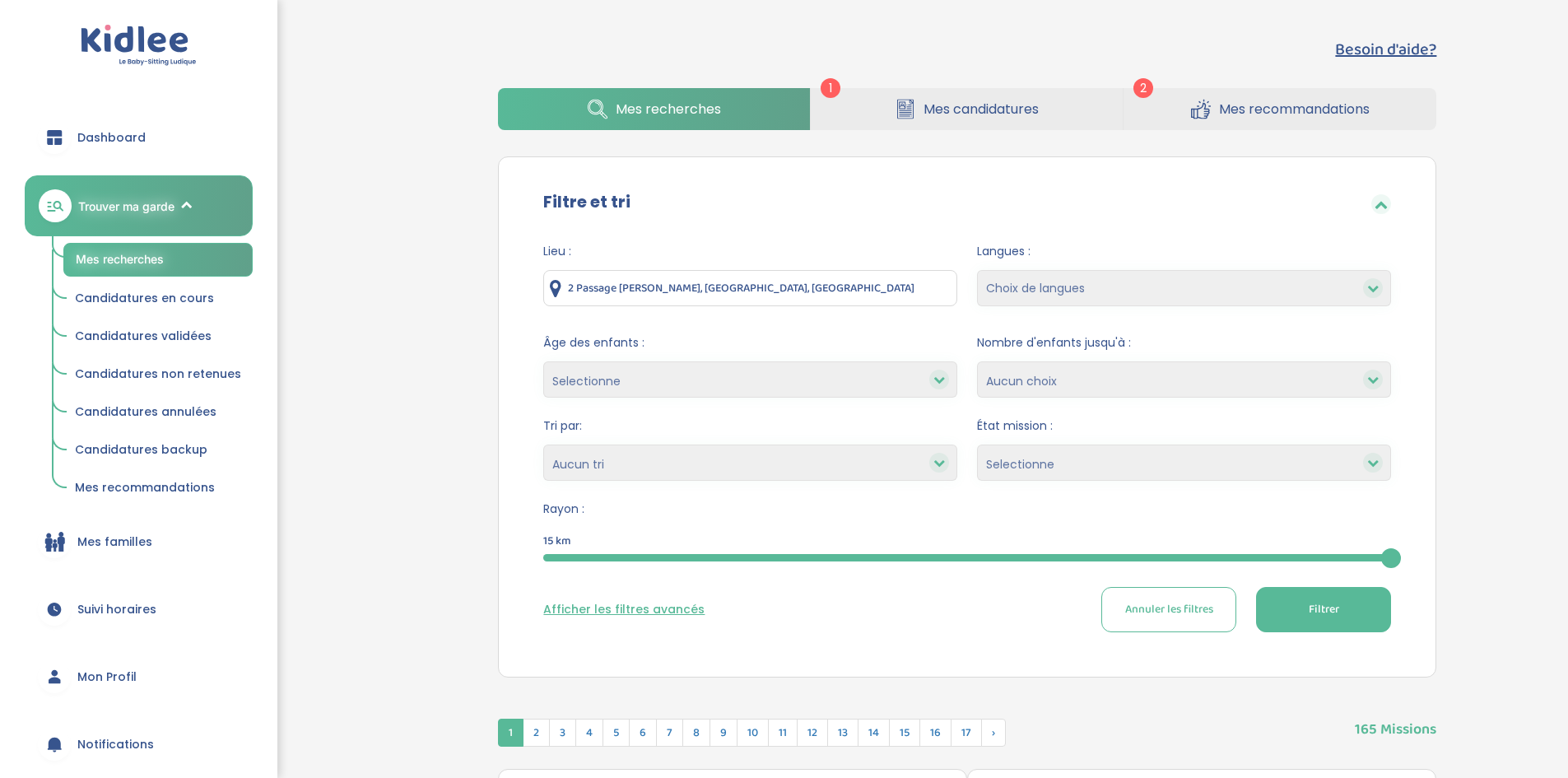
click at [1056, 286] on select "Choix de langues Allemand Anglais Espagnol [GEOGRAPHIC_DATA] Russe [DEMOGRAPHIC…" at bounding box center [1185, 288] width 414 height 36
select select "12"
click at [977, 270] on select "Choix de langues Allemand Anglais Espagnol [GEOGRAPHIC_DATA] Russe [DEMOGRAPHIC…" at bounding box center [1185, 288] width 414 height 36
select select
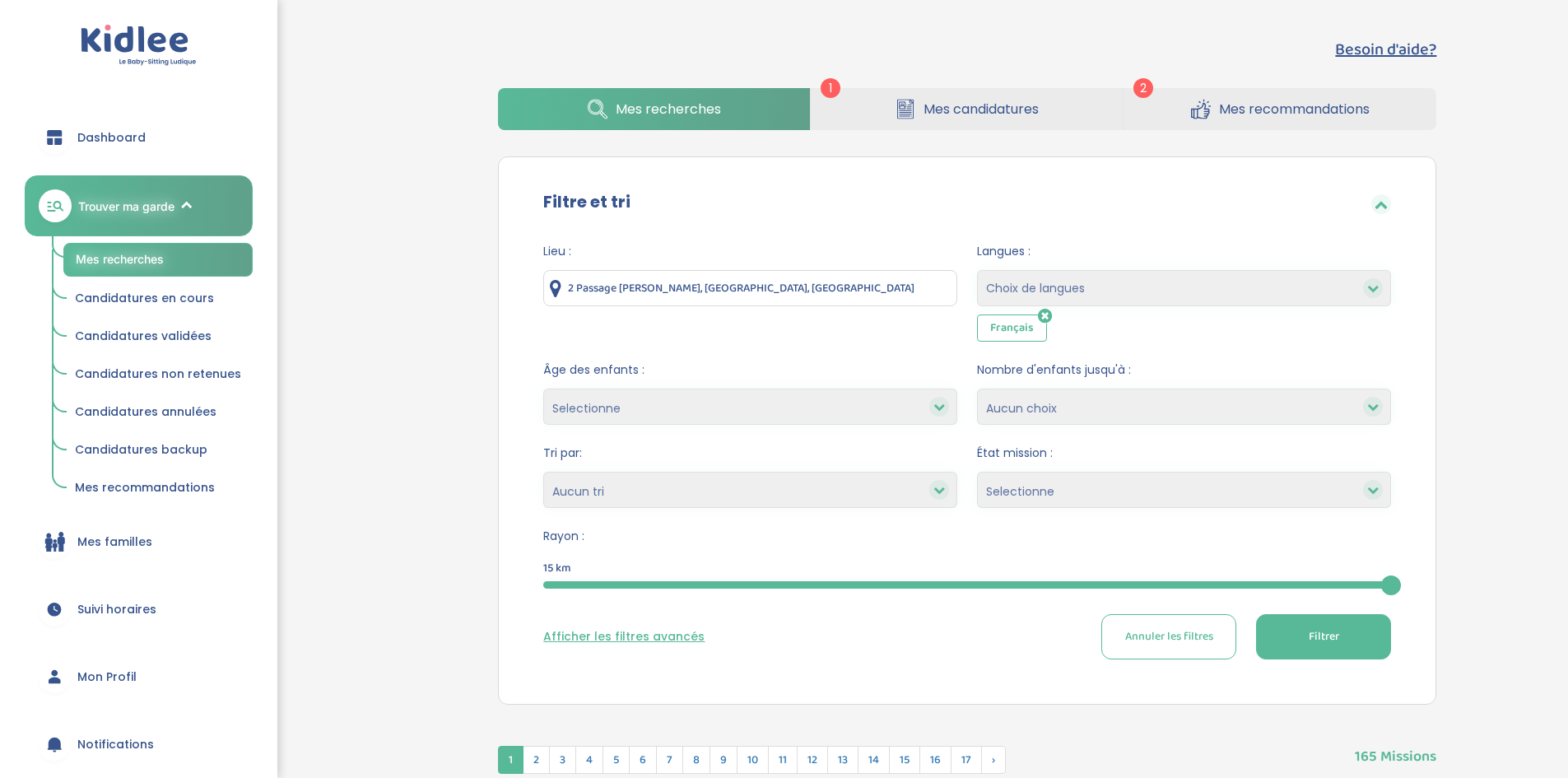
click at [1357, 639] on button "Filtrer" at bounding box center [1324, 636] width 135 height 45
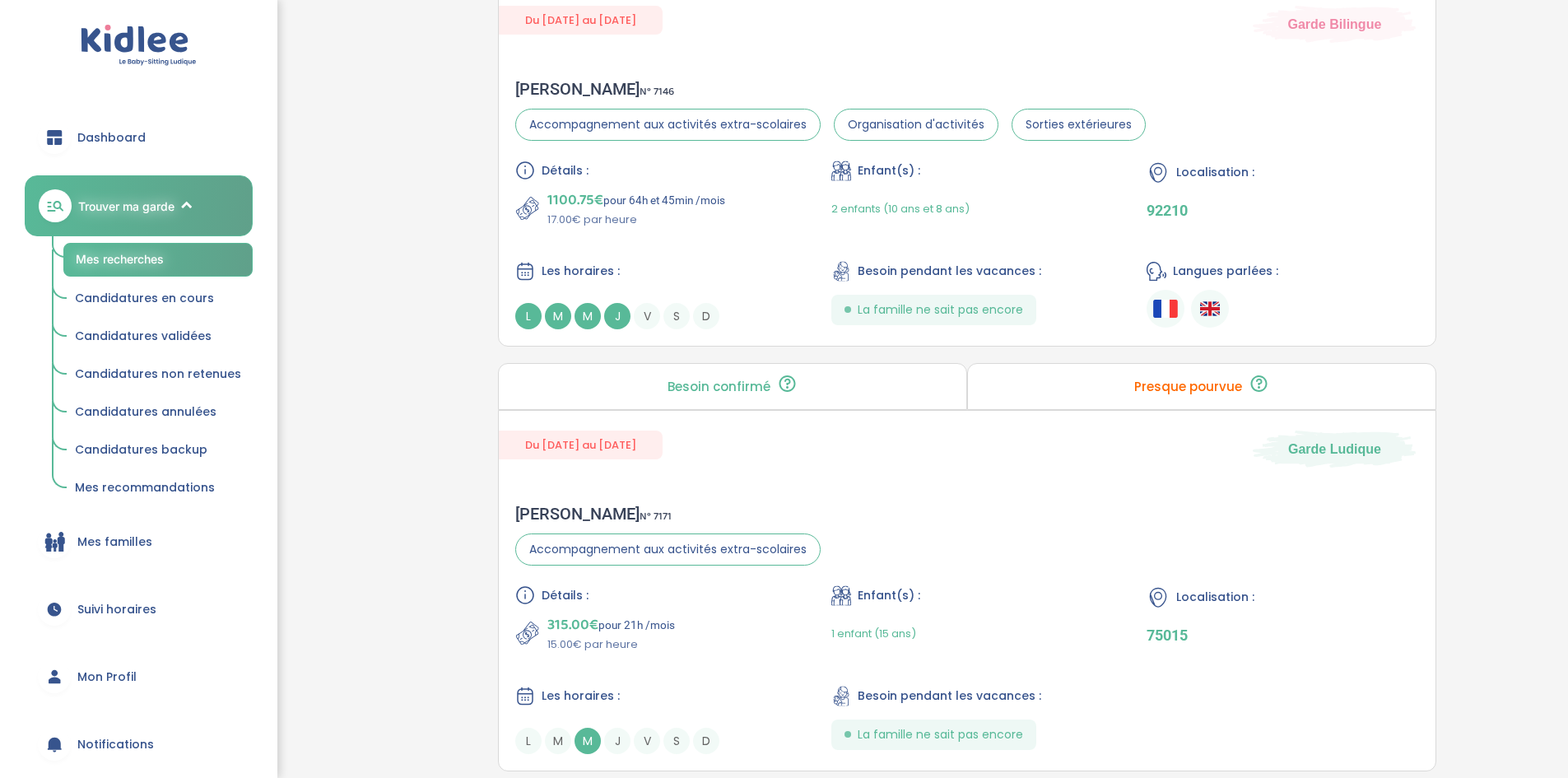
scroll to position [4198, 0]
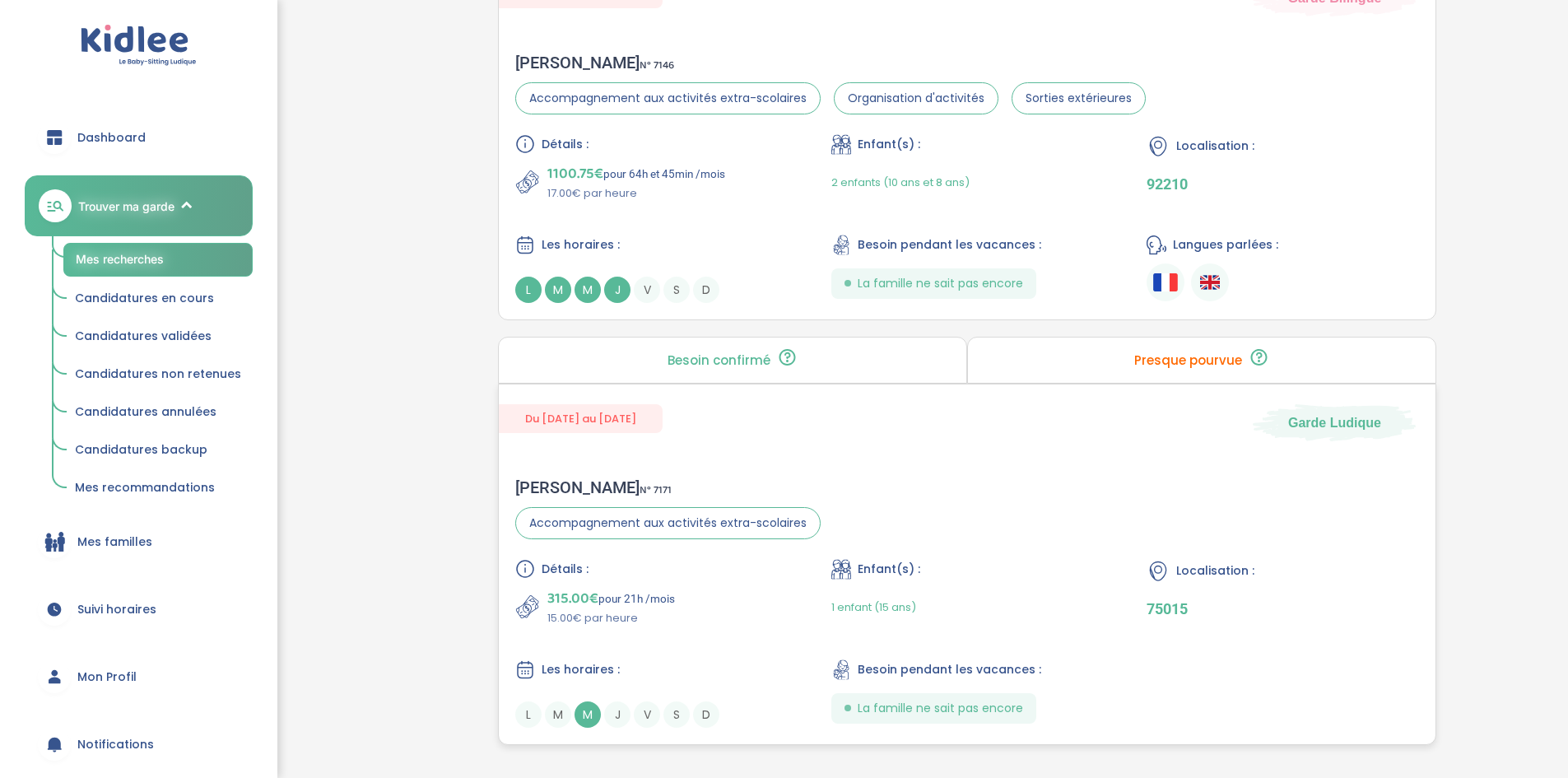
click at [901, 452] on div "Du 01-09-2025 au 31-07-2026 Garde Ludique Marion C . N° 7171 Accompagnement aux…" at bounding box center [967, 564] width 938 height 361
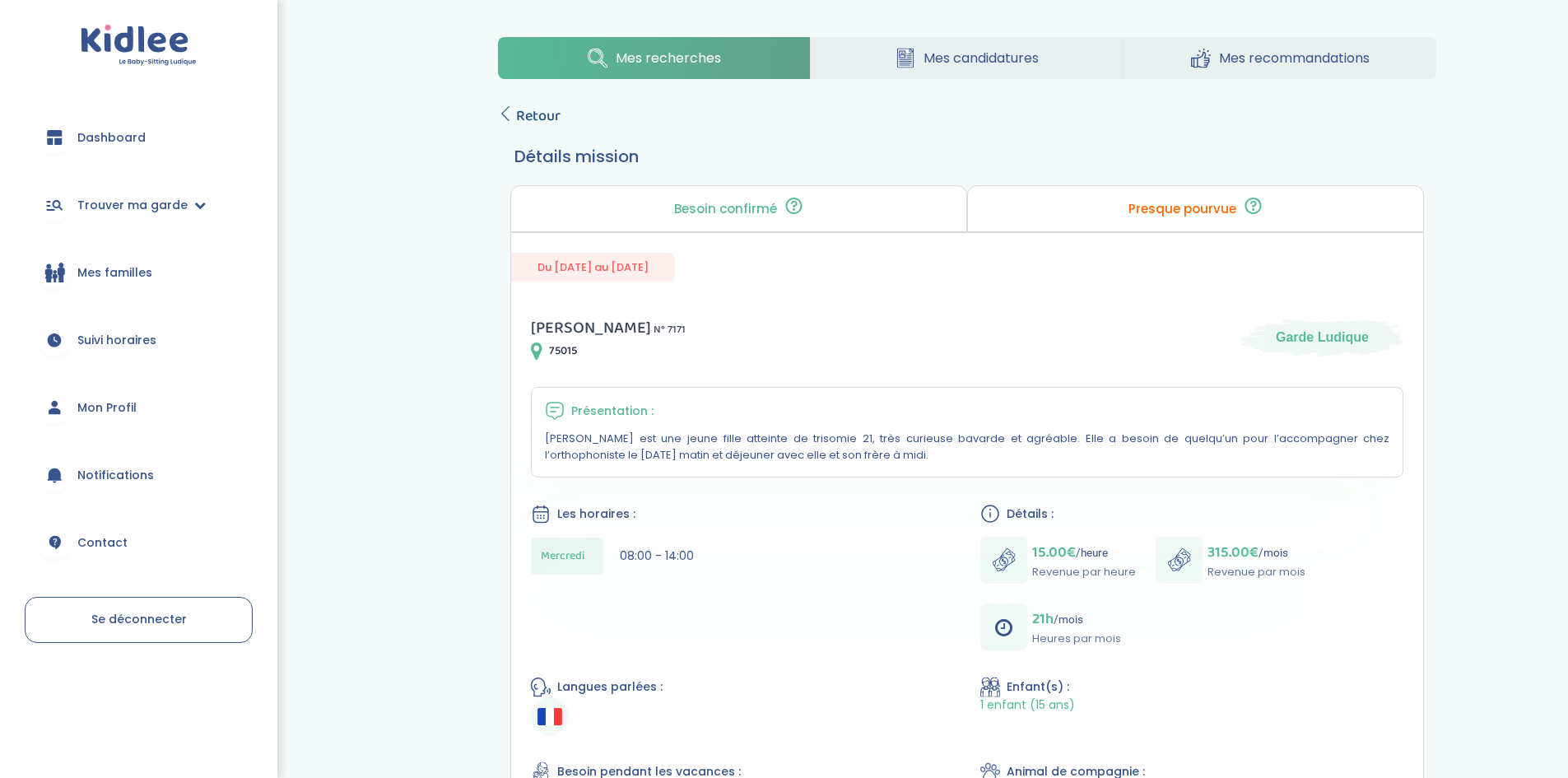
click at [511, 118] on icon at bounding box center [505, 113] width 15 height 15
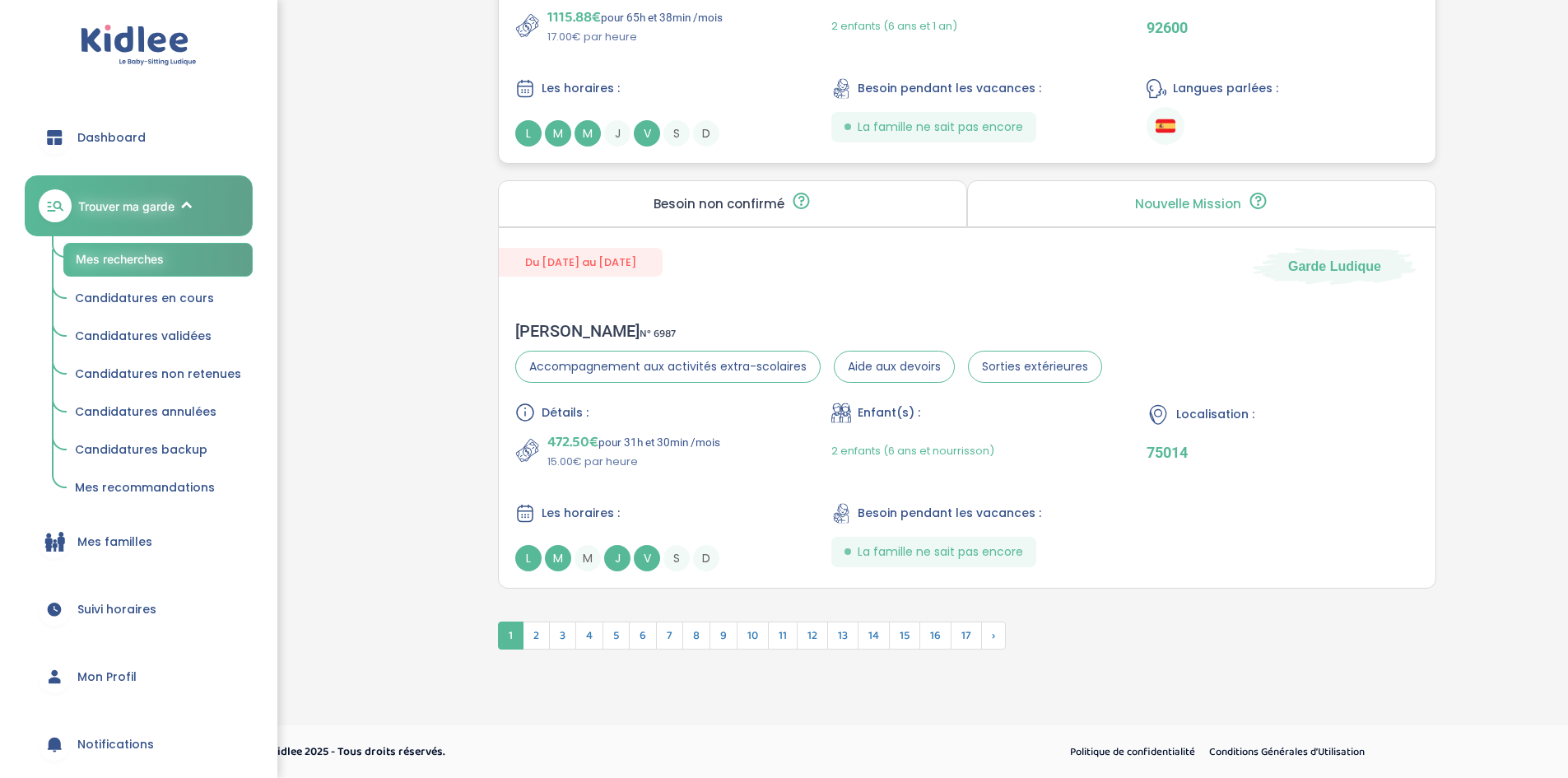
scroll to position [4397, 0]
click at [967, 634] on span "17" at bounding box center [966, 634] width 32 height 28
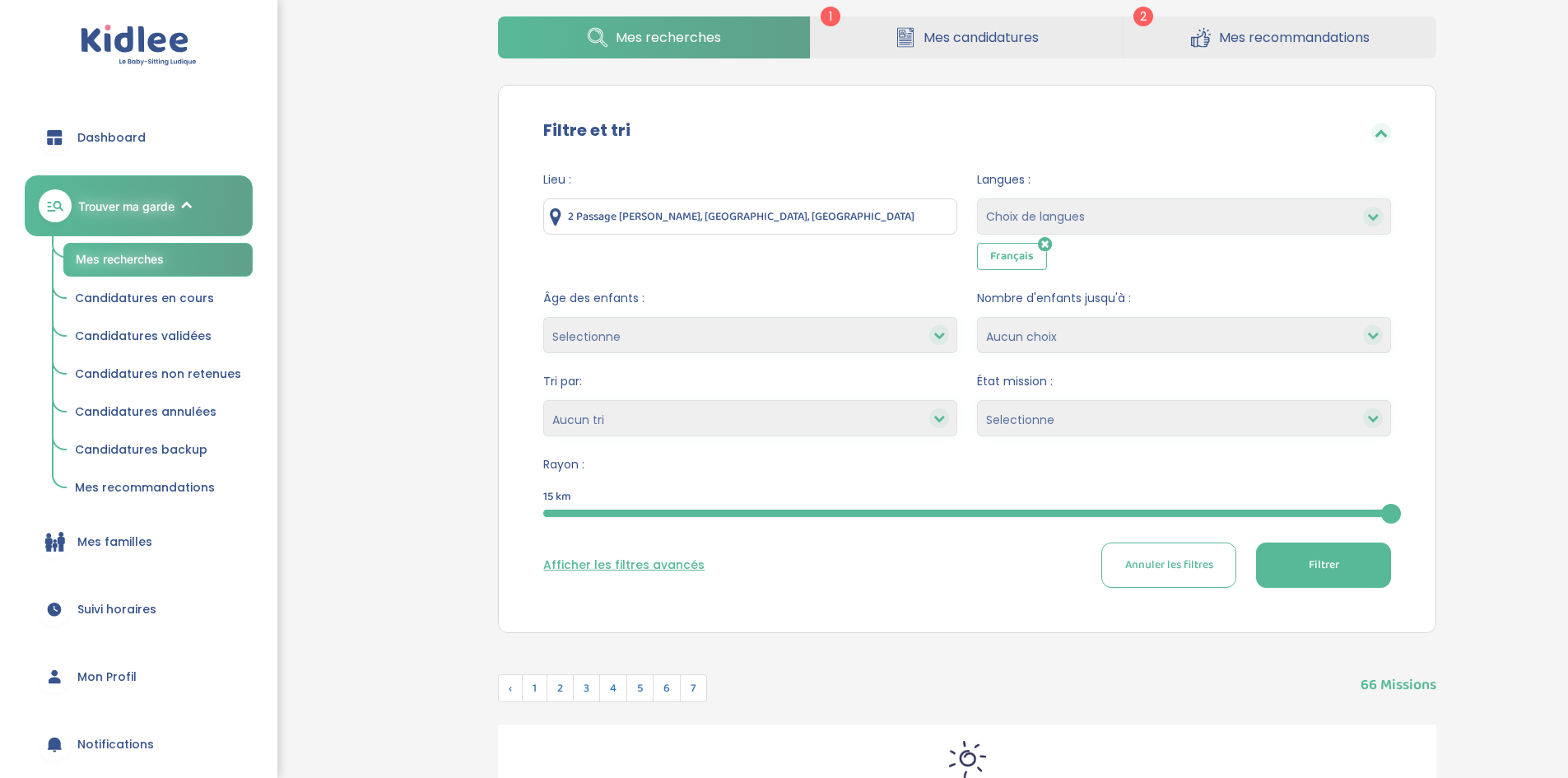
scroll to position [0, 0]
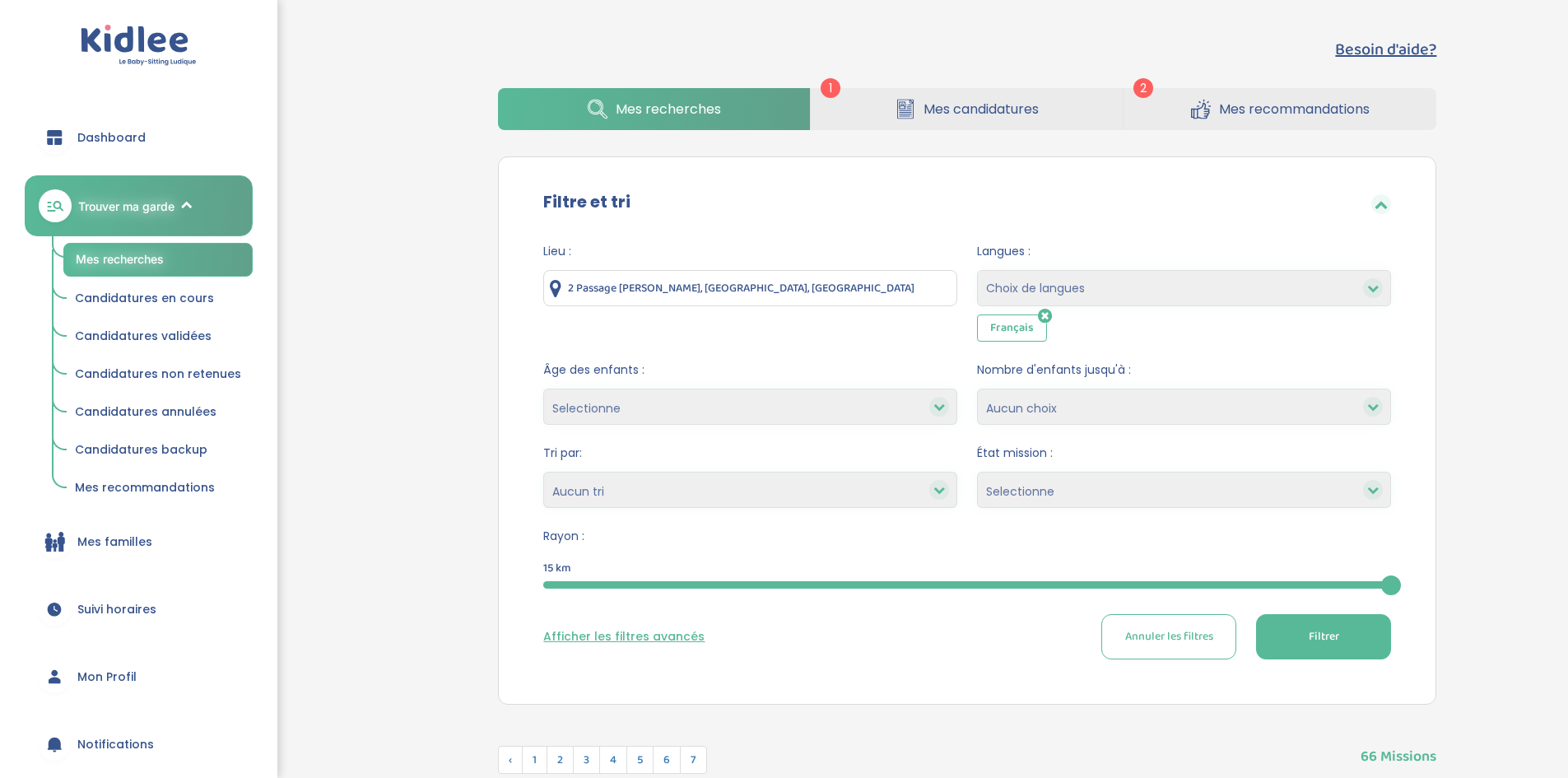
click at [1050, 316] on icon at bounding box center [1045, 316] width 14 height 16
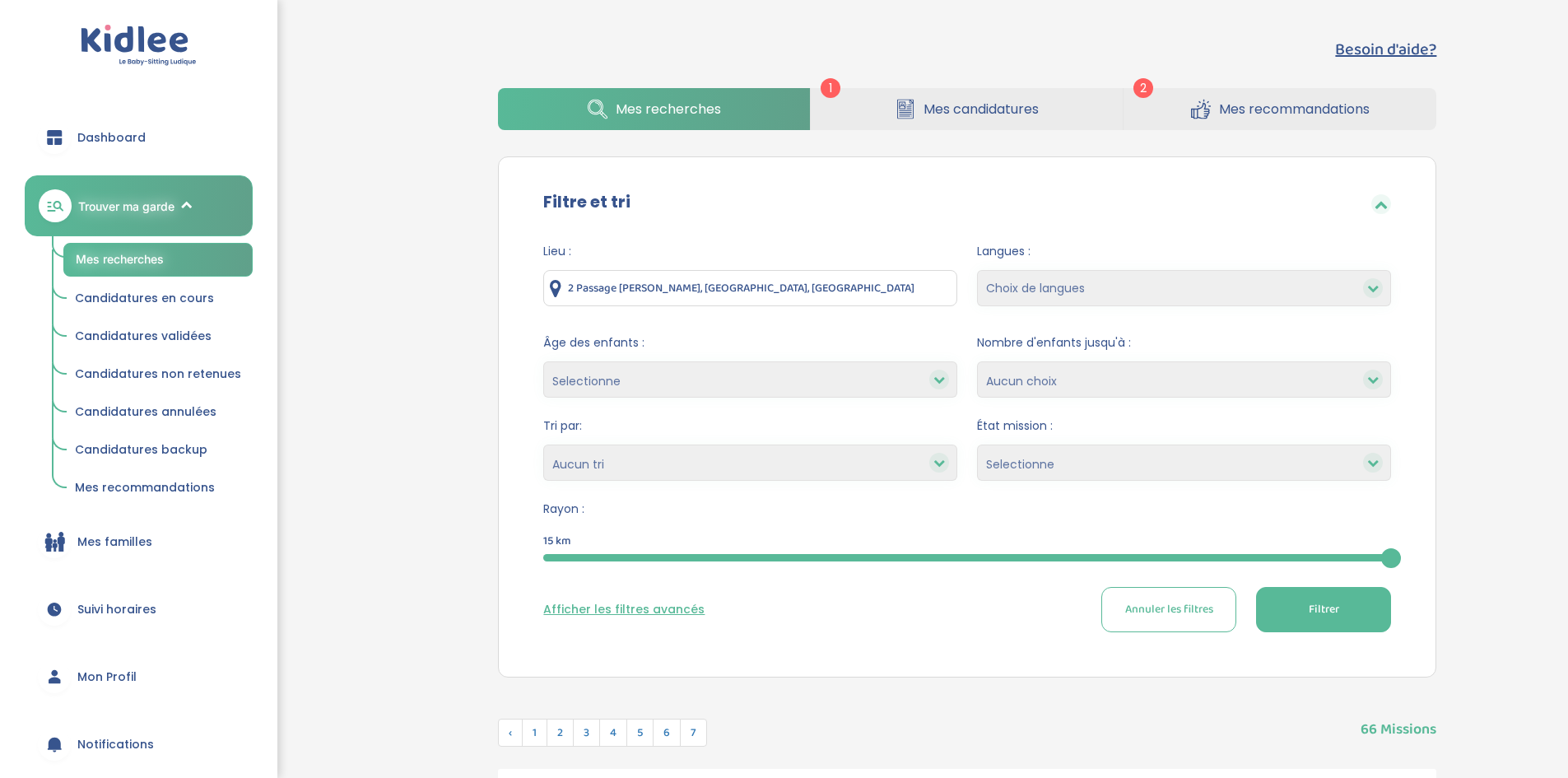
click at [1247, 93] on link "Mes recommandations" at bounding box center [1280, 109] width 312 height 42
click at [1244, 104] on span "Mes recommandations" at bounding box center [1294, 109] width 151 height 21
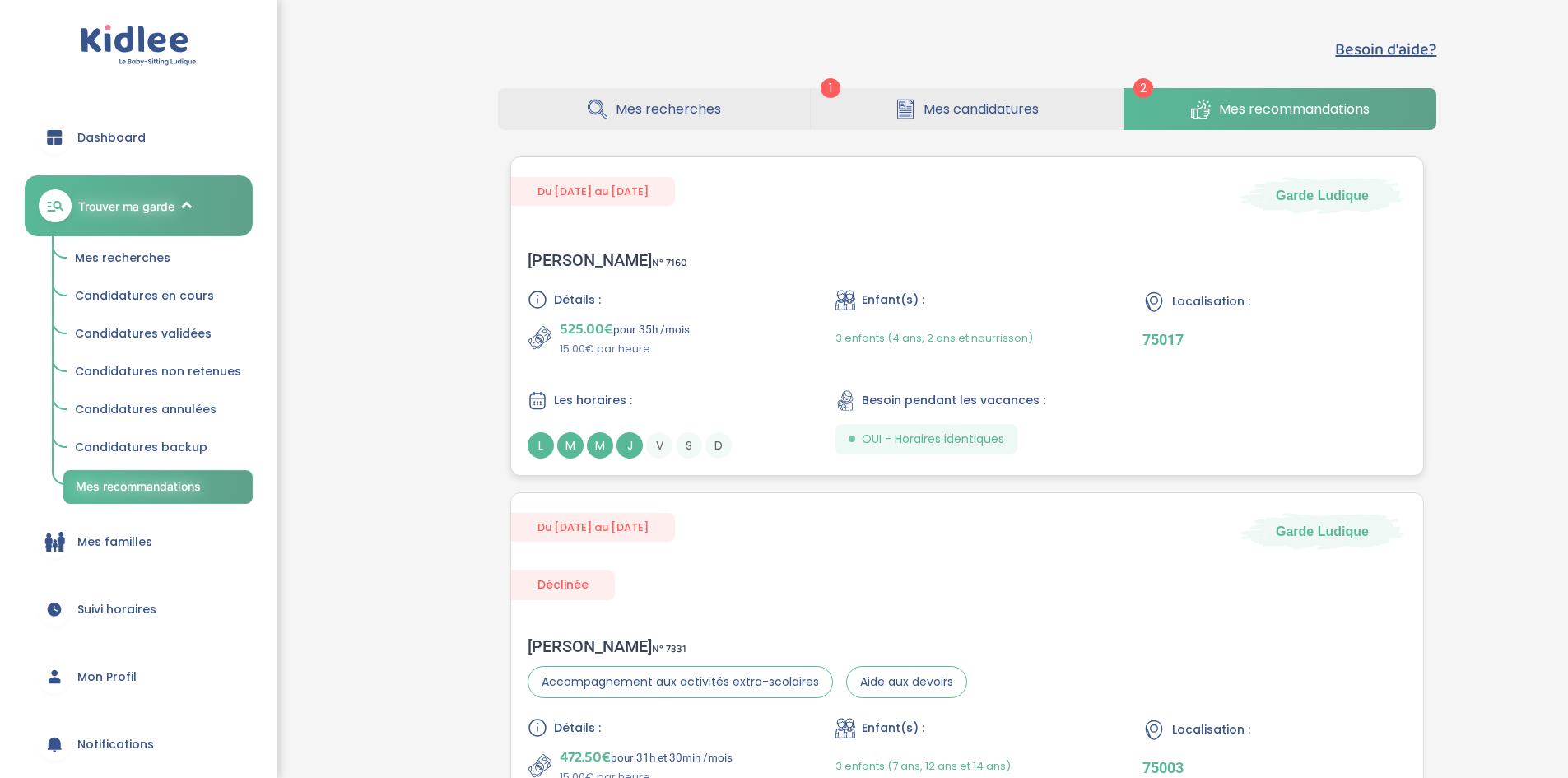
click at [923, 250] on div "[PERSON_NAME] N° 7160 Détails : 525.00€ pour 35h /mois 15.00€ par heure Enfant(…" at bounding box center [967, 354] width 912 height 241
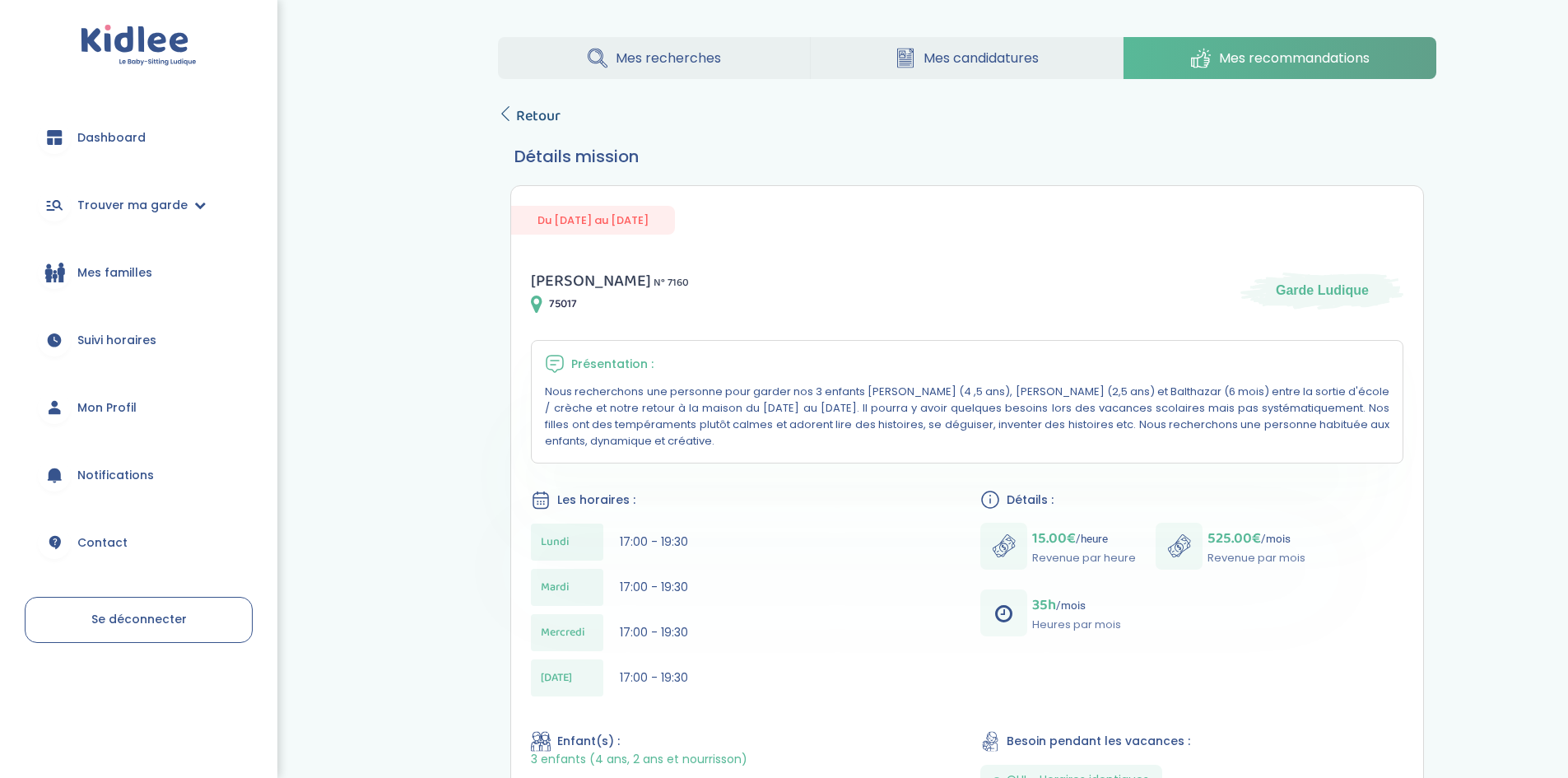
click at [534, 116] on span "Retour" at bounding box center [538, 116] width 45 height 23
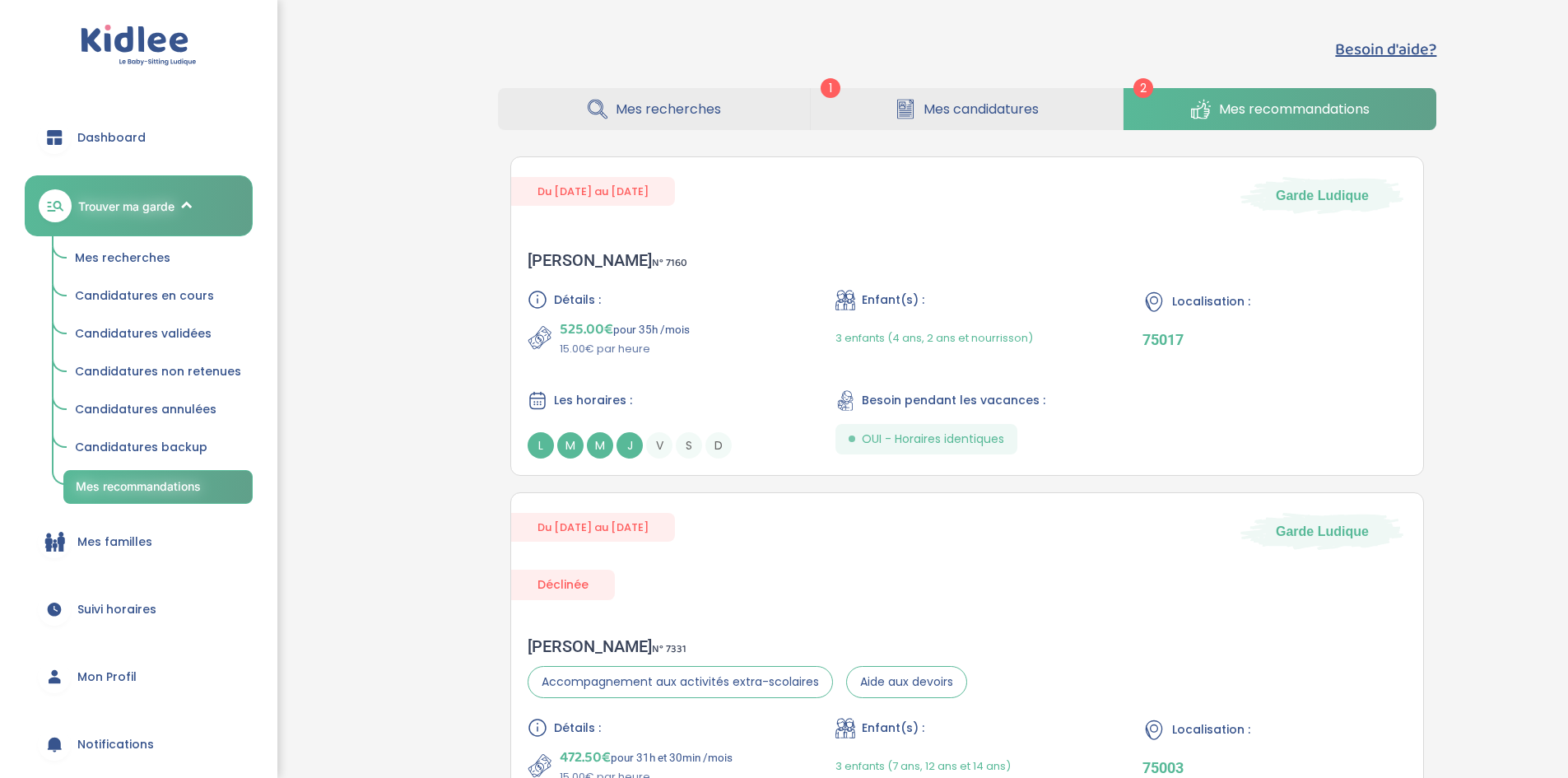
click at [735, 114] on link "Mes recherches" at bounding box center [654, 109] width 312 height 42
click at [969, 118] on span "Mes candidatures" at bounding box center [981, 109] width 116 height 21
click at [971, 109] on span "Mes candidatures" at bounding box center [981, 109] width 116 height 21
click at [966, 105] on span "Mes candidatures" at bounding box center [981, 109] width 116 height 21
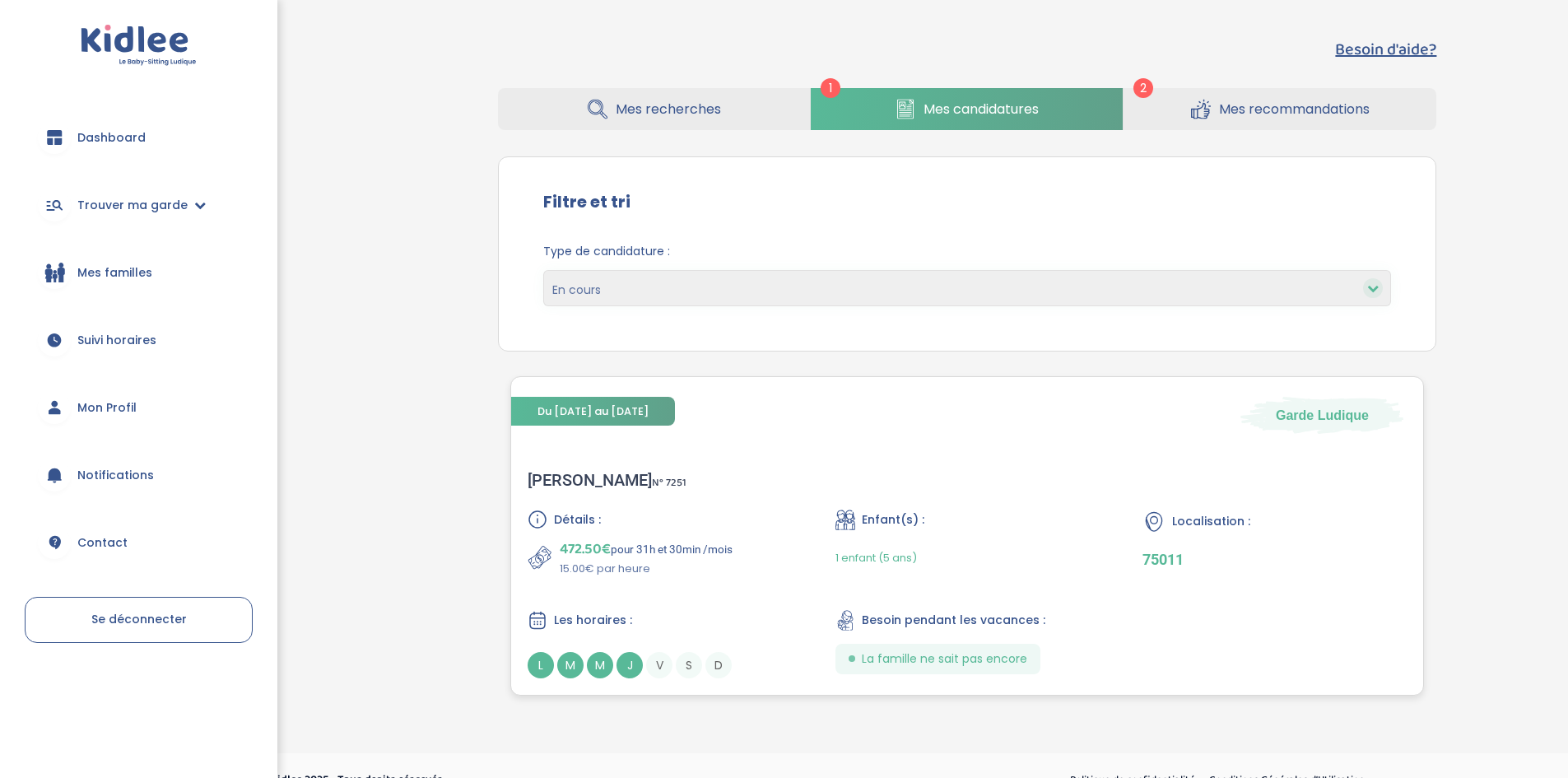
click at [851, 523] on icon at bounding box center [845, 520] width 20 height 21
